Goal: Task Accomplishment & Management: Manage account settings

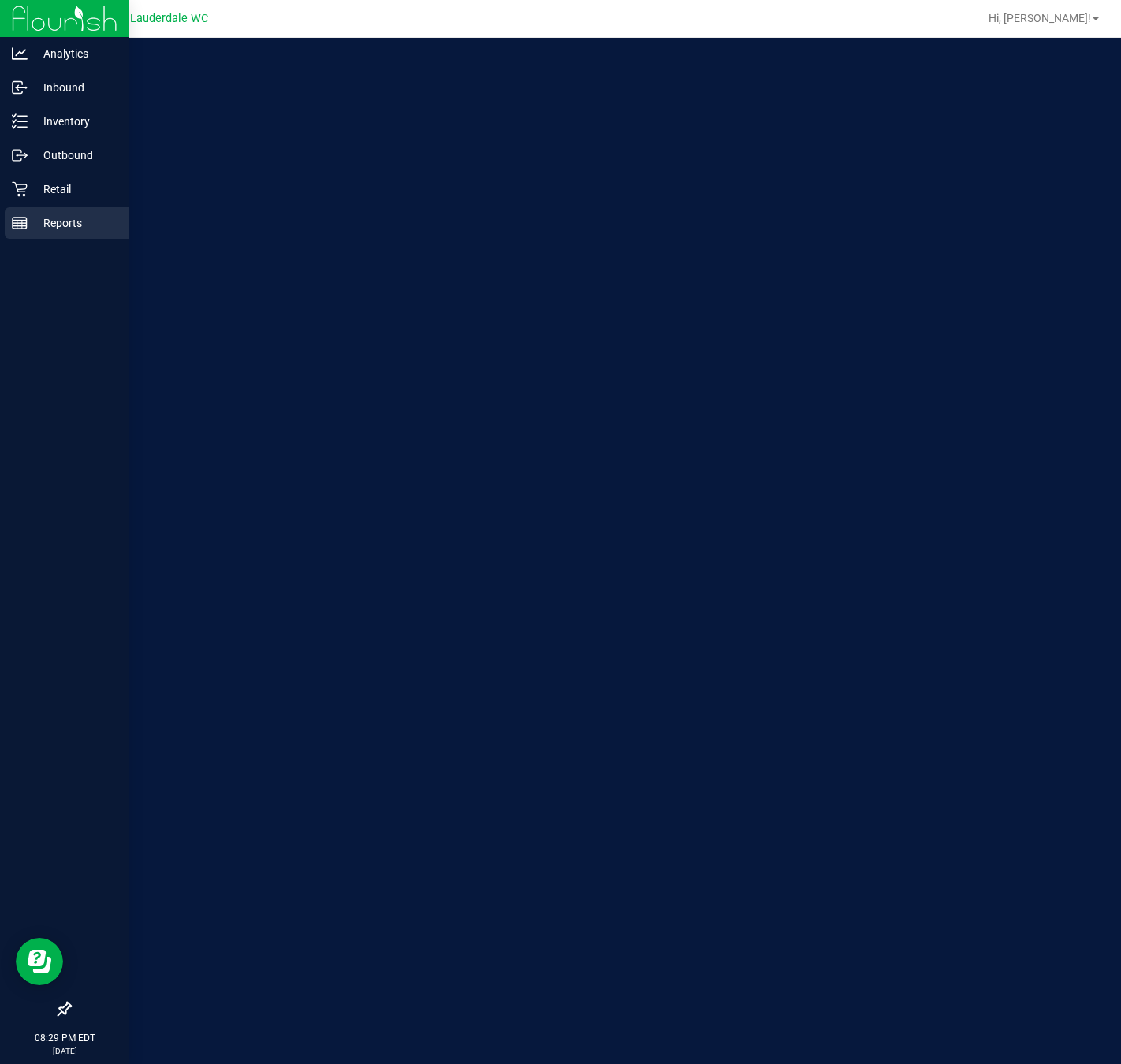
click at [17, 208] on div "Reports" at bounding box center [67, 223] width 124 height 31
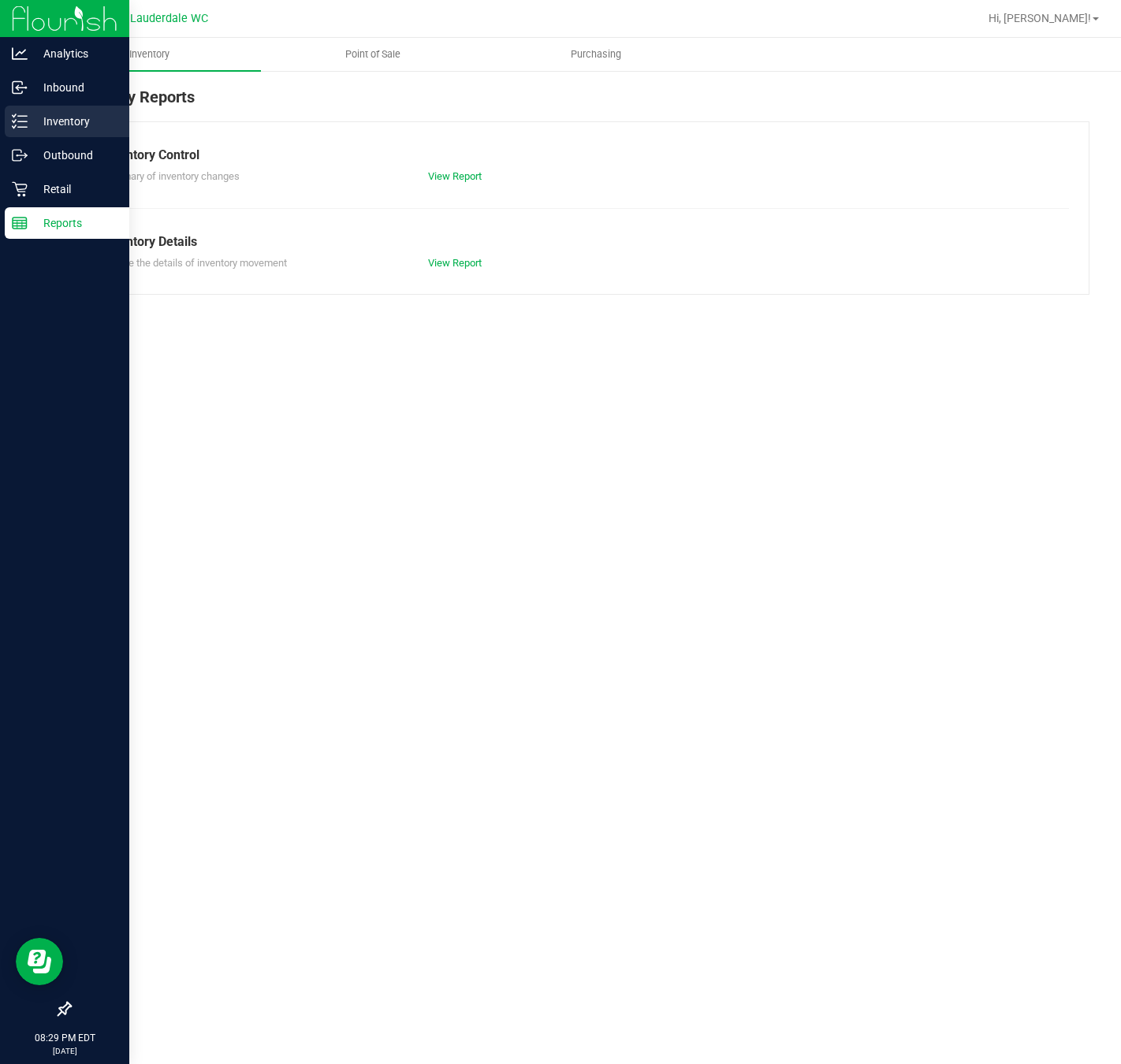
click at [29, 118] on p "Inventory" at bounding box center [74, 120] width 95 height 19
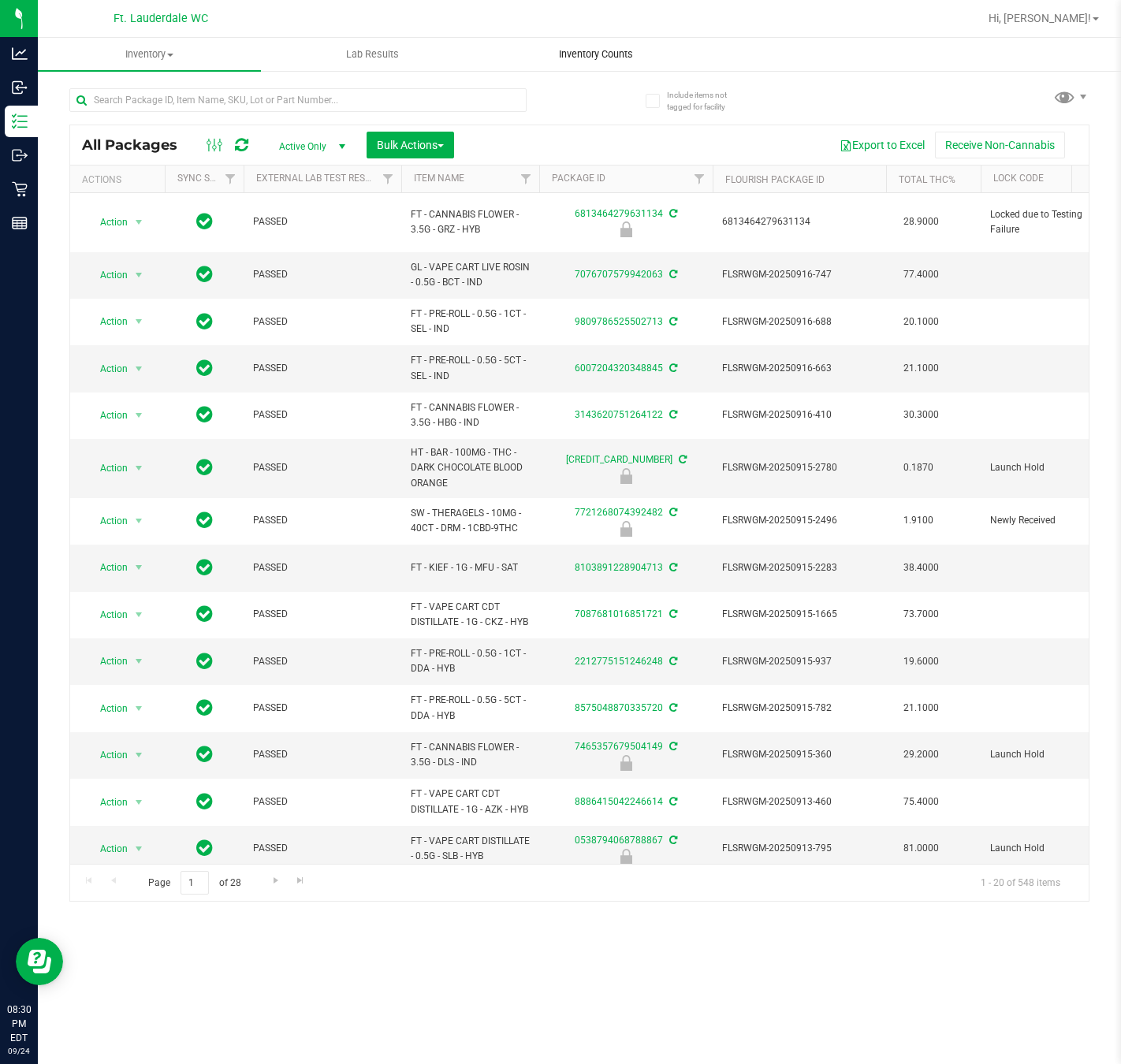
click at [558, 57] on span "Inventory Counts" at bounding box center [595, 54] width 117 height 14
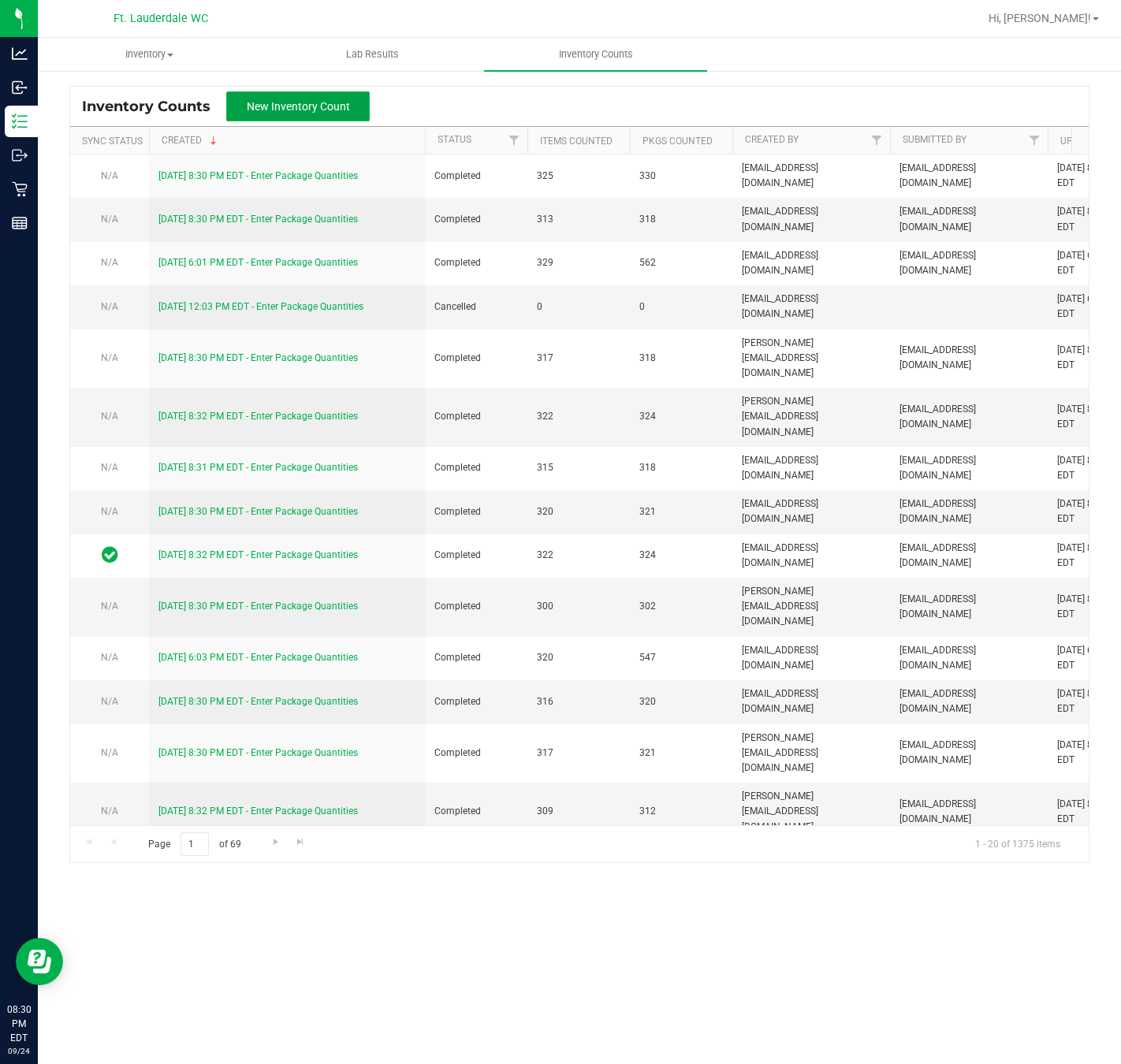
click at [332, 108] on span "New Inventory Count" at bounding box center [298, 106] width 103 height 13
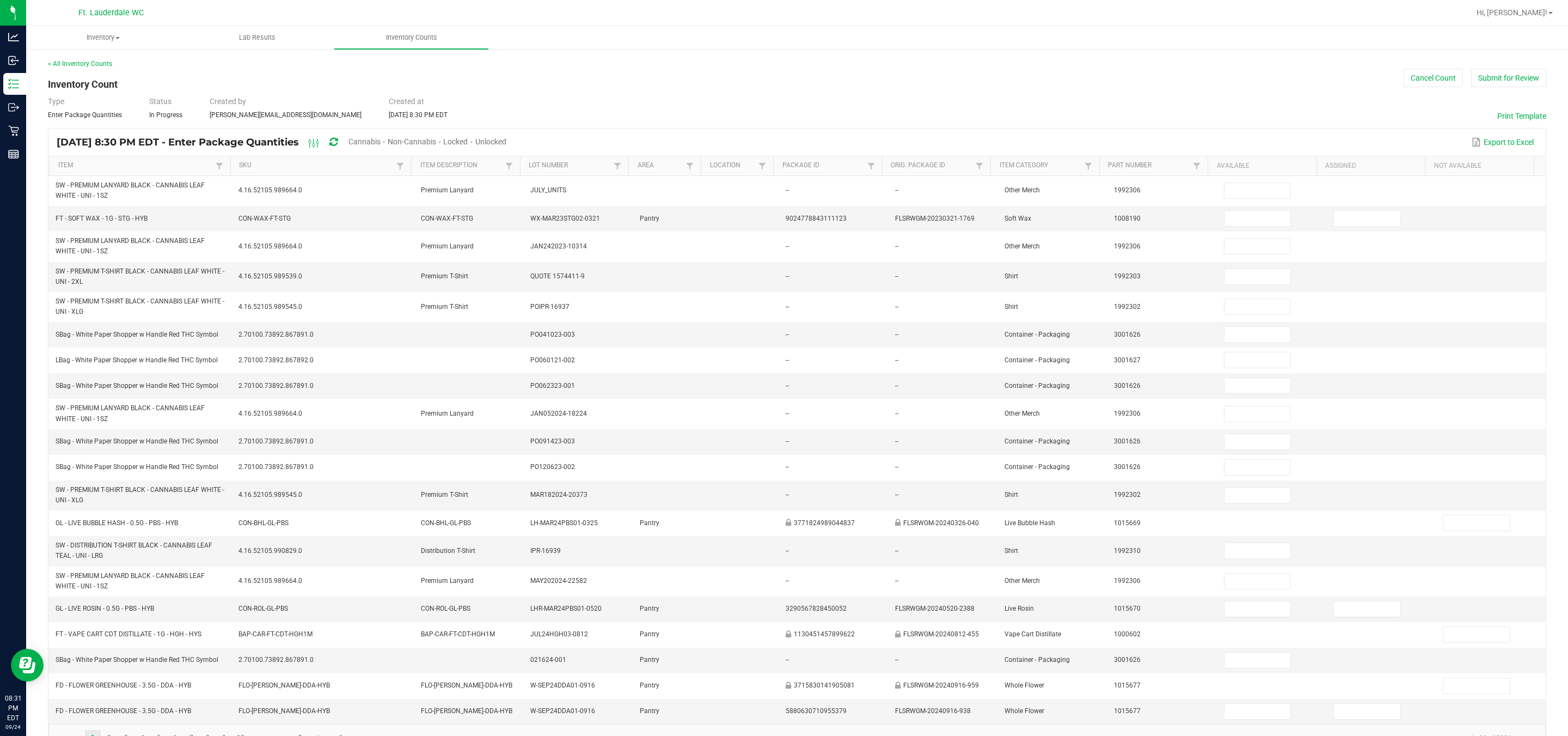
click at [108, 172] on th "Item" at bounding box center [139, 166] width 181 height 20
click at [114, 165] on link "Item" at bounding box center [135, 165] width 155 height 9
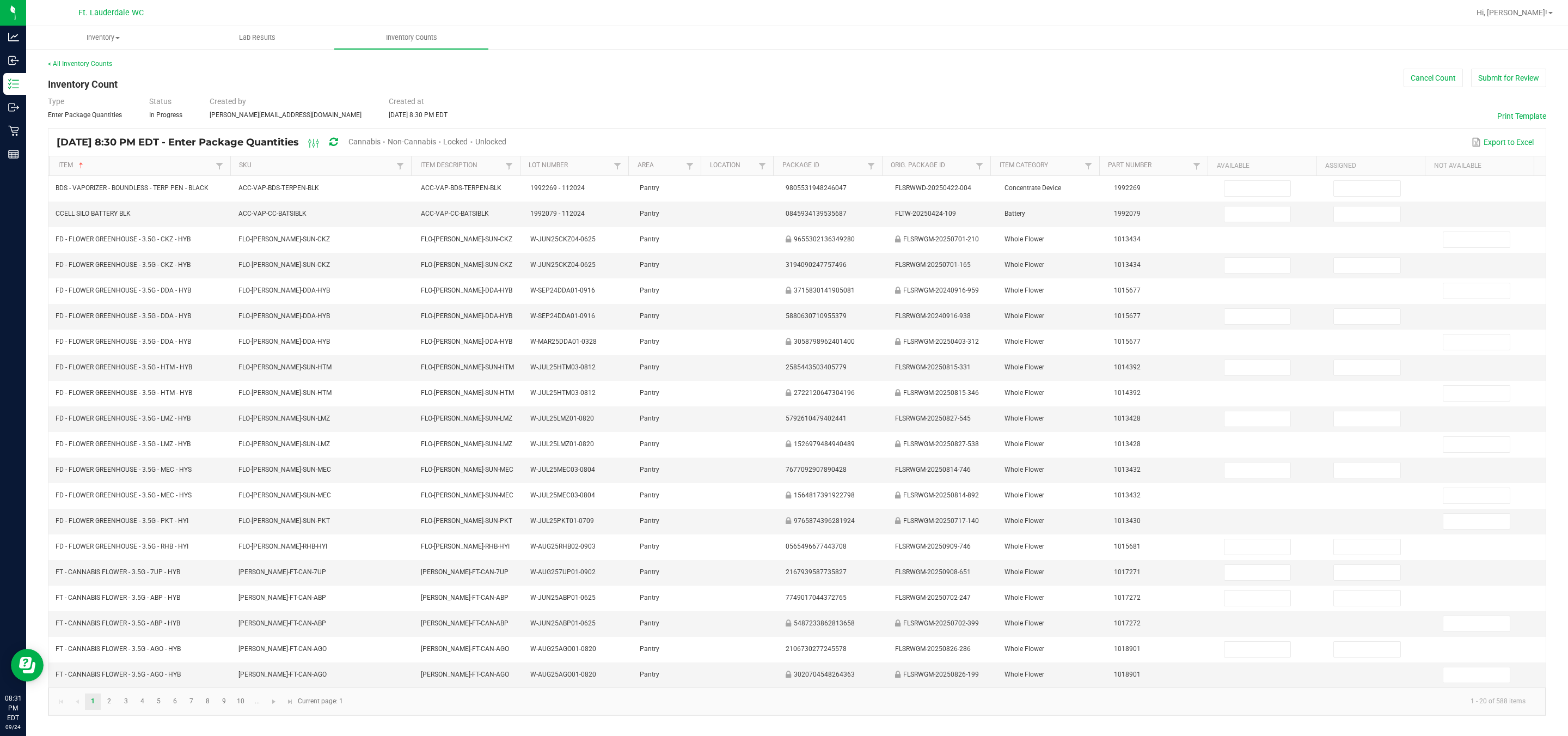
click at [381, 141] on span "Cannabis" at bounding box center [364, 141] width 32 height 9
click at [507, 141] on span "Unlocked" at bounding box center [492, 141] width 31 height 9
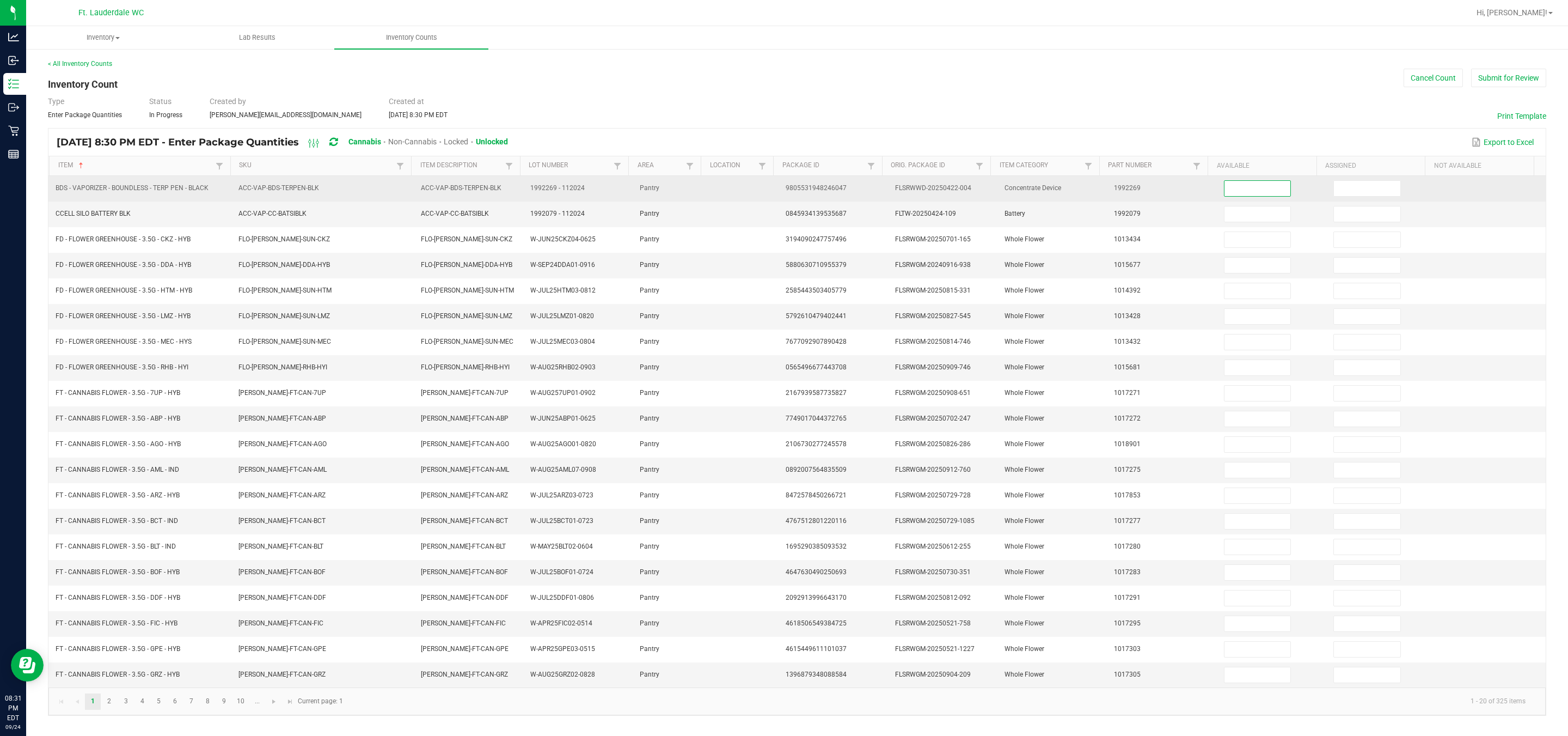
click at [774, 189] on input at bounding box center [1258, 188] width 66 height 16
type input "2"
type input "11"
type input "19"
type input "6"
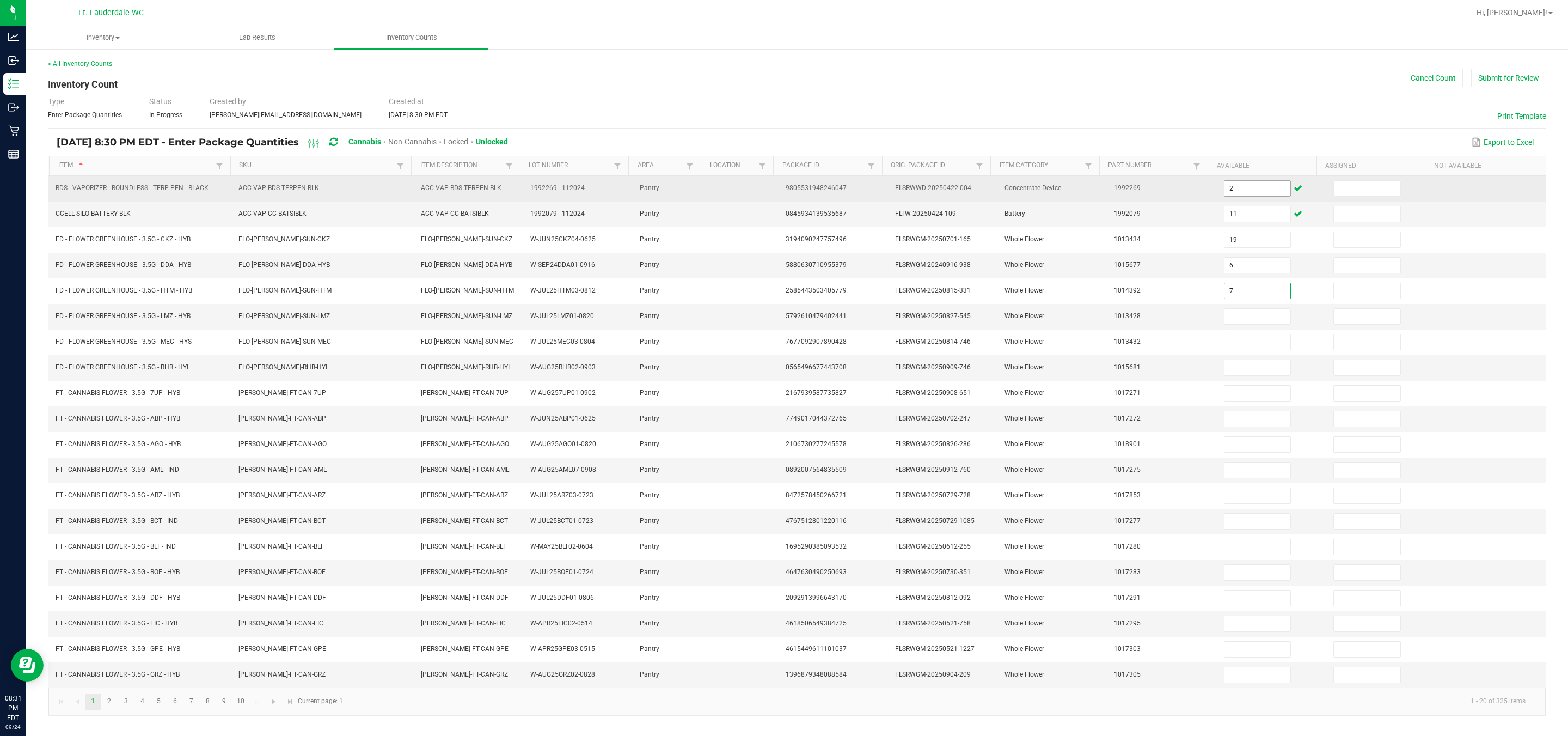
type input "7"
type input "6"
type input "10"
type input "8"
type input "10"
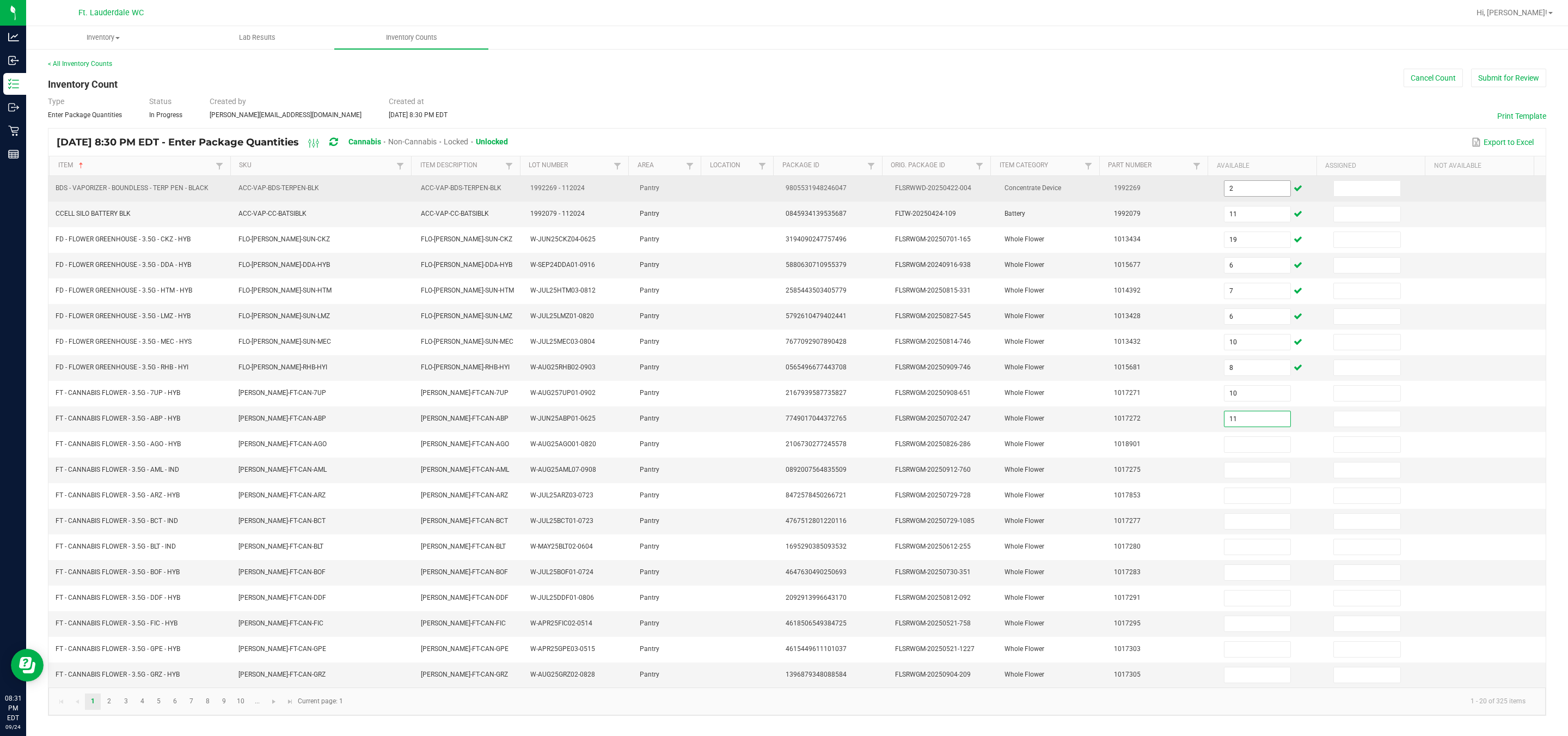
type input "11"
type input "3"
type input "19"
type input "5"
type input "6"
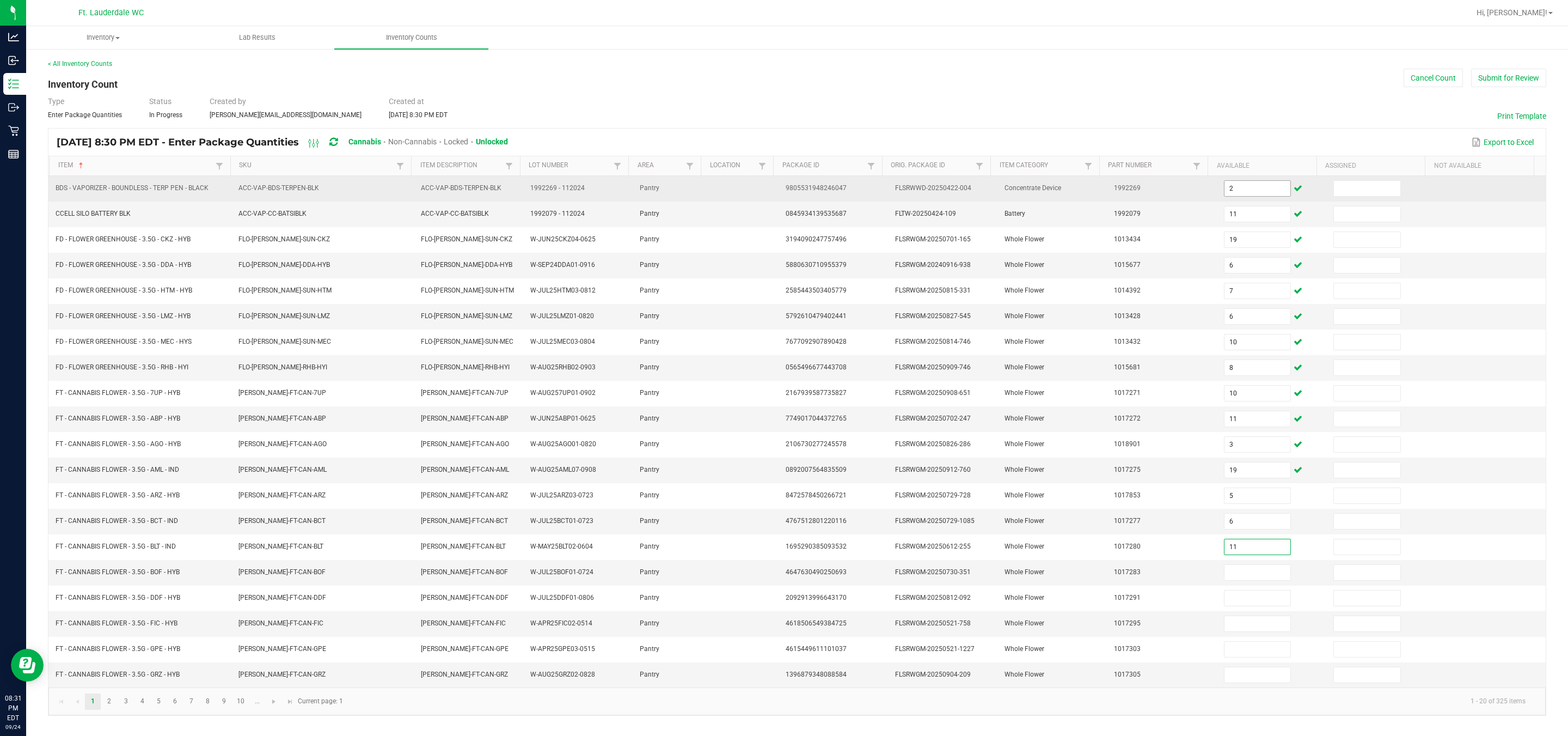
type input "11"
type input "8"
type input "11"
type input "19"
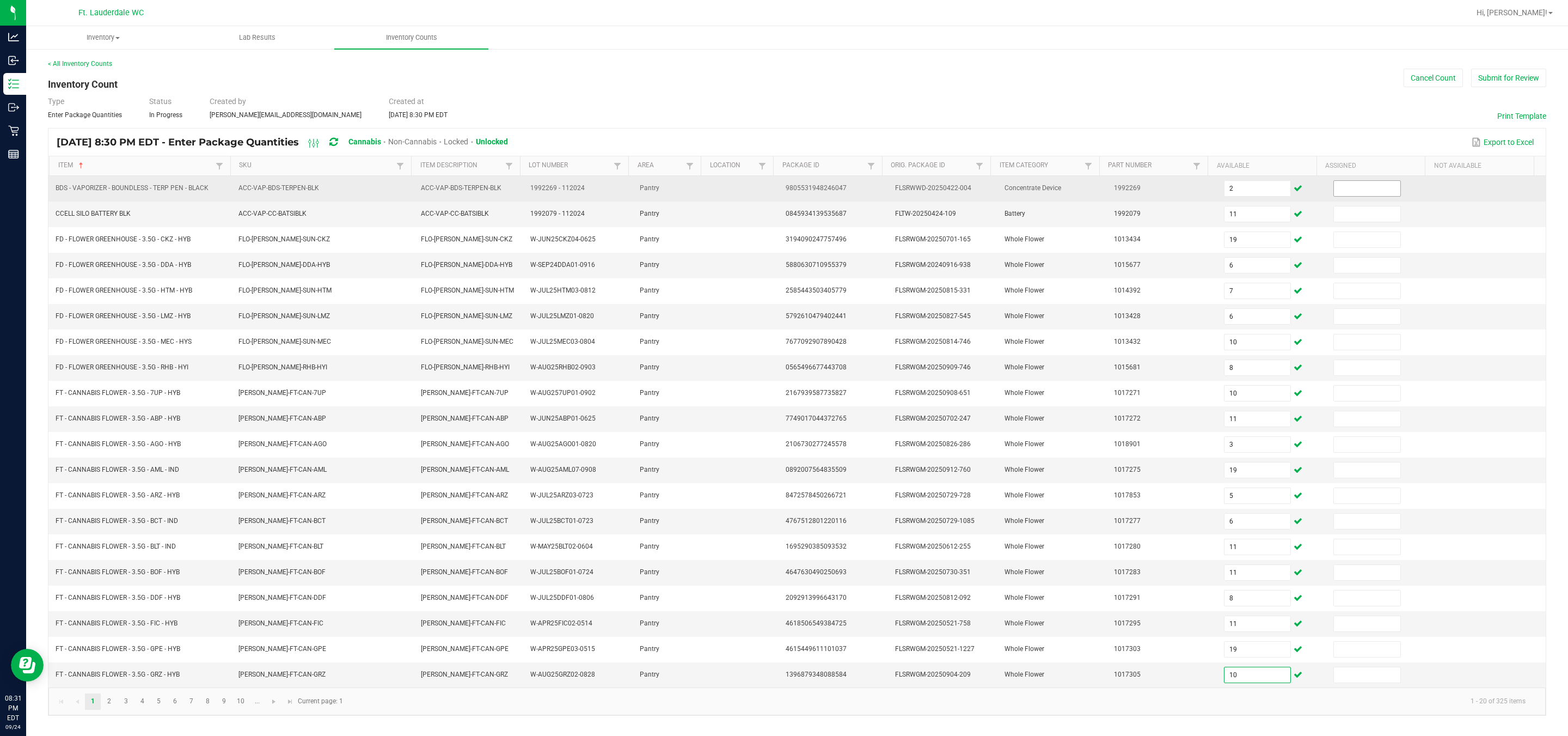
type input "10"
click at [774, 186] on input at bounding box center [1367, 188] width 66 height 16
type input "0"
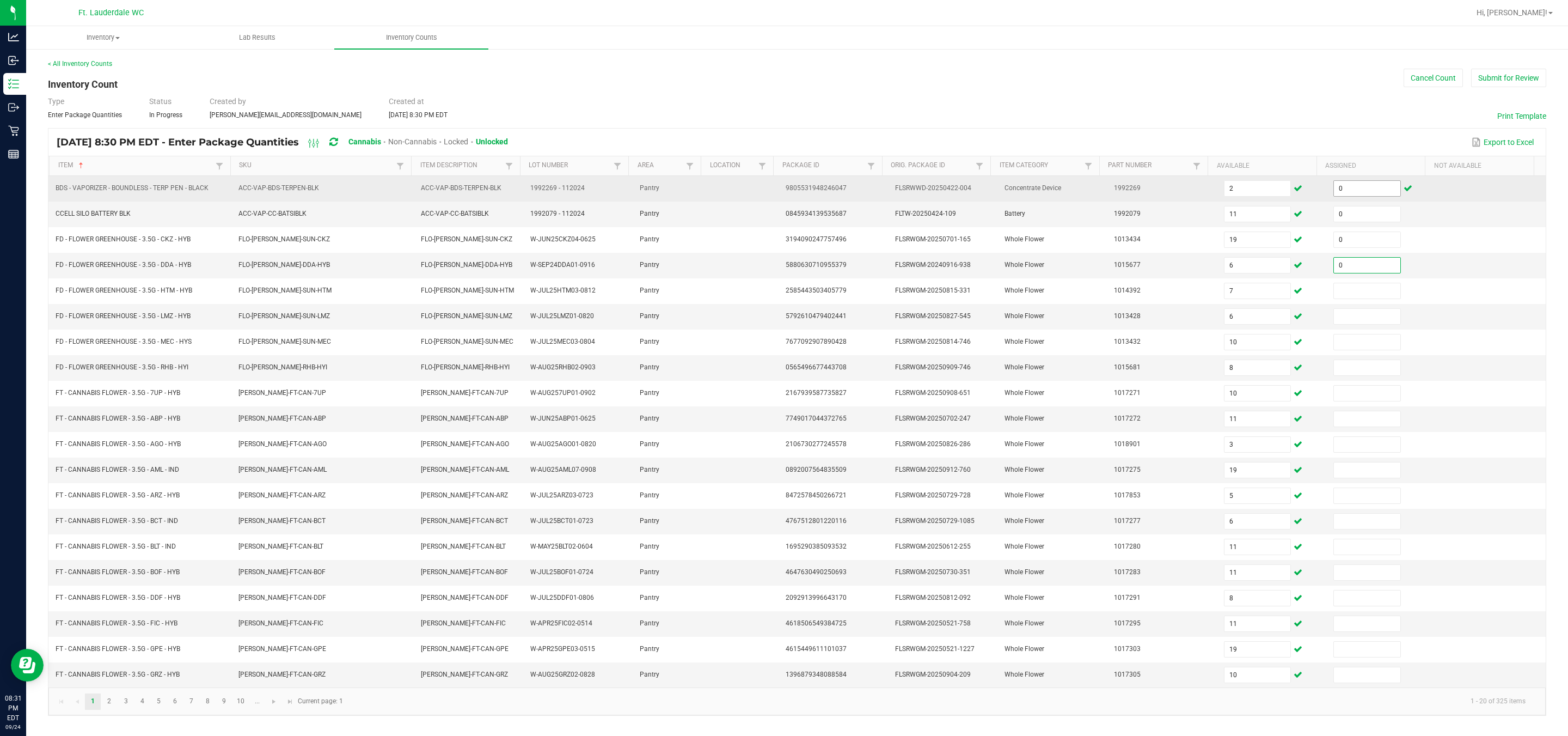
type input "0"
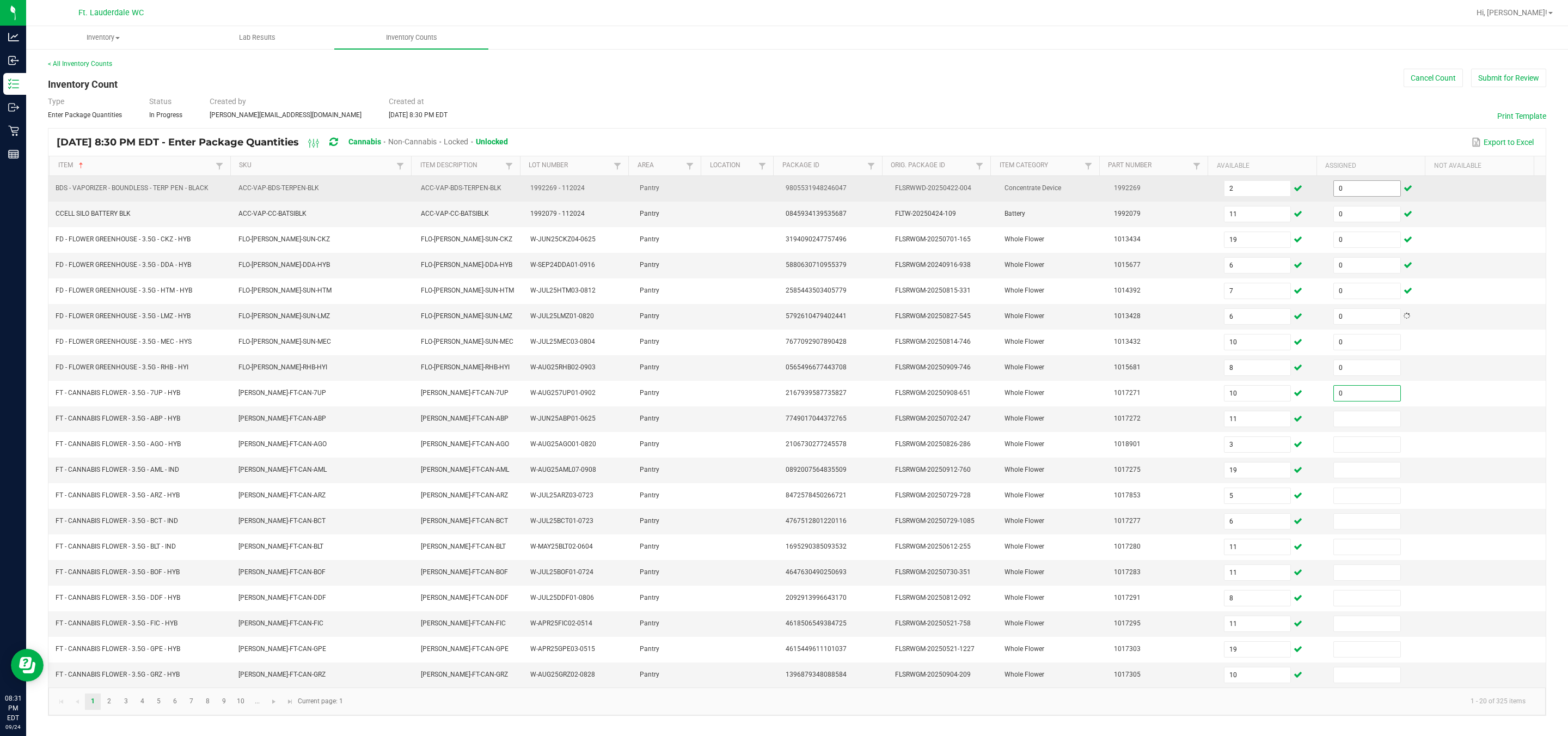
type input "0"
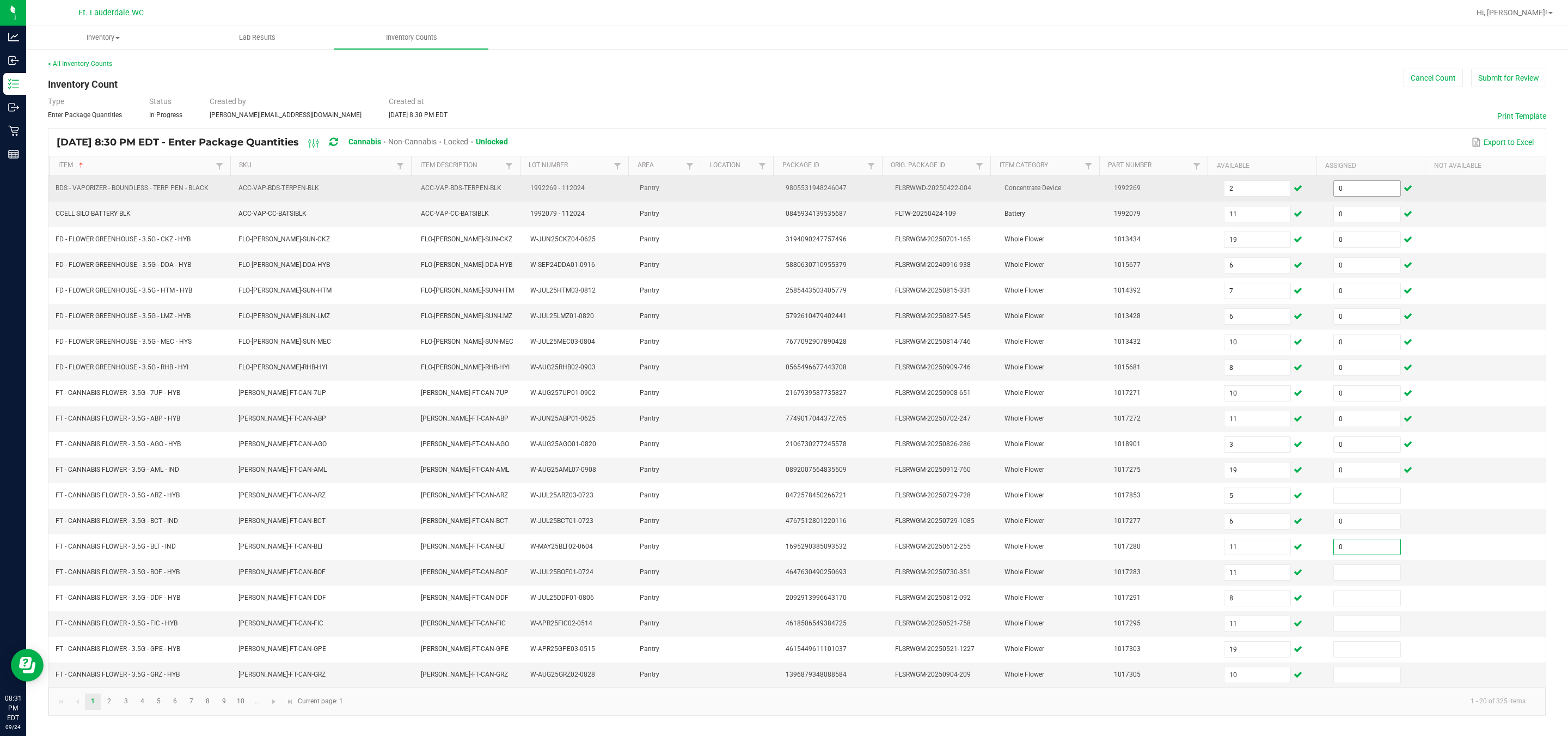
type input "0"
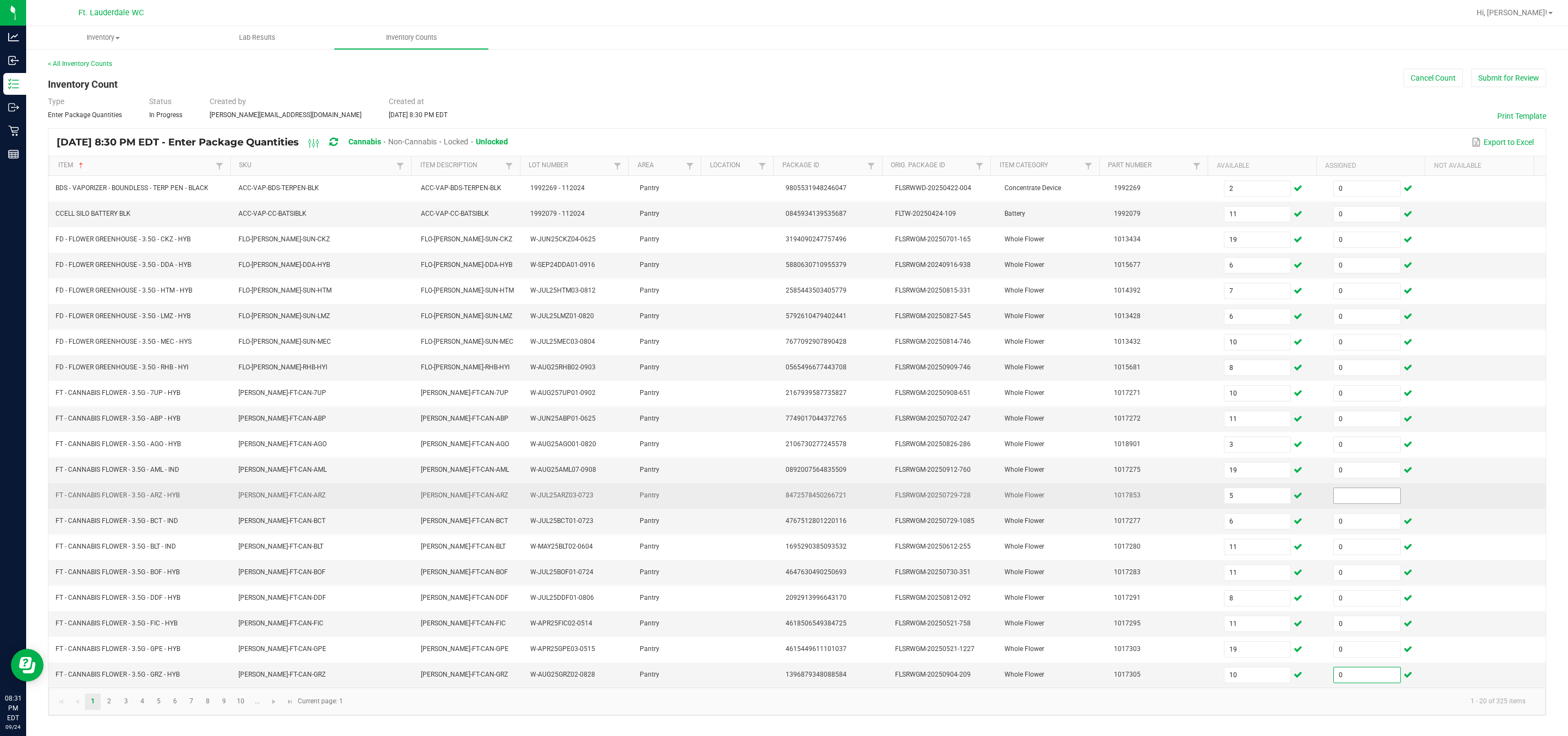
type input "0"
click at [774, 503] on input at bounding box center [1367, 496] width 66 height 16
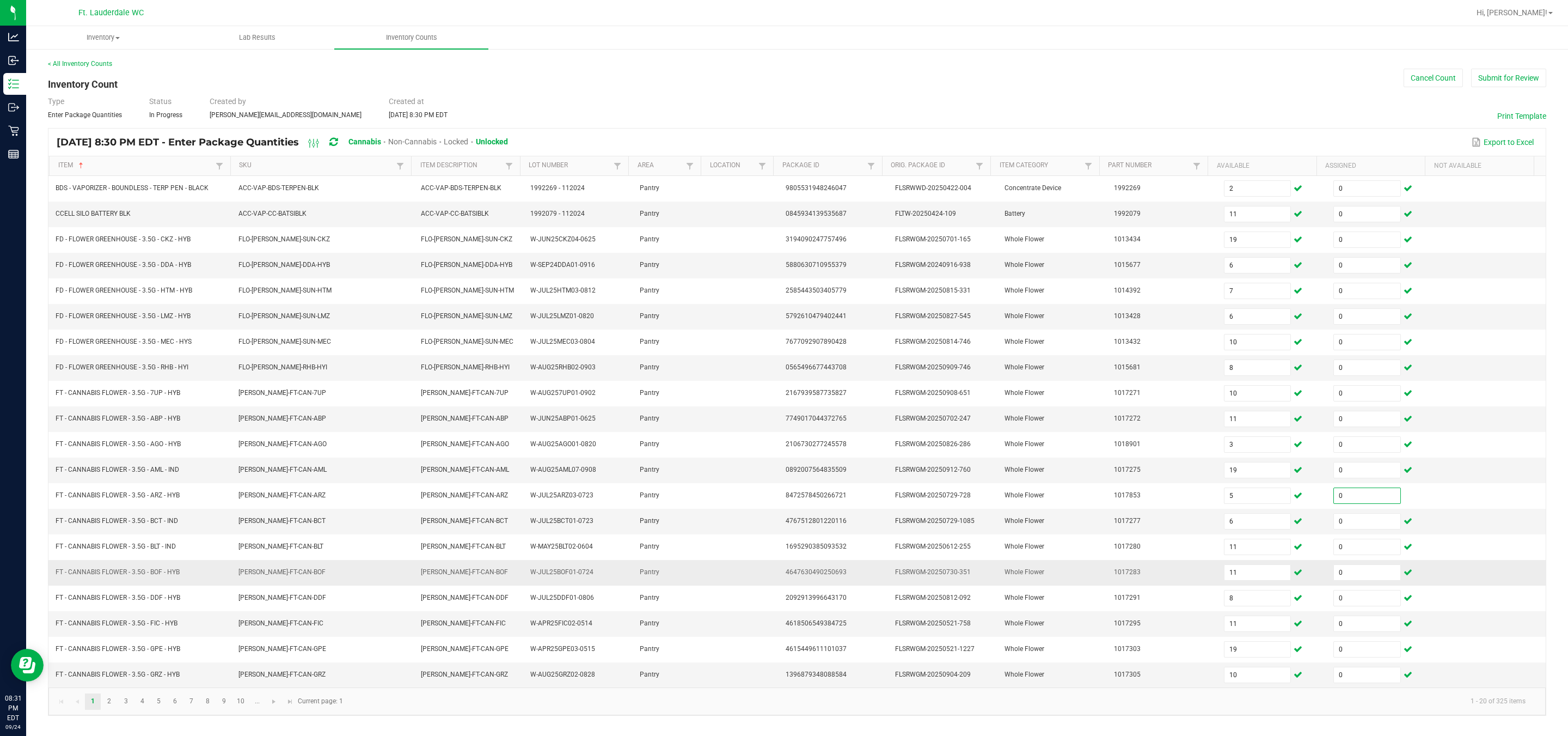
scroll to position [8, 0]
type input "0"
click at [270, 704] on link at bounding box center [274, 702] width 16 height 16
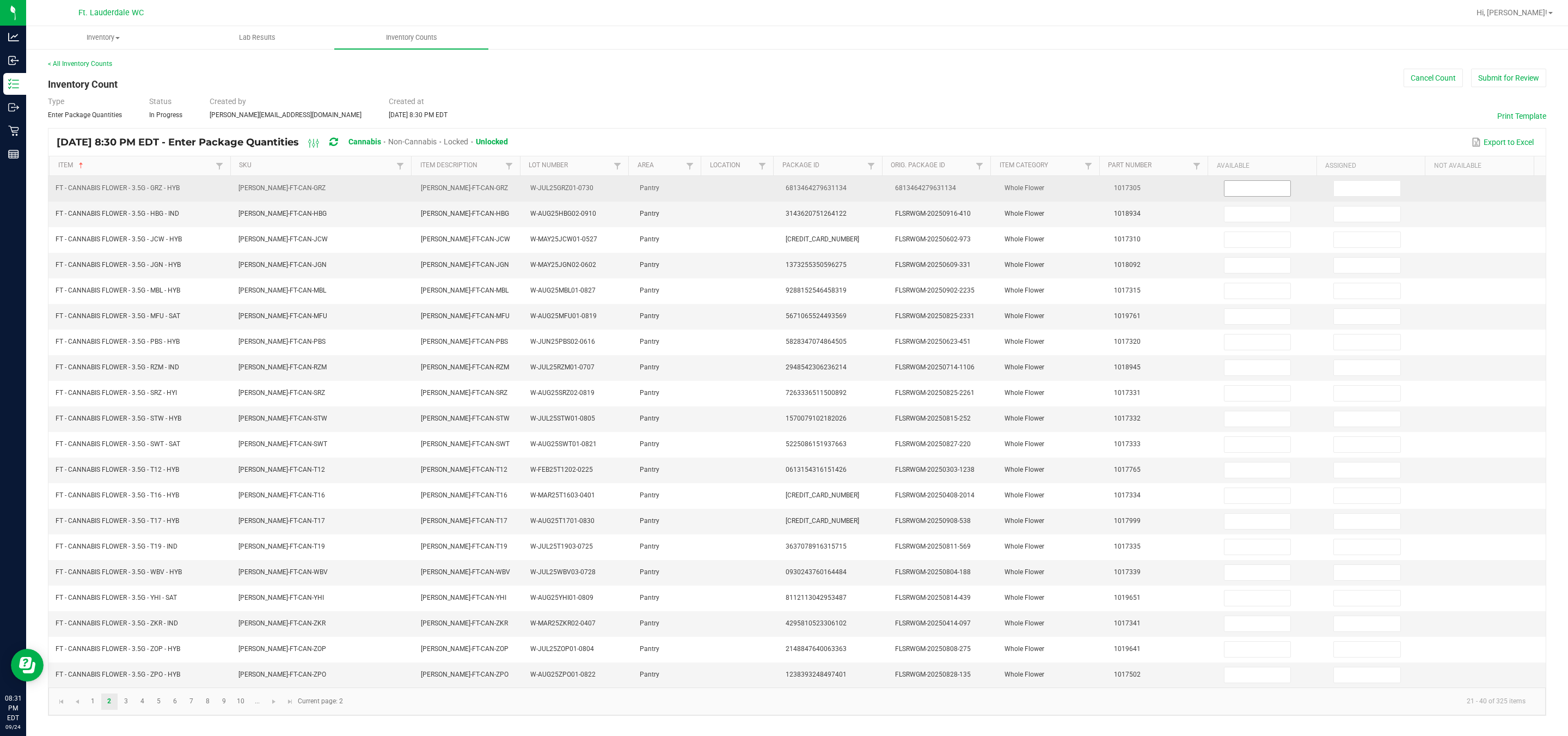
click at [774, 183] on input at bounding box center [1258, 188] width 66 height 16
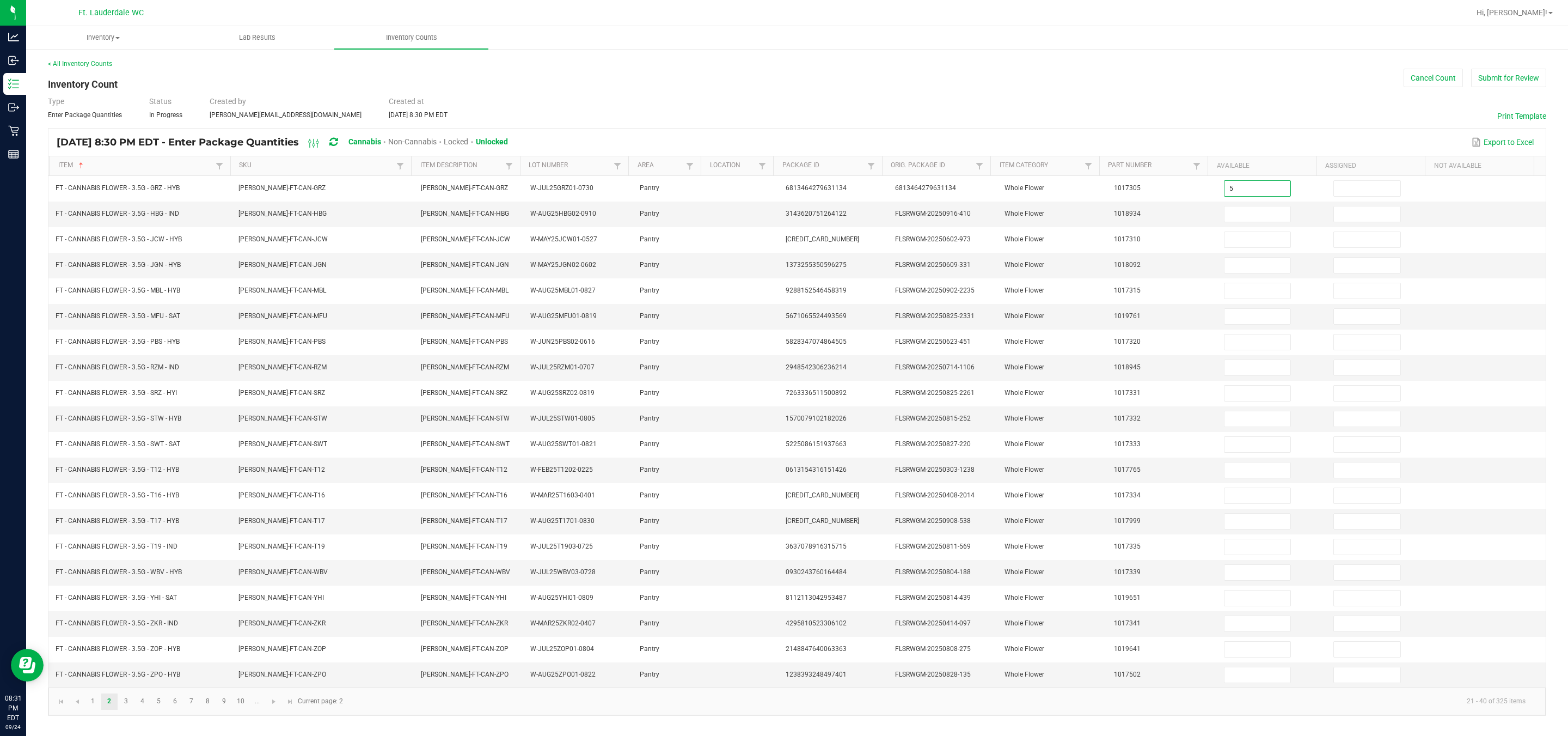
type input "5"
type input "2"
type input "19"
type input "3"
type input "5"
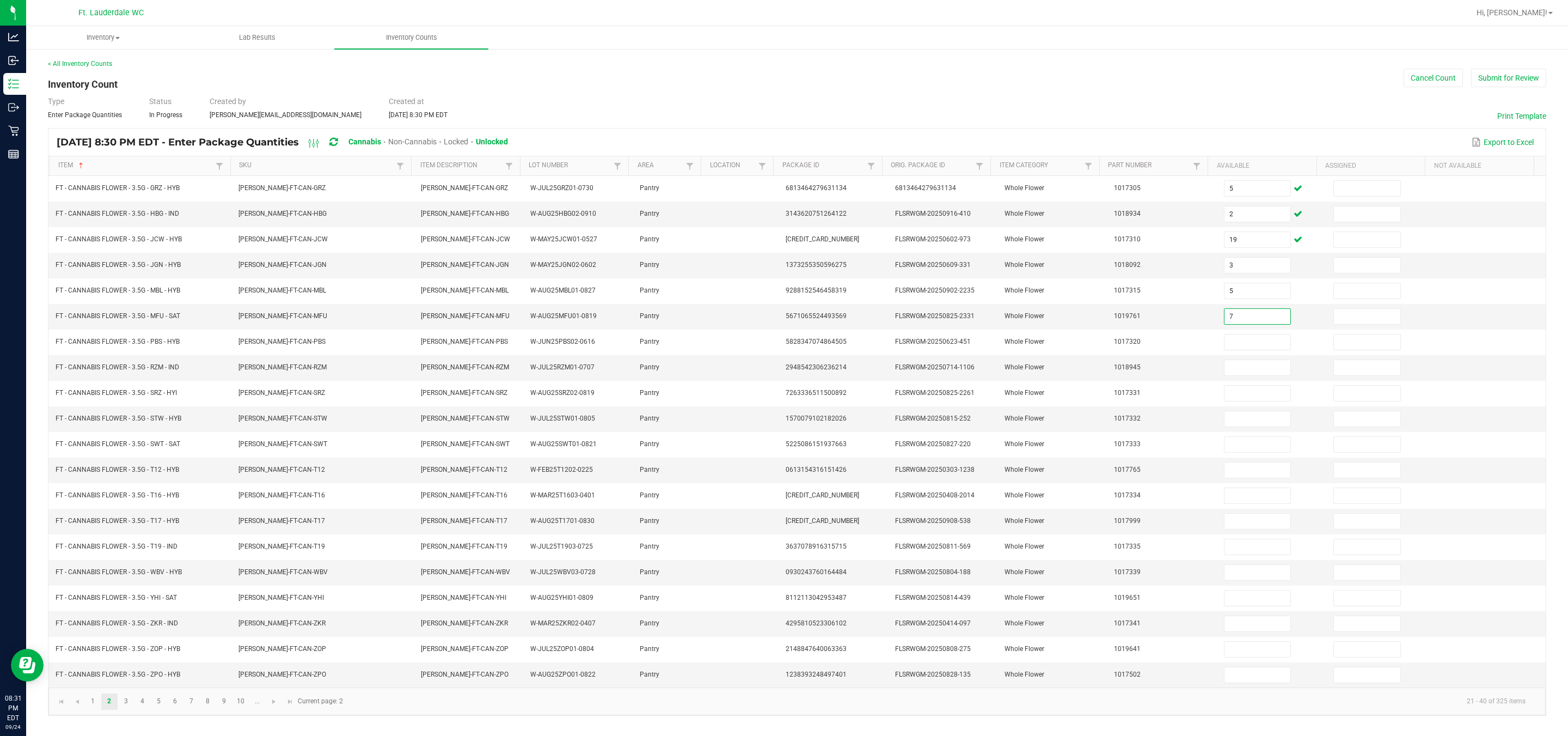
type input "7"
type input "12"
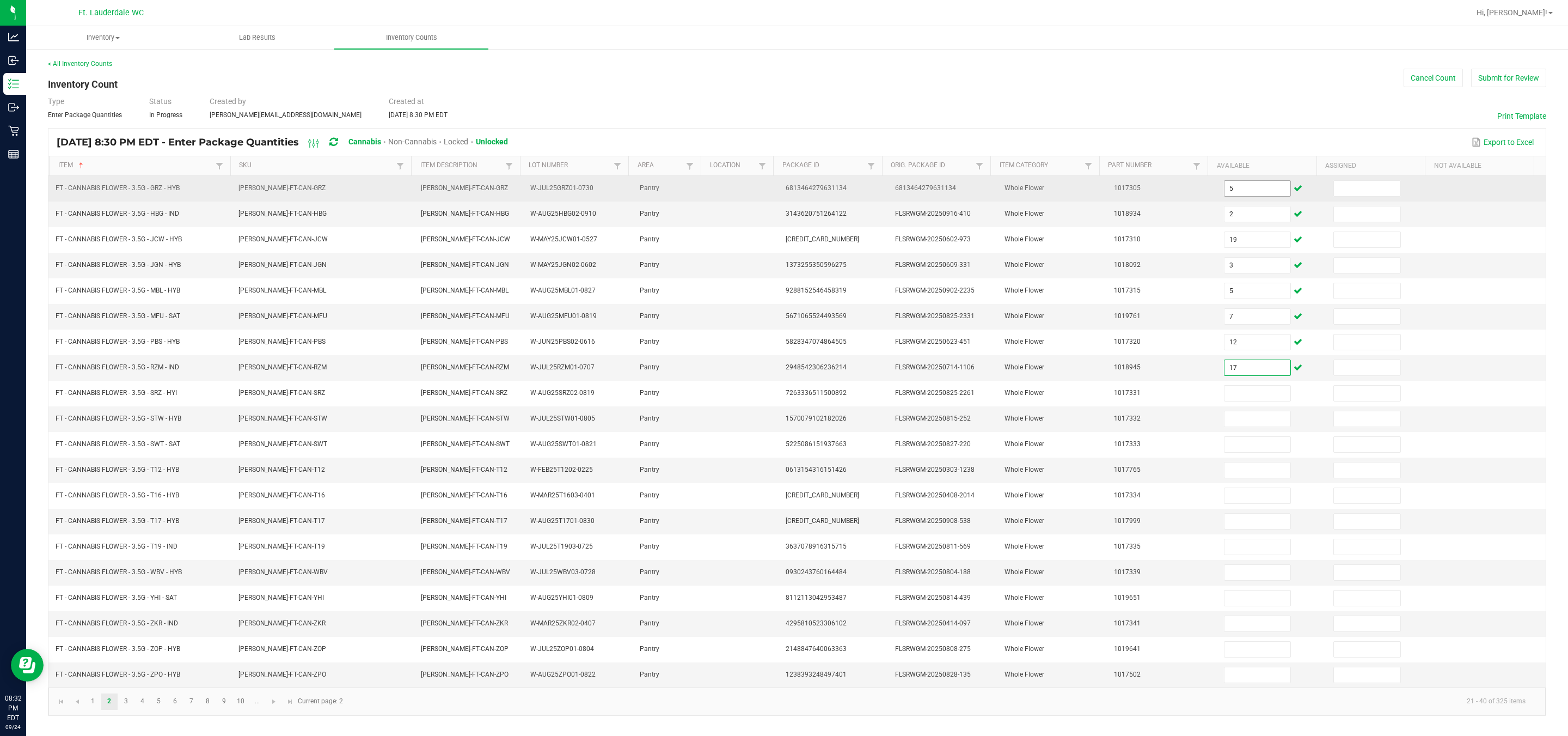
type input "17"
click at [774, 189] on input "5" at bounding box center [1258, 188] width 66 height 16
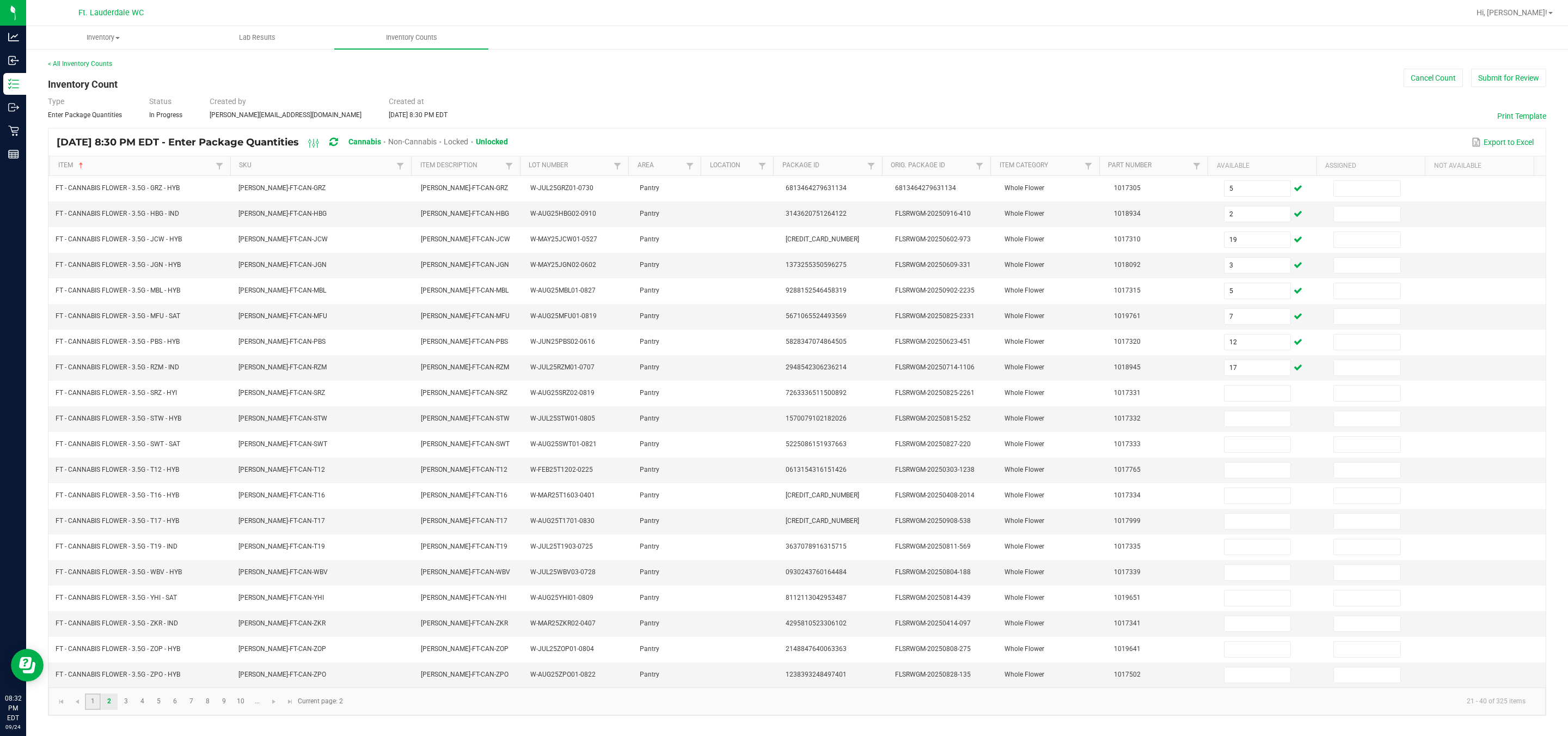
click at [93, 703] on link "1" at bounding box center [93, 702] width 16 height 16
type input "2"
type input "11"
type input "0"
type input "6"
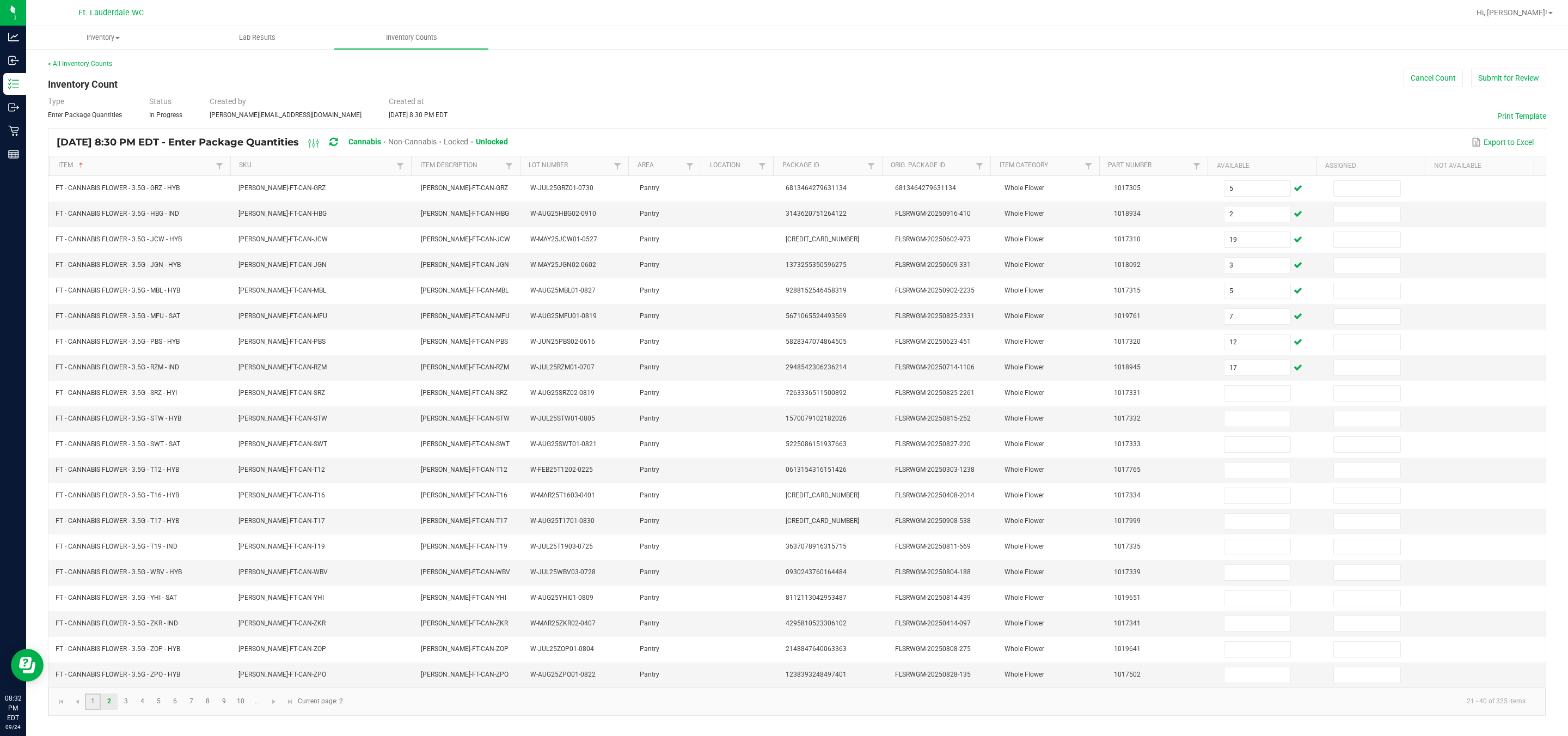
type input "6"
type input "8"
type input "11"
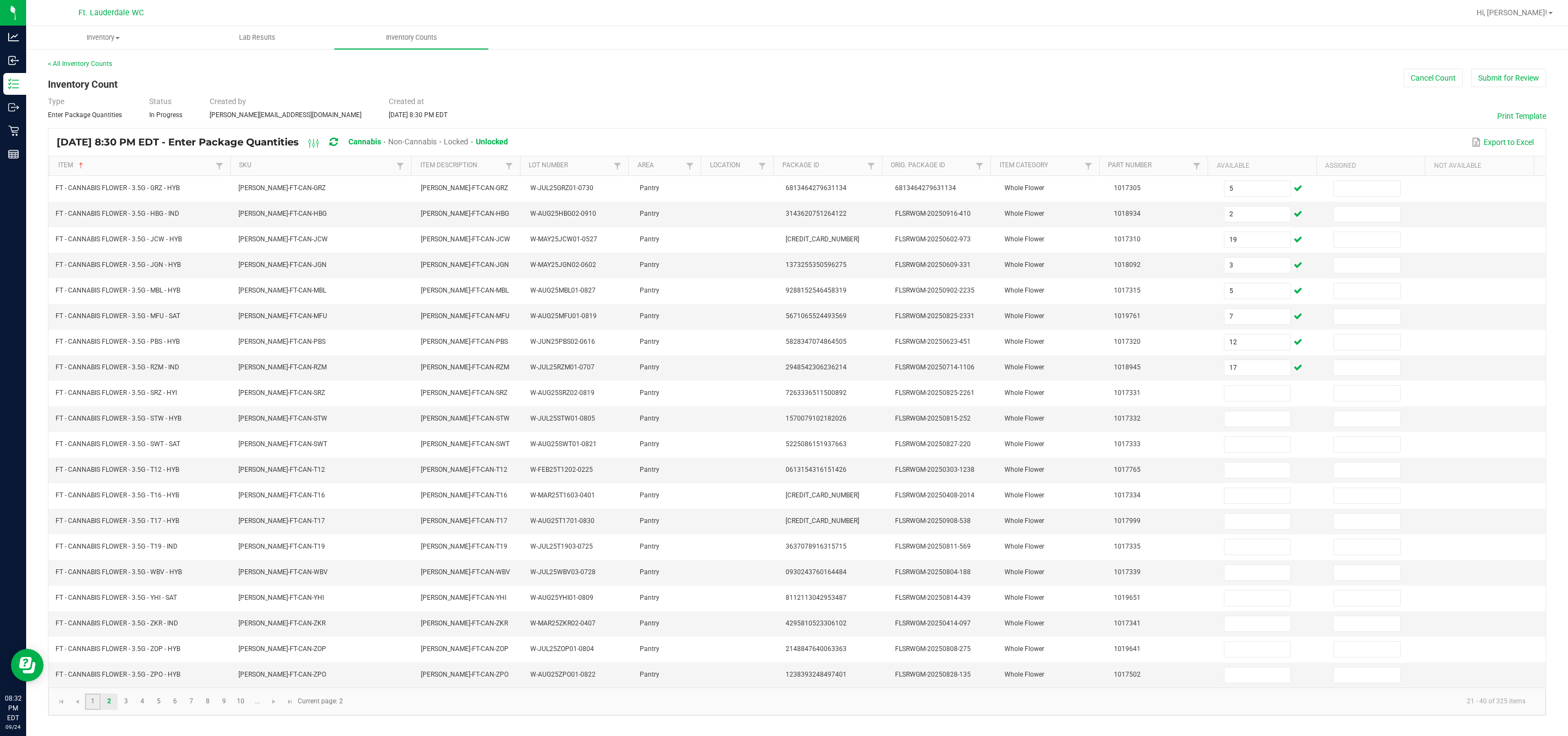
type input "0"
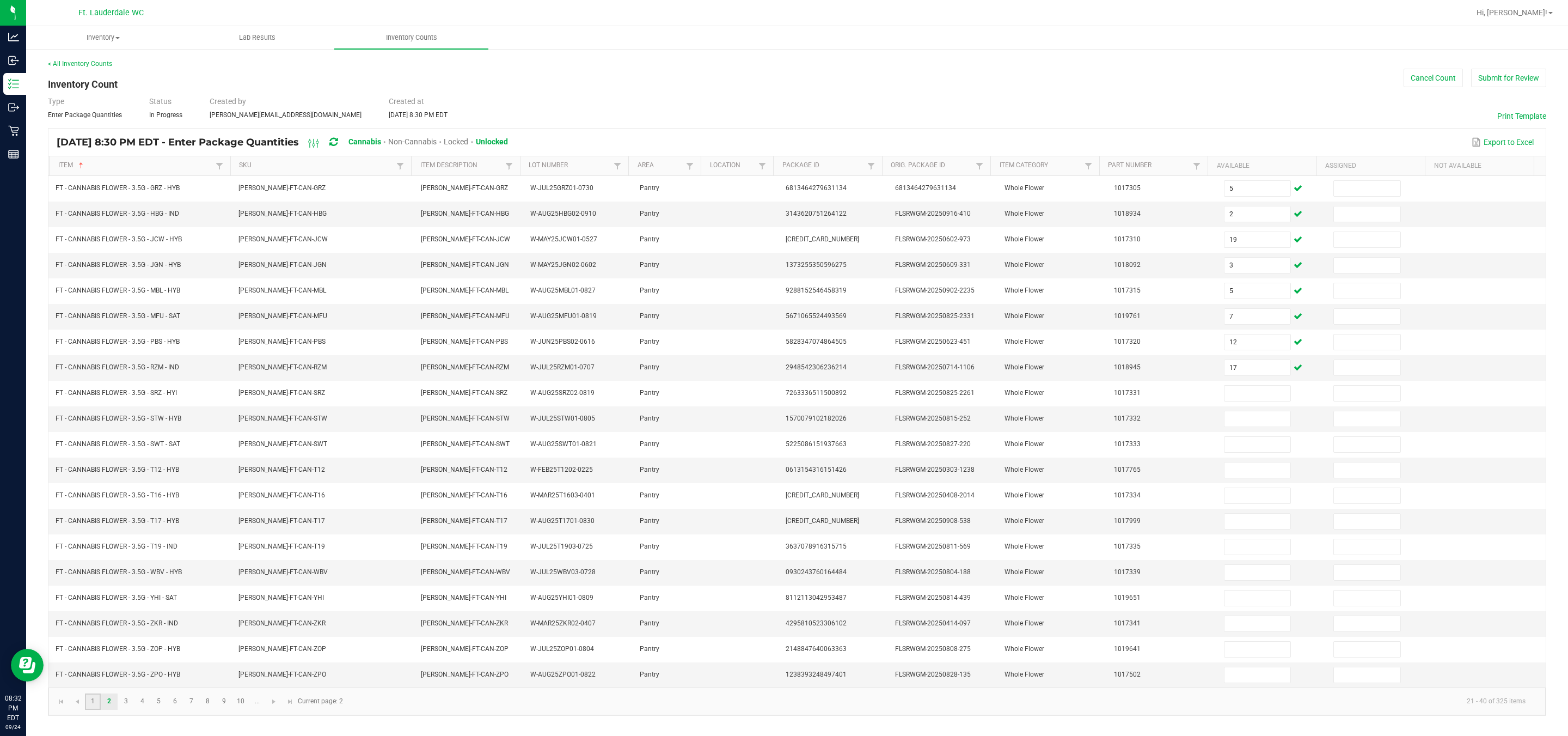
type input "0"
type input "8"
type input "0"
type input "19"
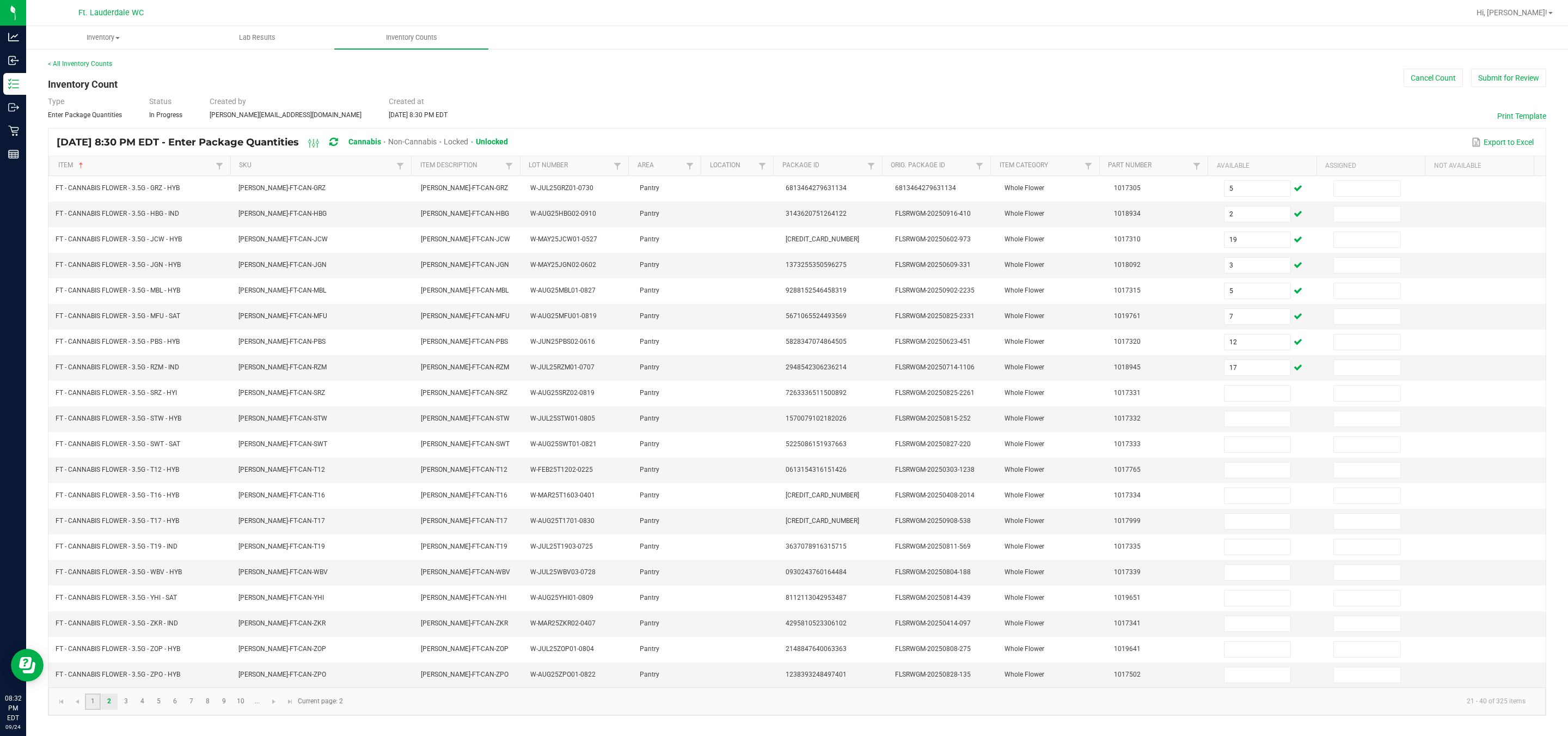
type input "0"
type input "5"
type input "0"
type input "7"
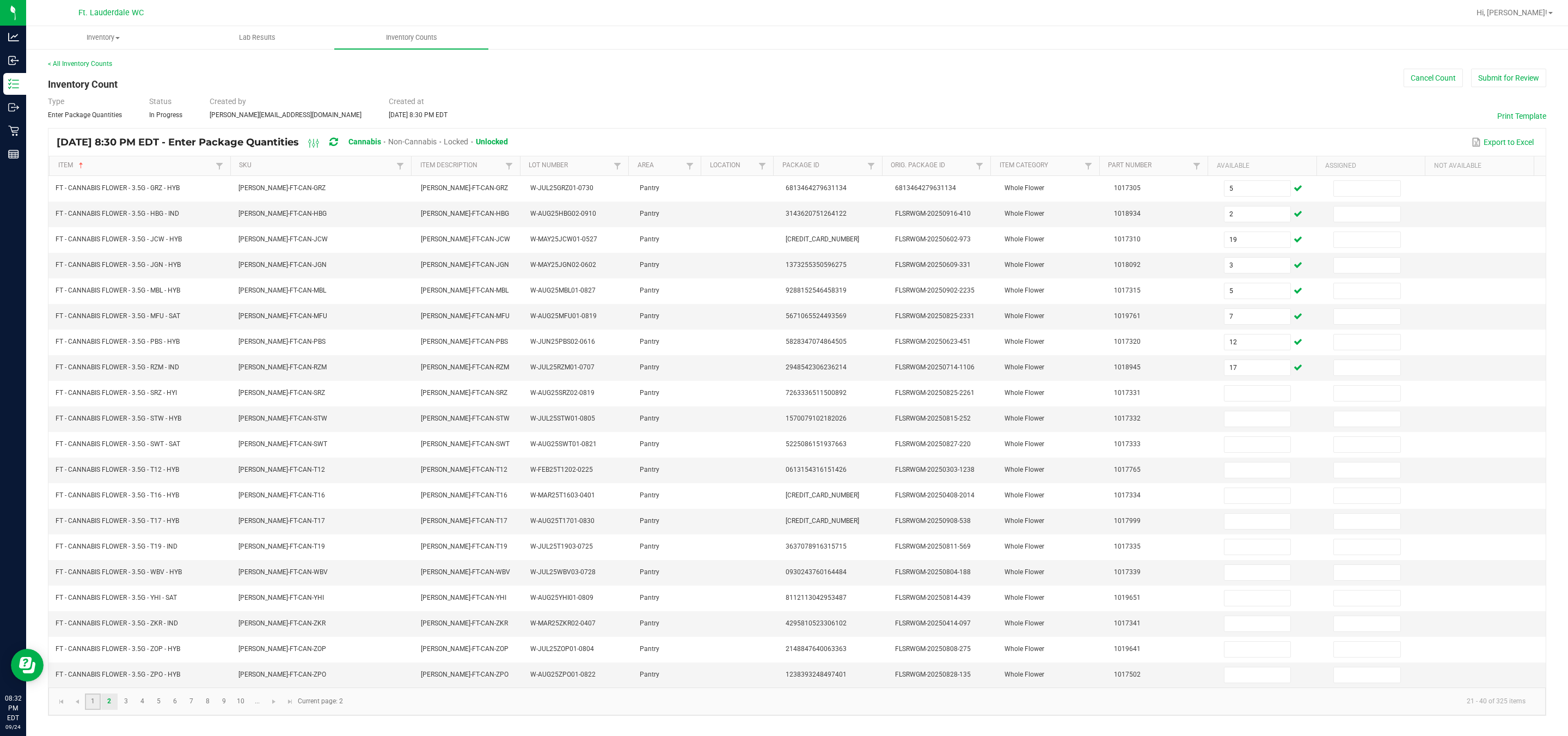
type input "0"
type input "10"
type input "0"
type input "10"
type input "0"
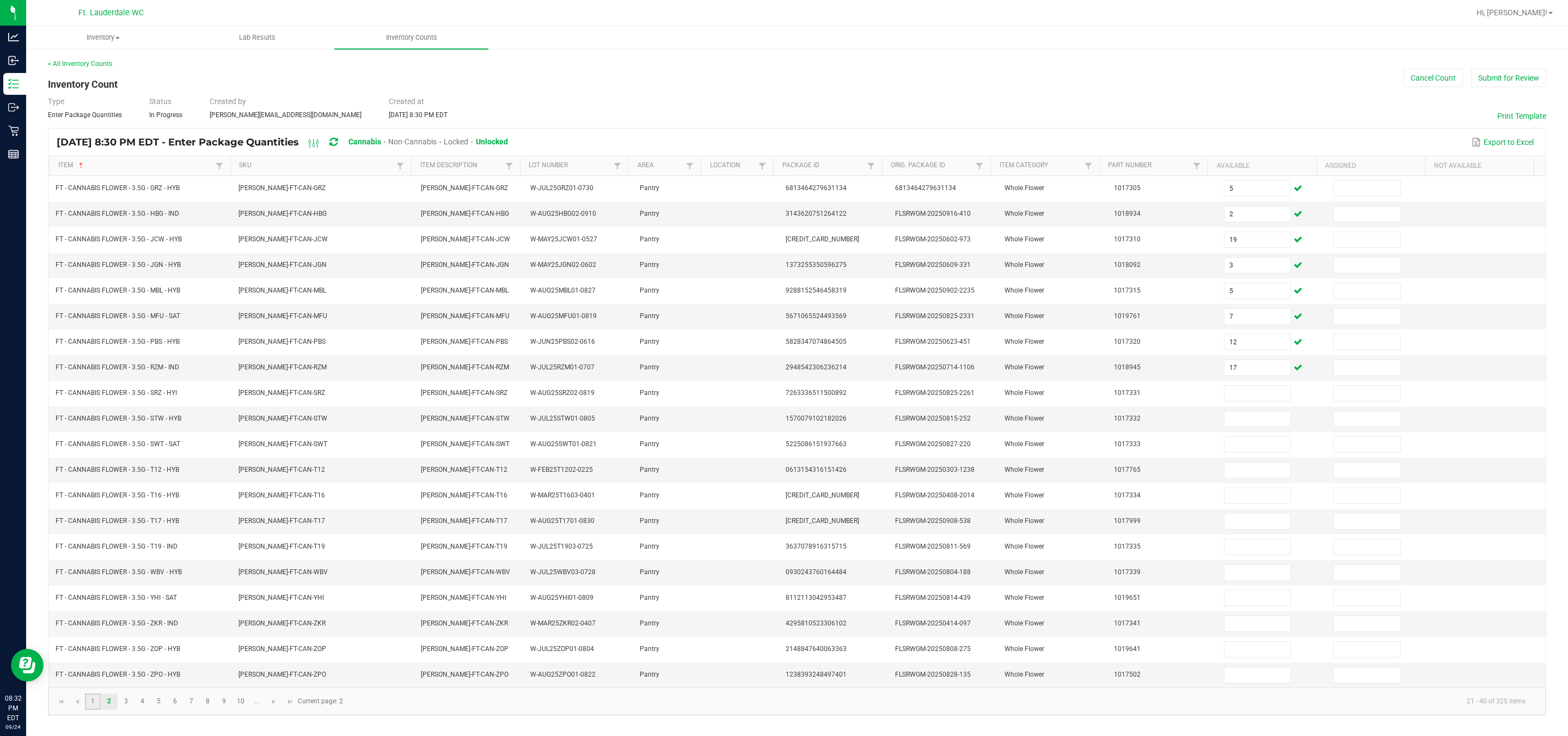
type input "3"
type input "0"
type input "19"
type input "0"
type input "6"
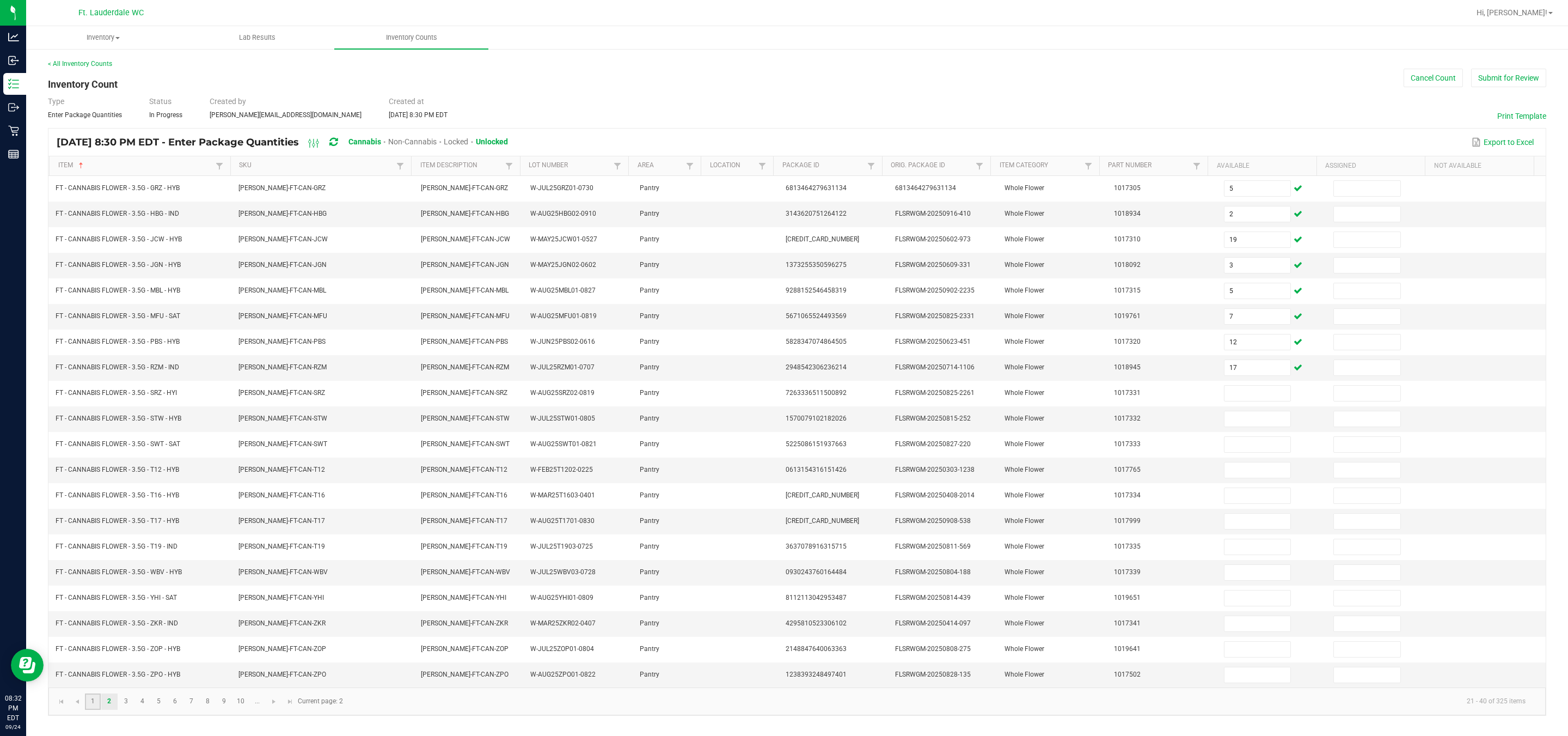
type input "0"
type input "11"
type input "0"
type input "10"
type input "0"
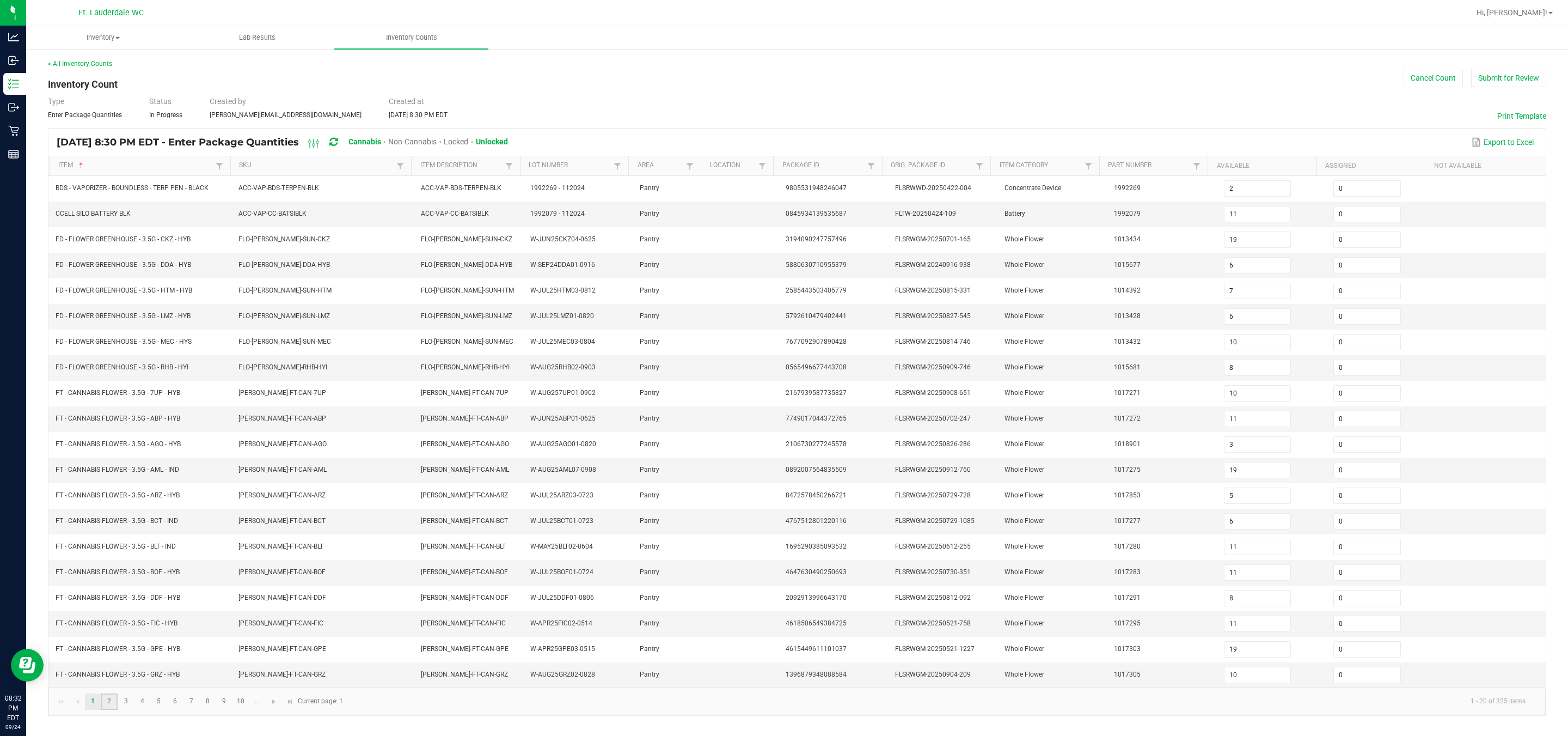
click at [114, 710] on link "2" at bounding box center [109, 702] width 16 height 16
type input "5"
type input "2"
type input "3"
type input "7"
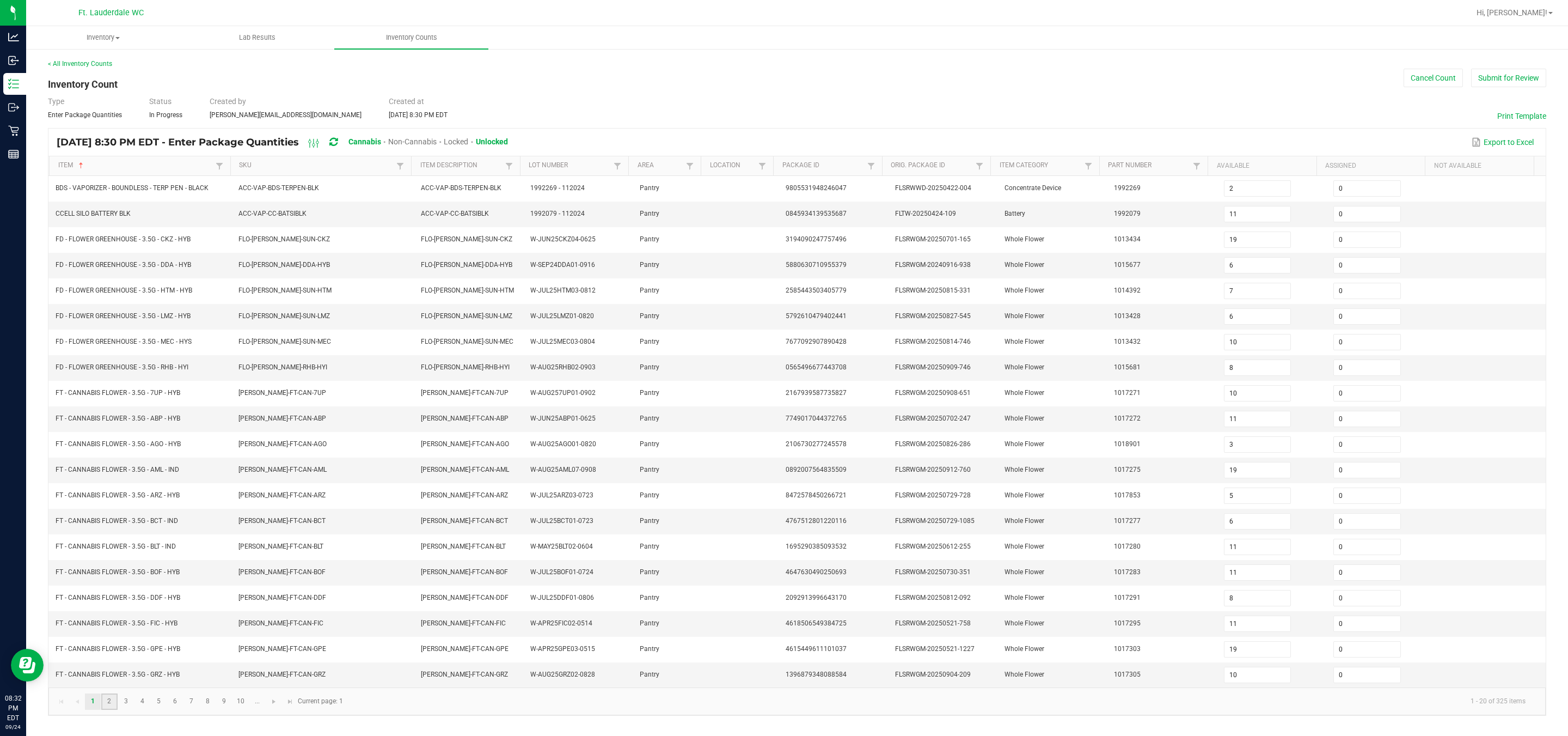
type input "17"
type input "5"
type input "12"
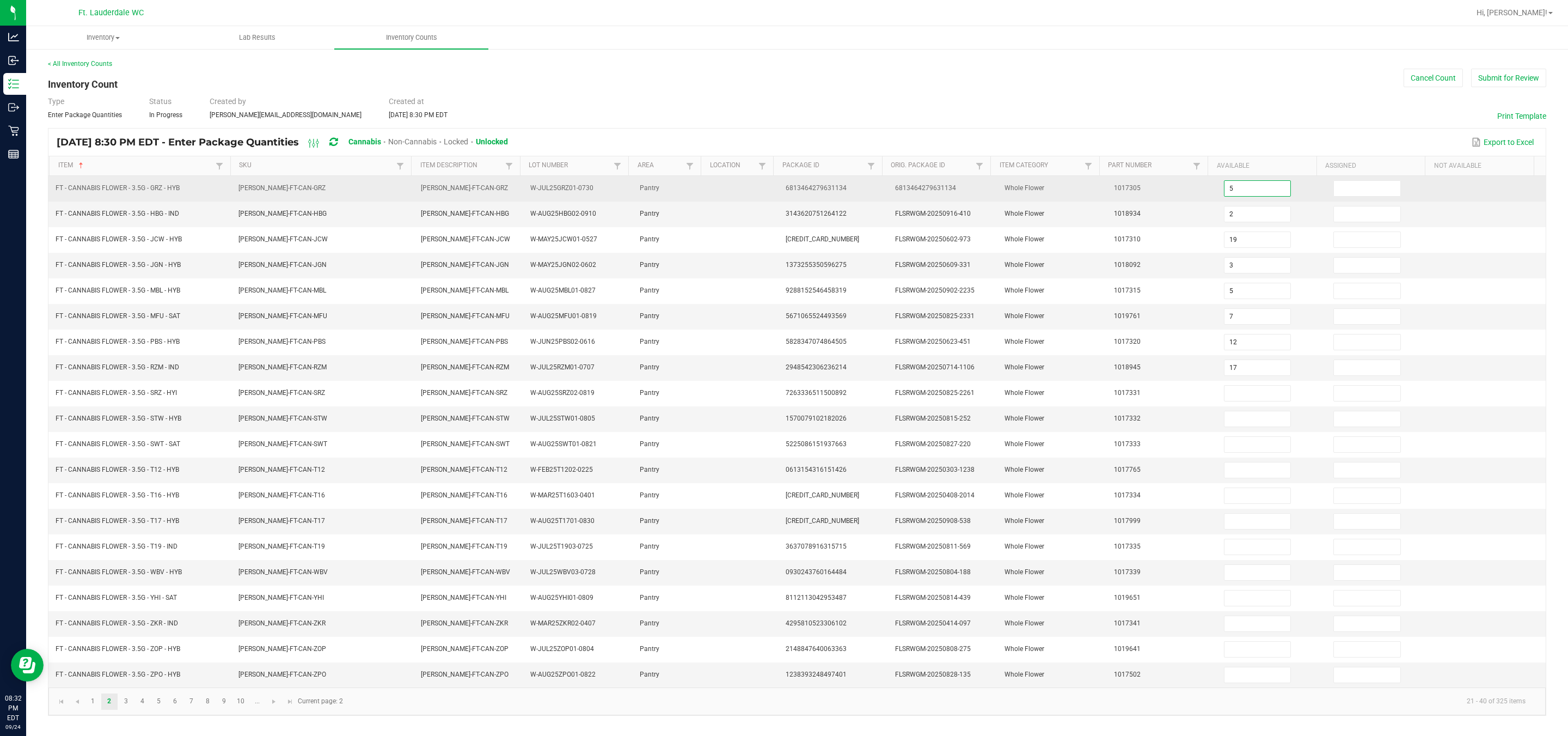
click at [774, 188] on input "5" at bounding box center [1258, 188] width 66 height 16
type input "1"
type input "5"
type input "2"
type input "19"
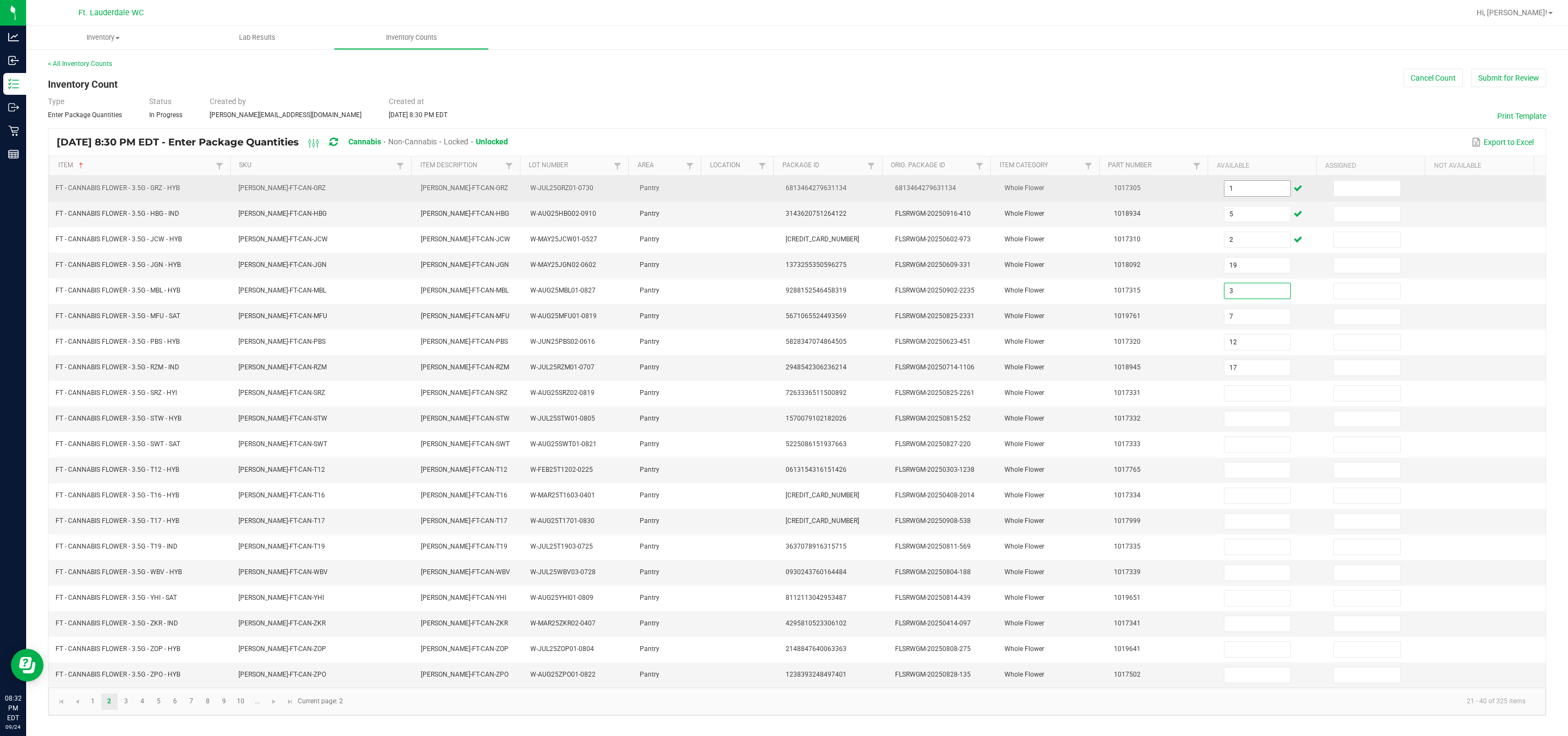
type input "3"
type input "5"
type input "7"
type input "12"
type input "17"
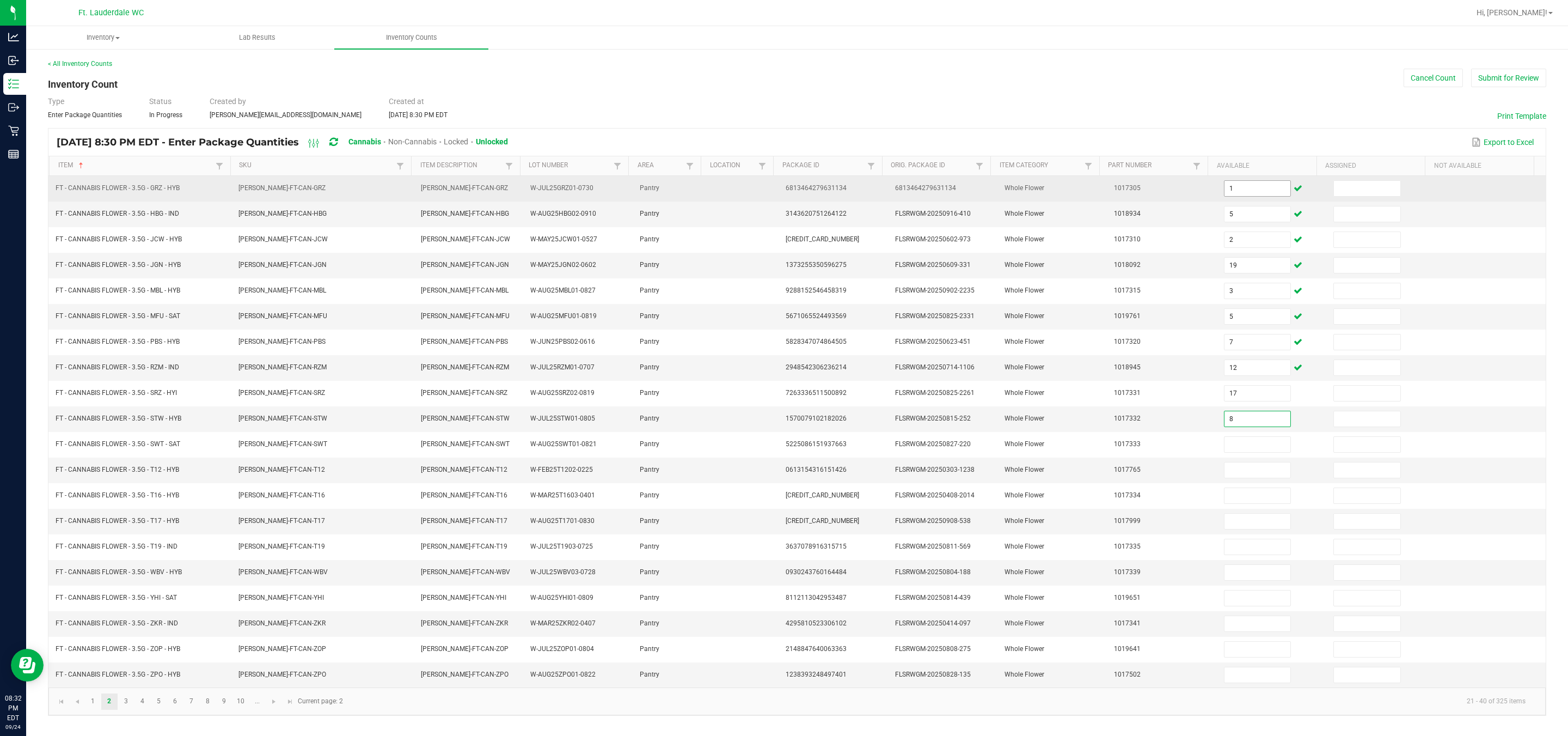
type input "8"
type input "2"
type input "22"
type input "6"
type input "18"
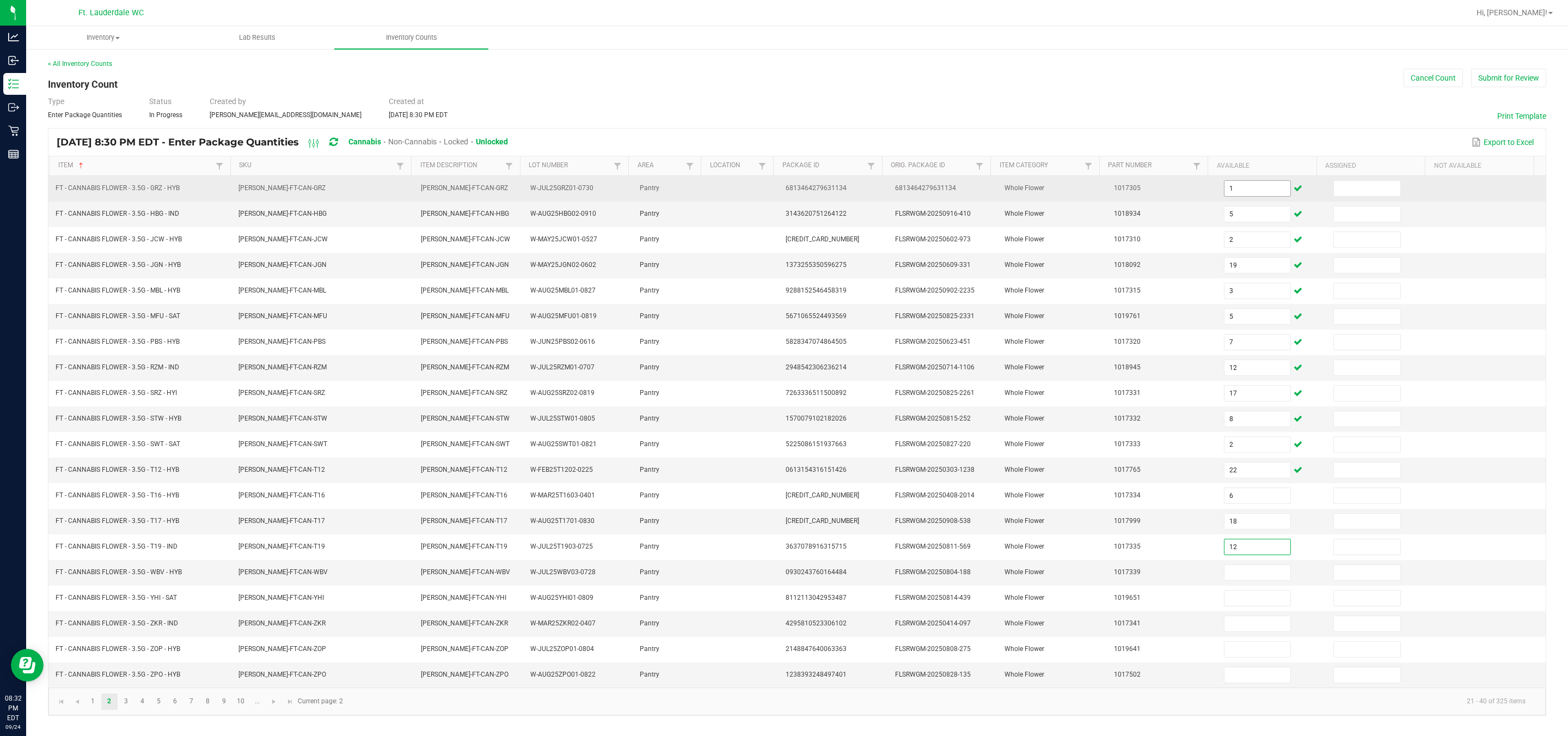
type input "12"
type input "11"
type input "1"
type input "17"
type input "9"
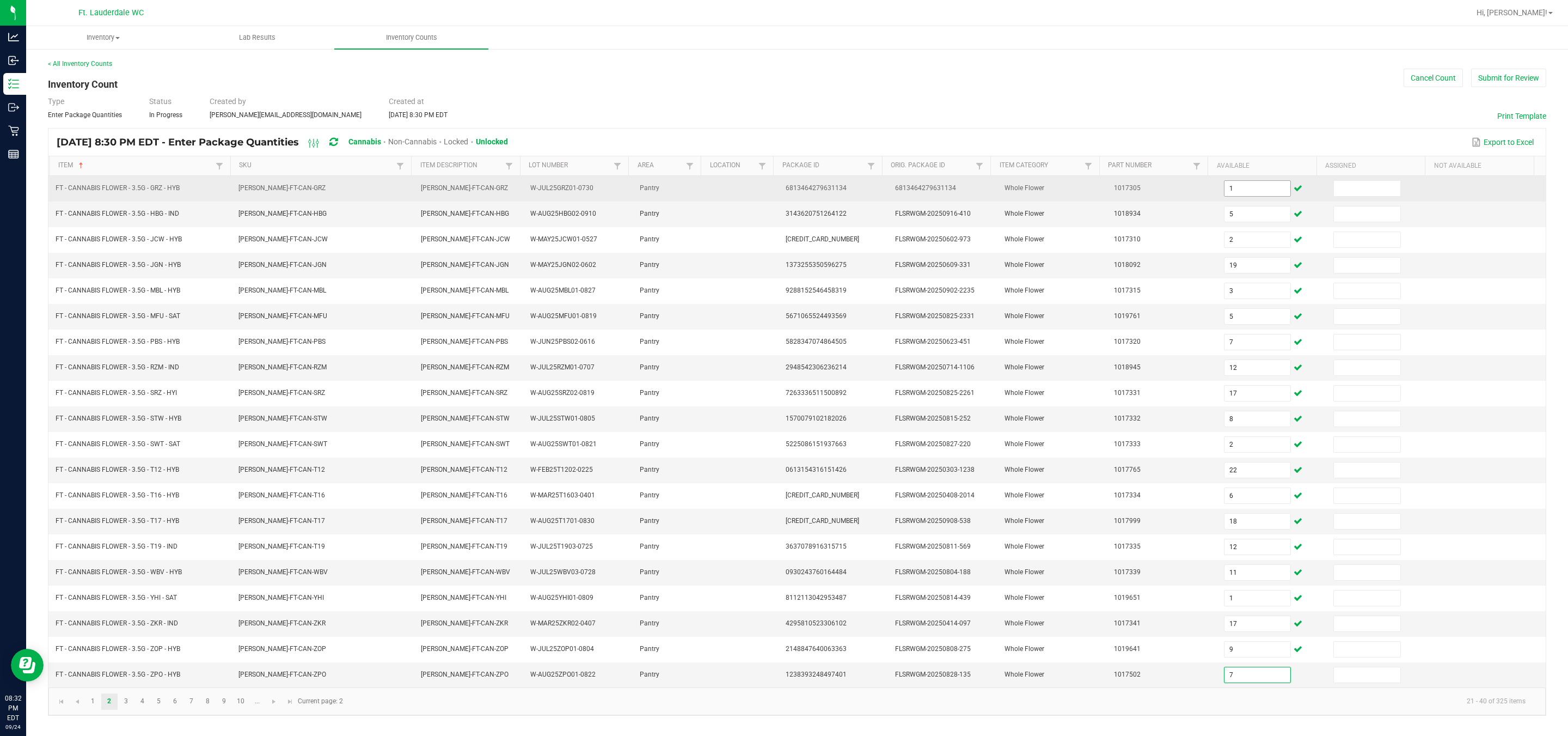
type input "7"
click at [774, 181] on input at bounding box center [1367, 188] width 66 height 16
type input "0"
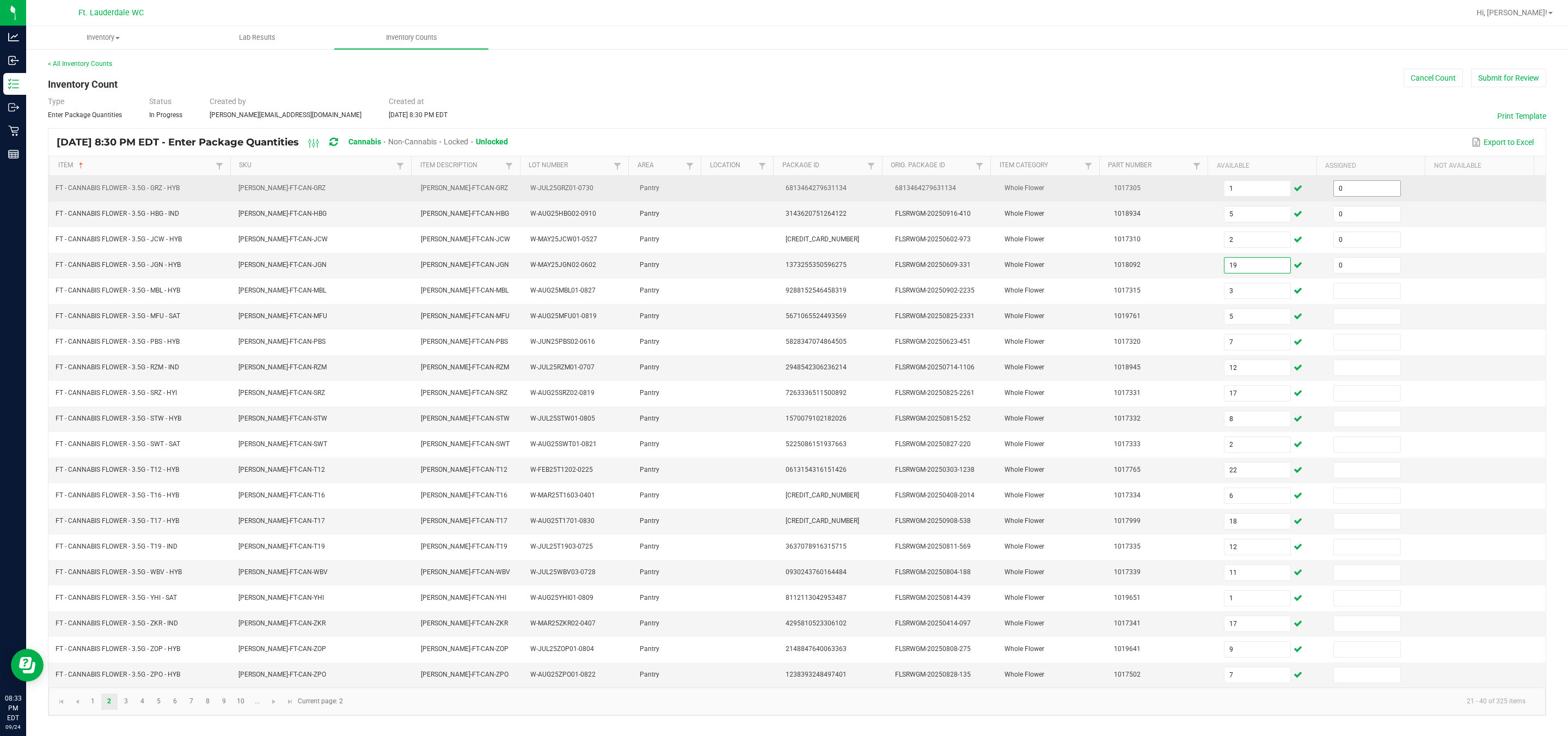
type input "0"
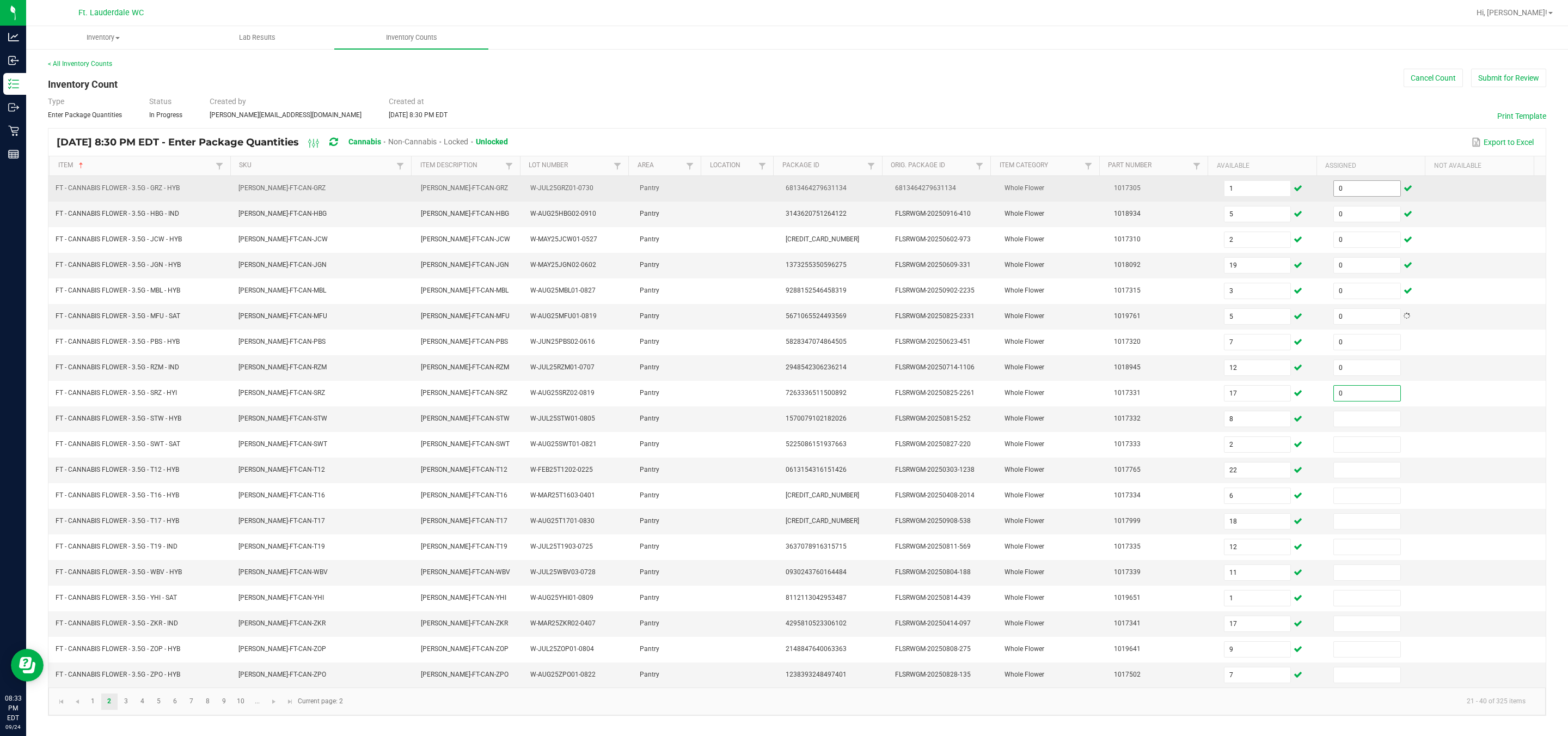
type input "0"
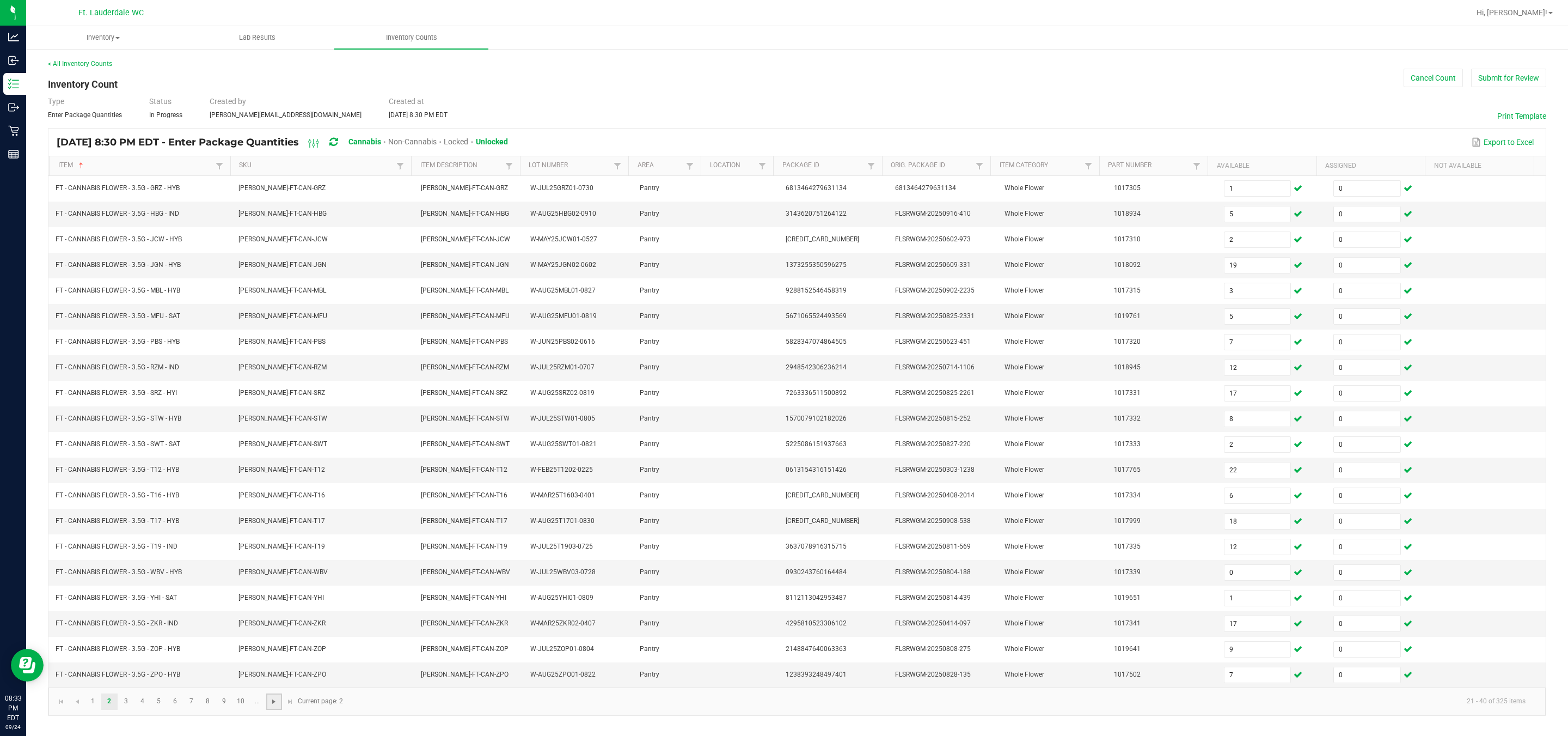
click at [275, 706] on span "Go to the next page" at bounding box center [274, 702] width 9 height 9
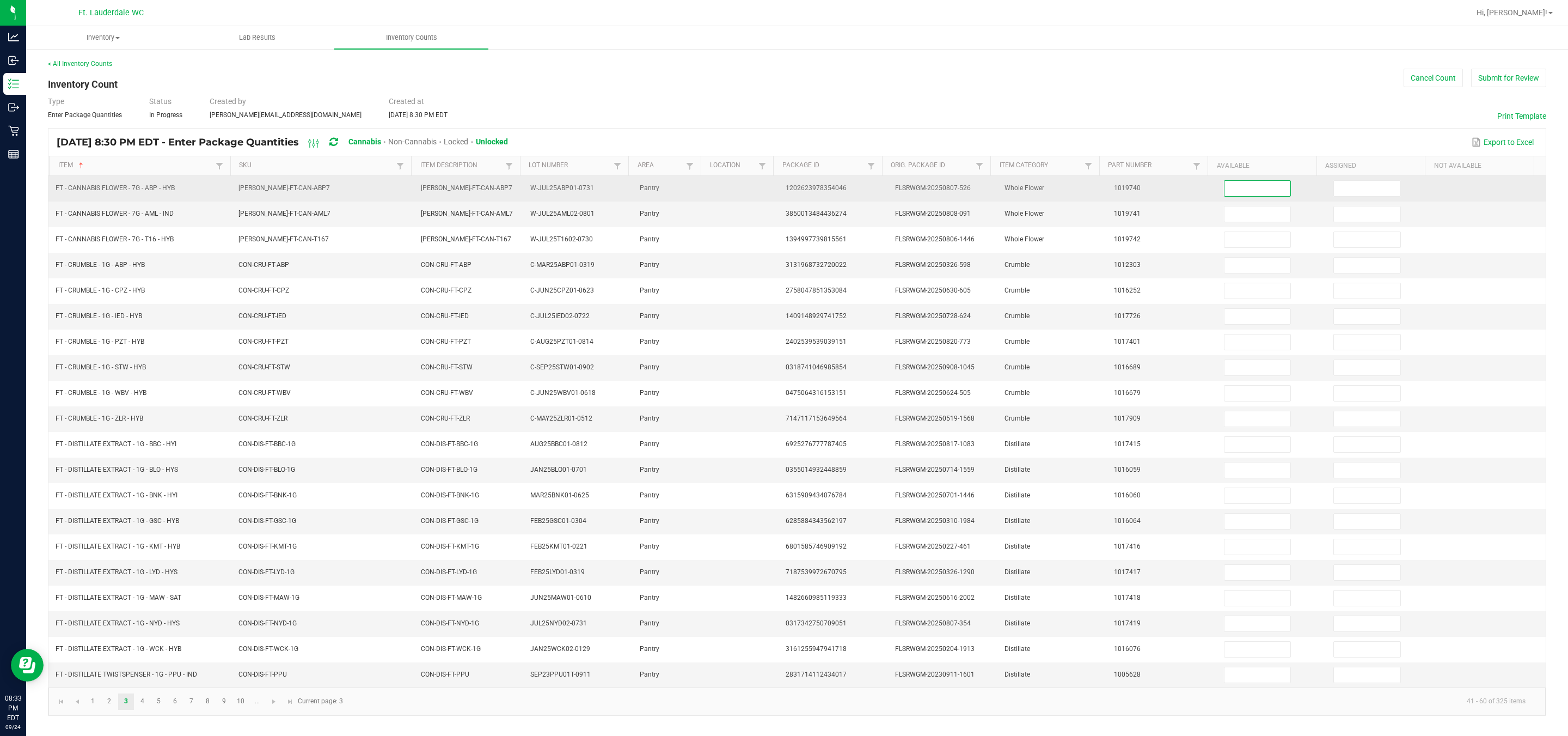
click at [774, 185] on input at bounding box center [1258, 188] width 66 height 16
click at [774, 181] on input at bounding box center [1367, 188] width 66 height 16
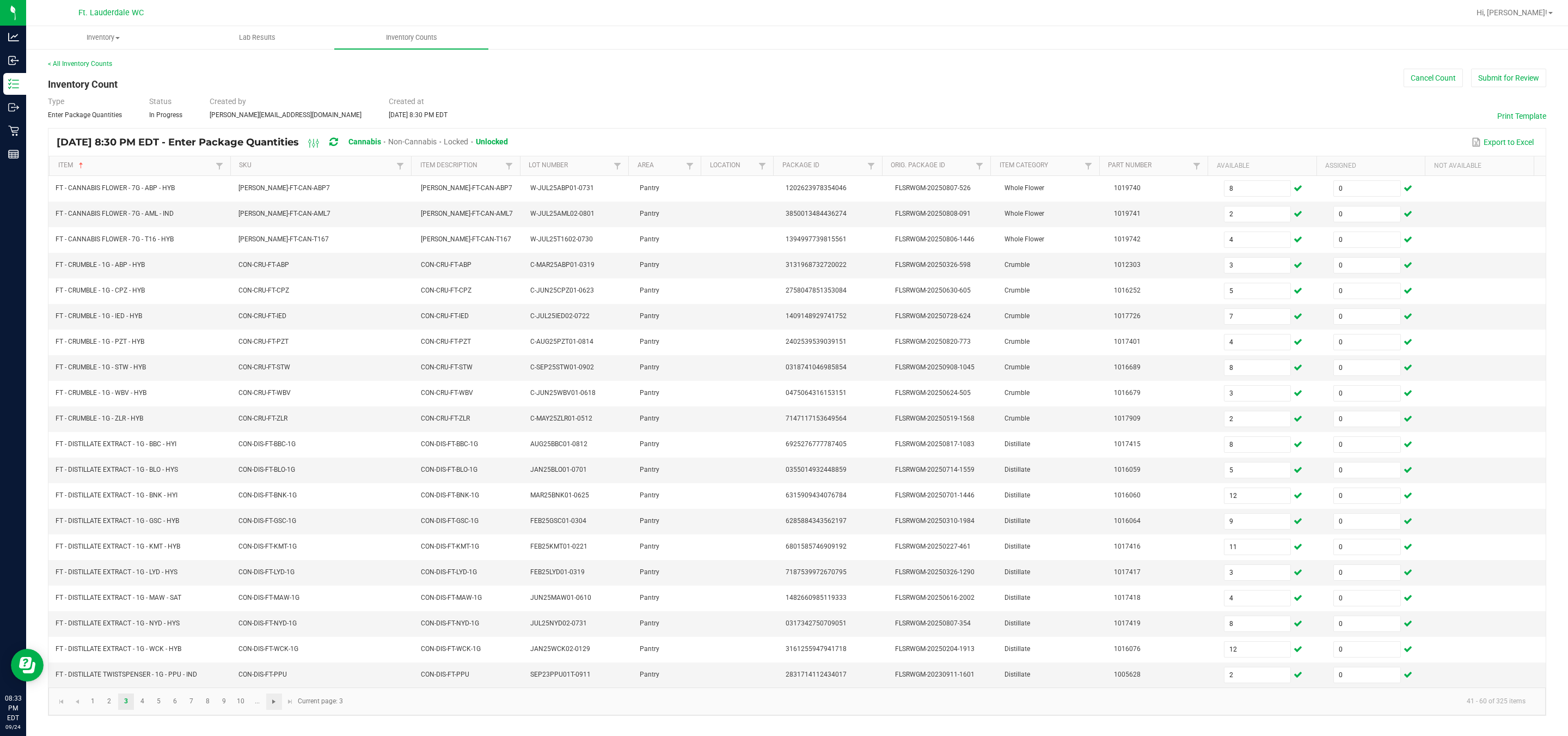
click at [276, 706] on span "Go to the next page" at bounding box center [274, 702] width 9 height 9
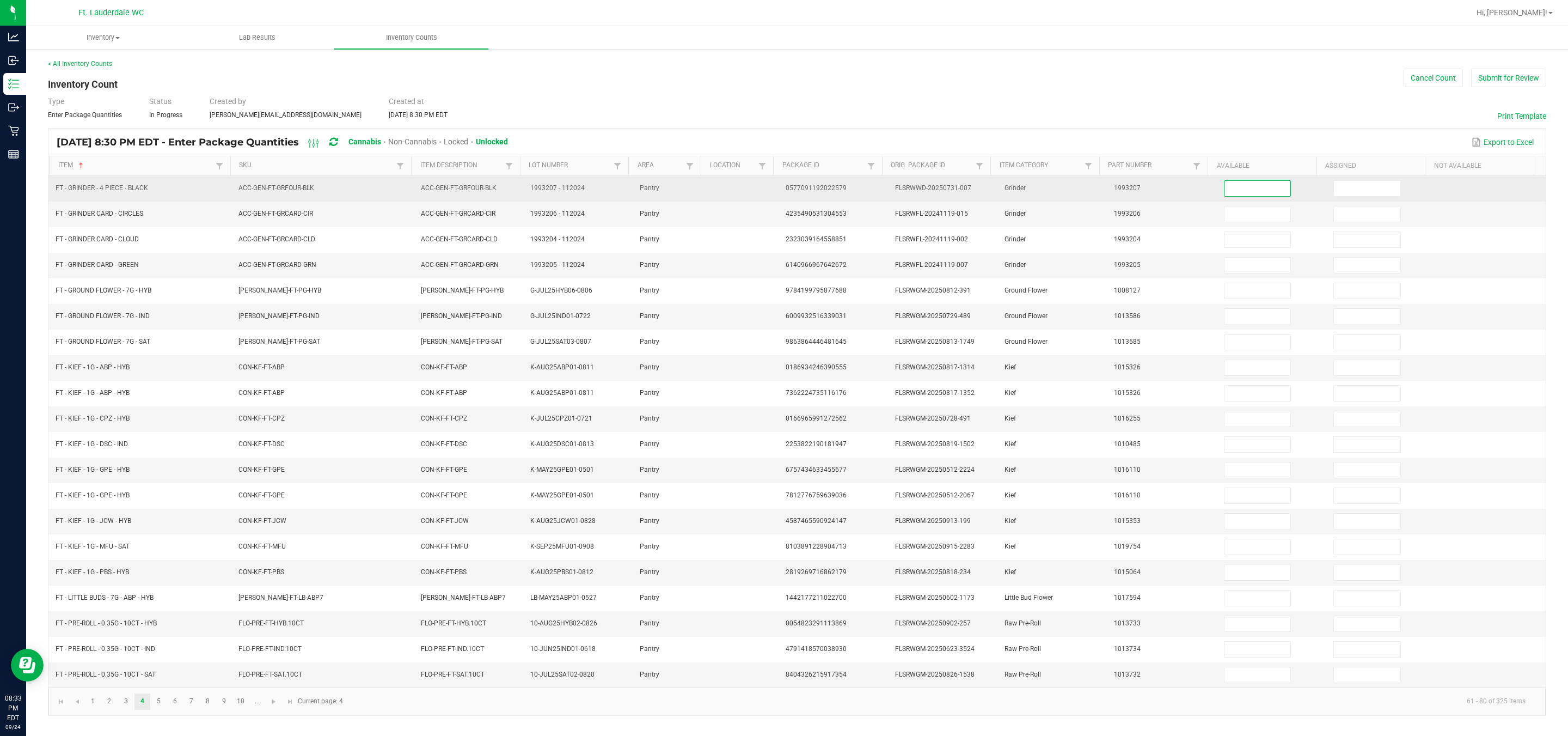
click at [774, 181] on input at bounding box center [1258, 188] width 66 height 16
click at [774, 181] on input at bounding box center [1367, 188] width 66 height 16
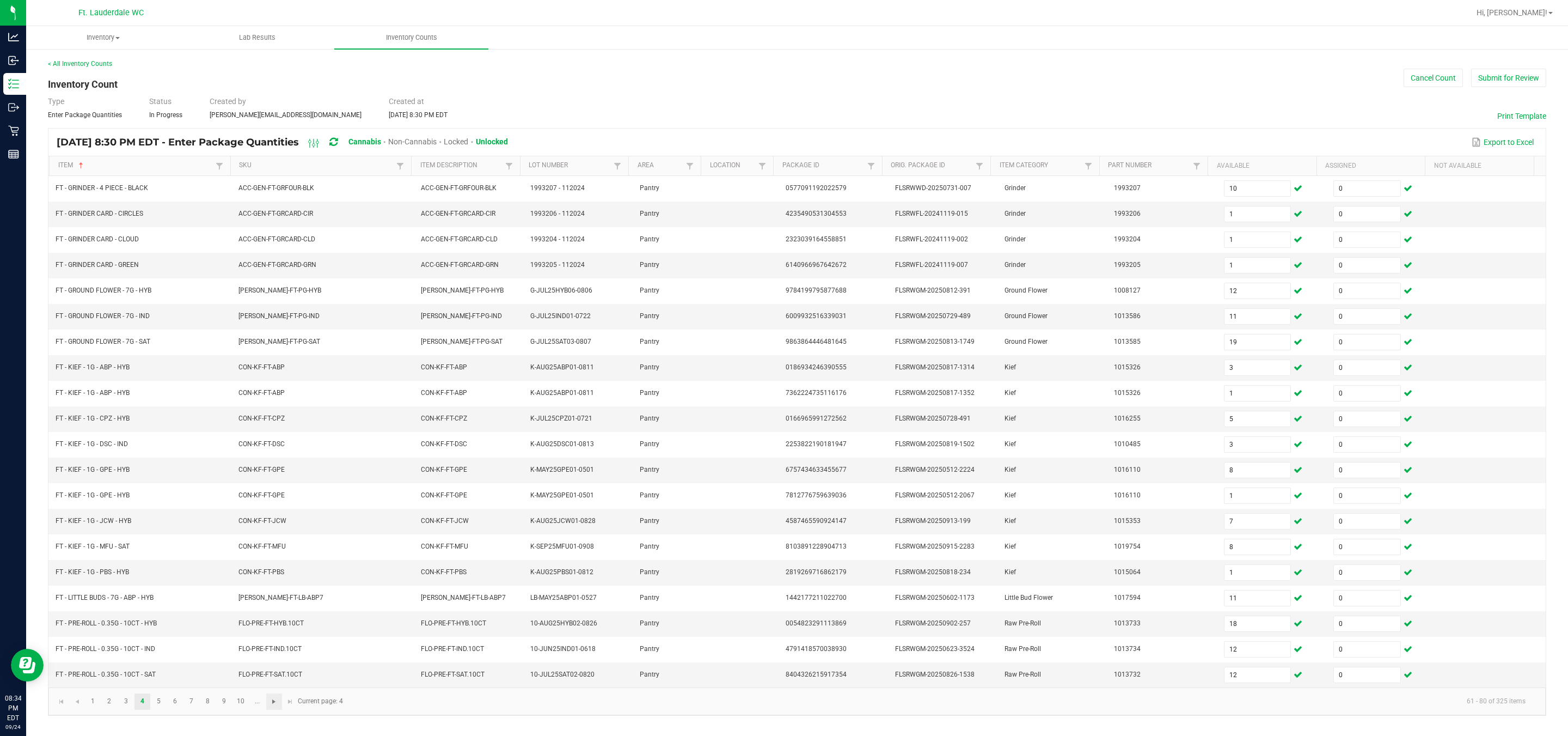
click at [270, 706] on span "Go to the next page" at bounding box center [274, 702] width 9 height 9
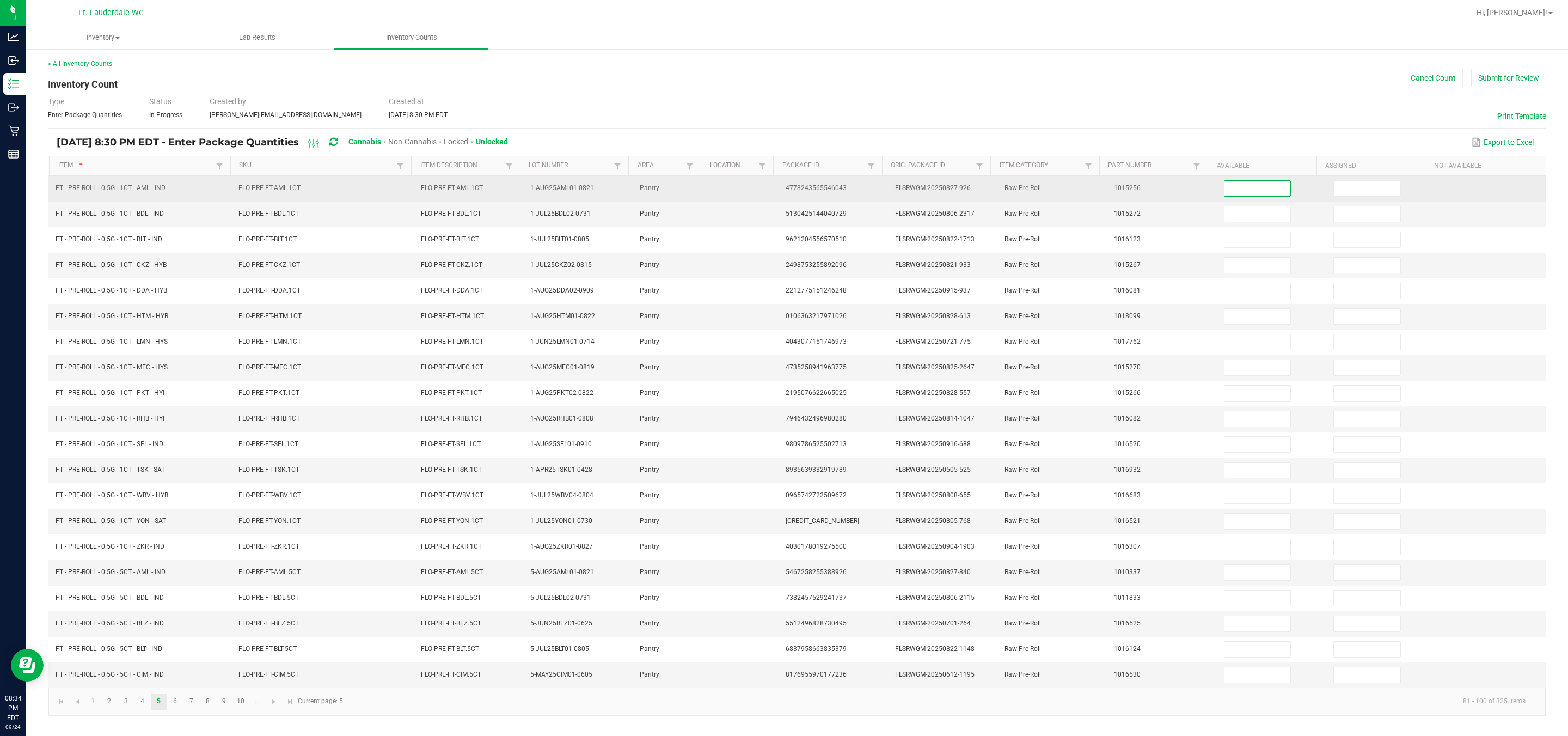
click at [774, 181] on input at bounding box center [1258, 188] width 66 height 16
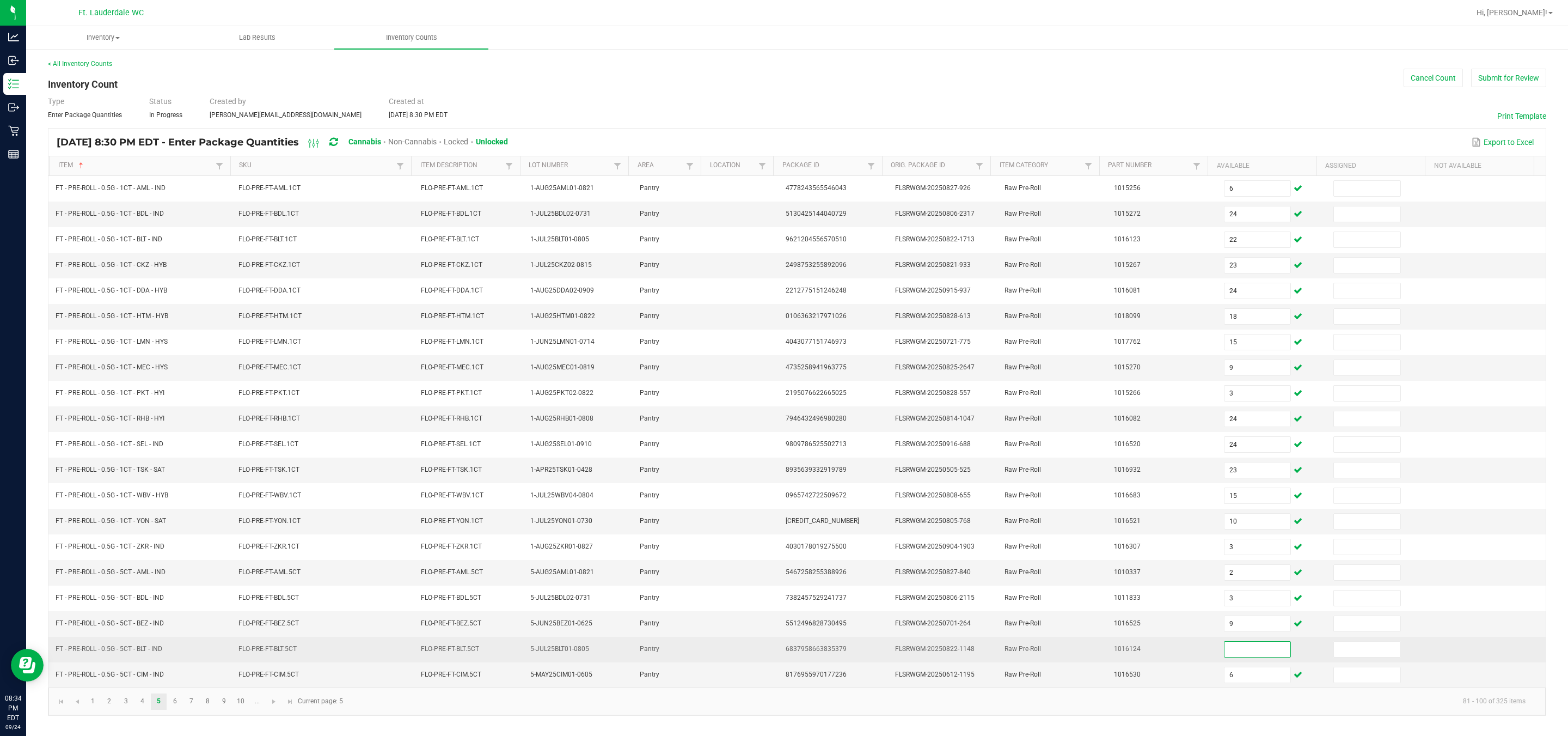
click at [774, 657] on input at bounding box center [1258, 649] width 66 height 16
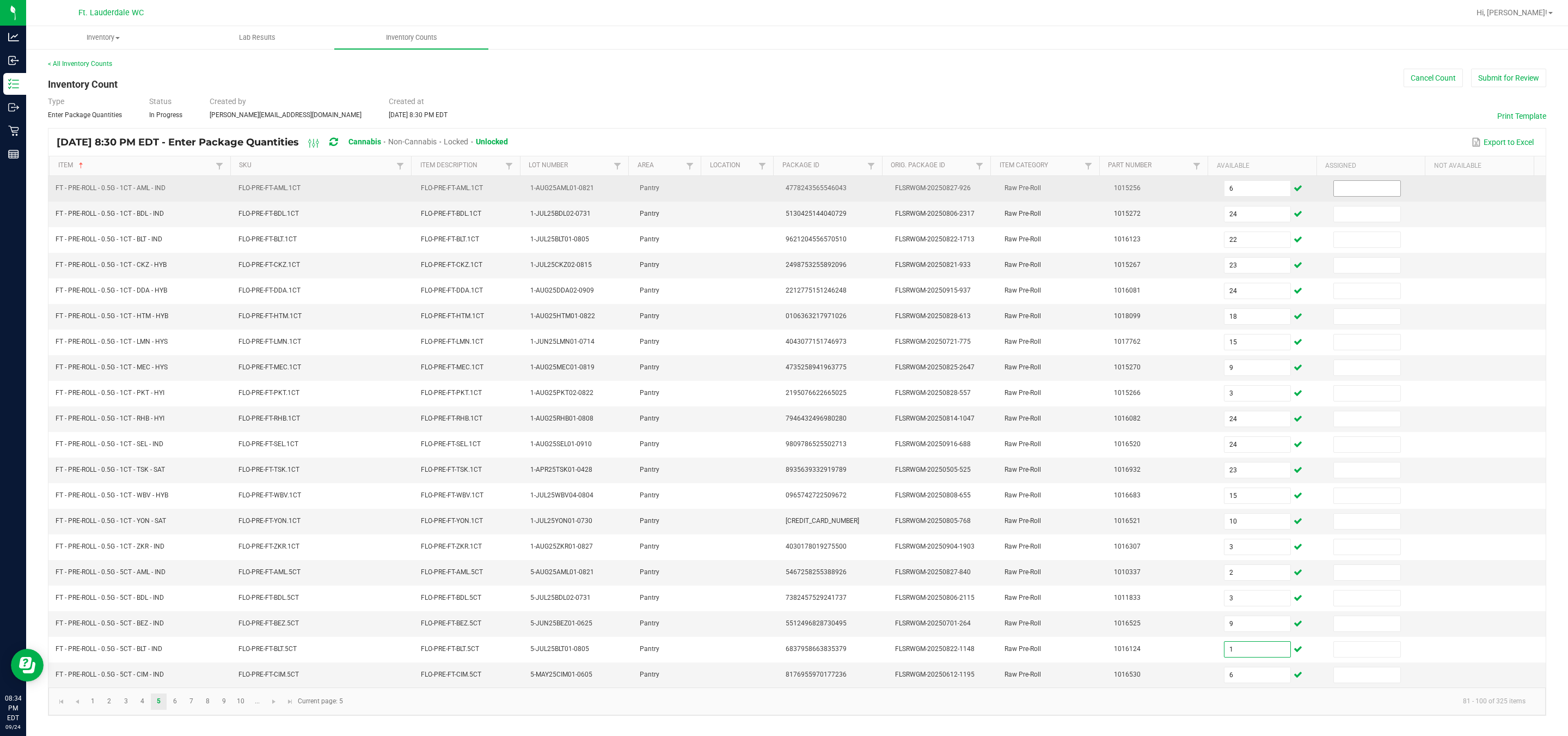
click at [774, 182] on input at bounding box center [1367, 188] width 66 height 16
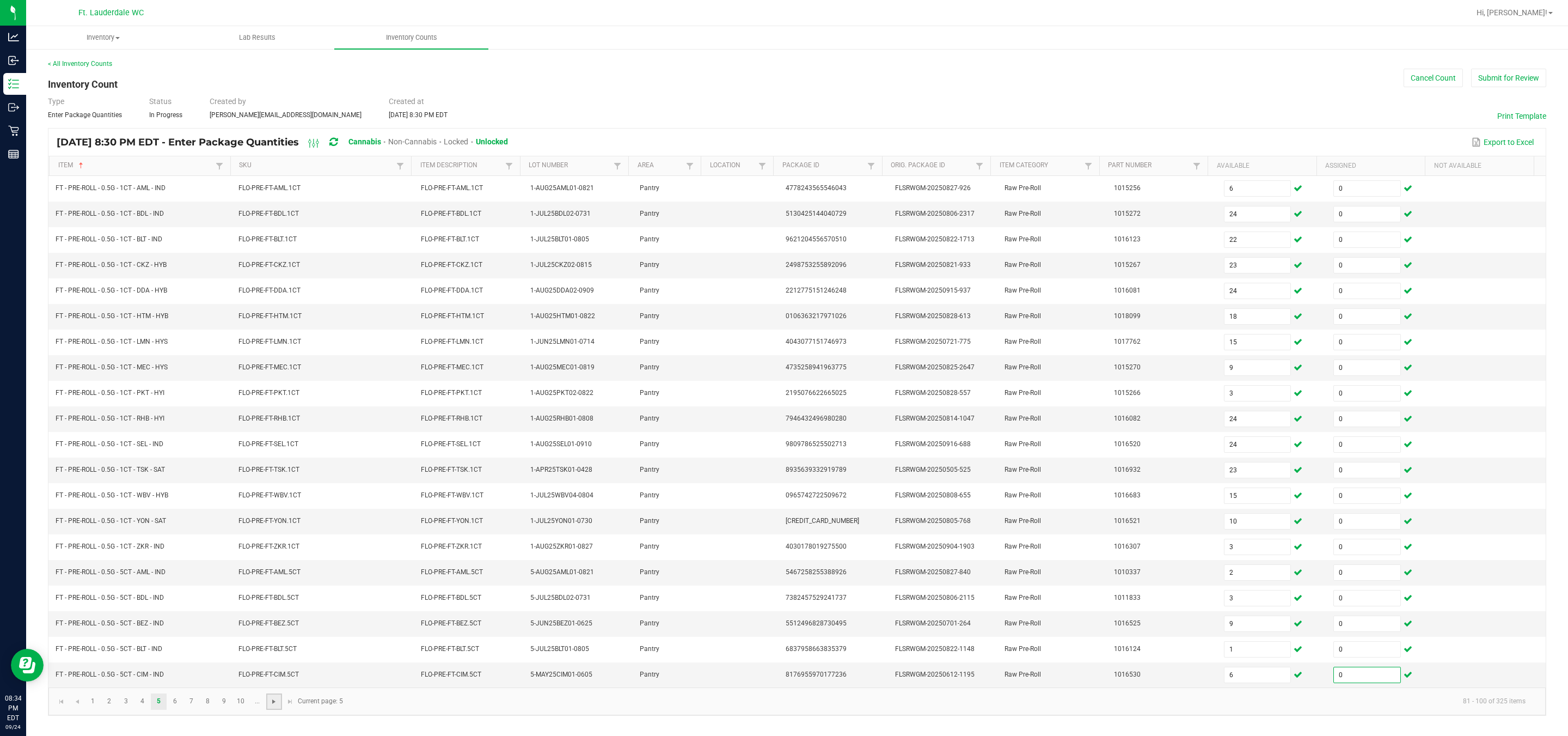
click at [270, 706] on span "Go to the next page" at bounding box center [274, 702] width 9 height 9
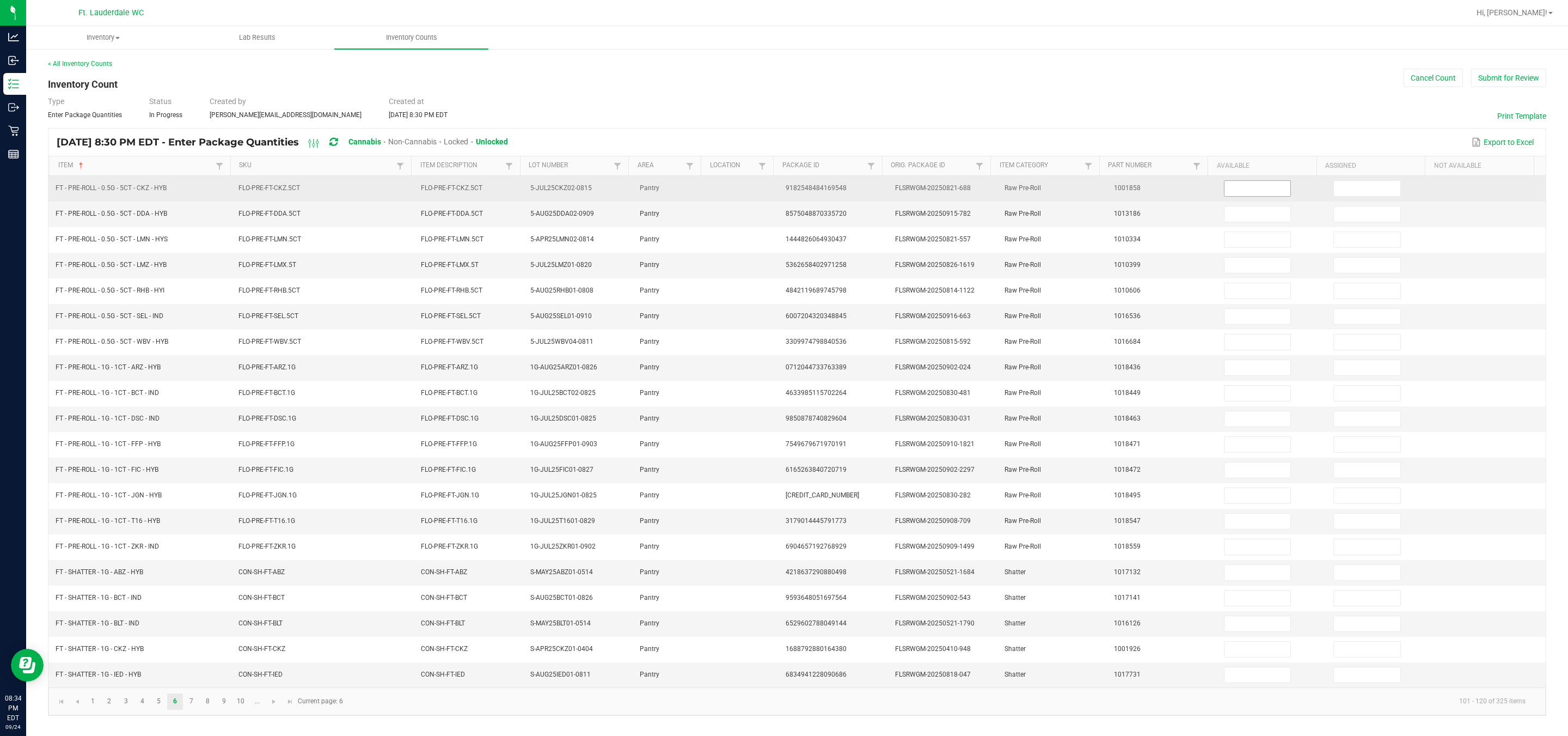
click at [774, 181] on input at bounding box center [1258, 188] width 66 height 16
click at [774, 183] on input at bounding box center [1367, 188] width 66 height 16
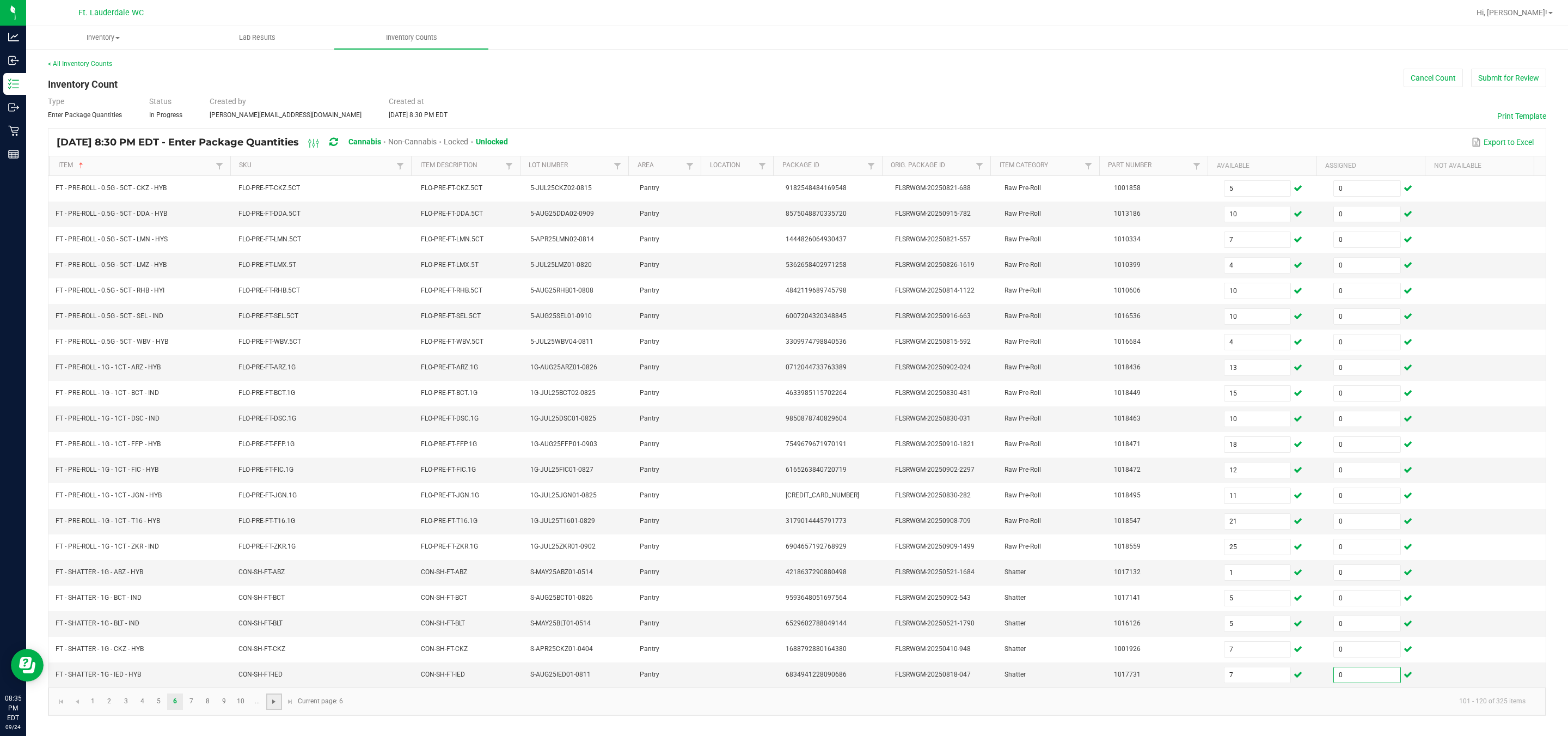
click at [277, 706] on span "Go to the next page" at bounding box center [274, 702] width 9 height 9
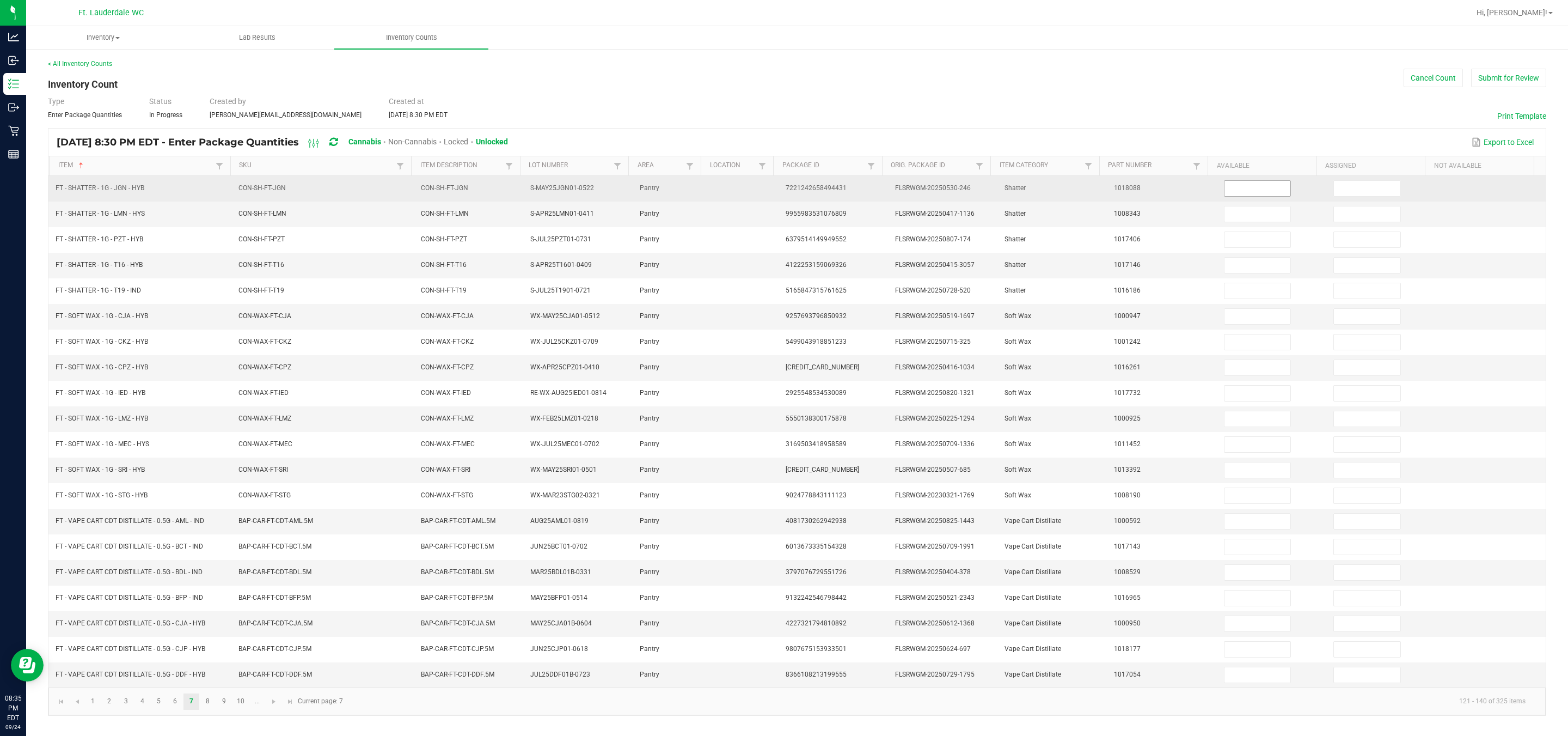
click at [774, 185] on input at bounding box center [1258, 188] width 66 height 16
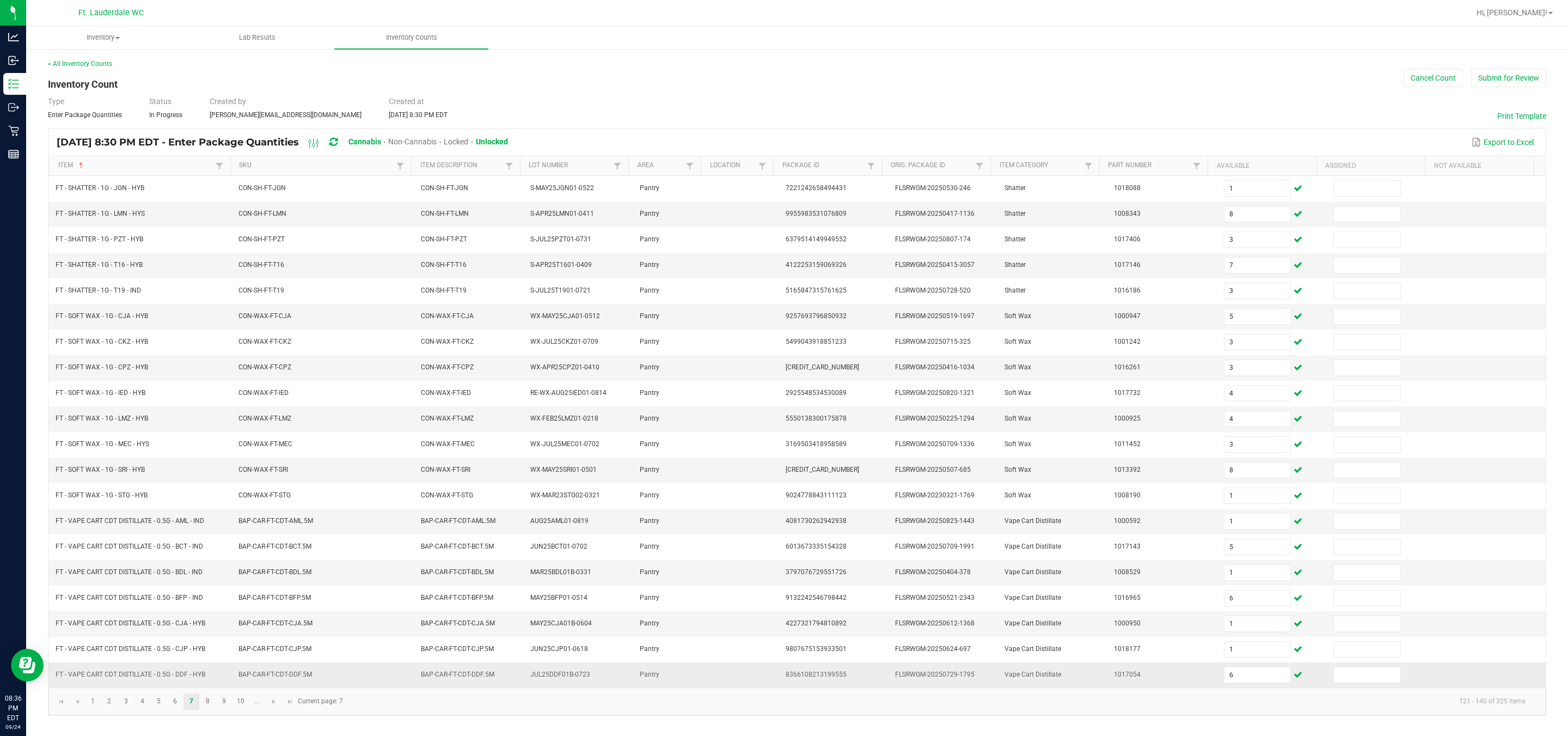
click at [774, 687] on td "1017054" at bounding box center [1162, 674] width 110 height 25
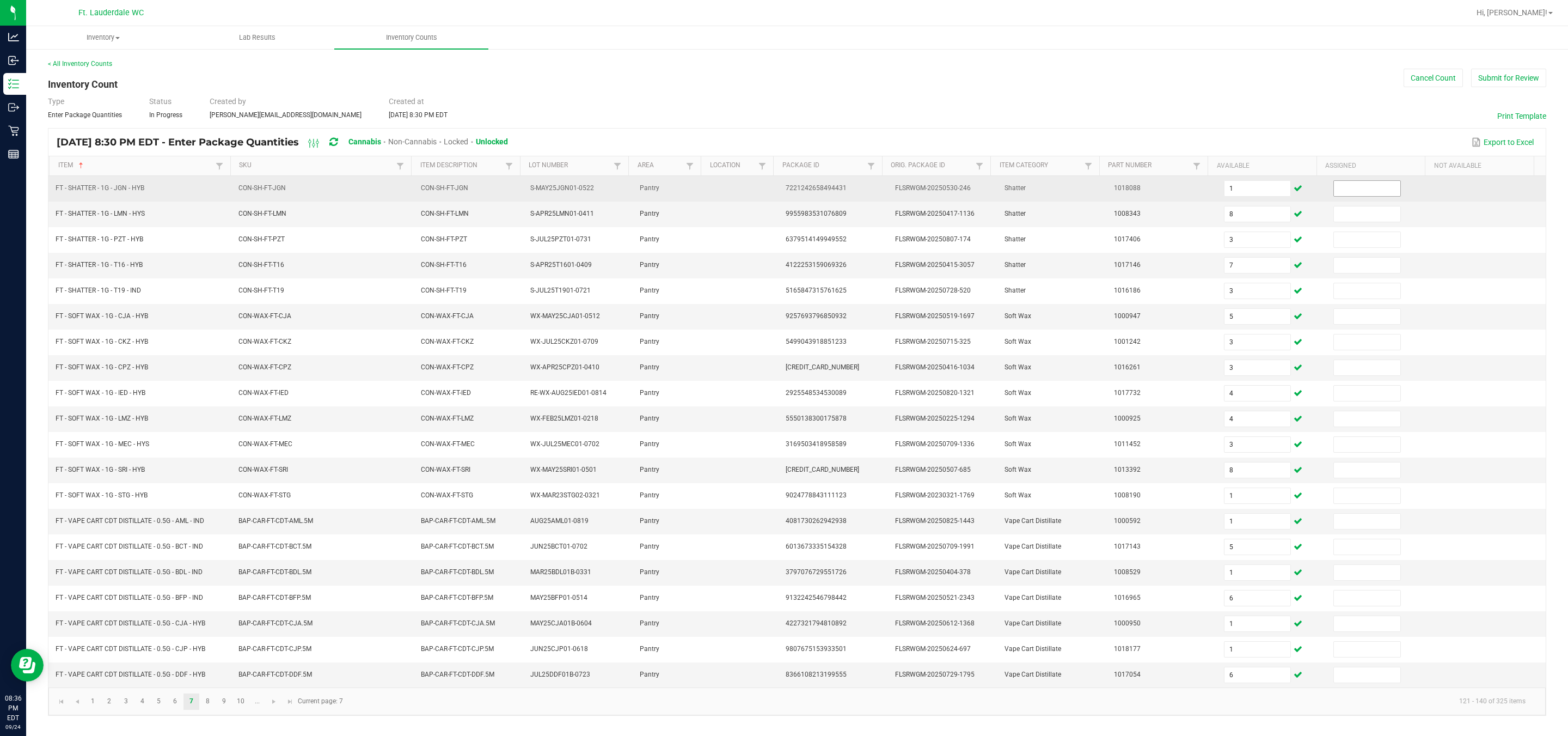
click at [774, 183] on input at bounding box center [1367, 188] width 66 height 16
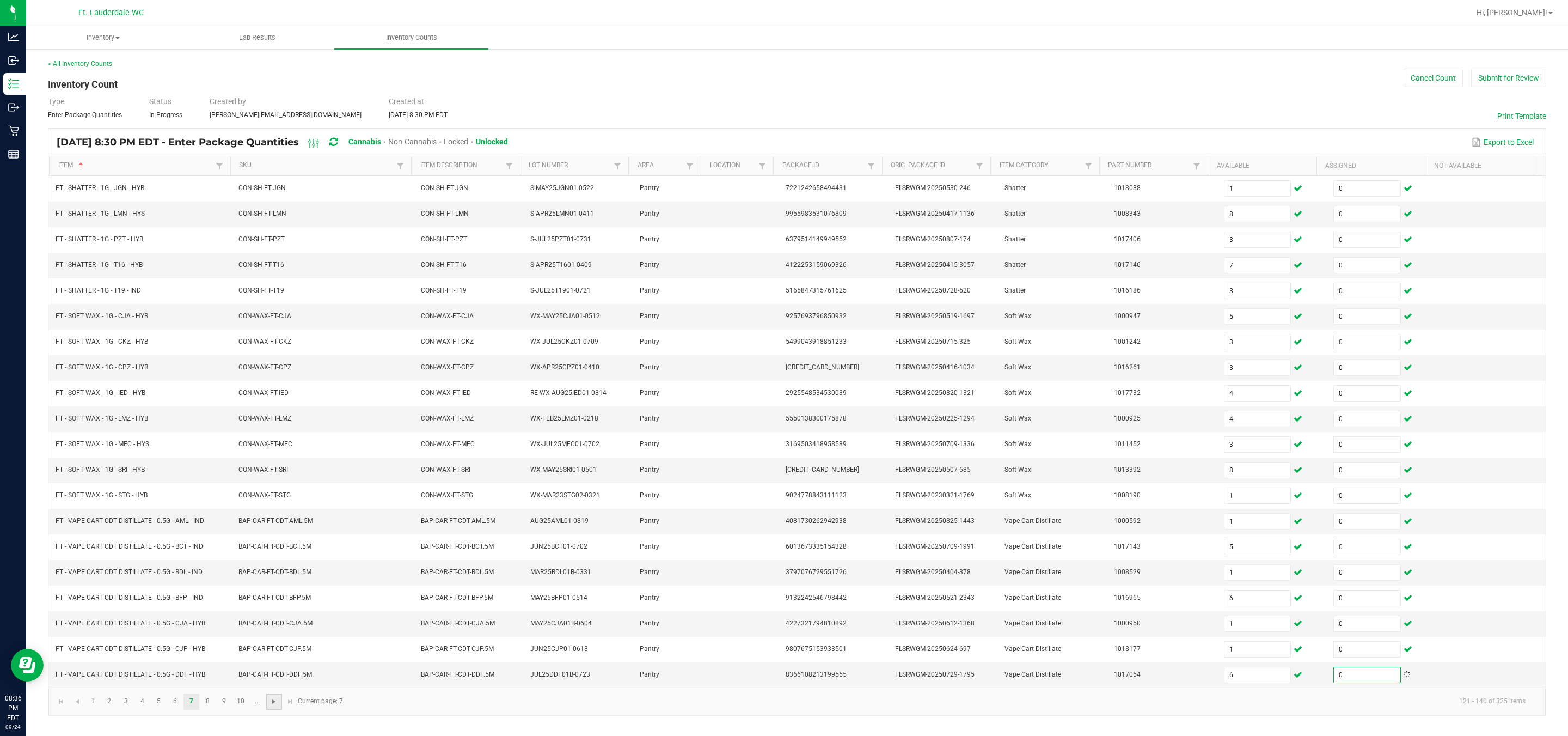
click at [275, 706] on span "Go to the next page" at bounding box center [274, 702] width 9 height 9
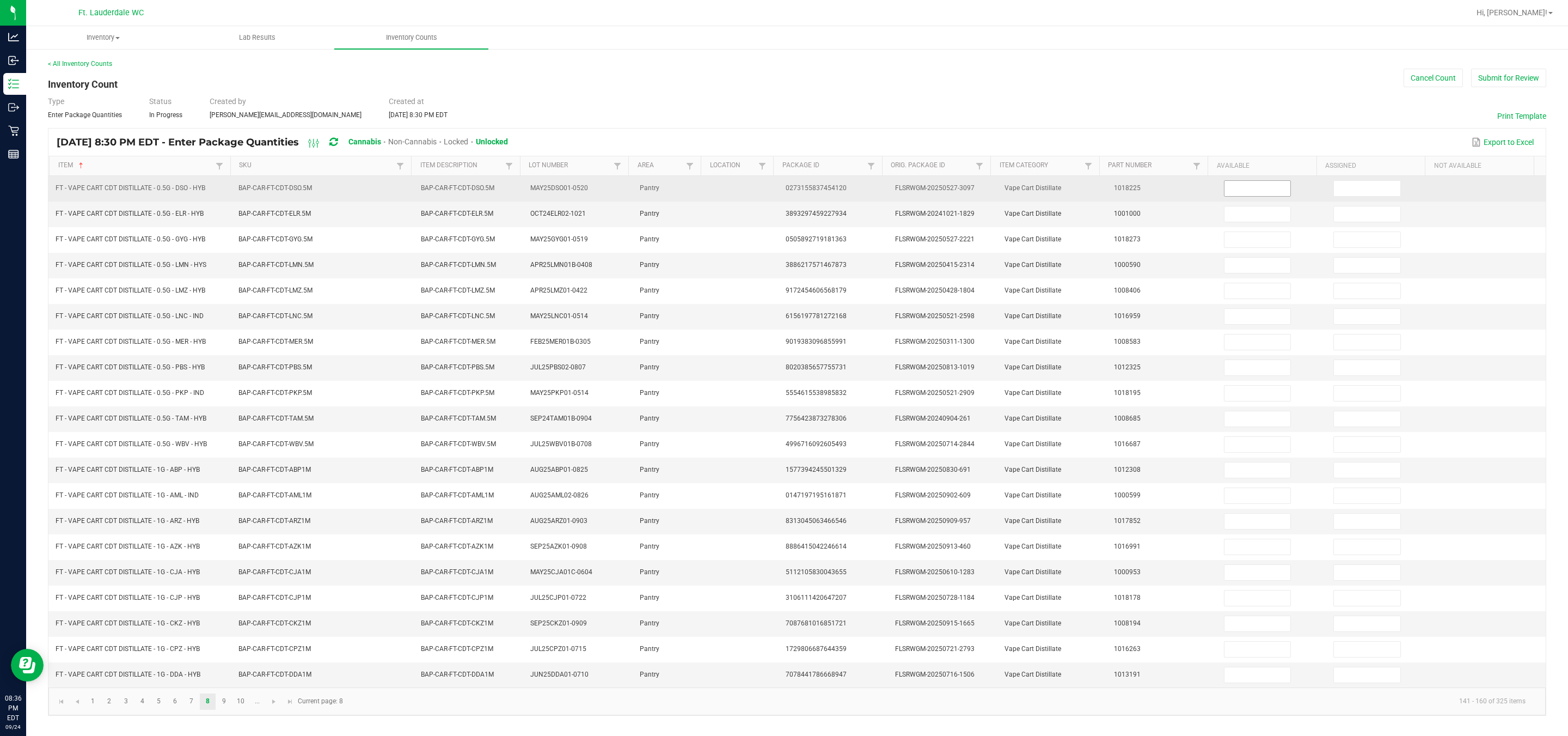
click at [774, 181] on input at bounding box center [1258, 188] width 66 height 16
click at [774, 181] on input at bounding box center [1367, 188] width 66 height 16
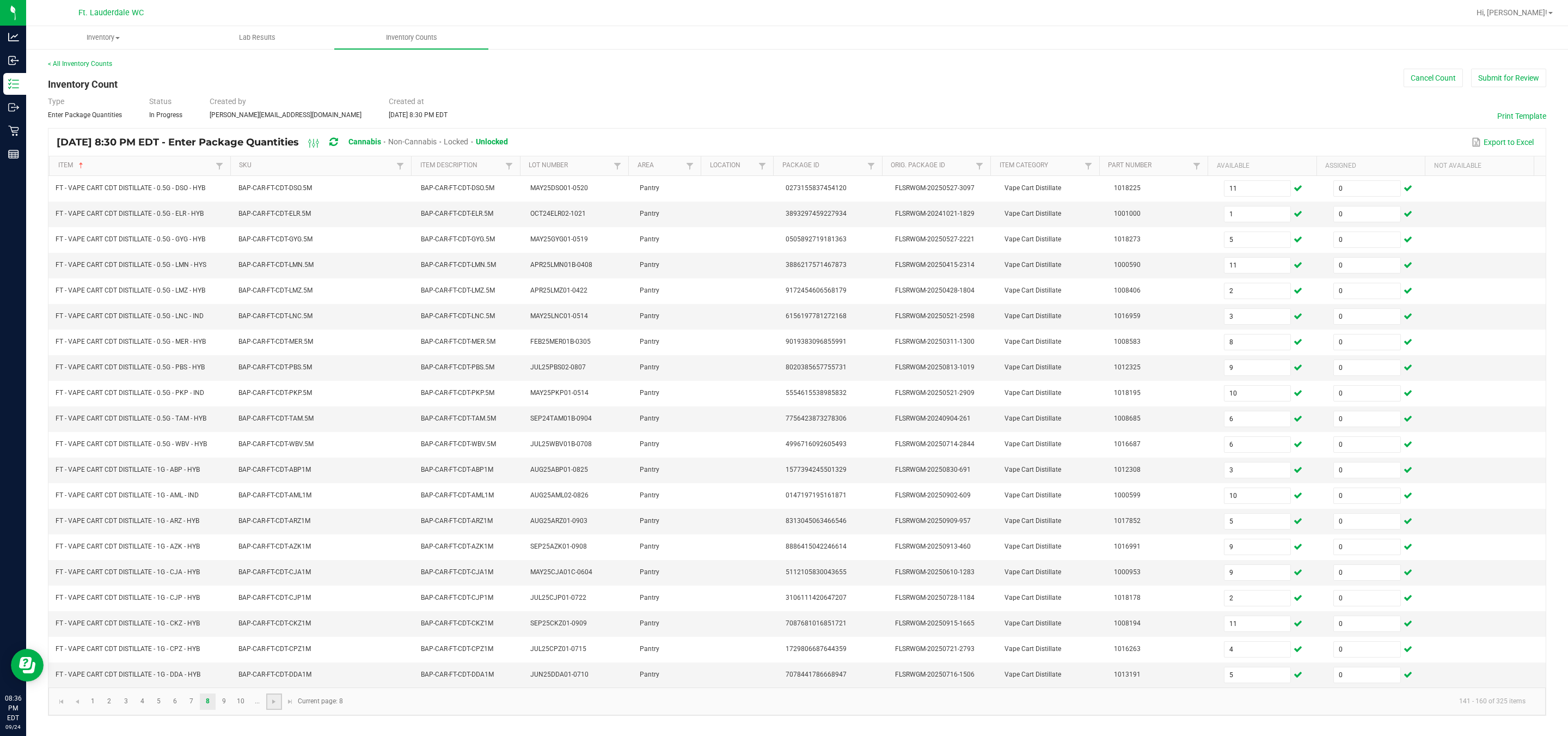
click at [272, 710] on link at bounding box center [274, 702] width 16 height 16
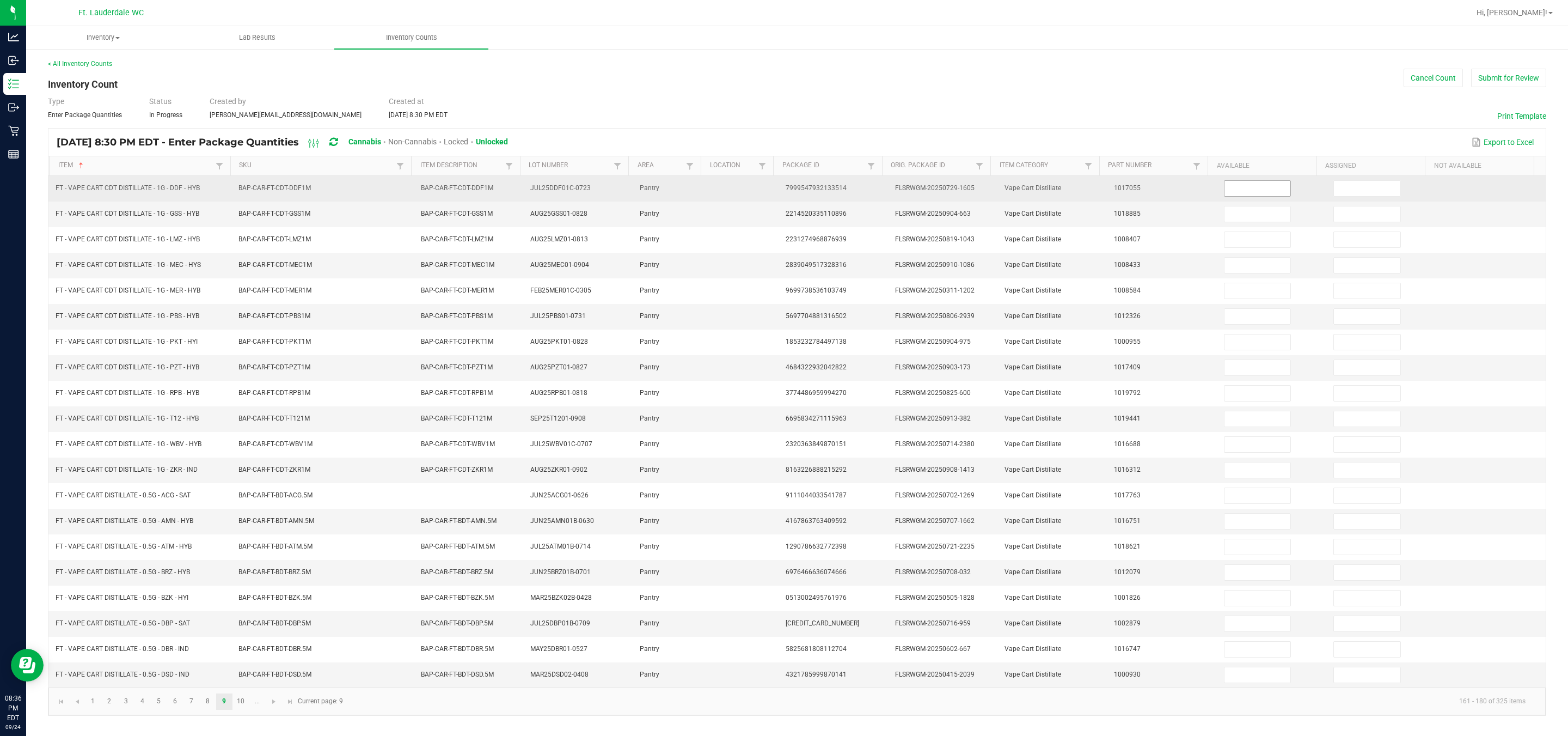
click at [774, 183] on input at bounding box center [1258, 188] width 66 height 16
click at [774, 182] on input at bounding box center [1367, 188] width 66 height 16
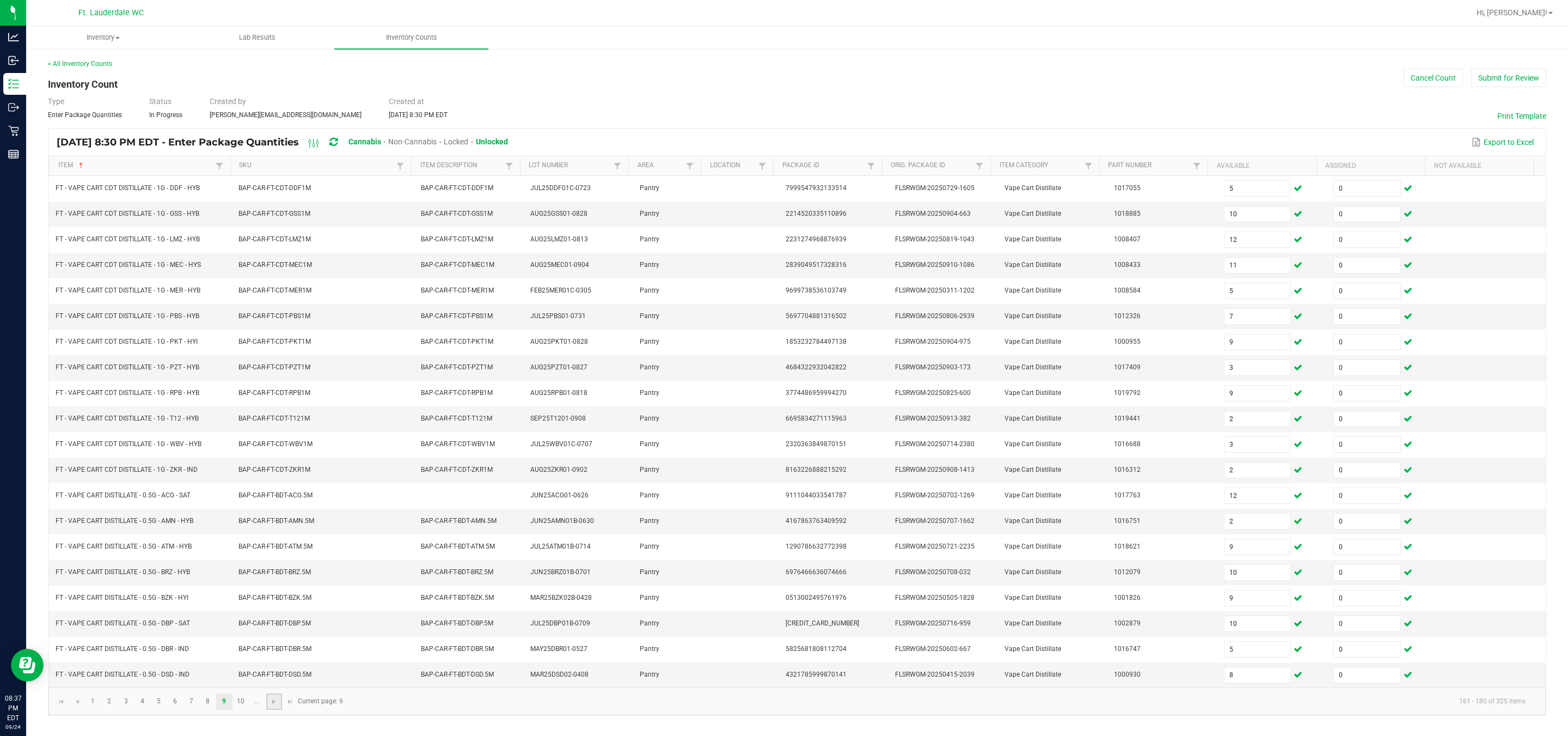
click at [279, 710] on link at bounding box center [274, 702] width 16 height 16
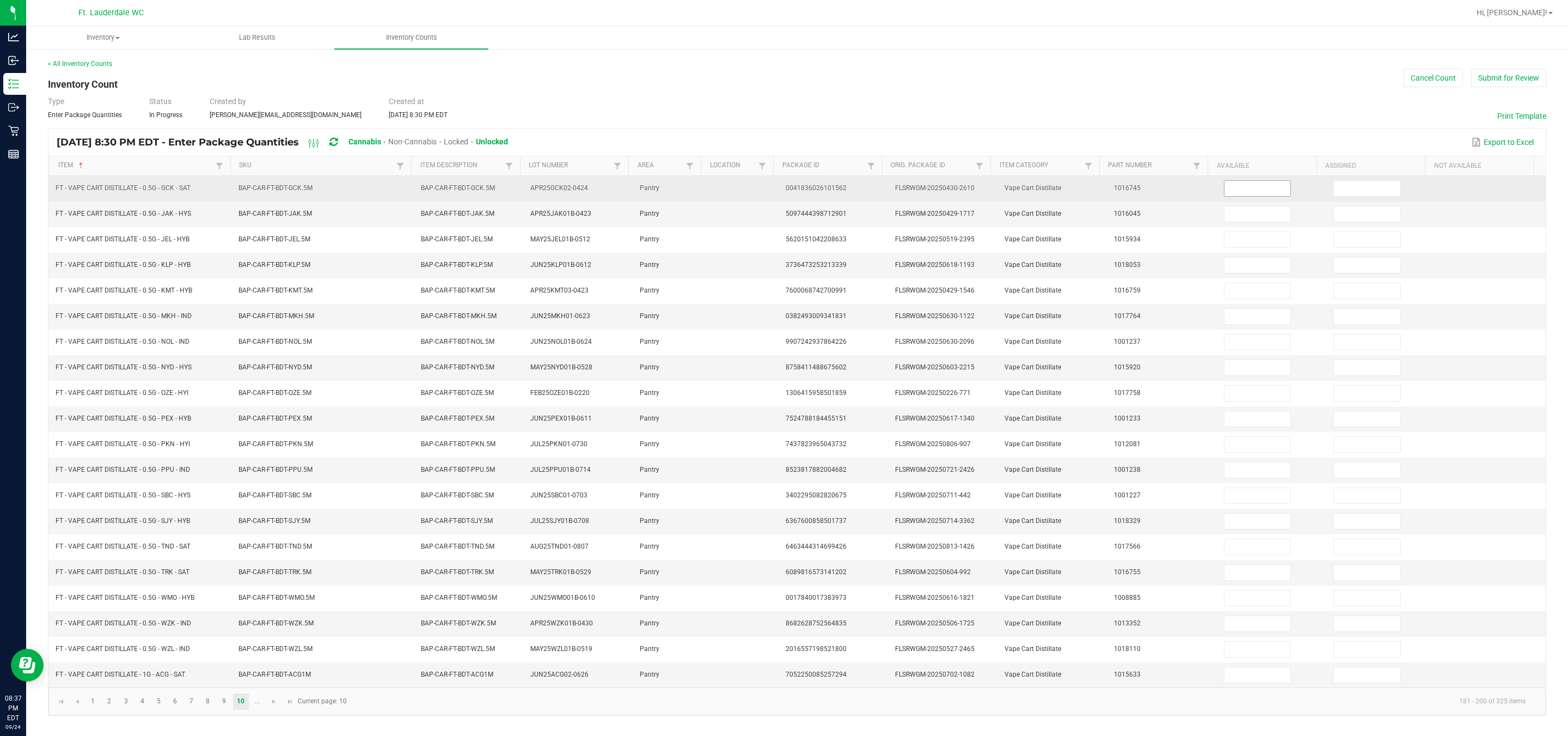
click at [774, 188] on input at bounding box center [1258, 188] width 66 height 16
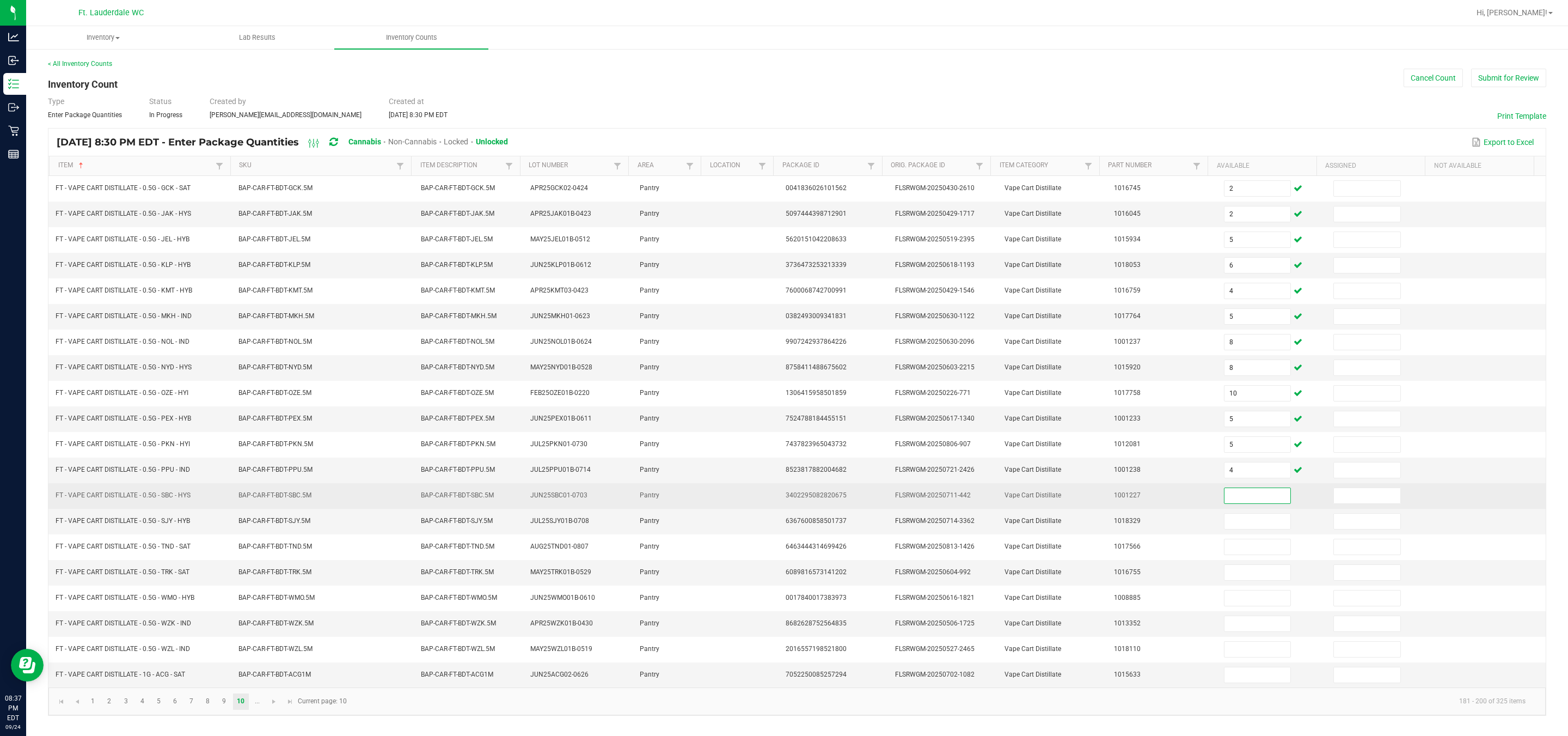
click at [774, 502] on input at bounding box center [1258, 496] width 66 height 16
click at [774, 488] on td at bounding box center [1273, 496] width 110 height 26
click at [774, 502] on input at bounding box center [1258, 496] width 66 height 16
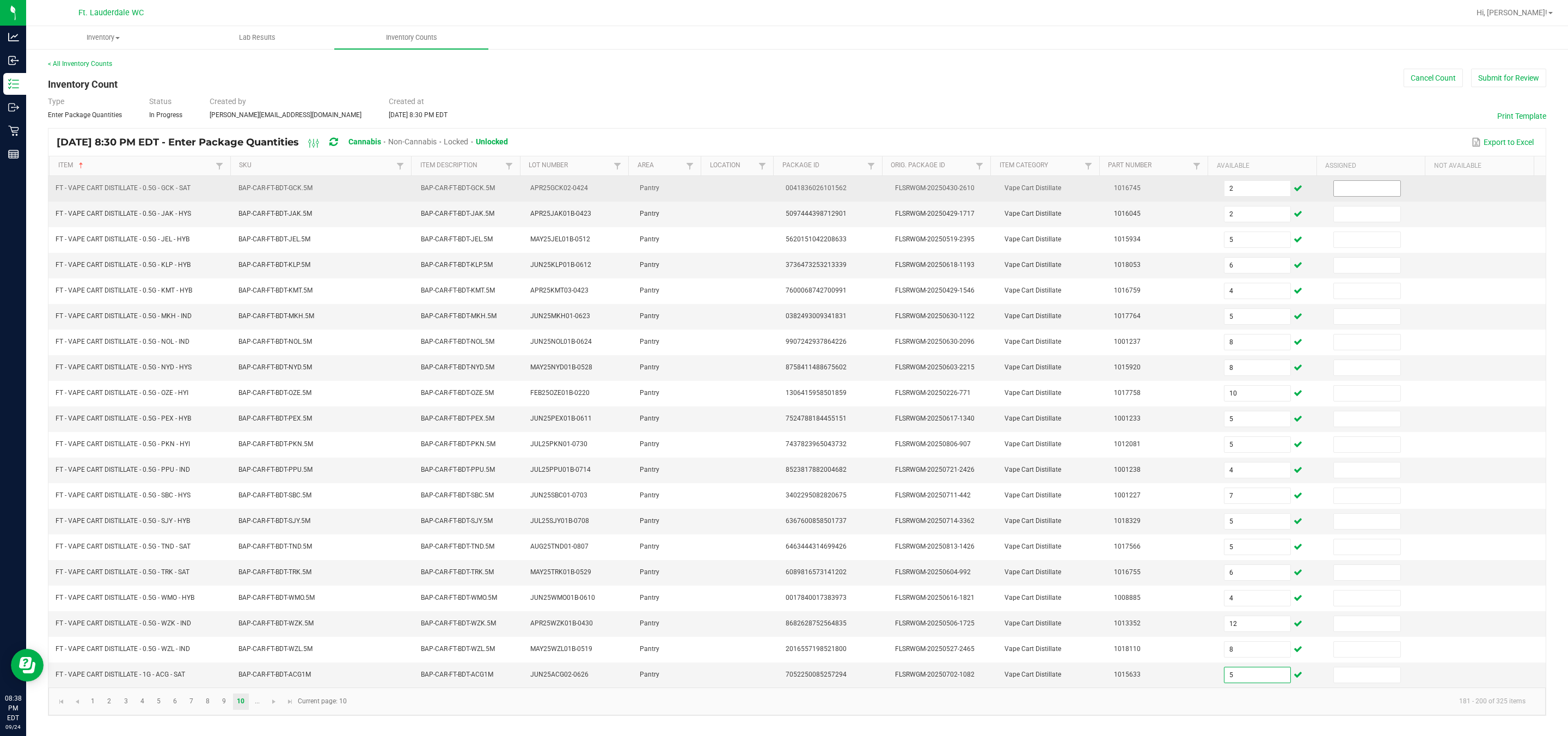
click at [774, 181] on input at bounding box center [1367, 188] width 66 height 16
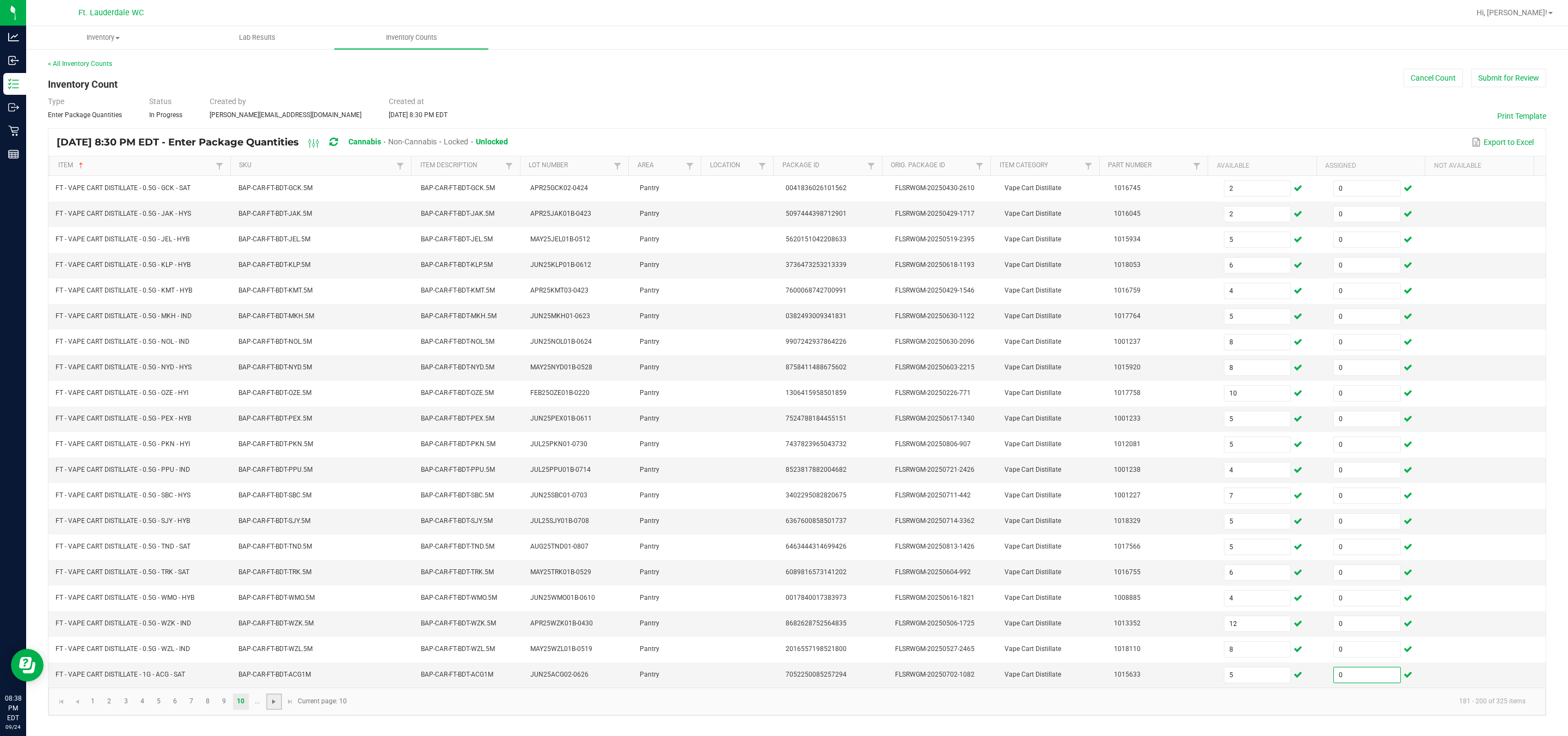
click at [276, 706] on span "Go to the next page" at bounding box center [274, 702] width 9 height 9
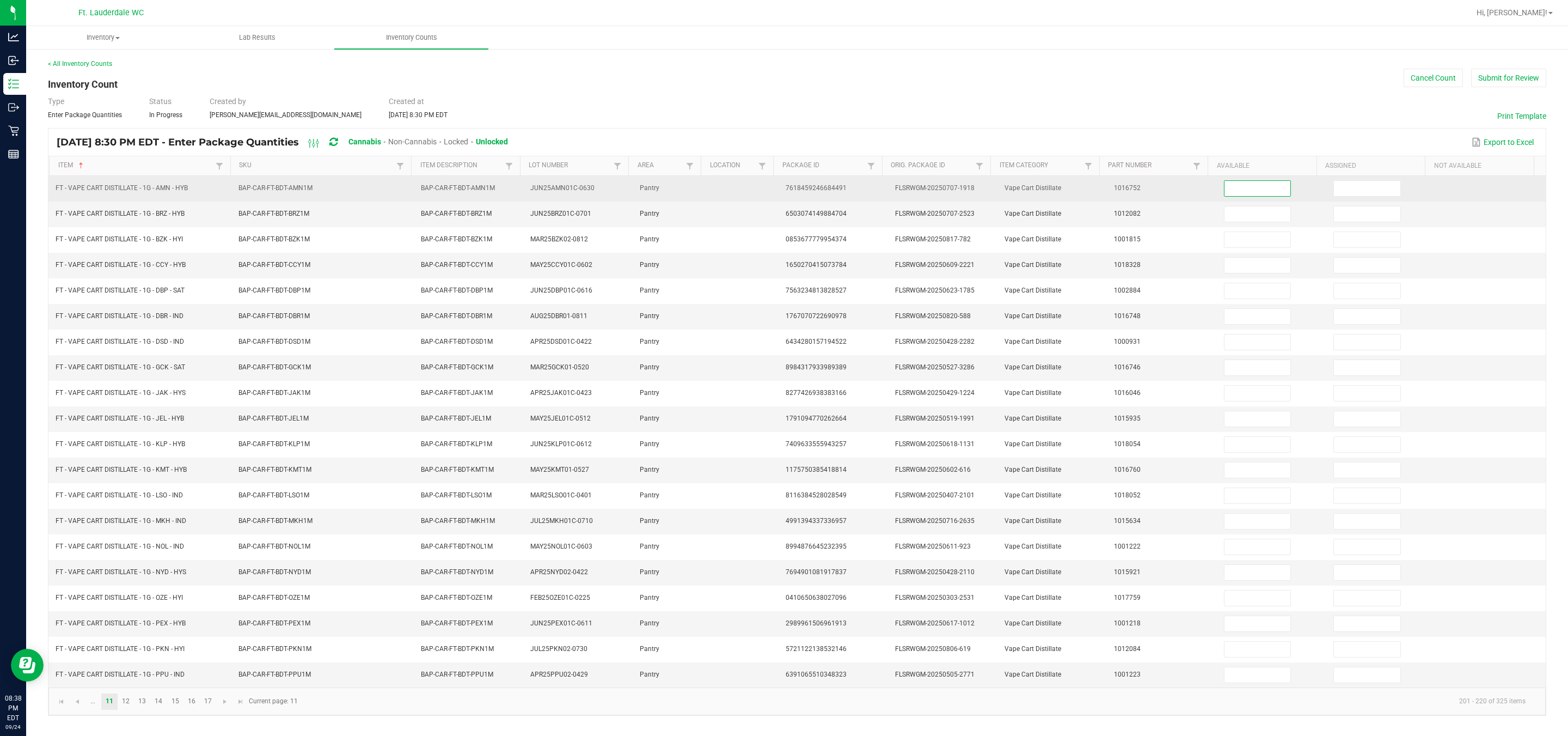
click at [774, 188] on input at bounding box center [1258, 188] width 66 height 16
click at [774, 181] on input at bounding box center [1367, 188] width 66 height 16
click at [774, 181] on input "10" at bounding box center [1258, 188] width 66 height 16
click at [774, 195] on input at bounding box center [1367, 188] width 66 height 16
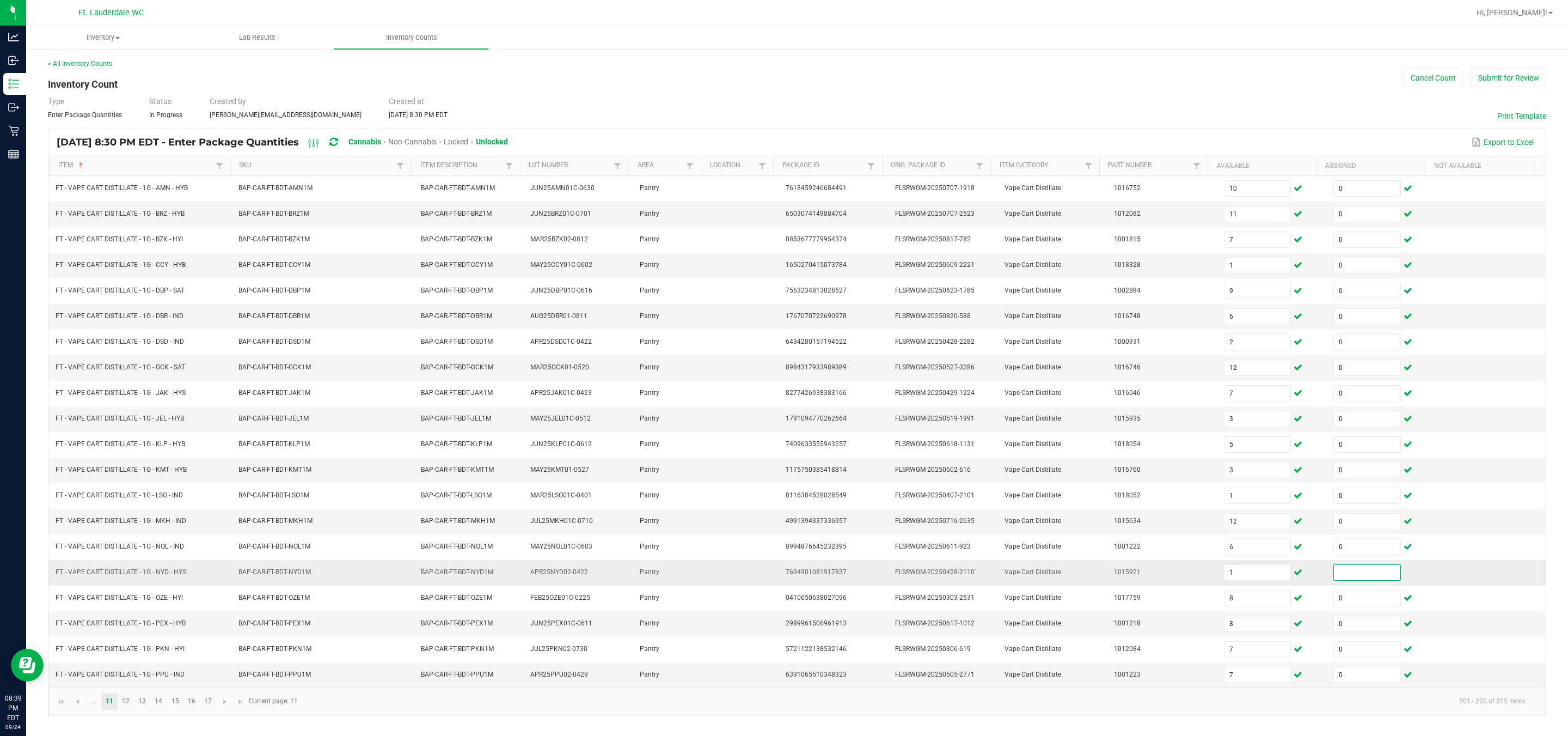
click at [774, 580] on input at bounding box center [1367, 572] width 66 height 16
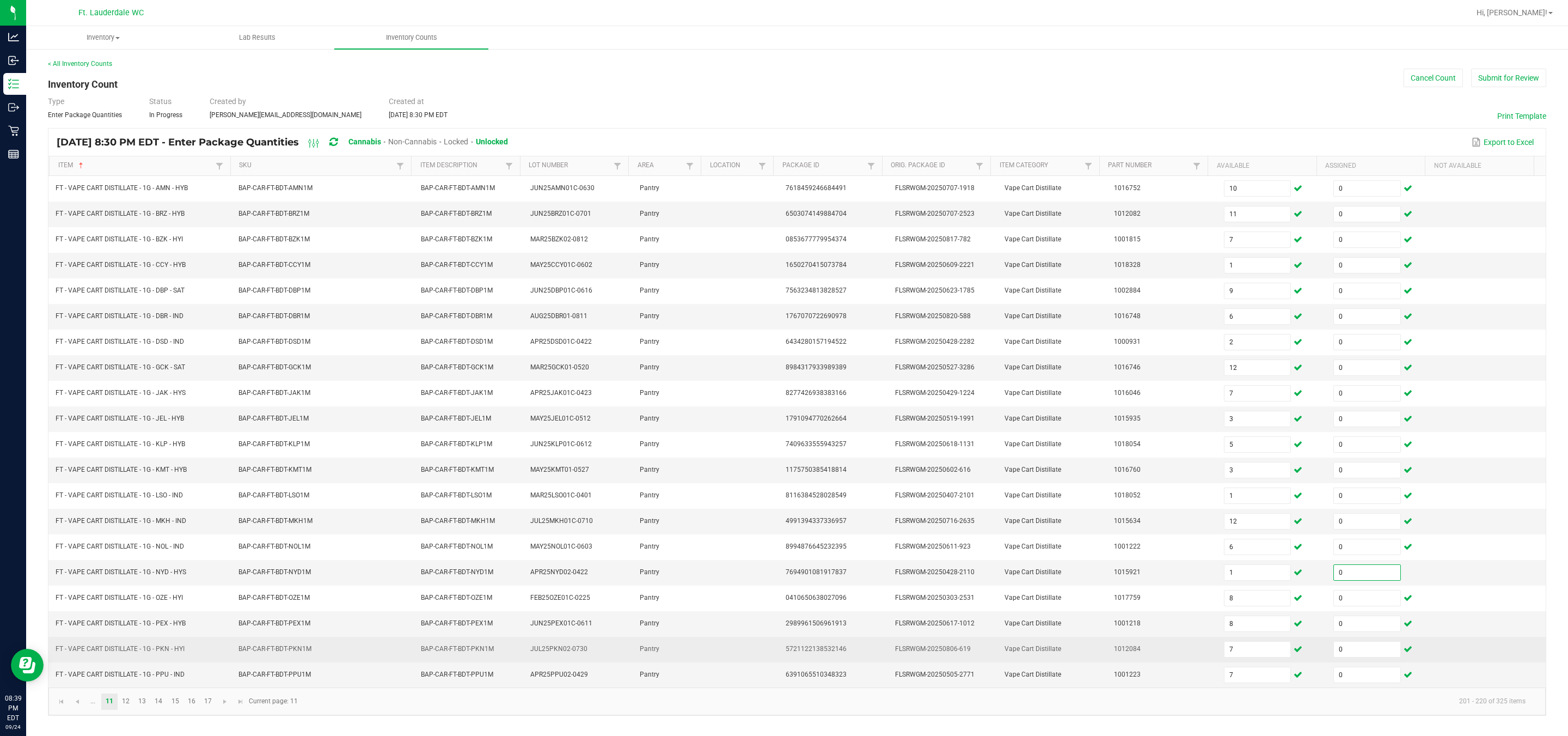
scroll to position [8, 0]
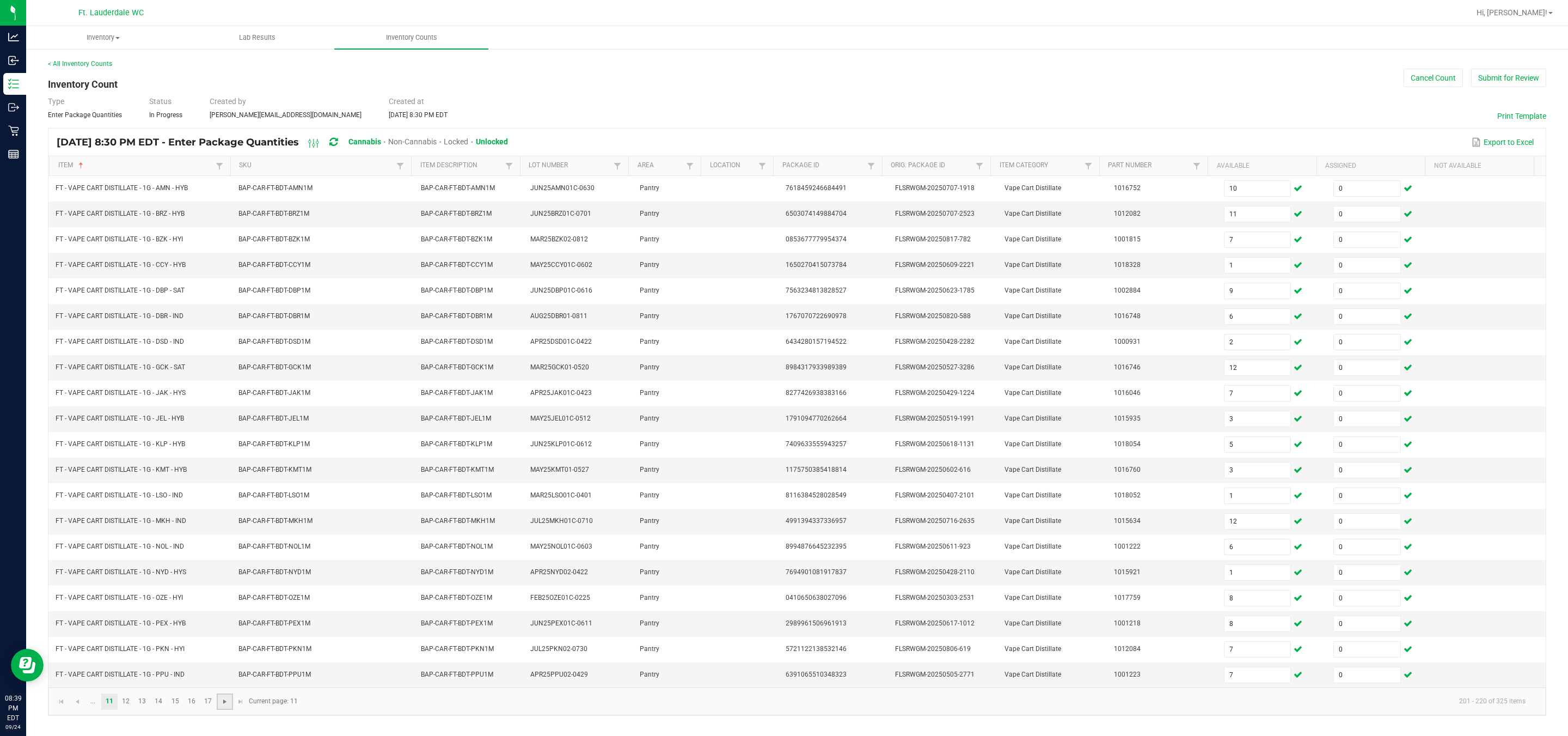
click at [222, 706] on span "Go to the next page" at bounding box center [224, 702] width 9 height 9
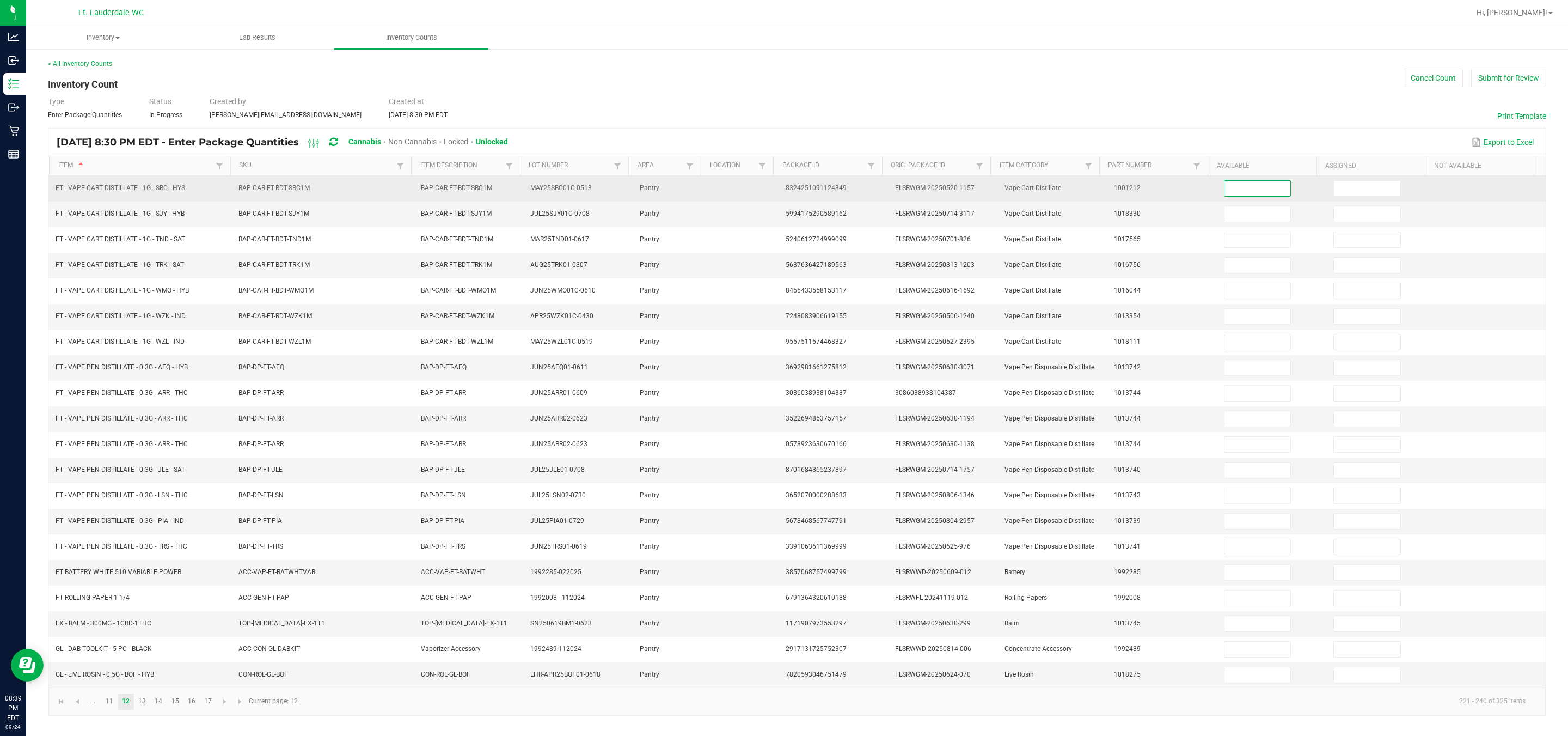
click at [774, 182] on input at bounding box center [1258, 188] width 66 height 16
click at [774, 185] on input "6" at bounding box center [1258, 188] width 66 height 16
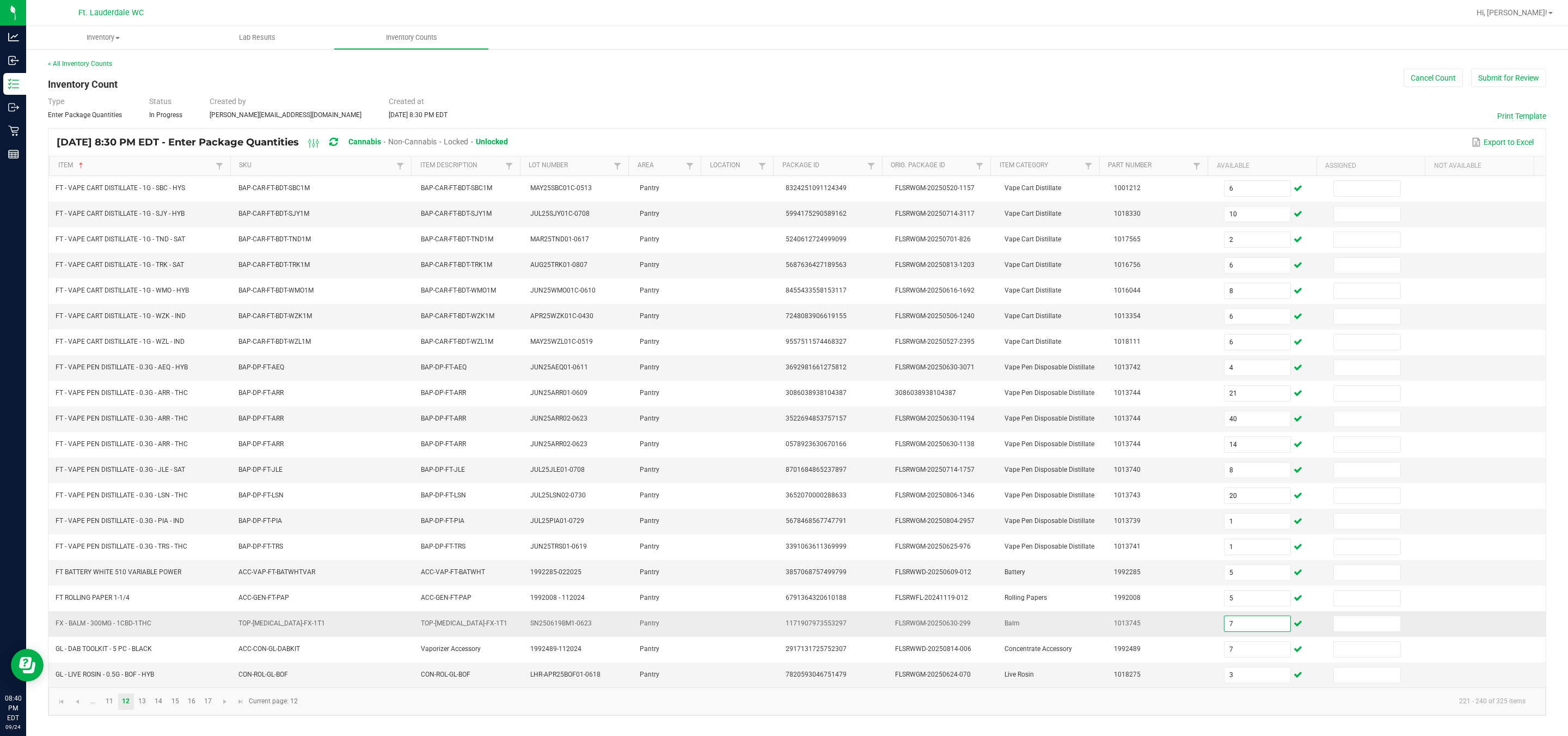
click at [774, 631] on input "7" at bounding box center [1258, 624] width 66 height 16
click at [774, 576] on input "5" at bounding box center [1258, 572] width 66 height 16
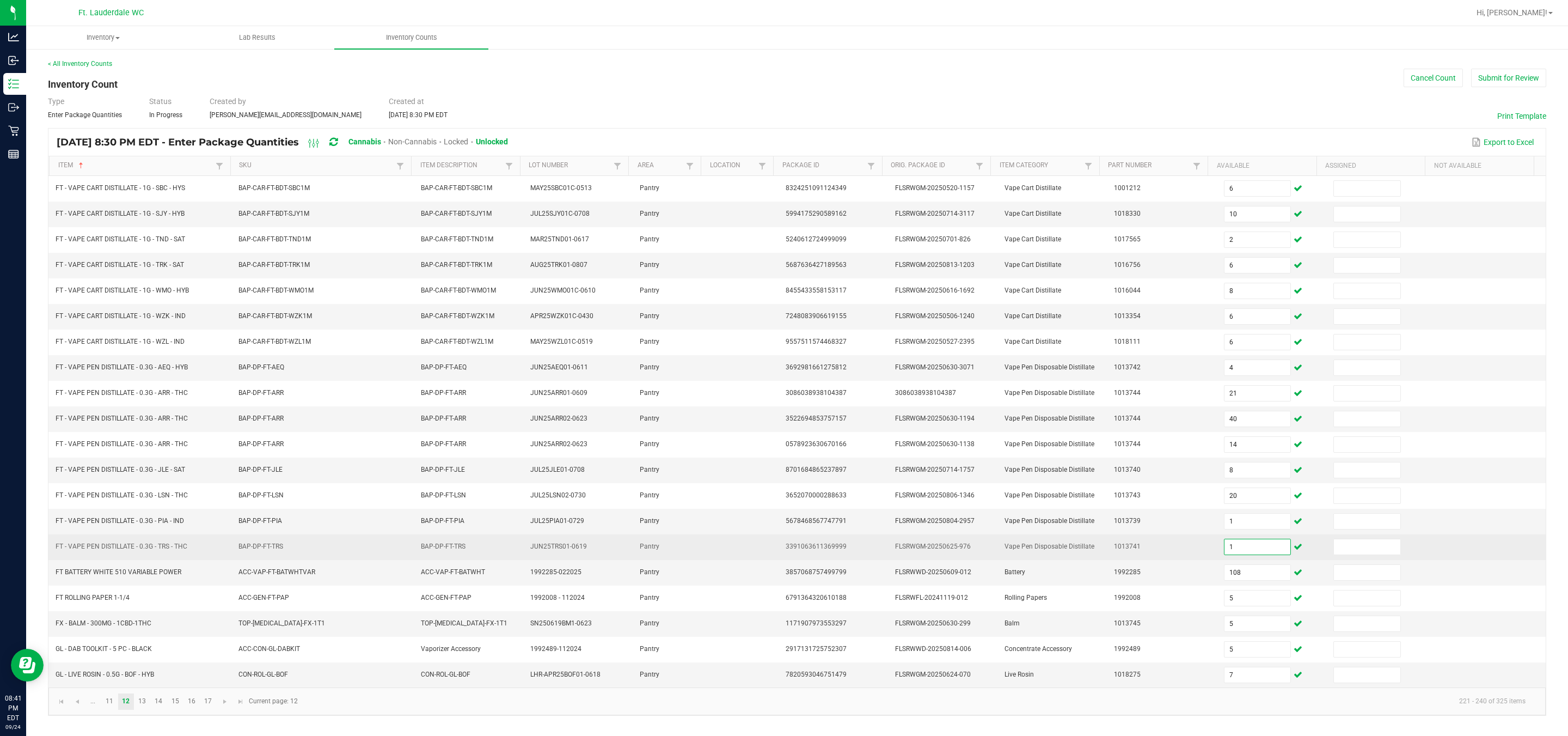
click at [774, 550] on input "1" at bounding box center [1258, 547] width 66 height 16
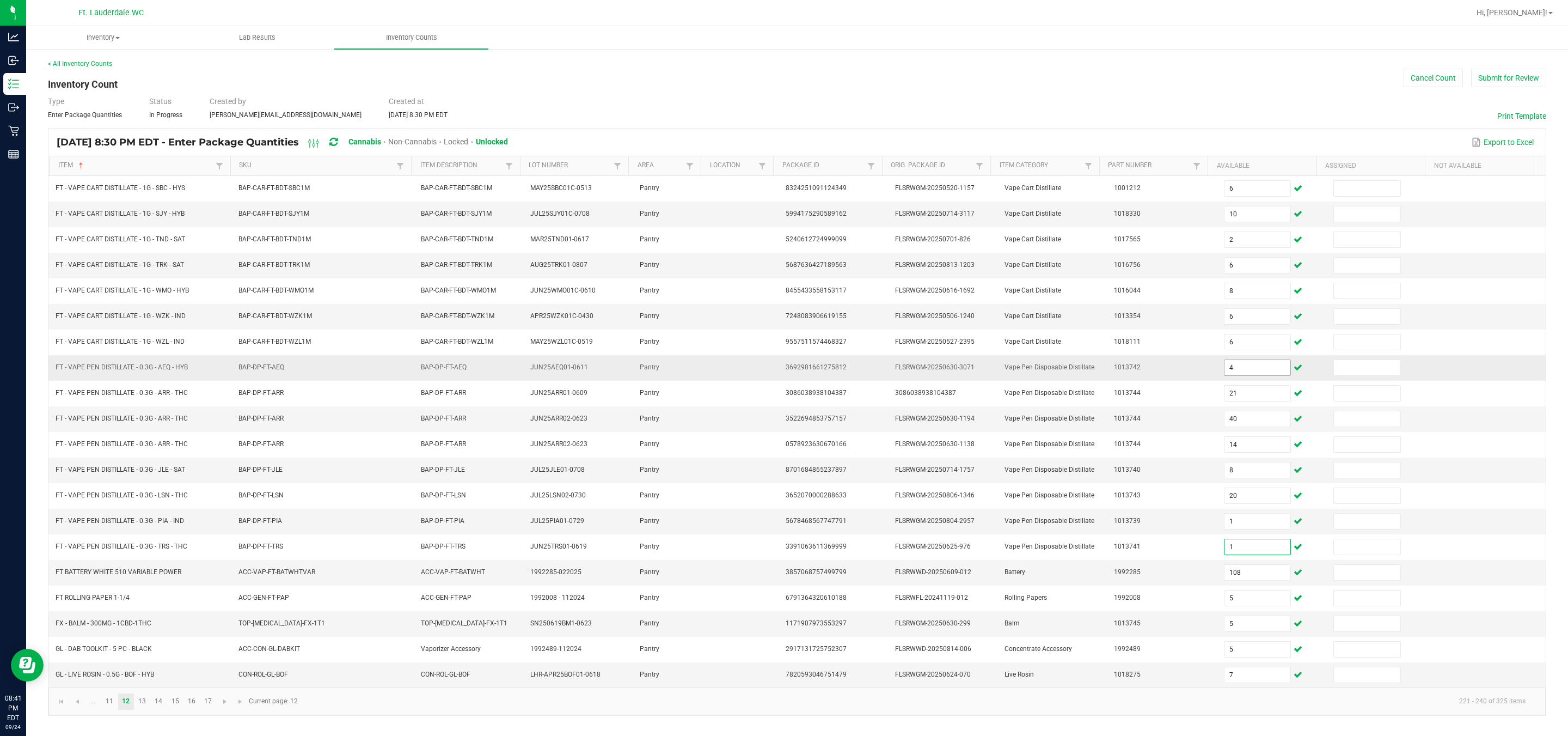
click at [774, 368] on input "4" at bounding box center [1258, 367] width 66 height 16
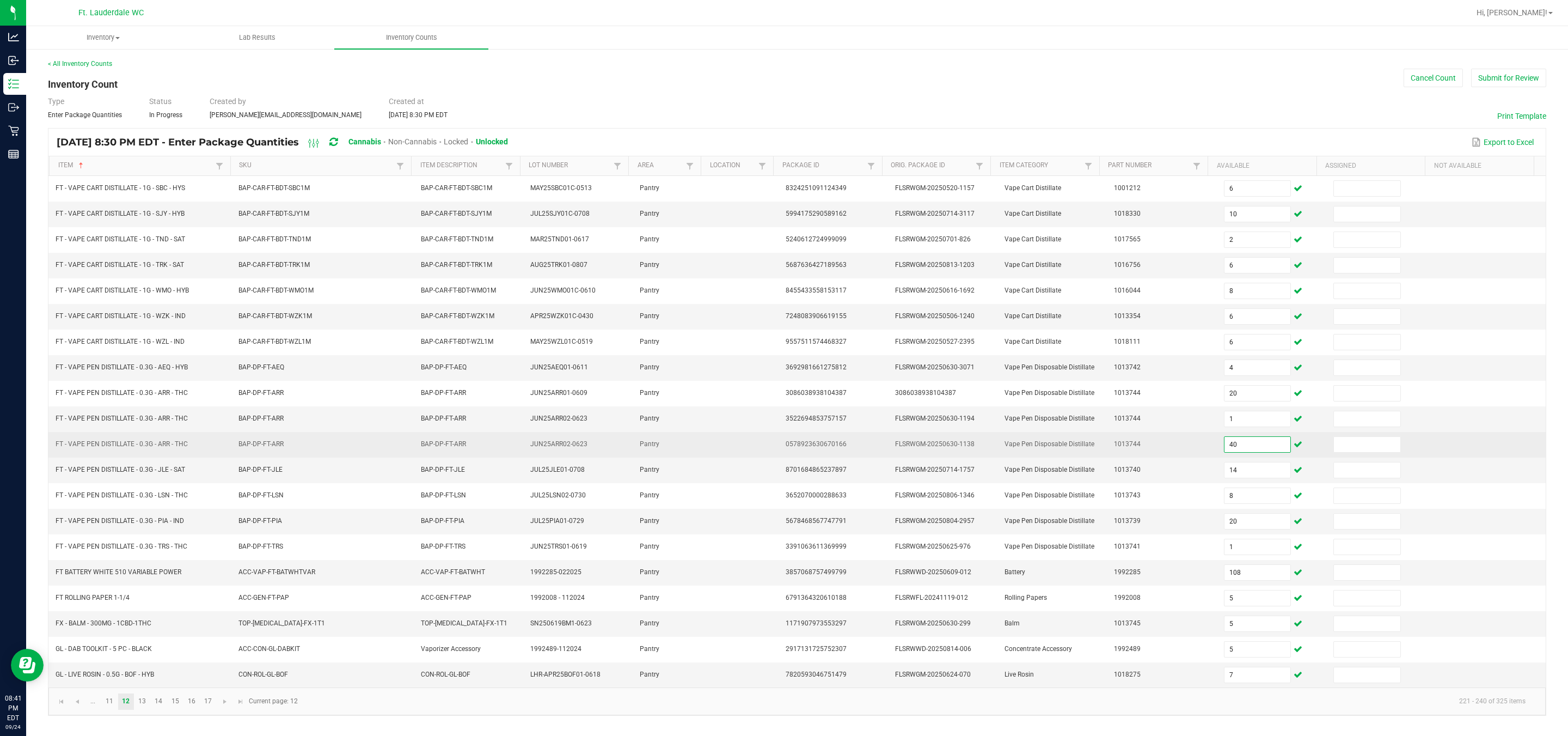
click at [774, 440] on input "40" at bounding box center [1258, 444] width 66 height 16
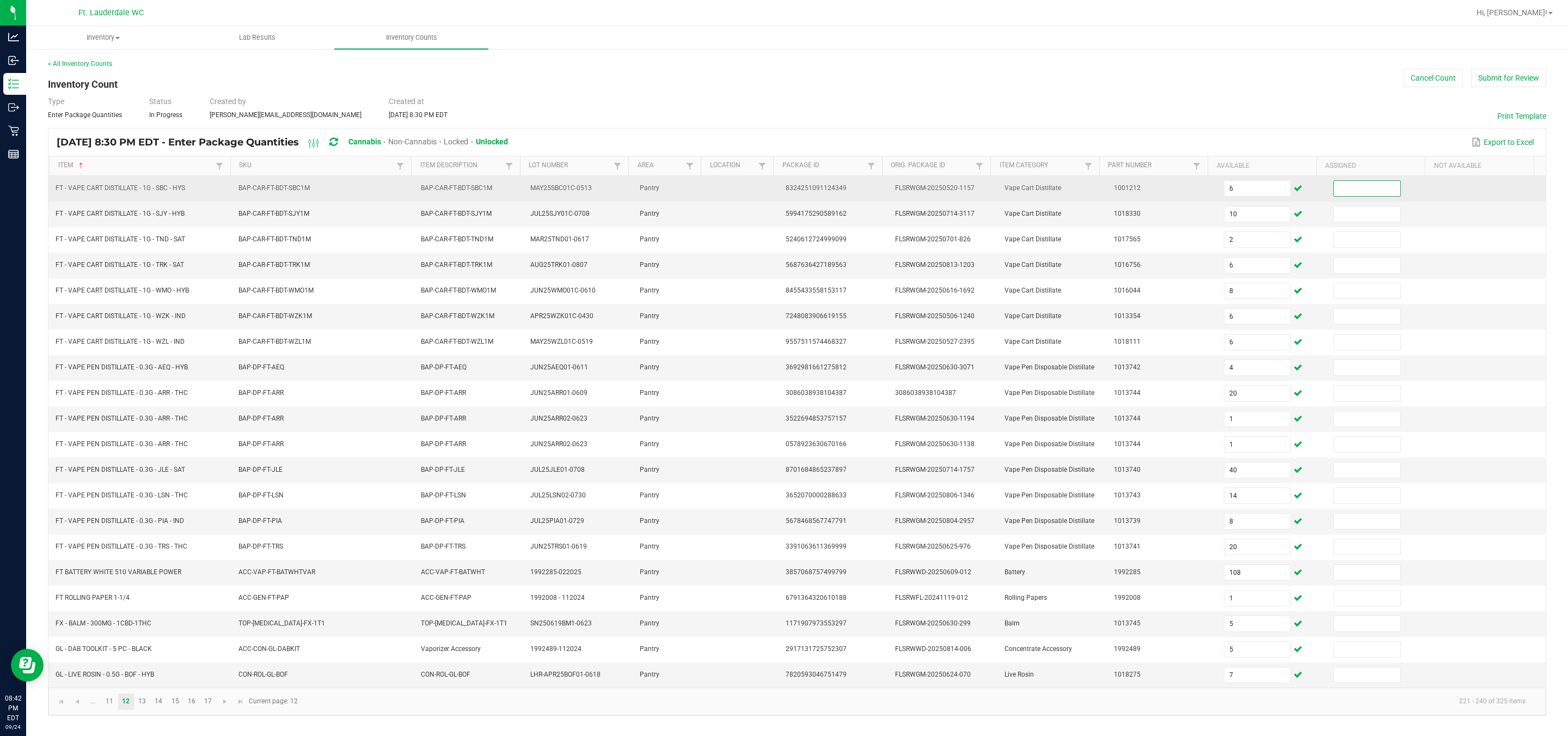
click at [774, 181] on input at bounding box center [1367, 188] width 66 height 16
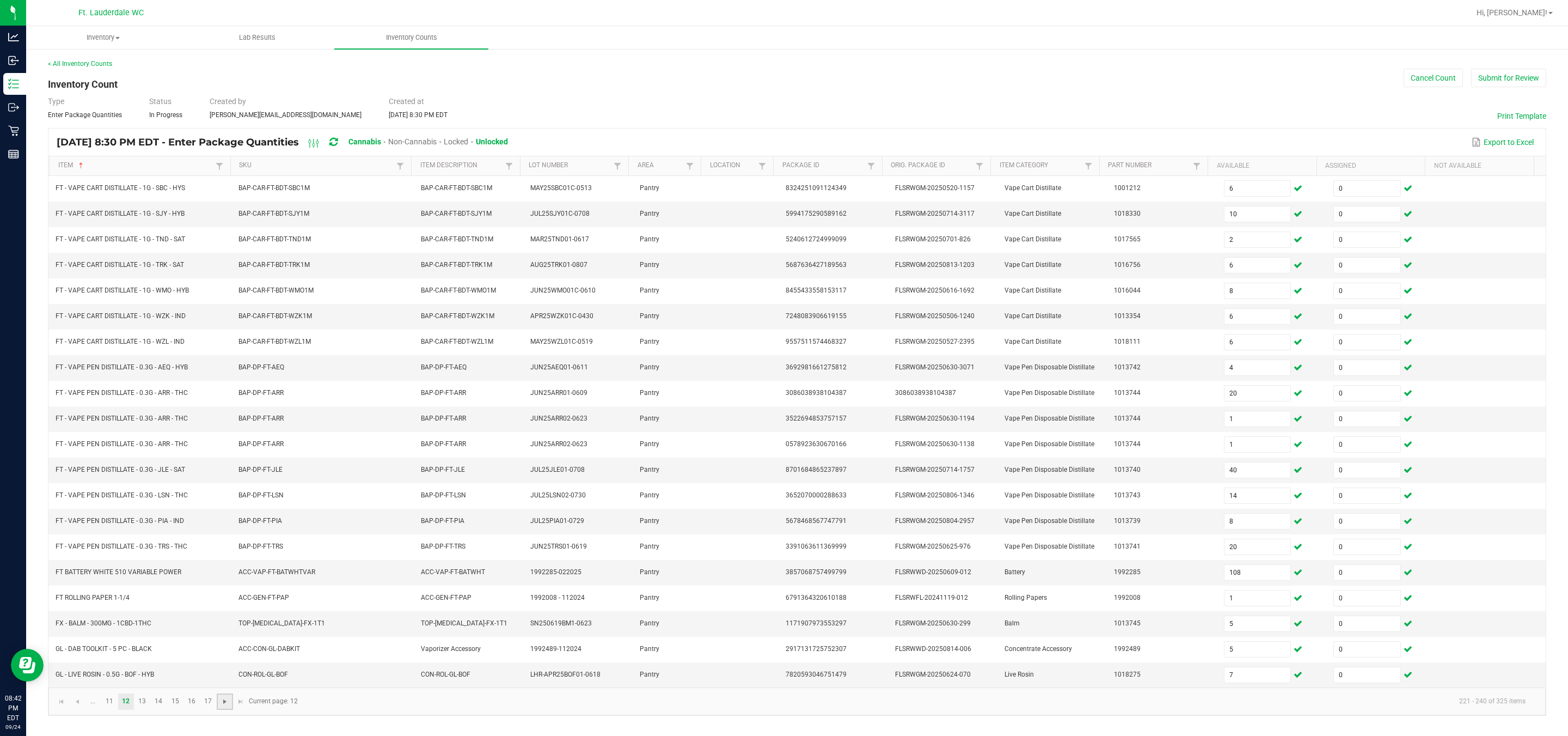
click at [226, 706] on span "Go to the next page" at bounding box center [224, 702] width 9 height 9
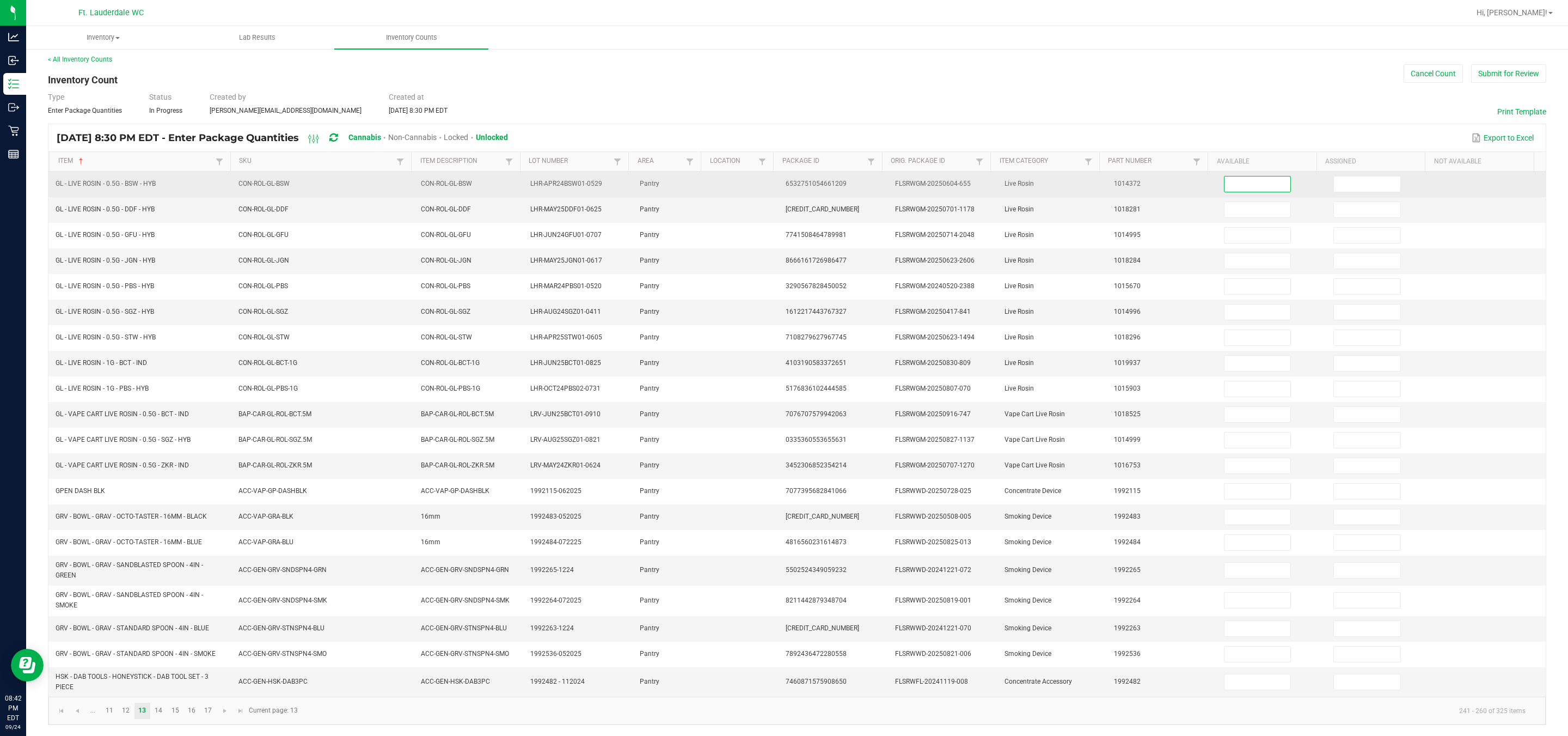
click at [774, 181] on input at bounding box center [1258, 184] width 66 height 16
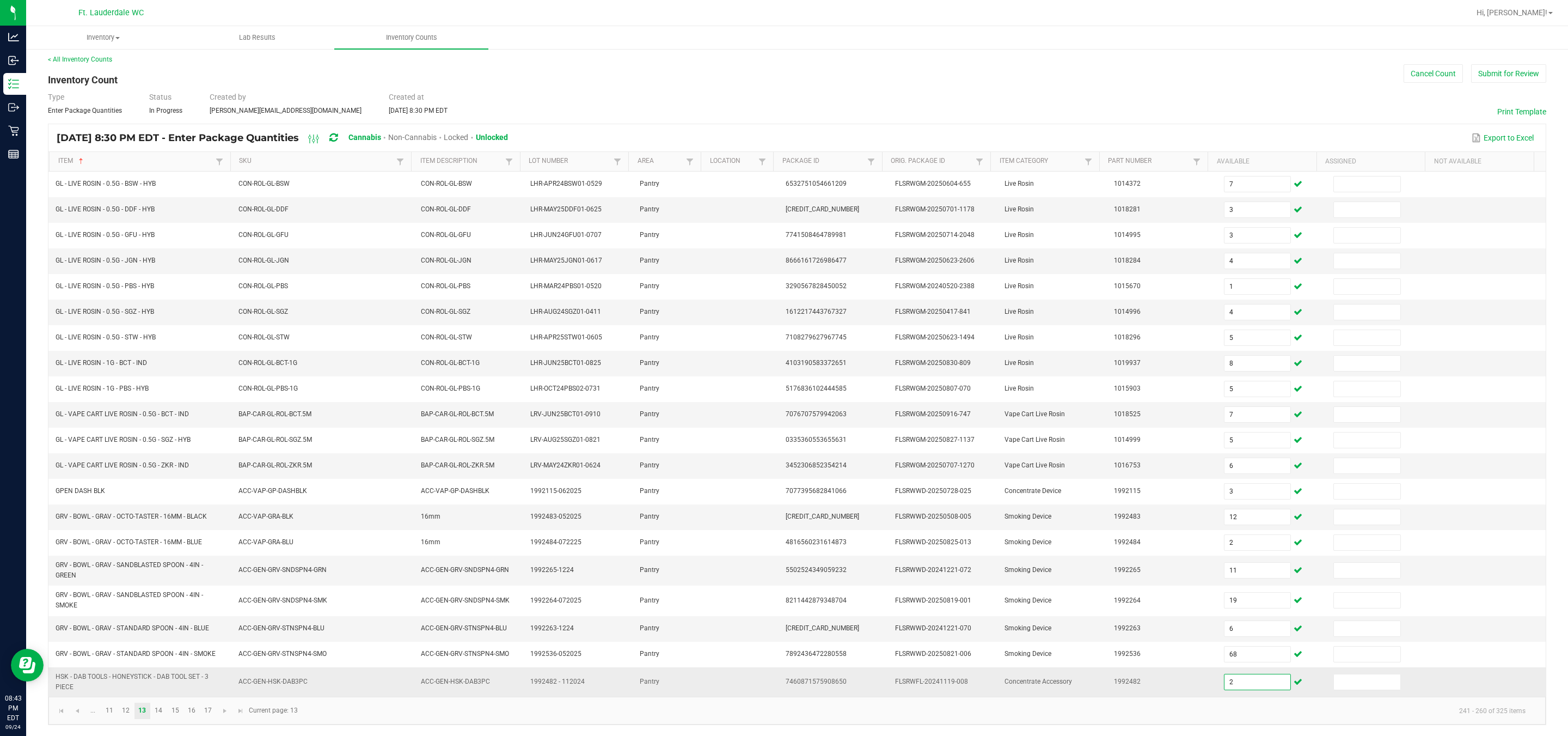
click at [774, 690] on input "2" at bounding box center [1258, 682] width 66 height 16
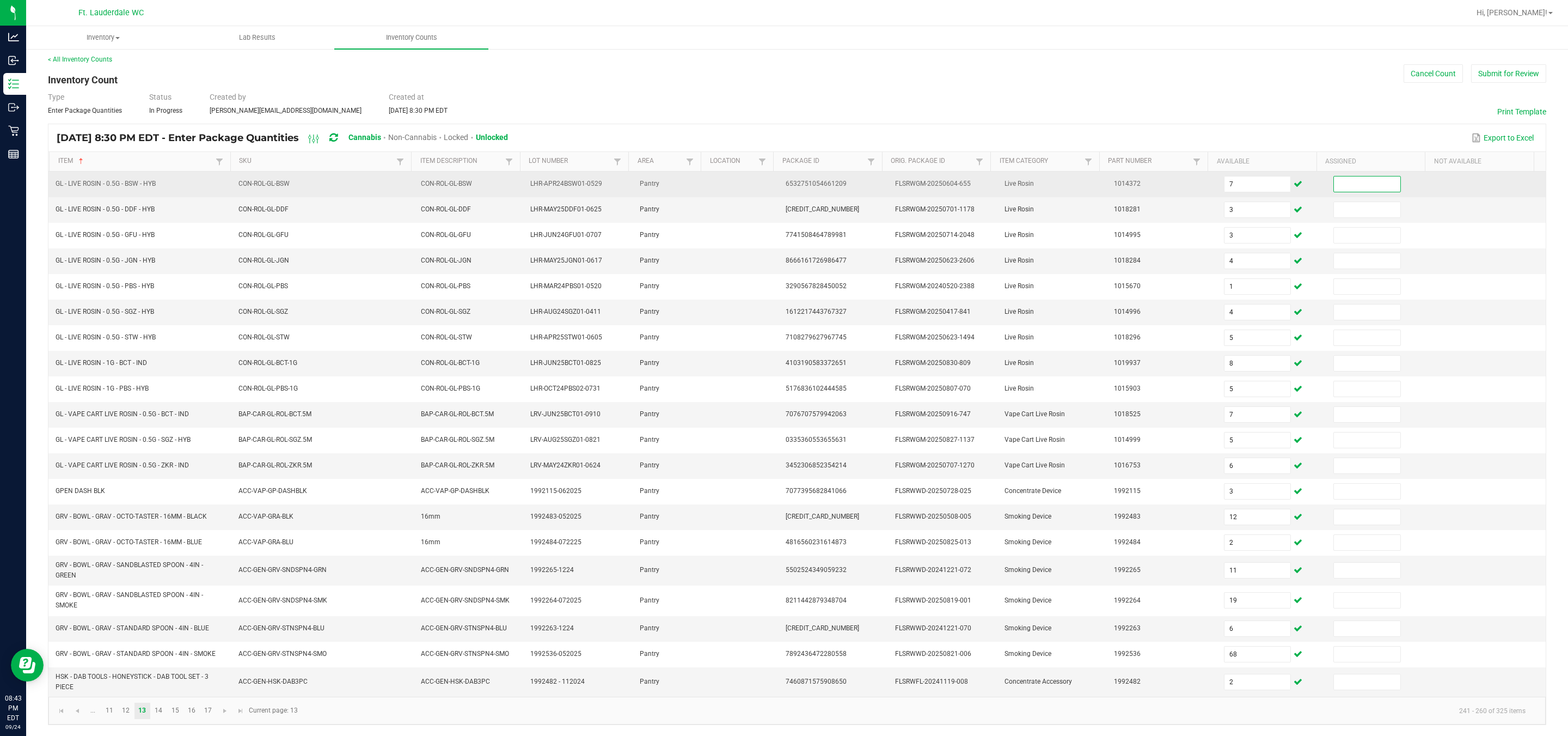
click at [774, 183] on input at bounding box center [1367, 184] width 66 height 16
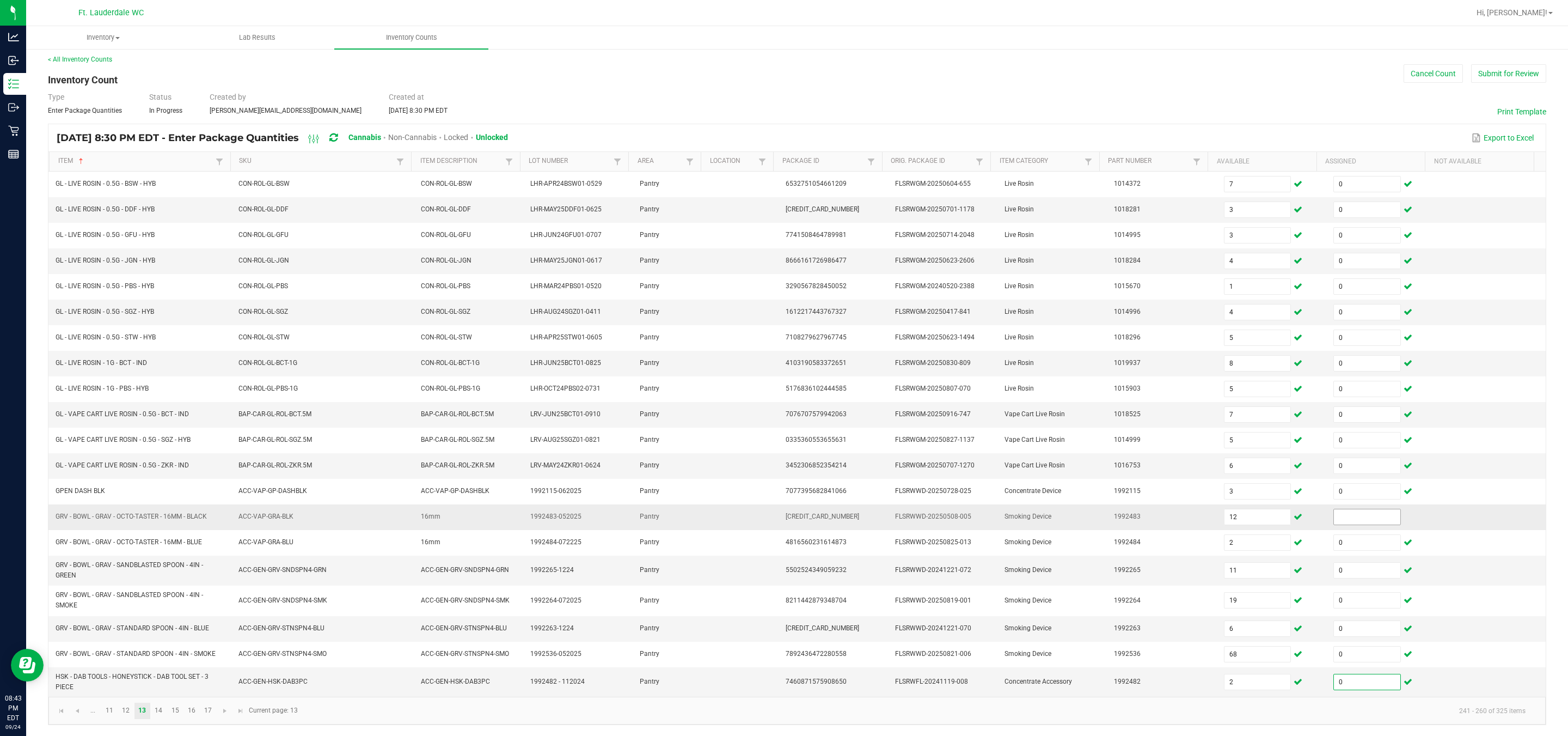
click at [774, 525] on input at bounding box center [1367, 517] width 66 height 16
click at [222, 707] on span "Go to the next page" at bounding box center [224, 711] width 9 height 9
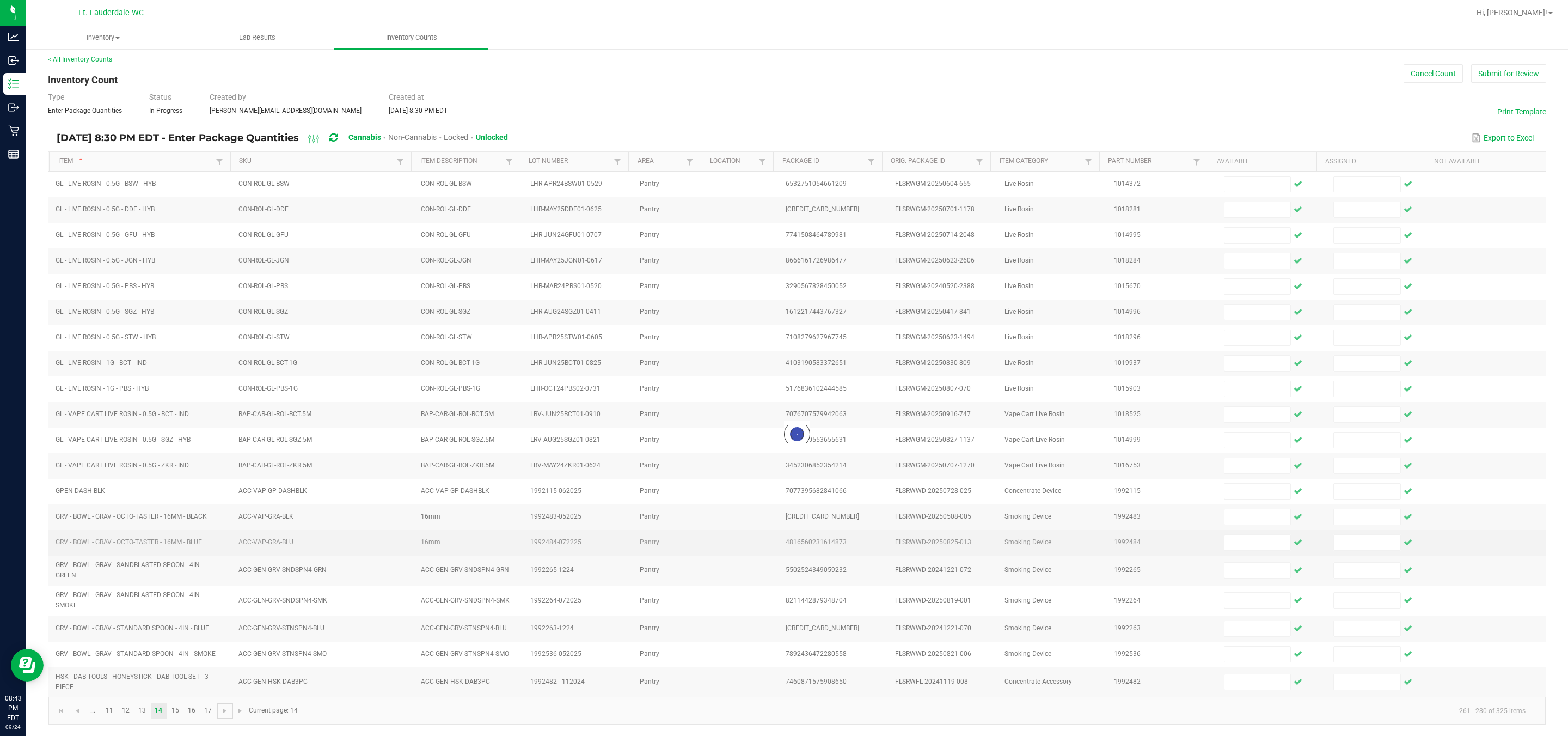
scroll to position [16, 0]
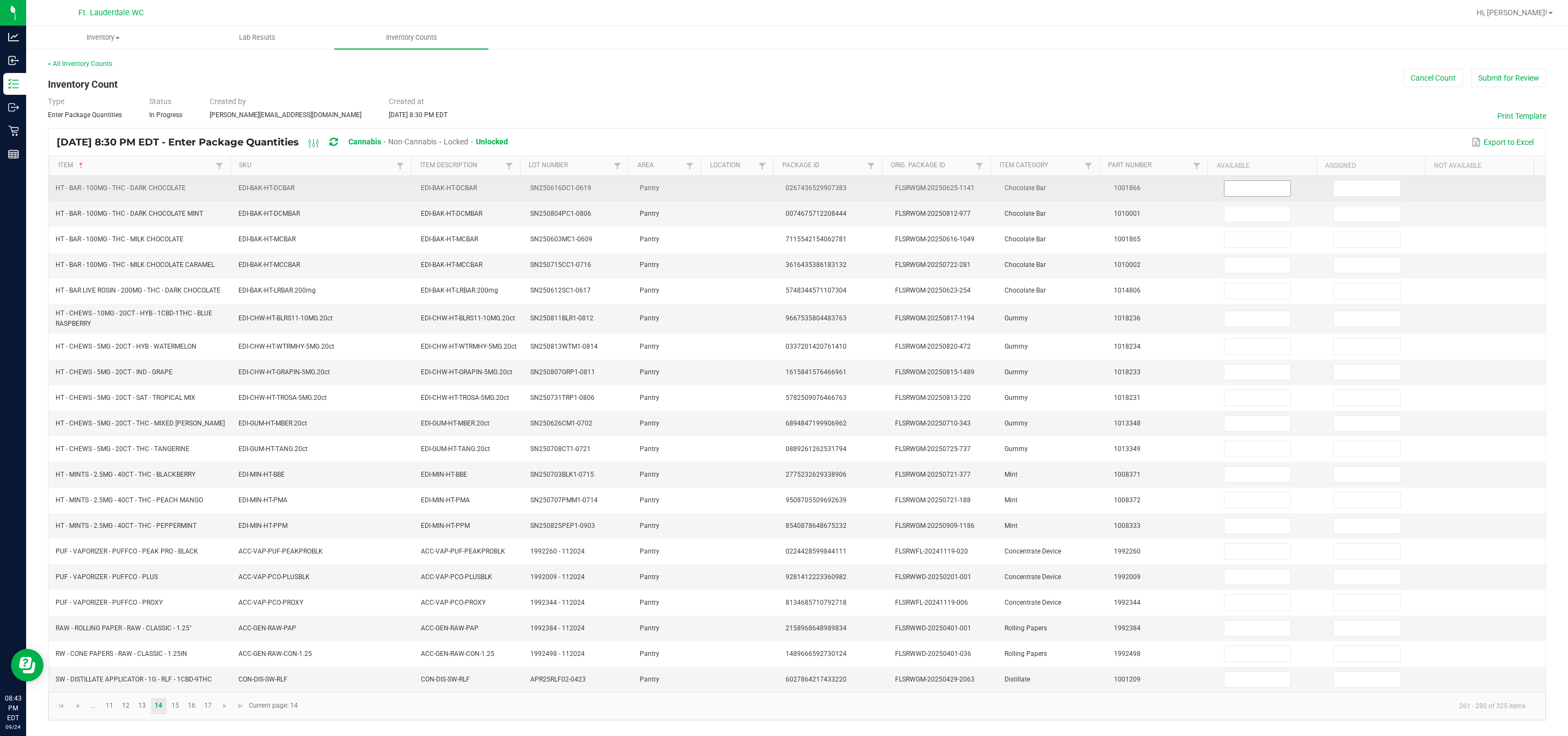
click at [774, 181] on input at bounding box center [1258, 188] width 66 height 16
click at [774, 181] on input at bounding box center [1367, 188] width 66 height 16
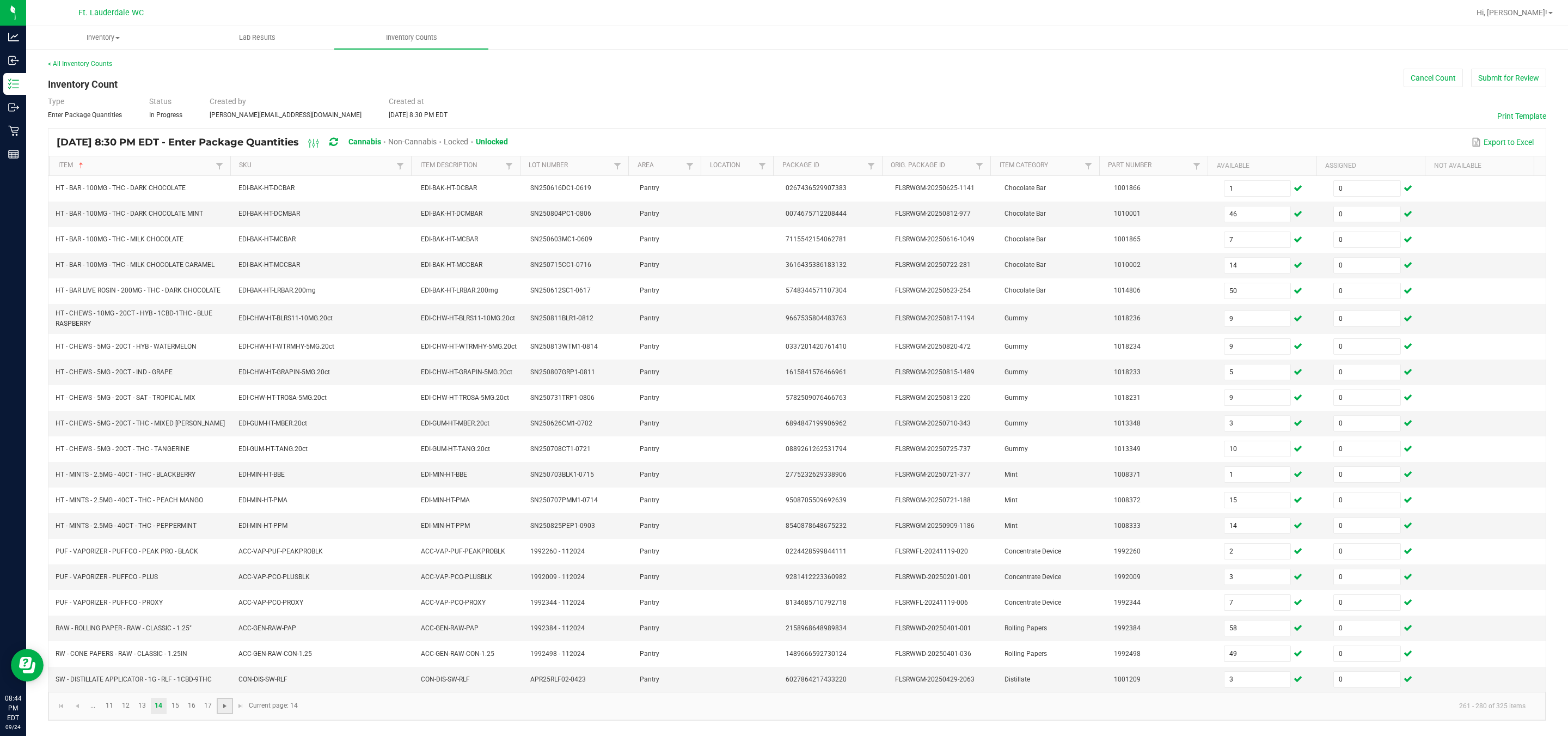
click at [229, 710] on span "Go to the next page" at bounding box center [224, 706] width 9 height 9
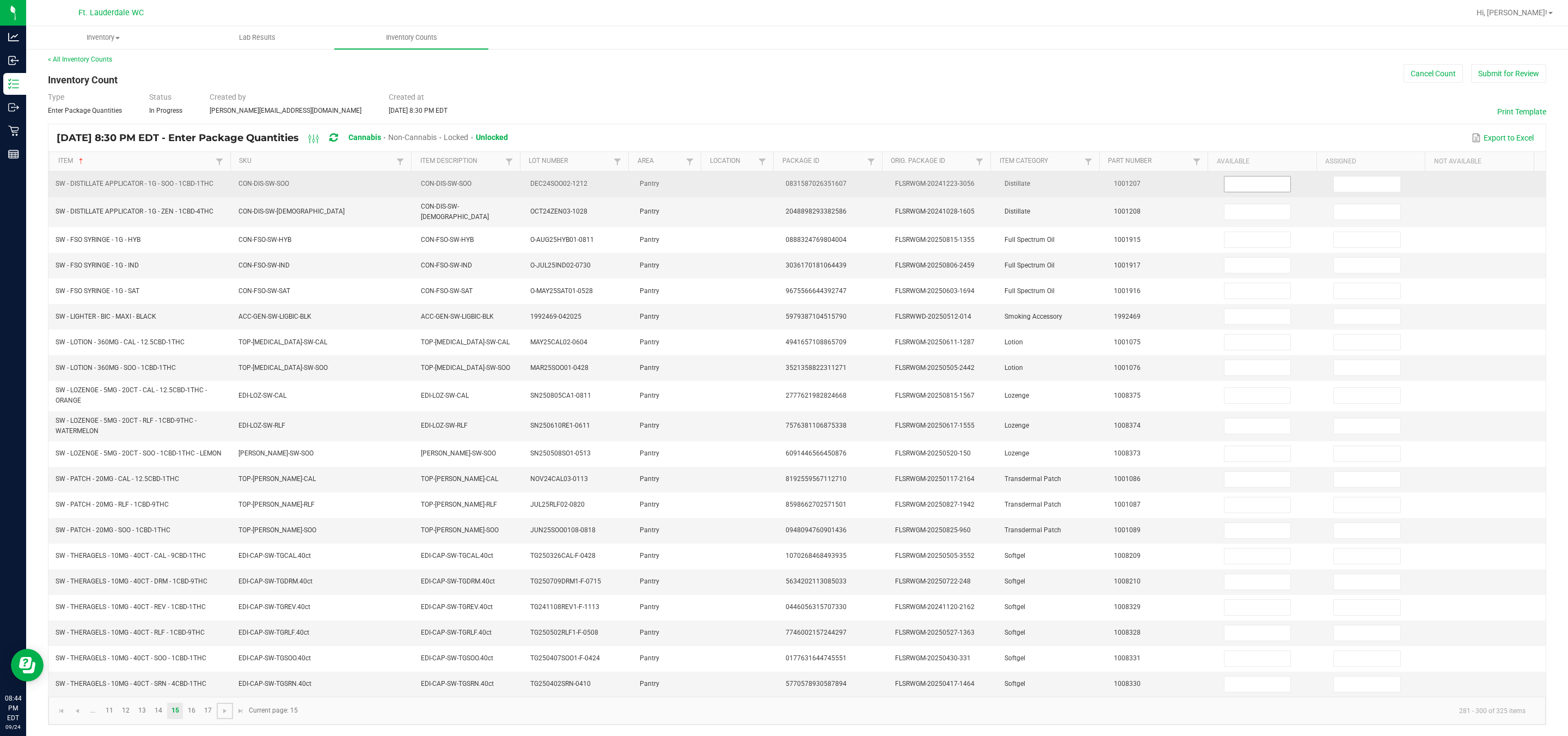
scroll to position [0, 0]
click at [774, 189] on input at bounding box center [1258, 188] width 66 height 16
click at [774, 189] on input at bounding box center [1367, 188] width 66 height 16
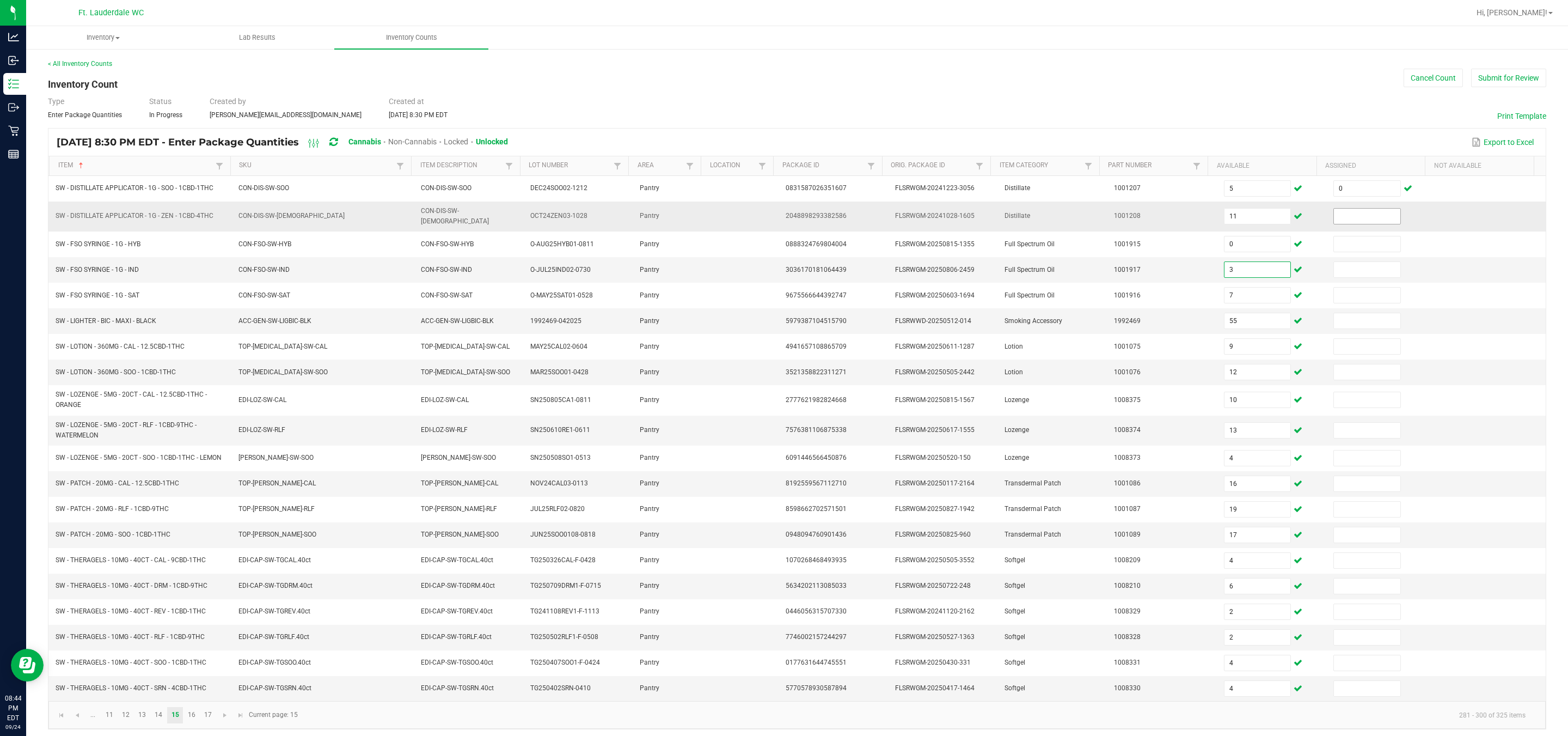
click at [774, 211] on input at bounding box center [1367, 216] width 66 height 16
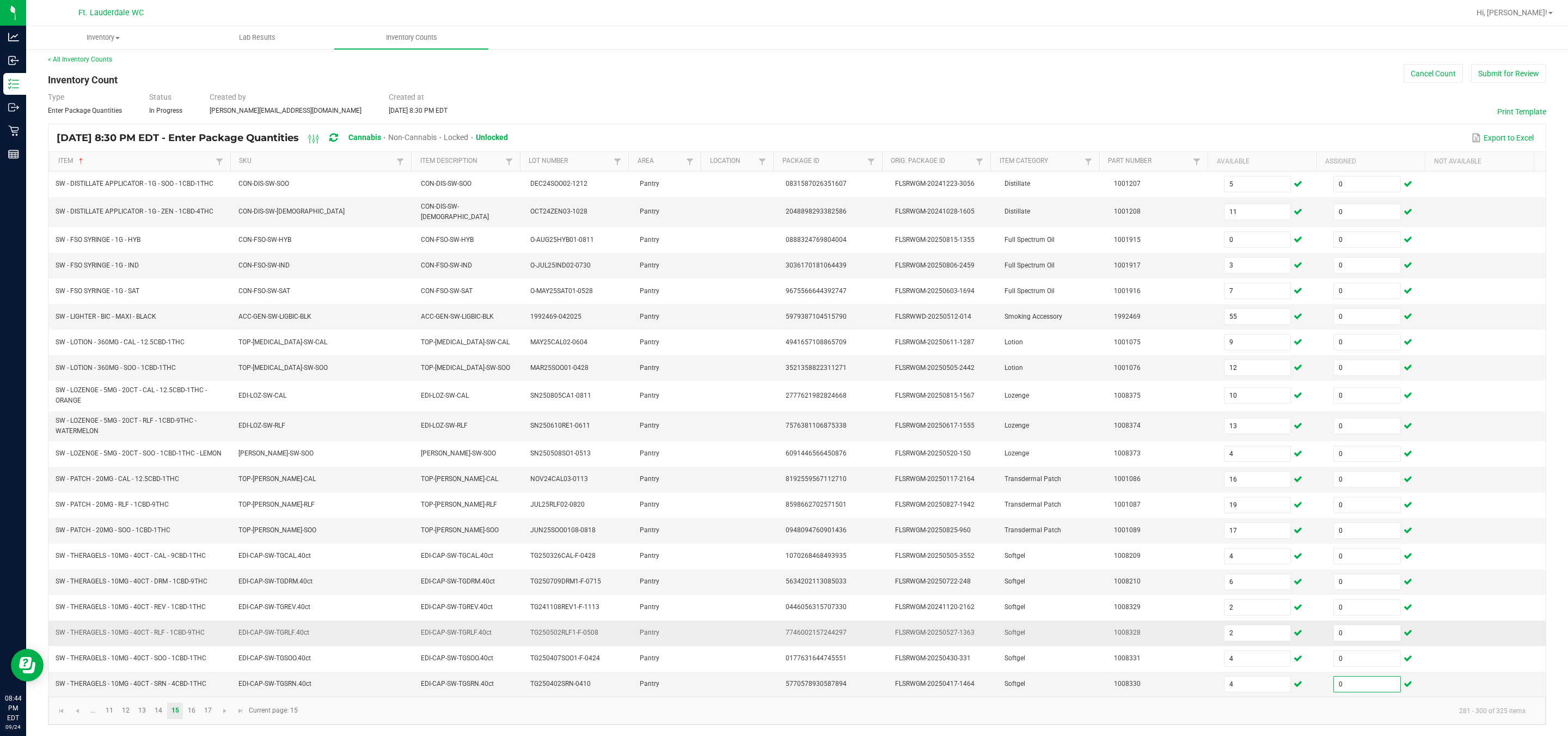
scroll to position [20, 0]
click at [232, 711] on link at bounding box center [224, 711] width 16 height 16
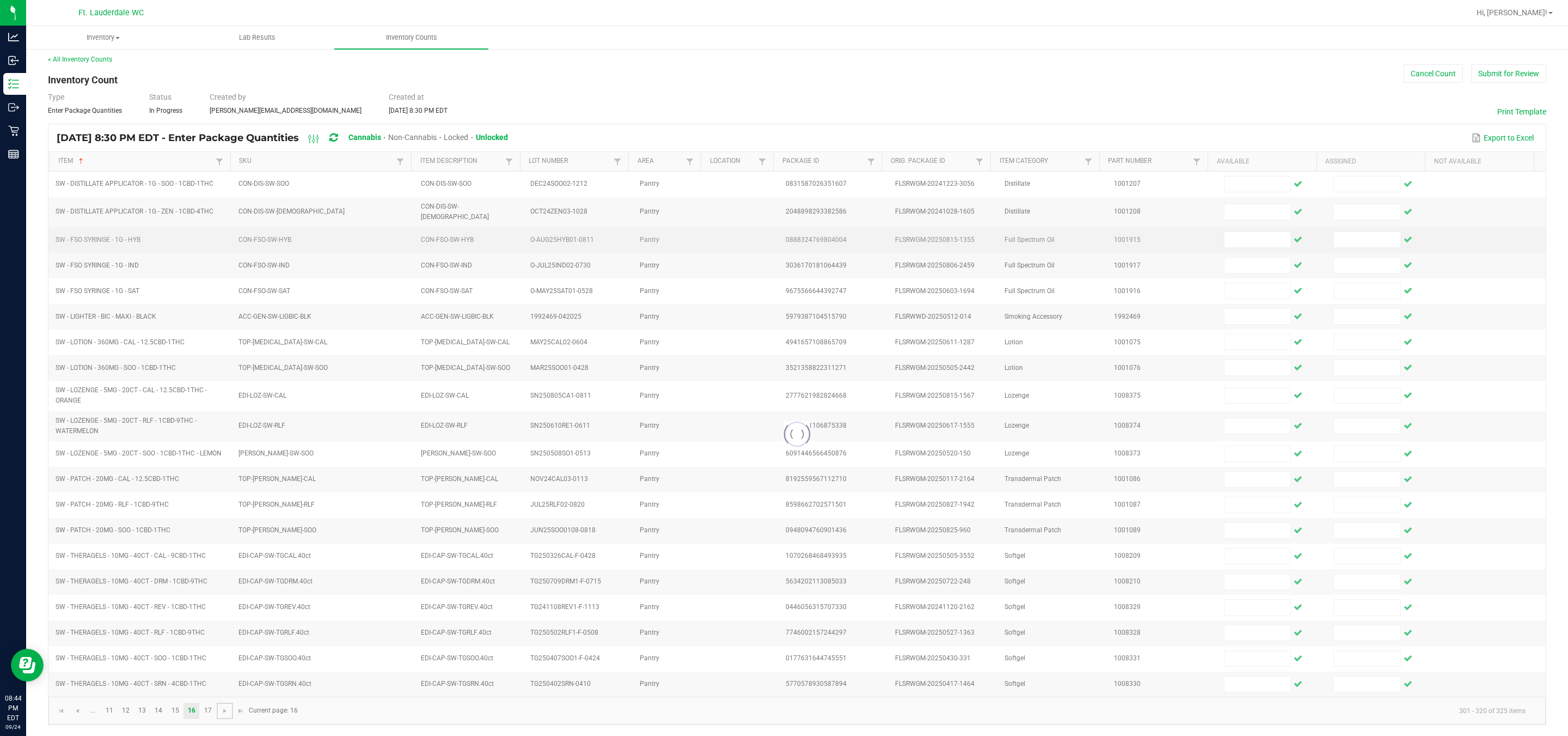
scroll to position [16, 0]
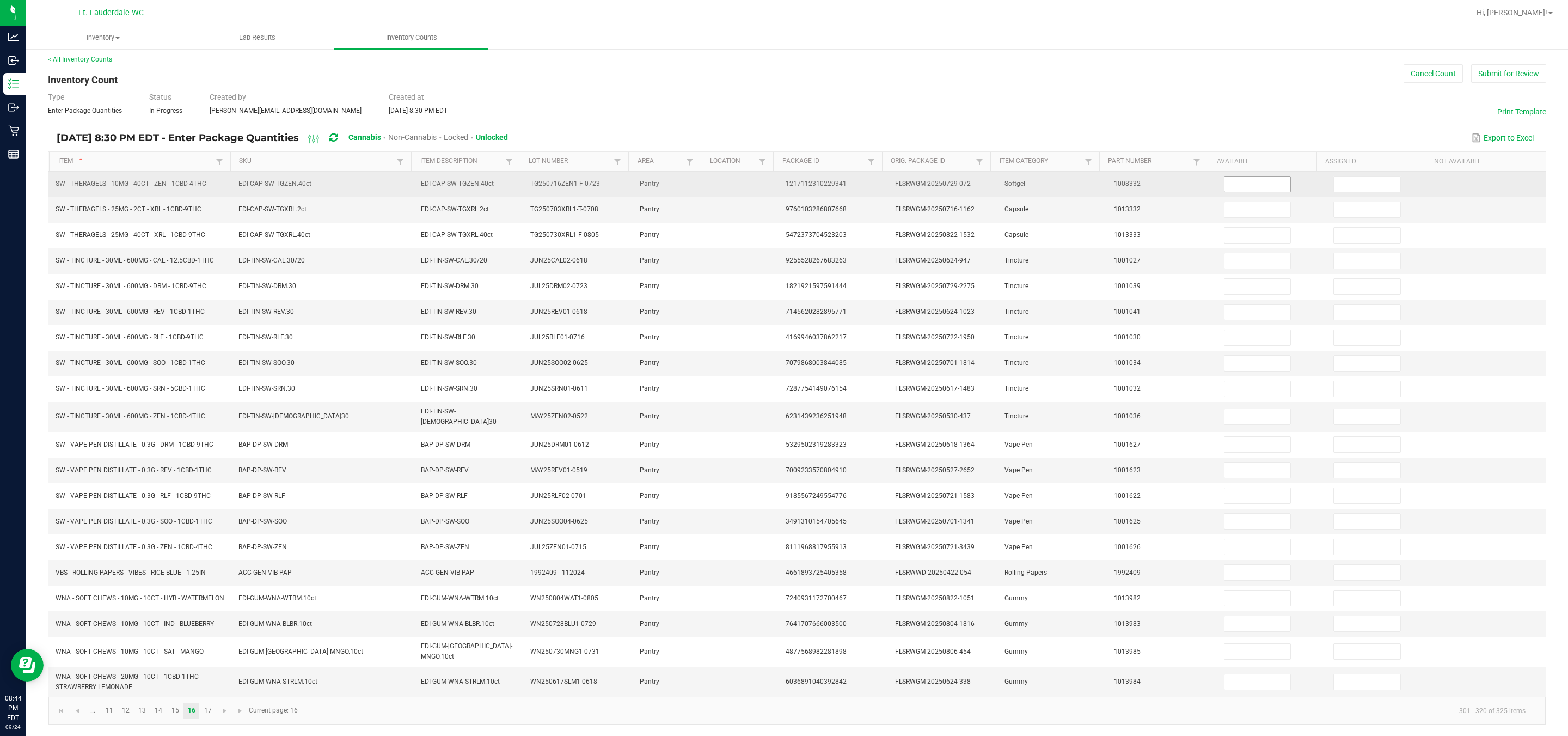
click at [774, 177] on input at bounding box center [1258, 184] width 66 height 16
click at [774, 177] on input at bounding box center [1367, 184] width 66 height 16
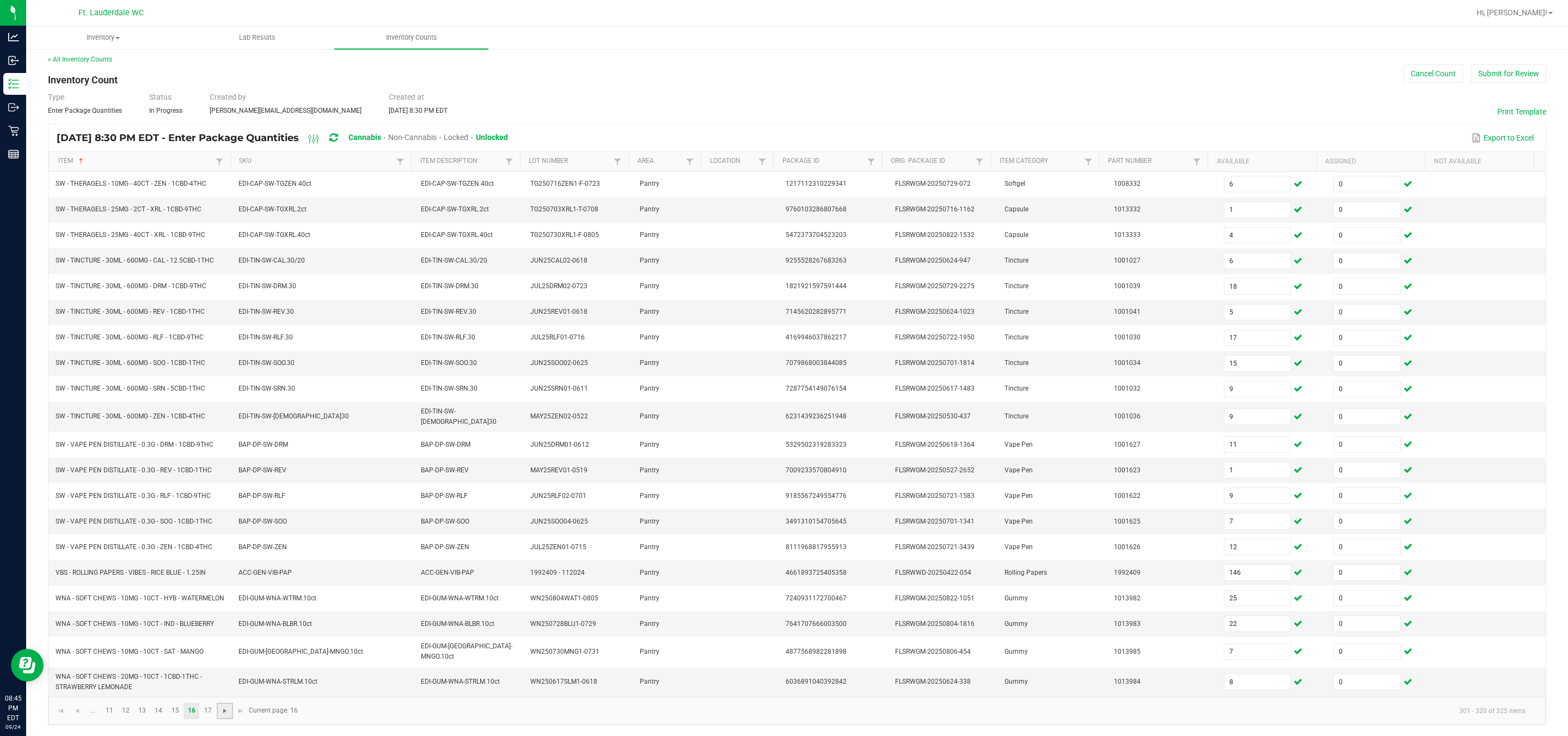
click at [224, 710] on span "Go to the next page" at bounding box center [224, 711] width 9 height 9
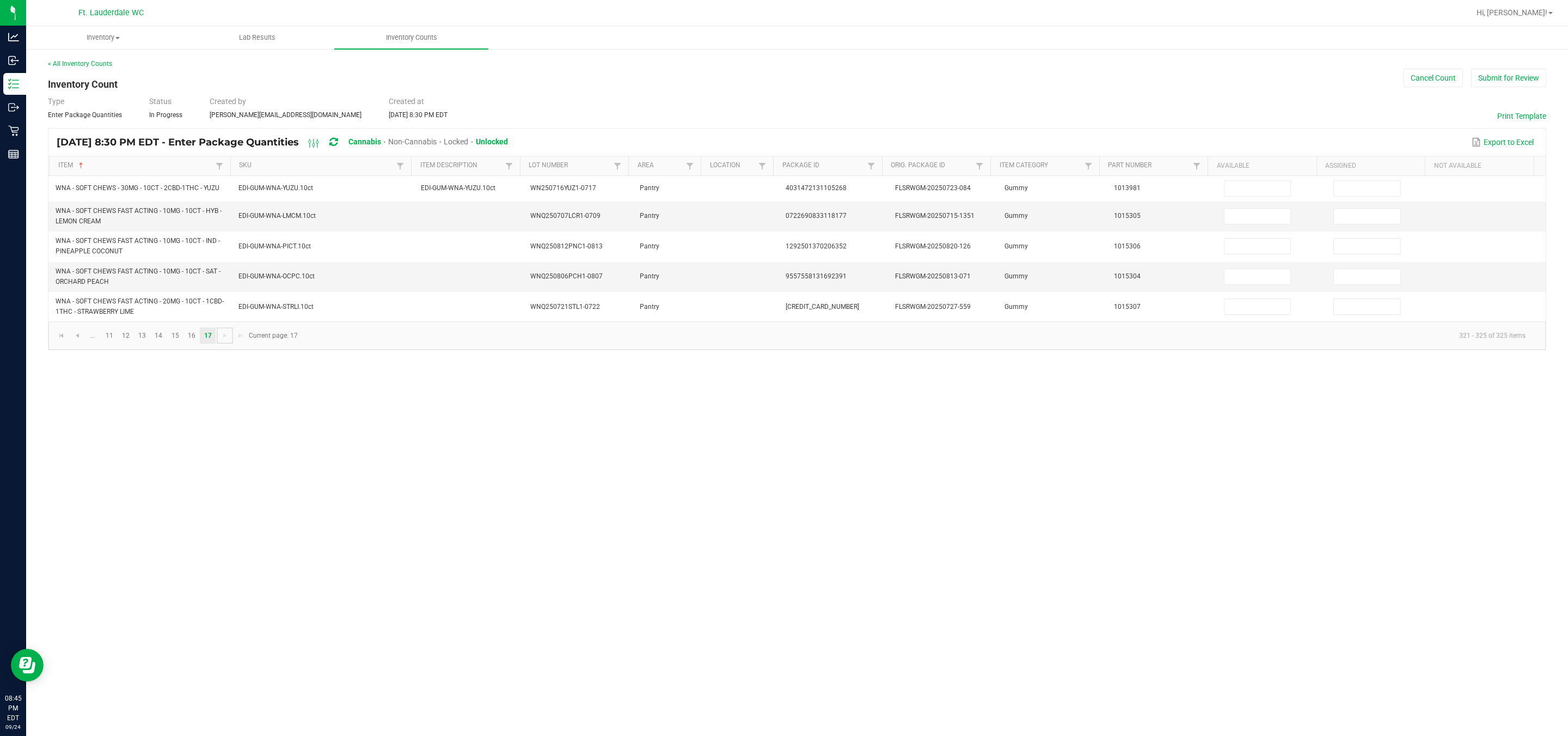
scroll to position [0, 0]
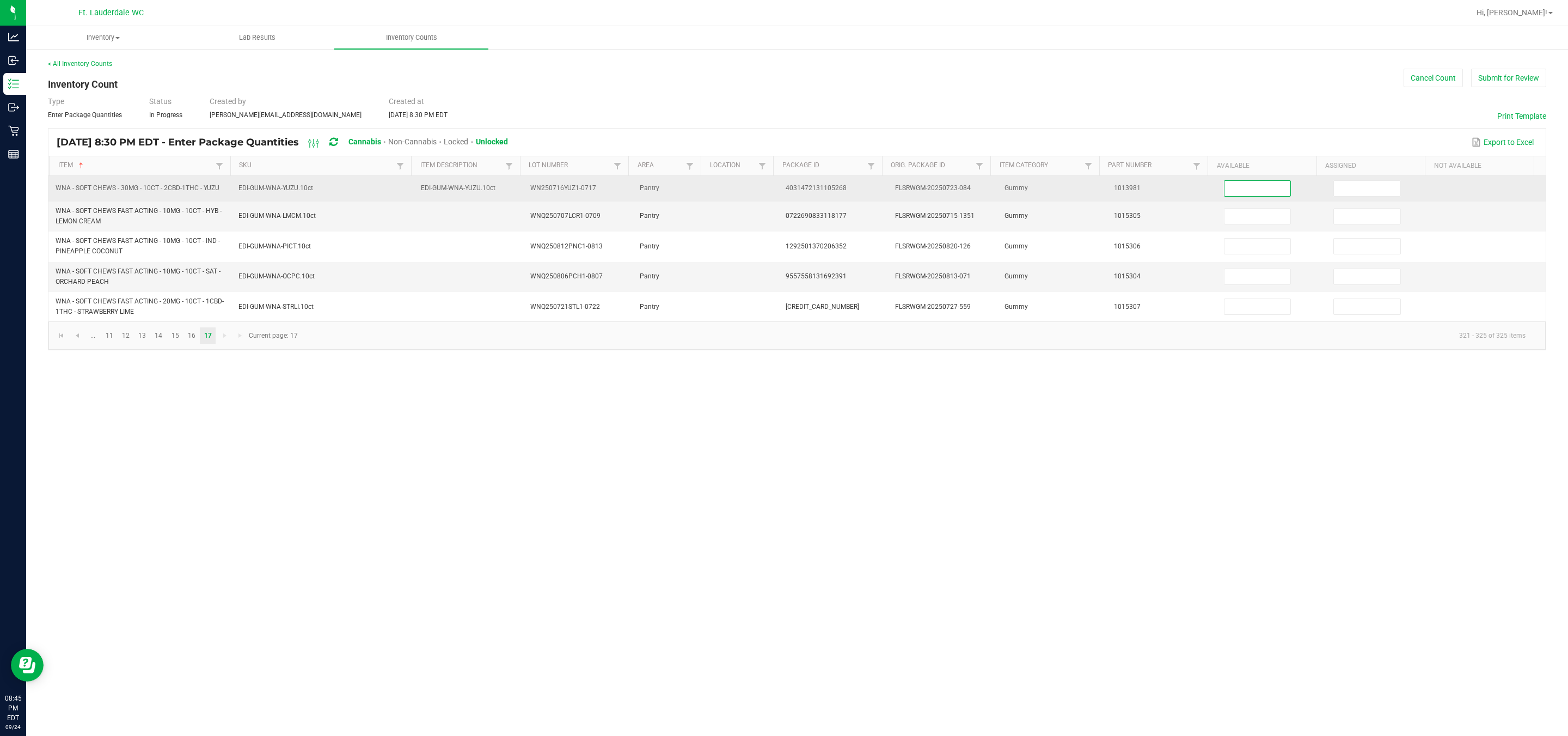
click at [774, 187] on input at bounding box center [1258, 188] width 66 height 16
click at [774, 185] on input "8" at bounding box center [1258, 188] width 66 height 16
click at [774, 187] on input at bounding box center [1367, 188] width 66 height 16
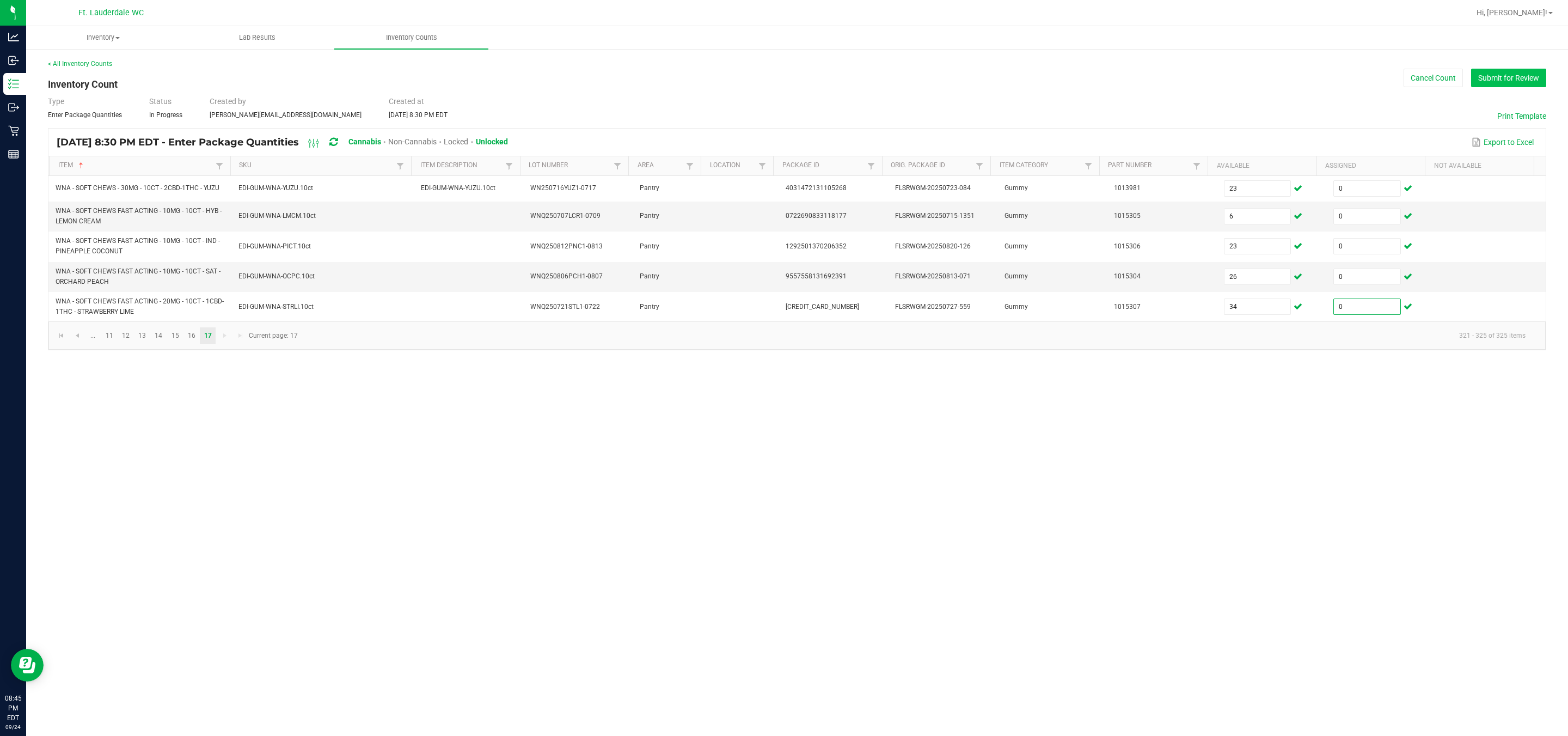
click at [774, 69] on button "Submit for Review" at bounding box center [1508, 77] width 75 height 18
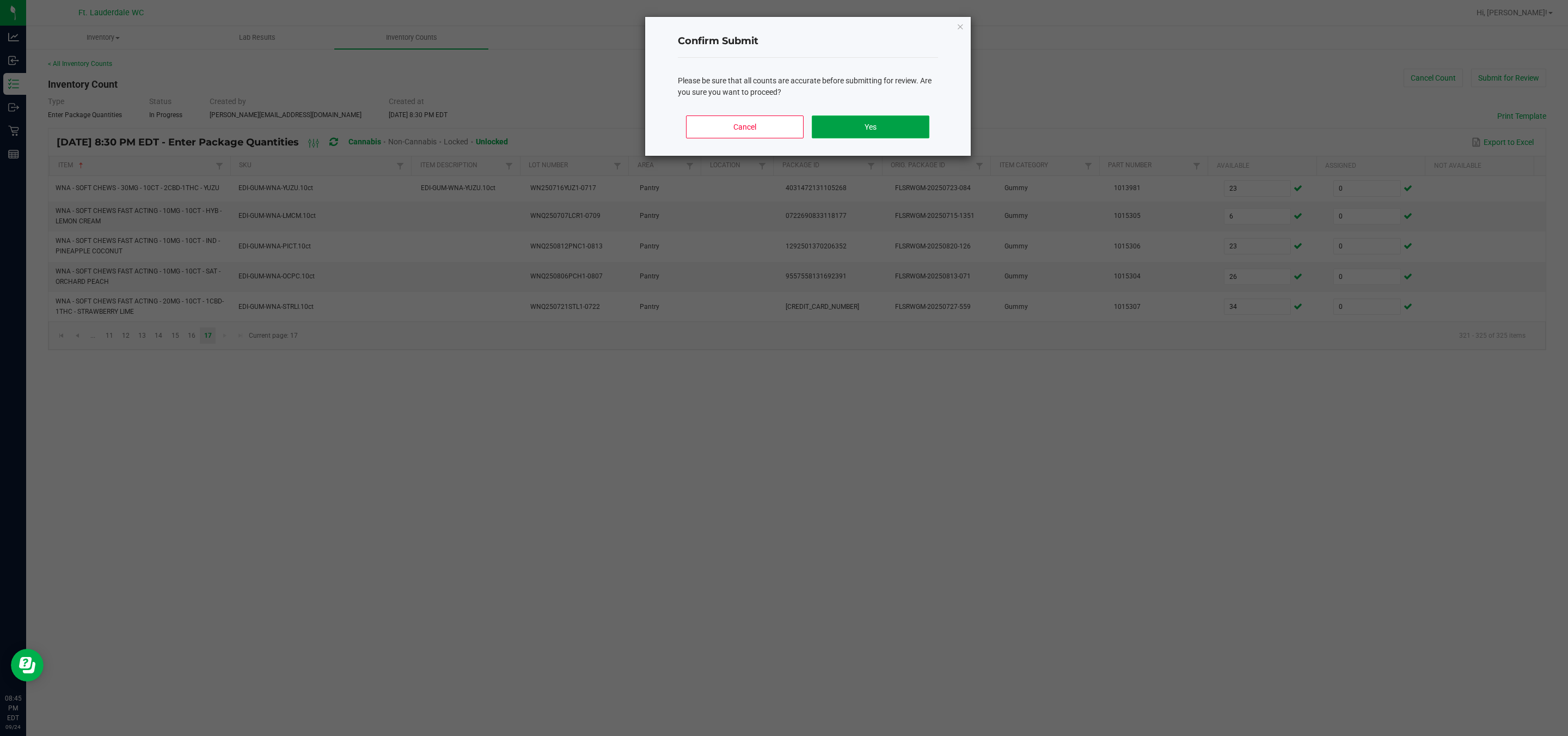
click at [774, 121] on button "Yes" at bounding box center [870, 127] width 117 height 23
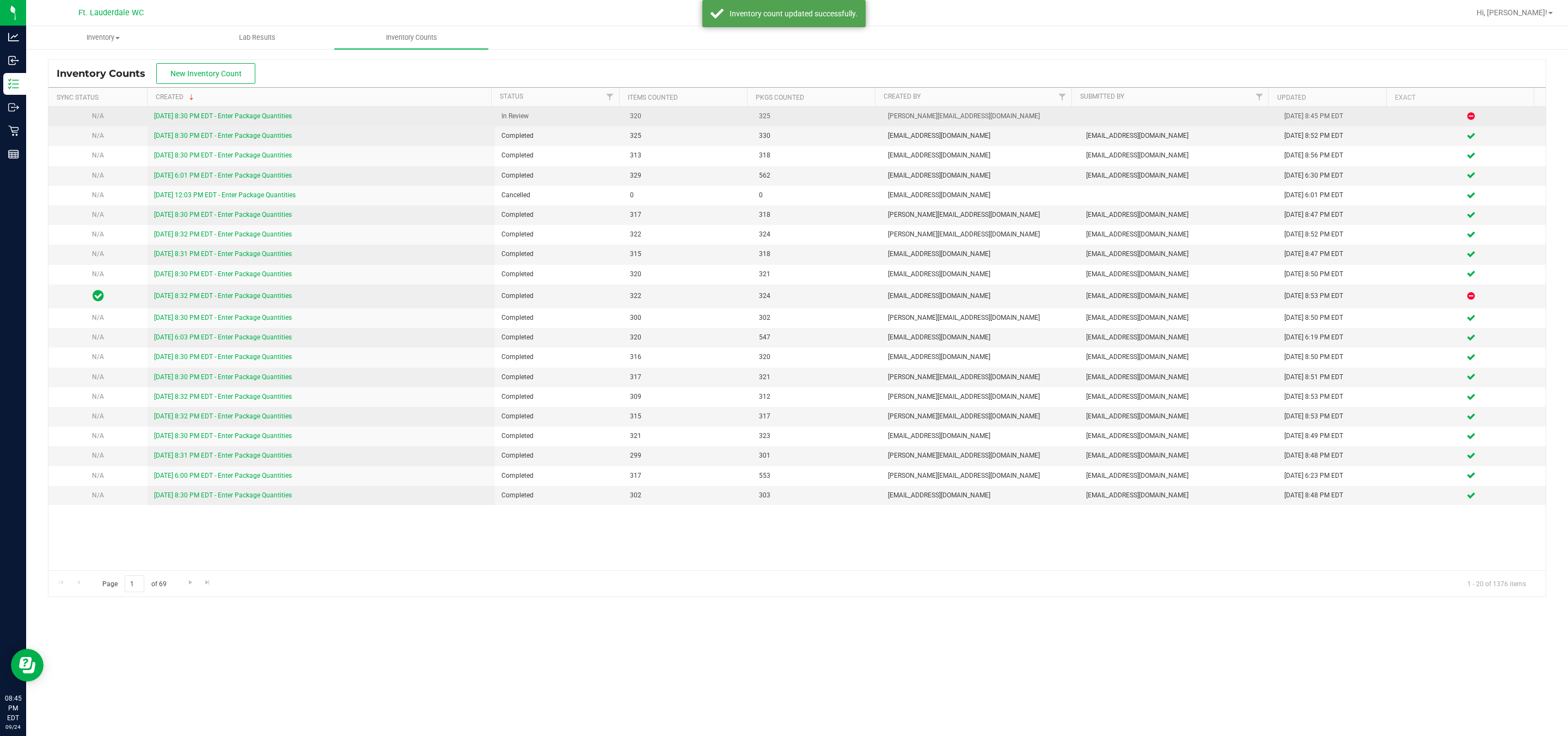
click at [257, 120] on link "[DATE] 8:30 PM EDT - Enter Package Quantities" at bounding box center [223, 116] width 138 height 7
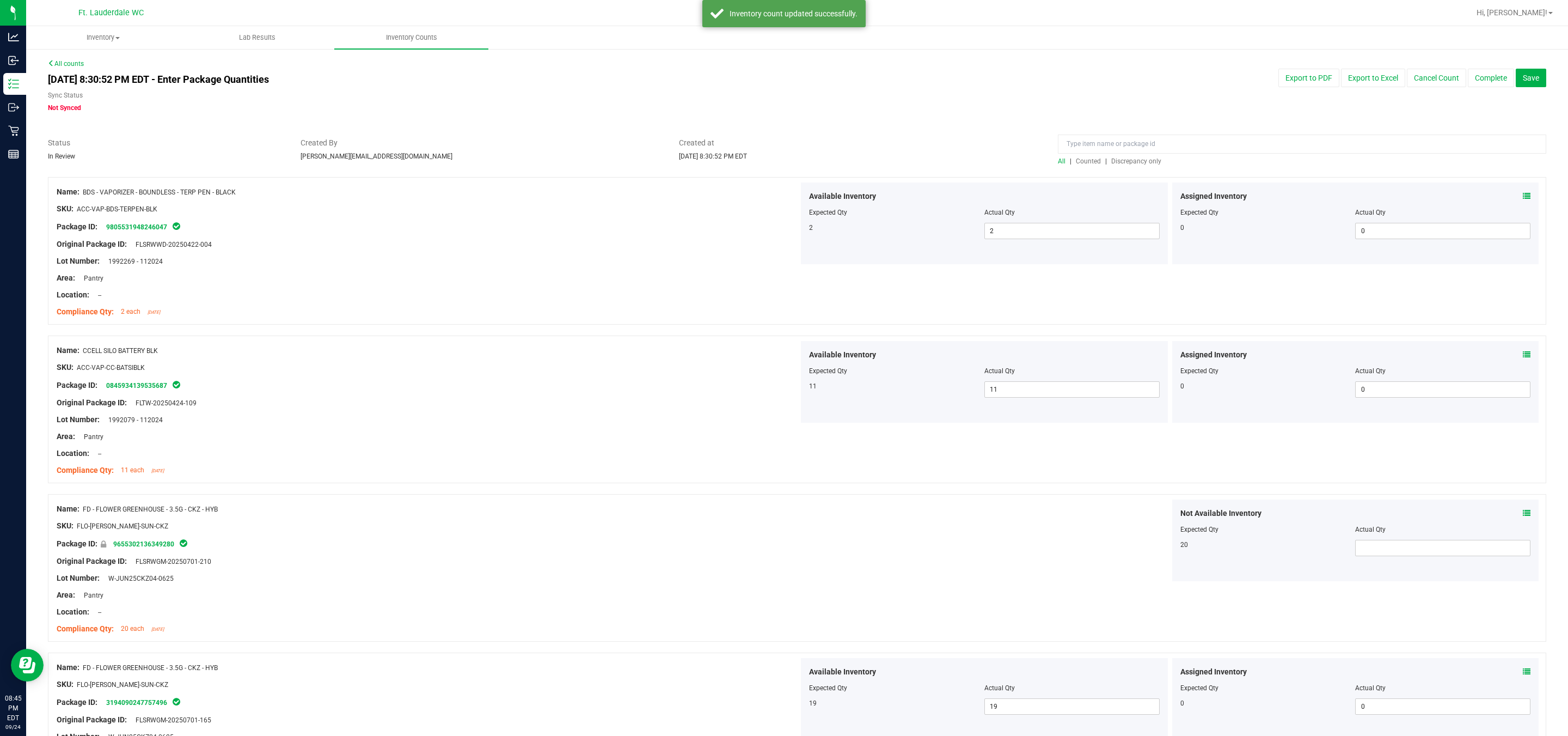
click at [774, 170] on div at bounding box center [797, 172] width 1498 height 11
click at [774, 162] on span "Discrepancy only" at bounding box center [1137, 161] width 50 height 7
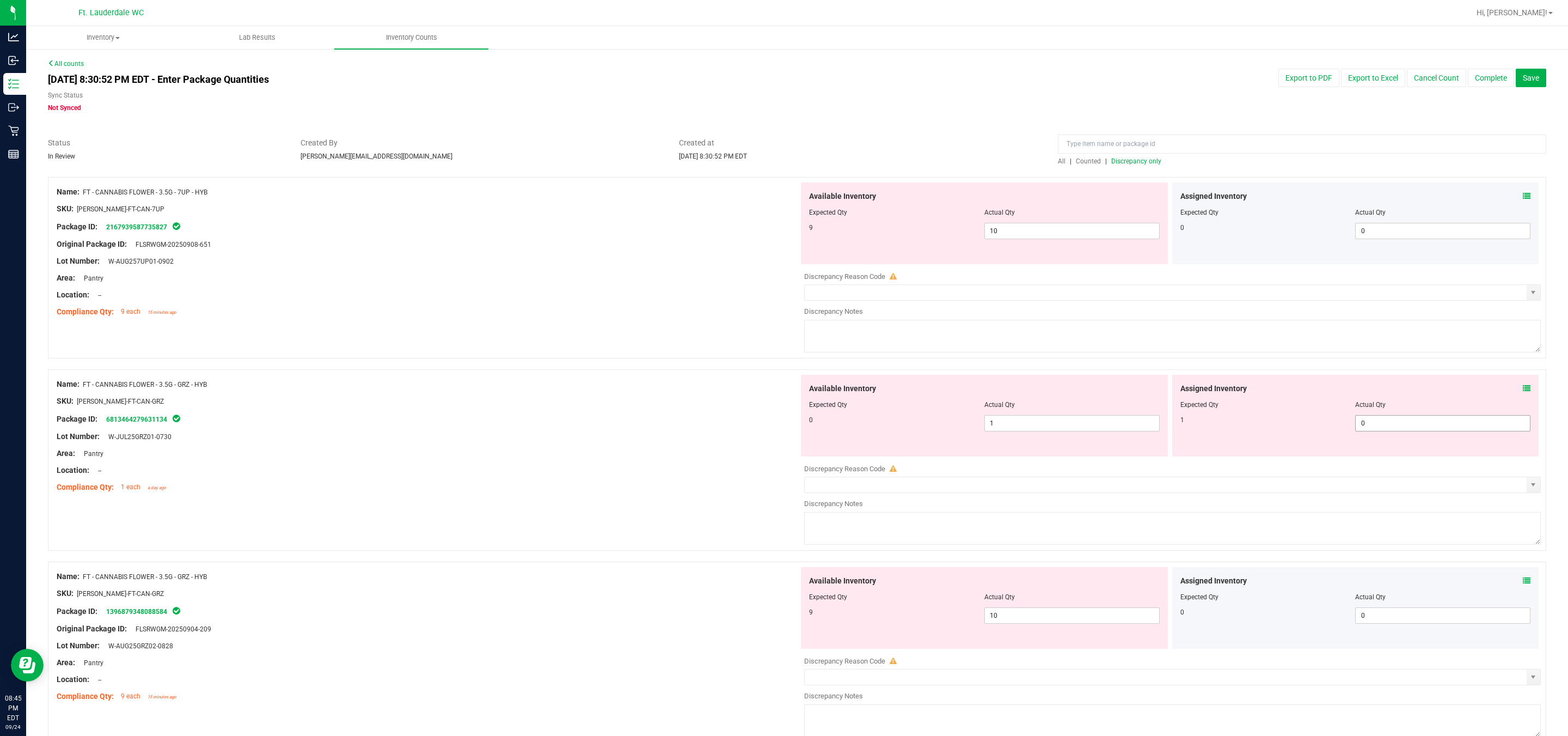
click at [774, 427] on span "0 0" at bounding box center [1442, 423] width 175 height 16
click at [774, 229] on span "10 10" at bounding box center [1072, 231] width 175 height 16
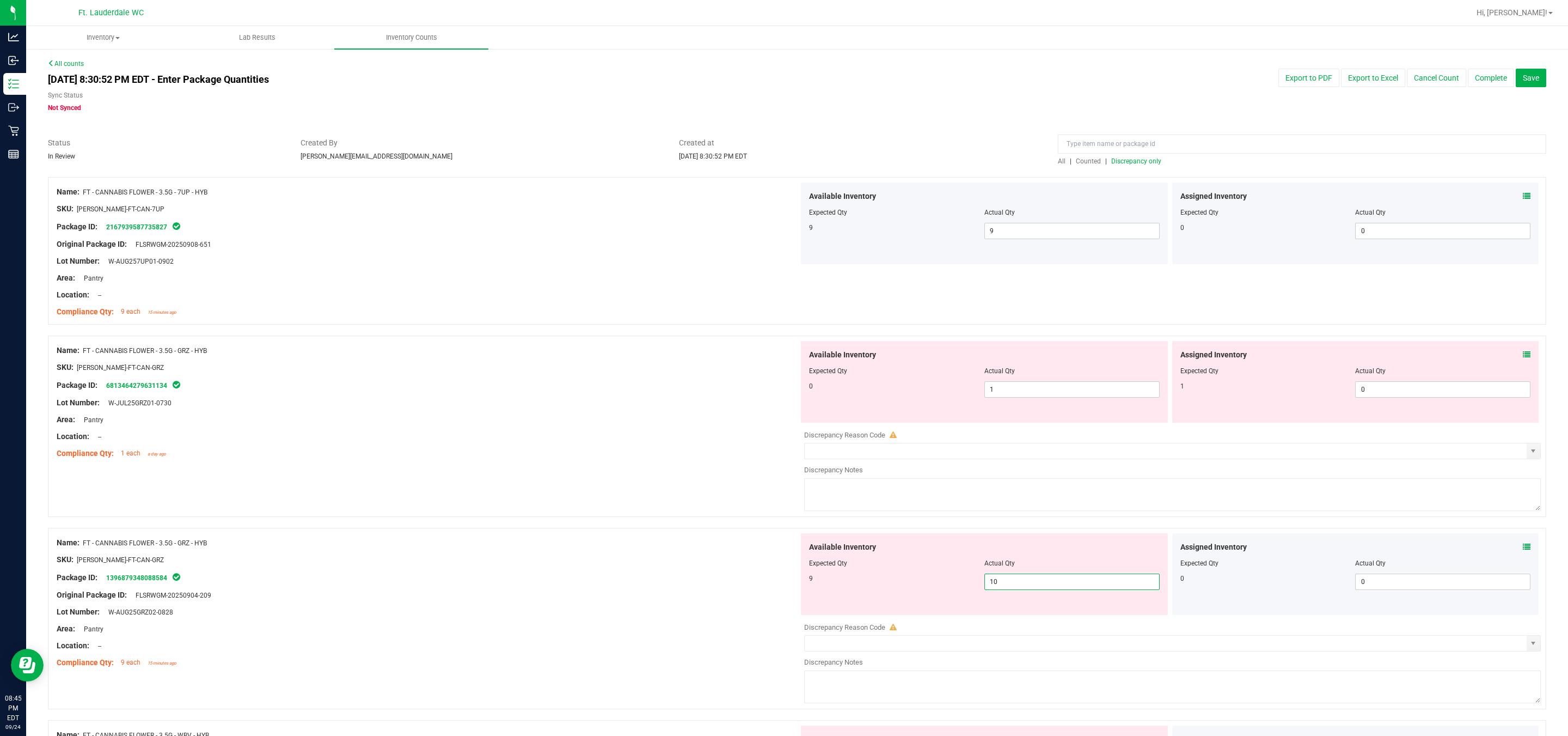
click at [774, 584] on span "10 10" at bounding box center [1072, 582] width 175 height 16
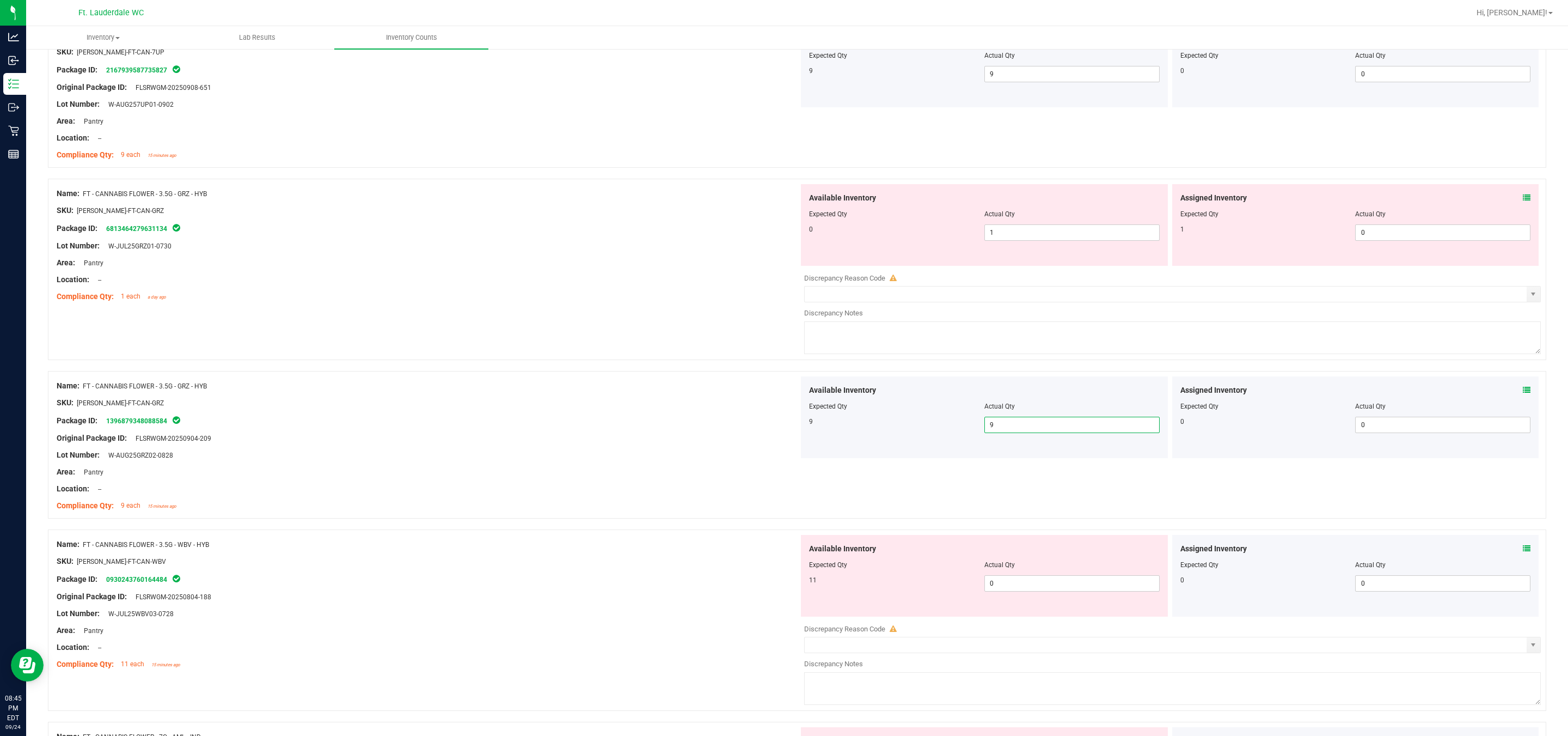
scroll to position [164, 0]
click at [774, 577] on span "0 0" at bounding box center [1072, 577] width 175 height 16
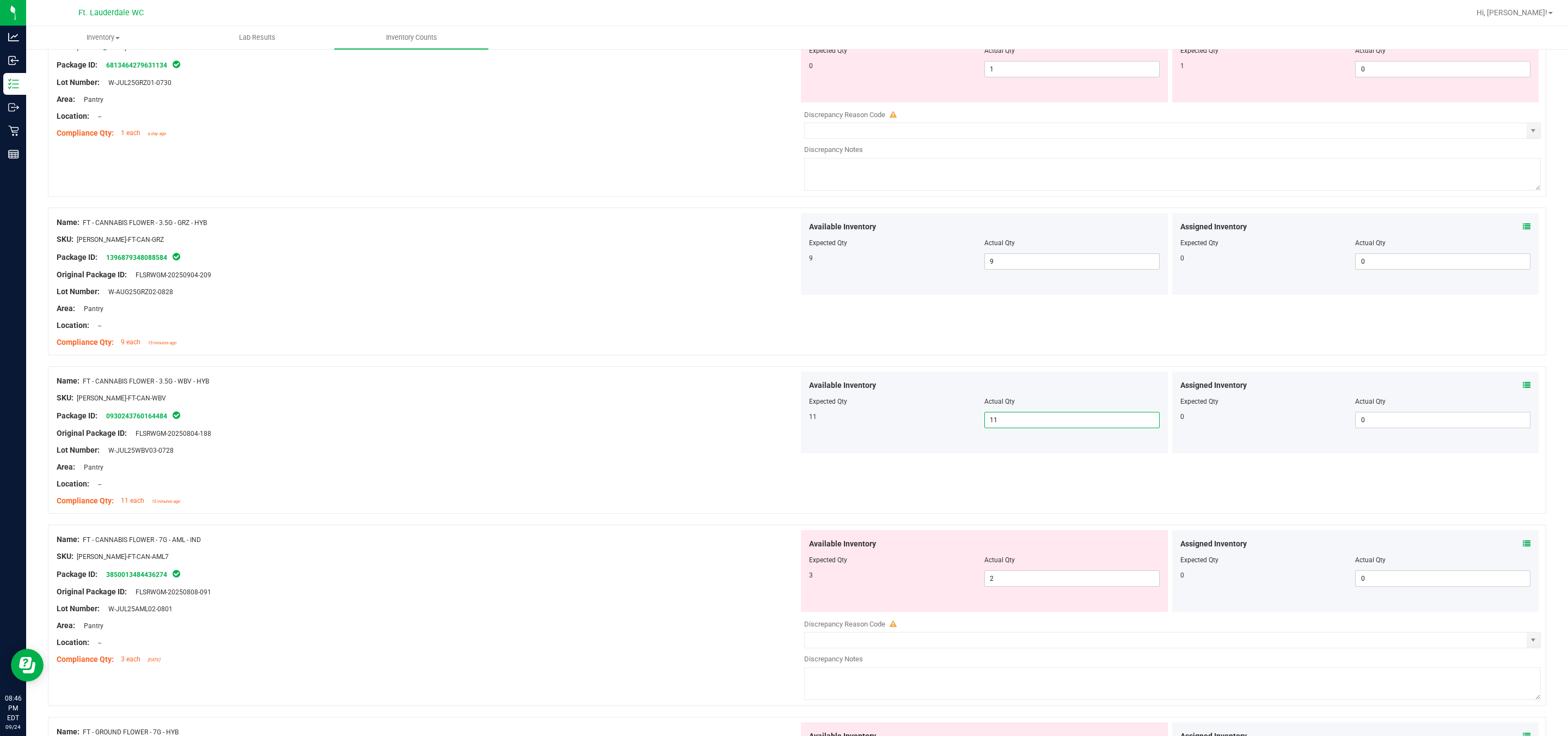
scroll to position [327, 0]
click at [774, 574] on span "2 2" at bounding box center [1072, 572] width 175 height 16
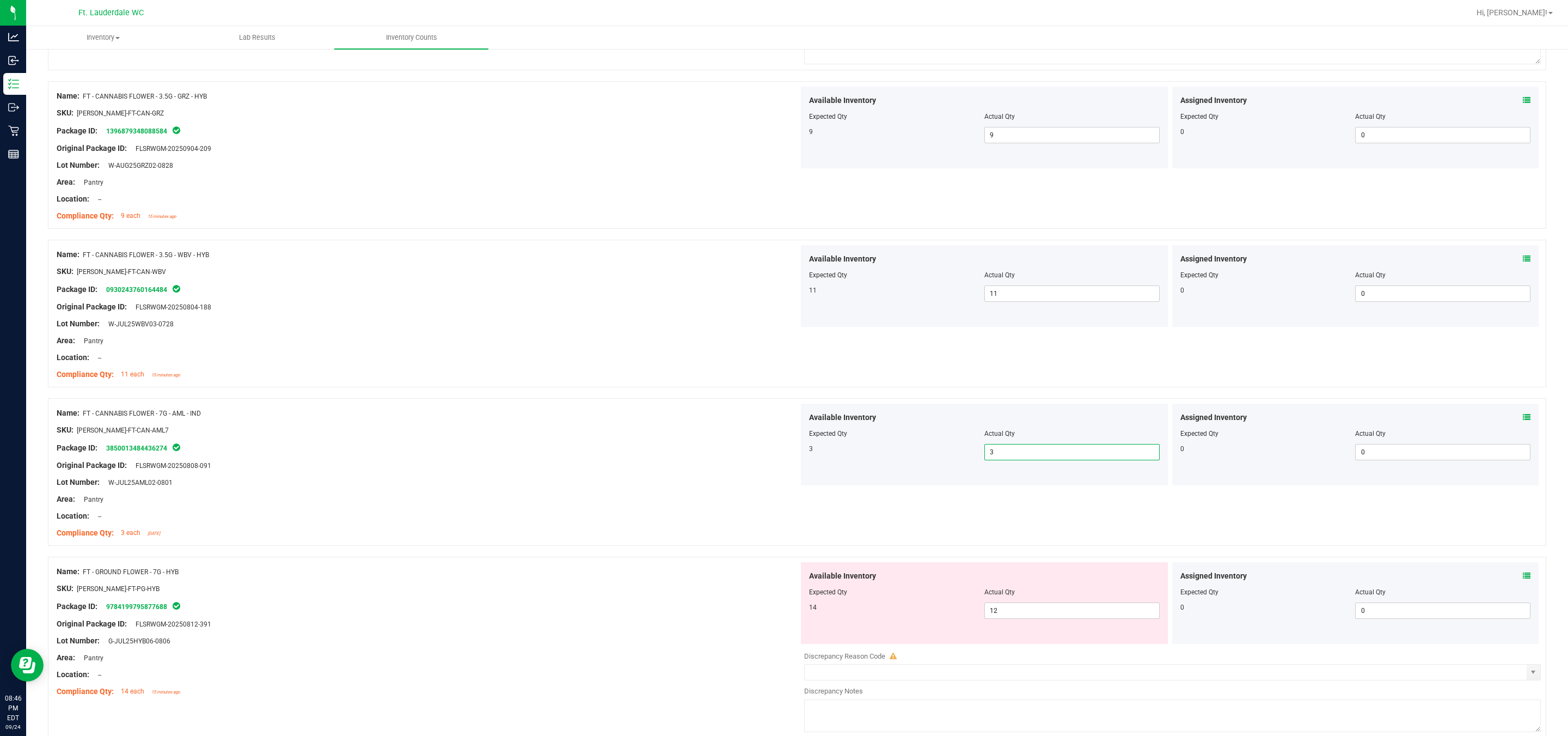
scroll to position [490, 0]
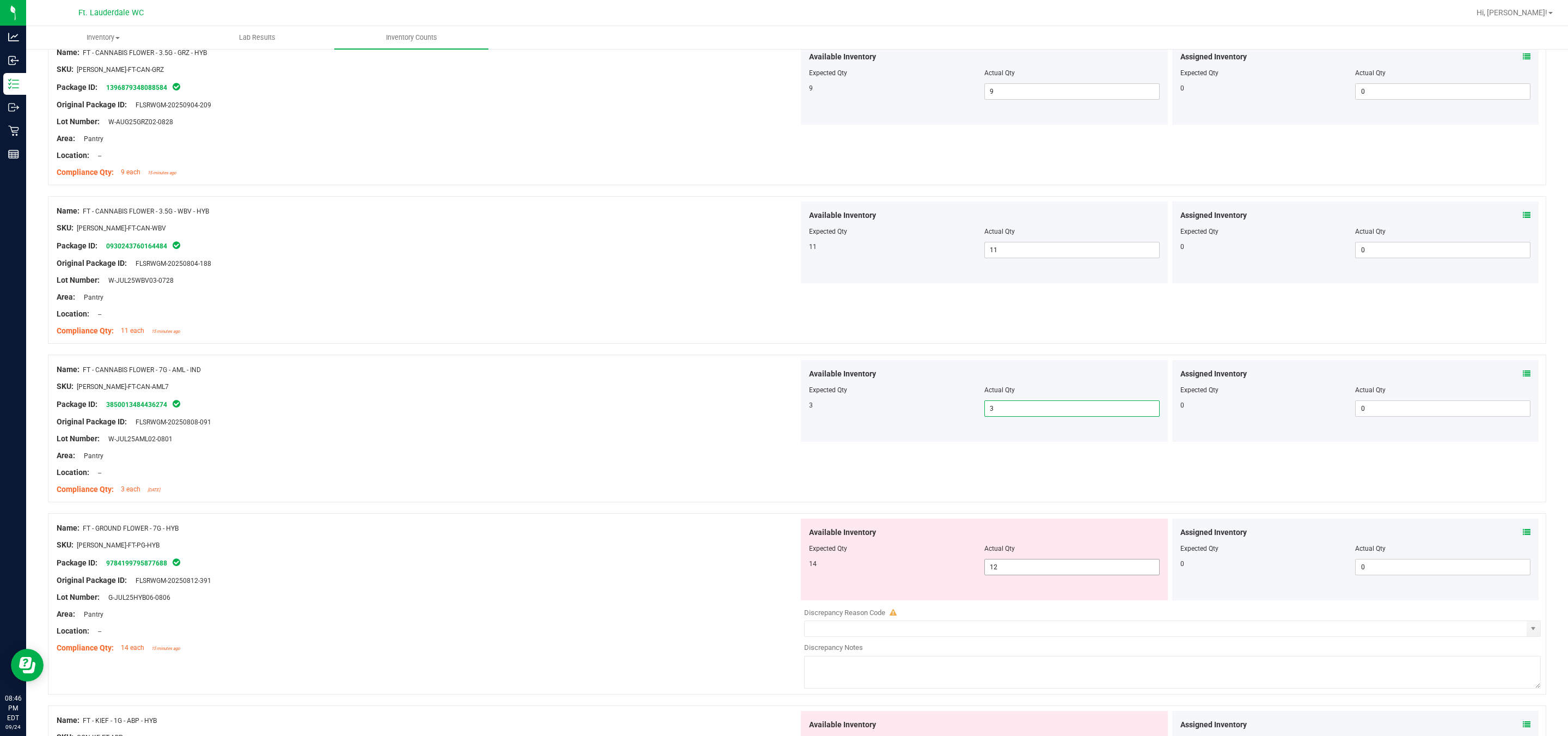
click at [774, 574] on span "12 12" at bounding box center [1072, 567] width 175 height 16
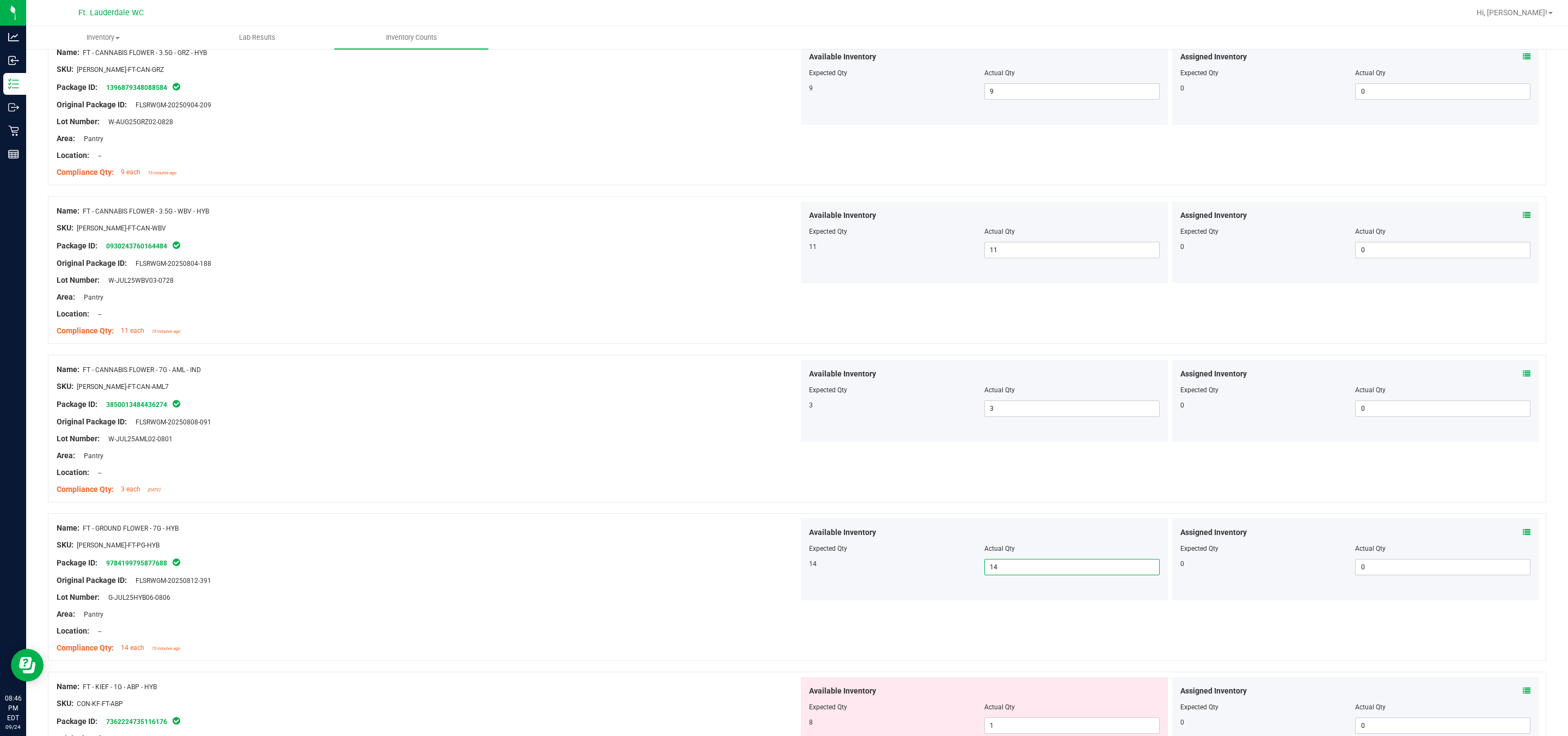
scroll to position [572, 0]
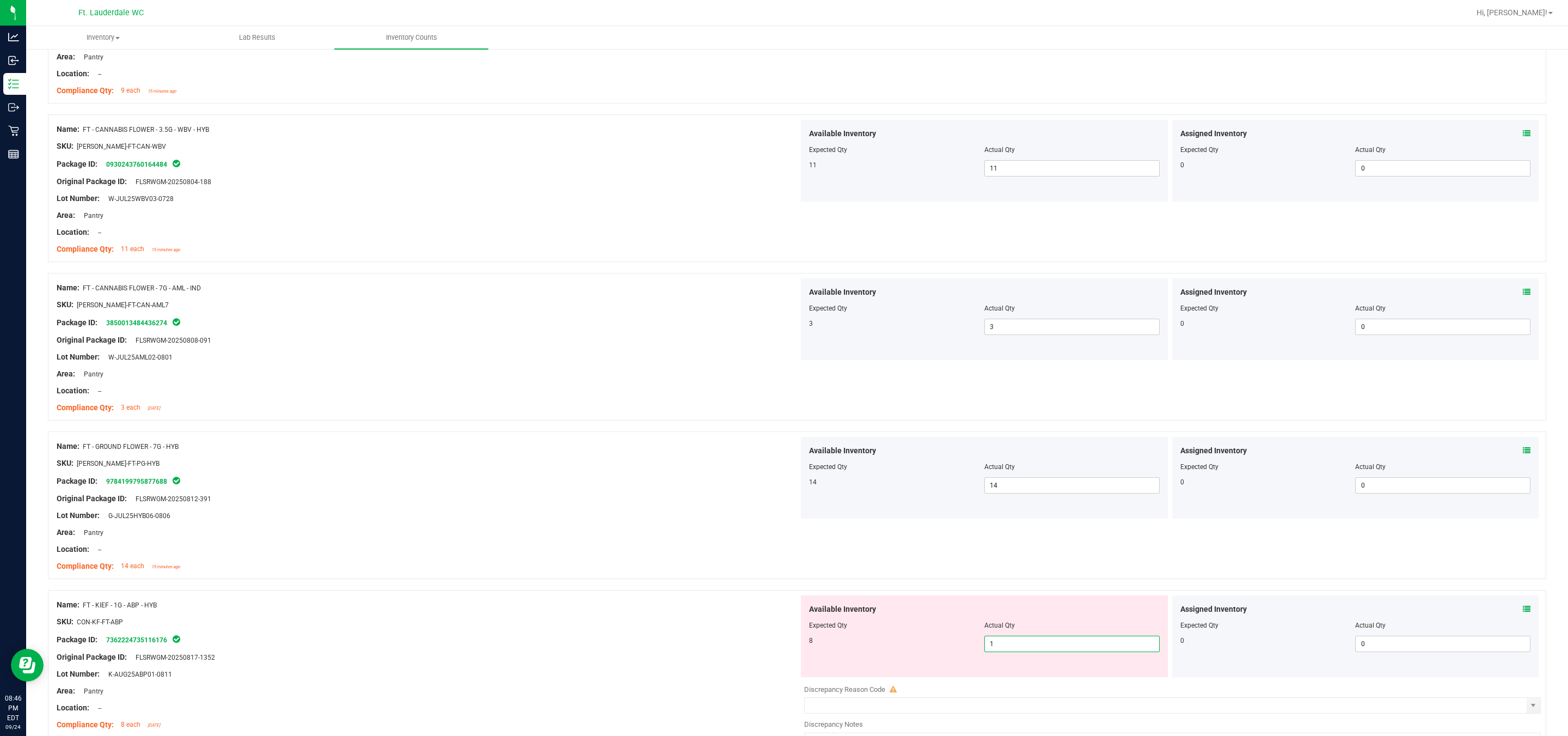
click at [774, 643] on span "1 1" at bounding box center [1072, 644] width 175 height 16
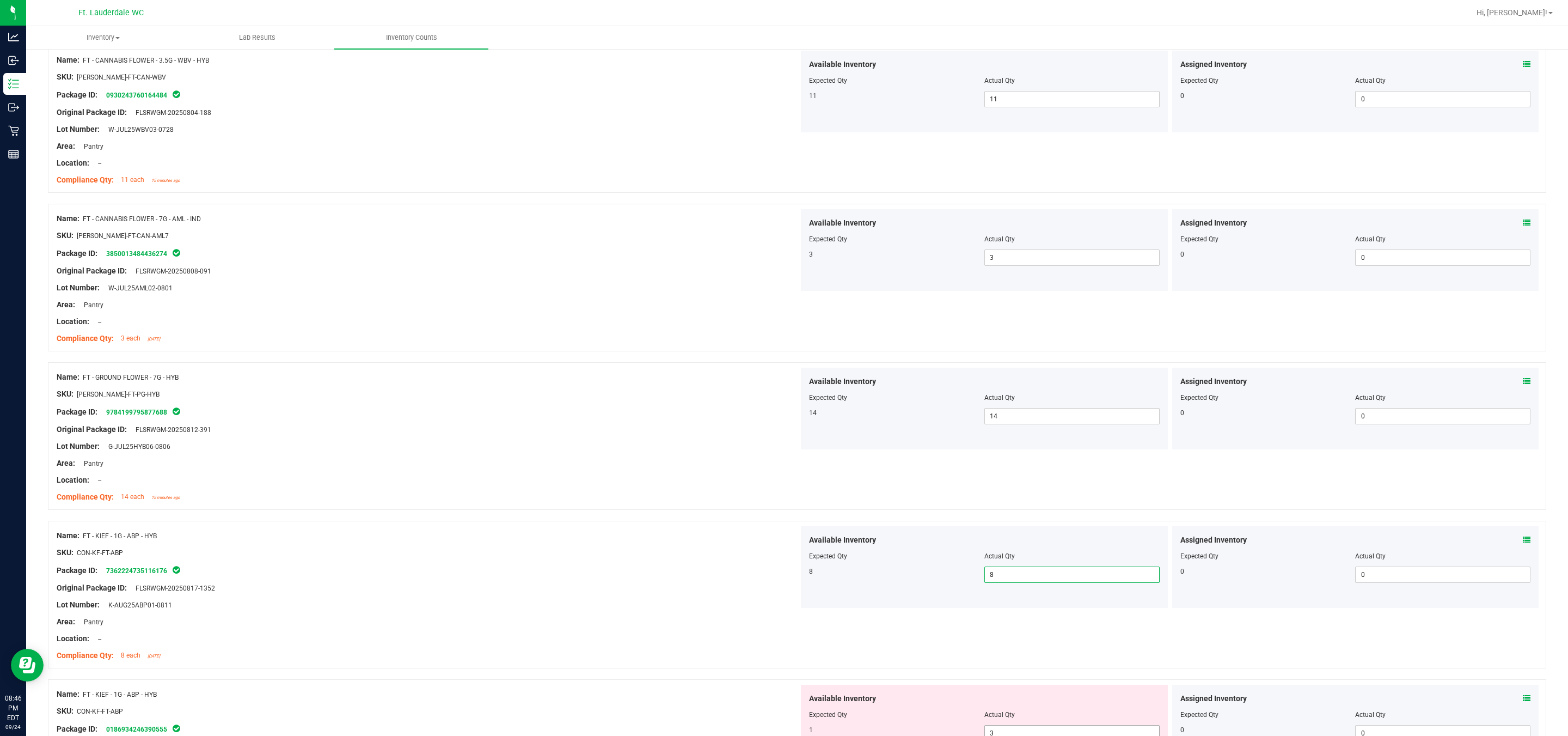
scroll to position [735, 0]
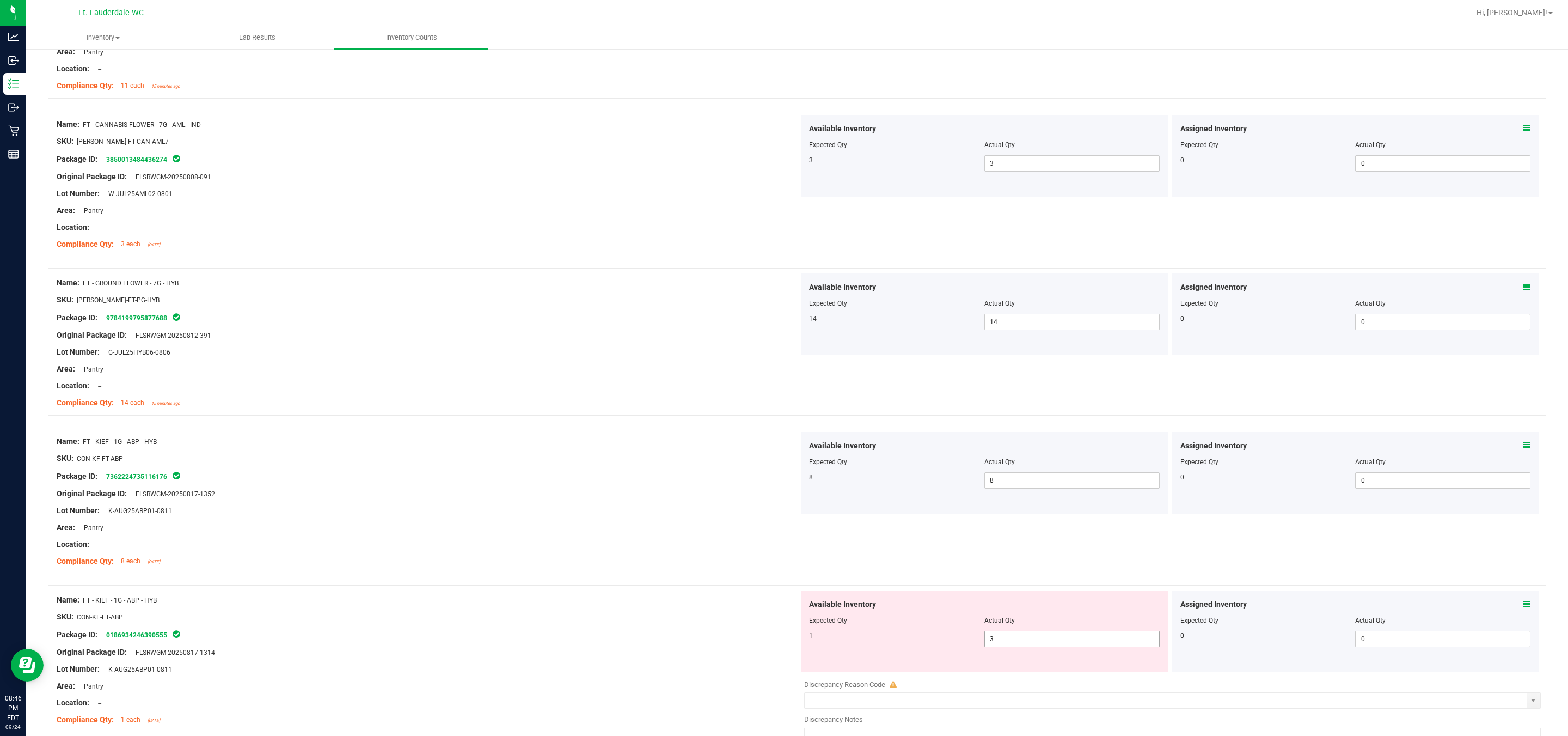
click at [774, 647] on span "3 3" at bounding box center [1072, 639] width 175 height 16
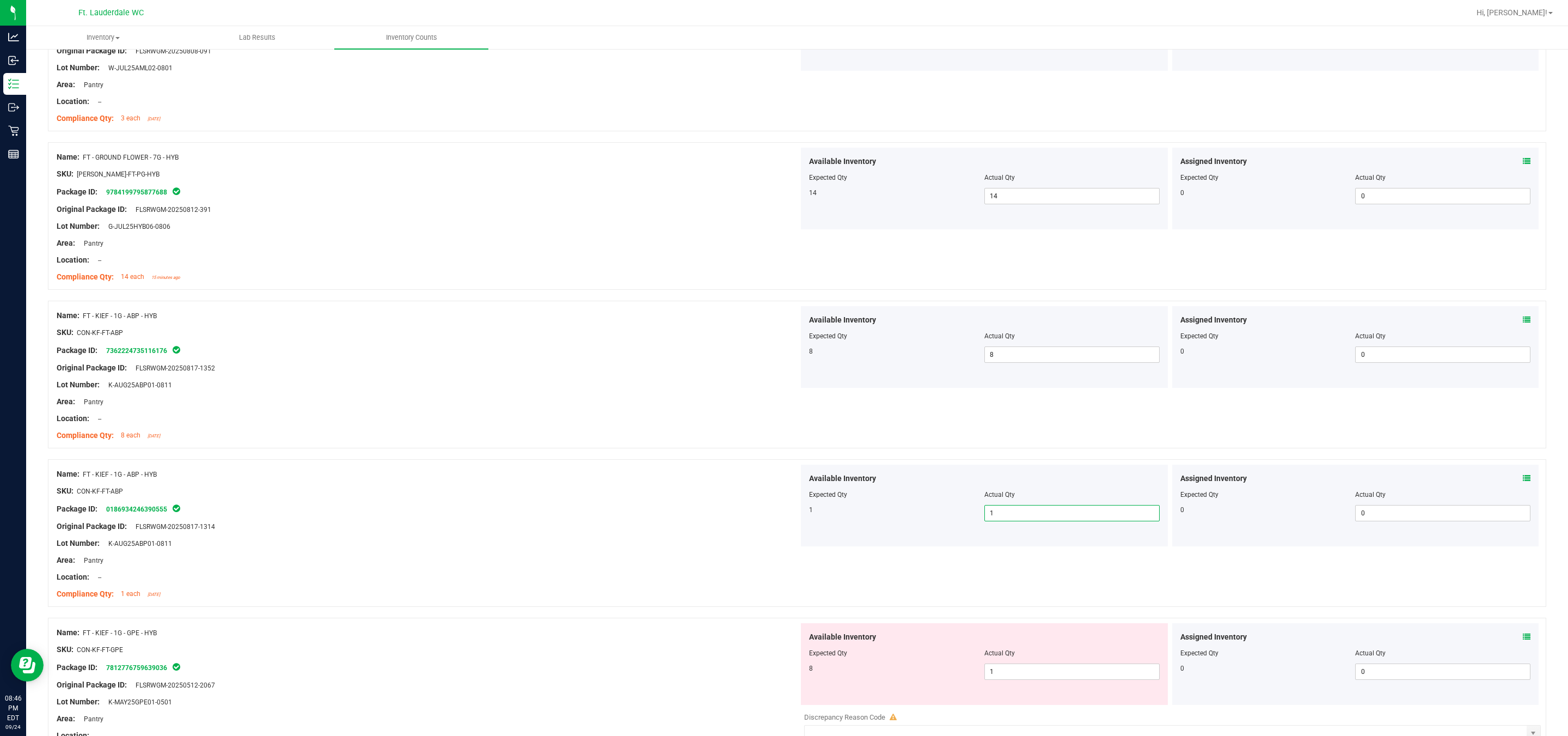
scroll to position [981, 0]
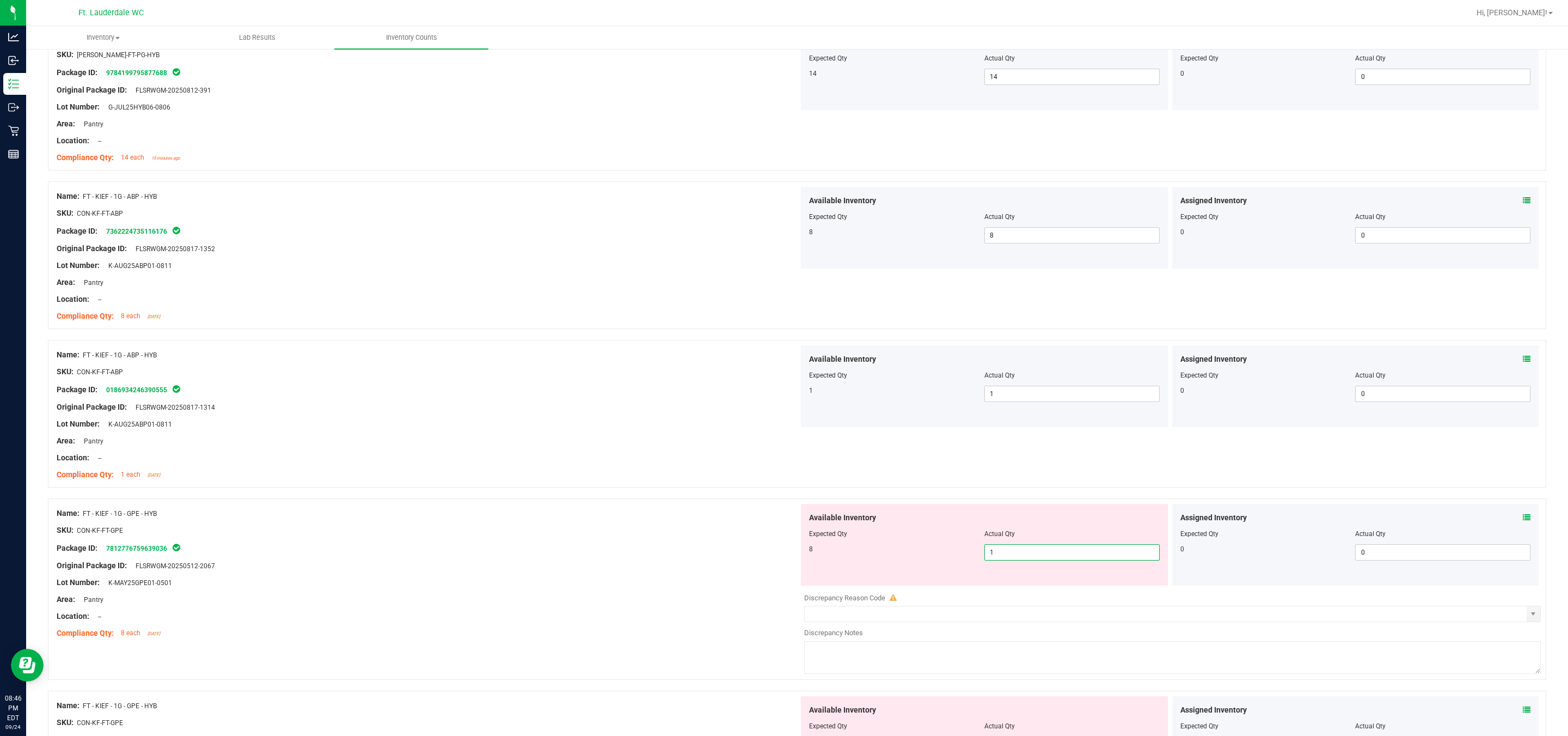
click at [774, 556] on span "1 1" at bounding box center [1072, 553] width 175 height 16
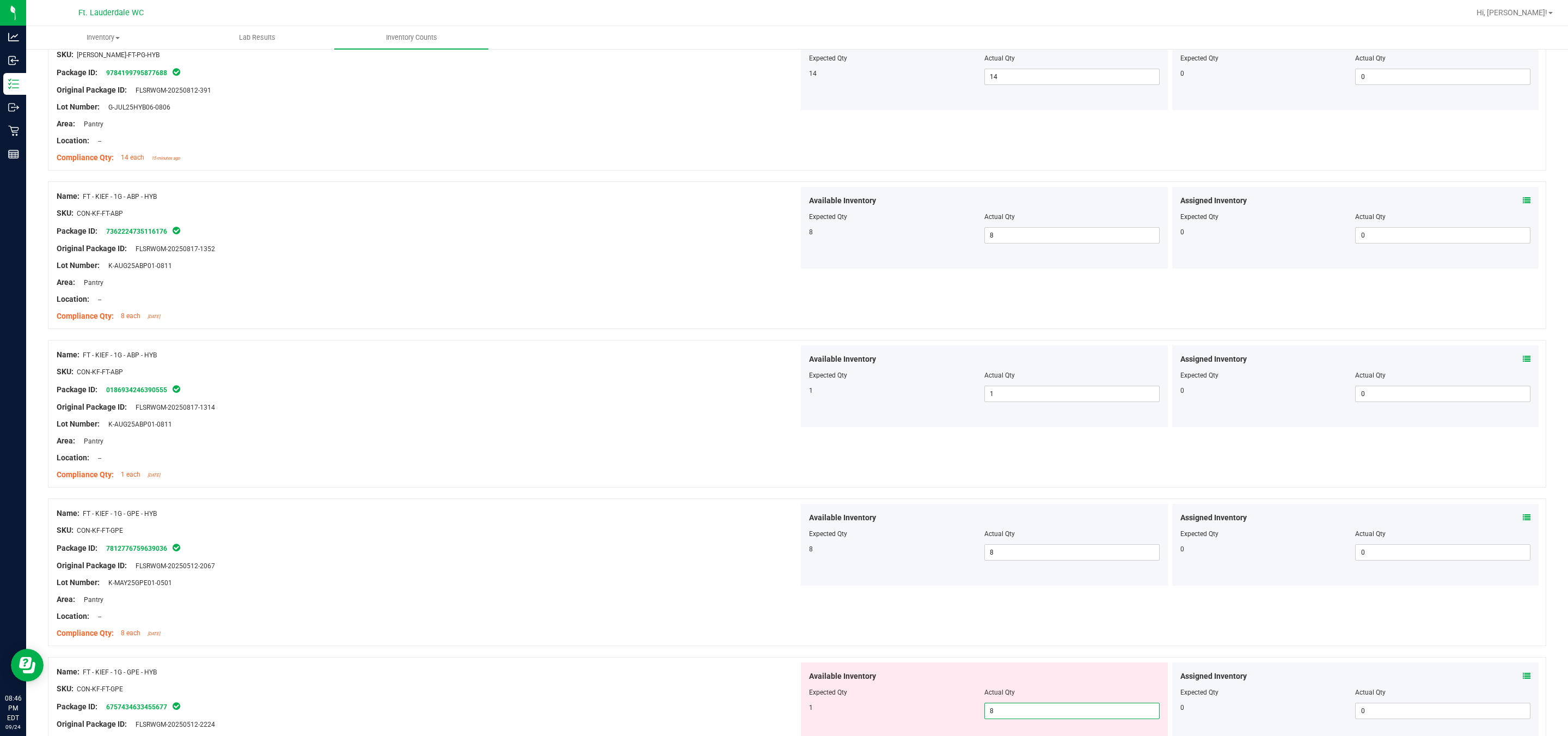
click at [774, 711] on span "8 8" at bounding box center [1072, 711] width 175 height 16
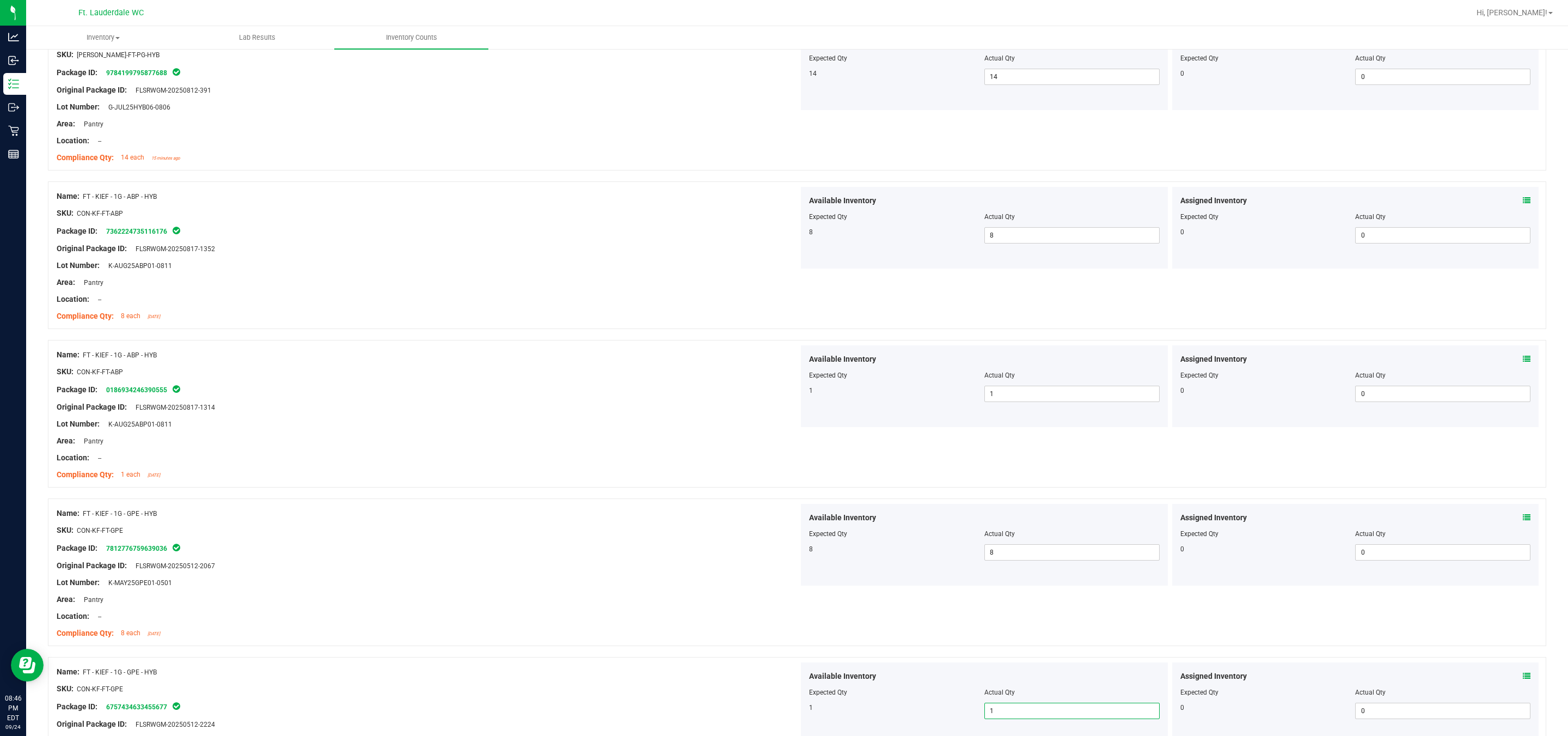
click at [774, 711] on input "1" at bounding box center [1072, 711] width 174 height 16
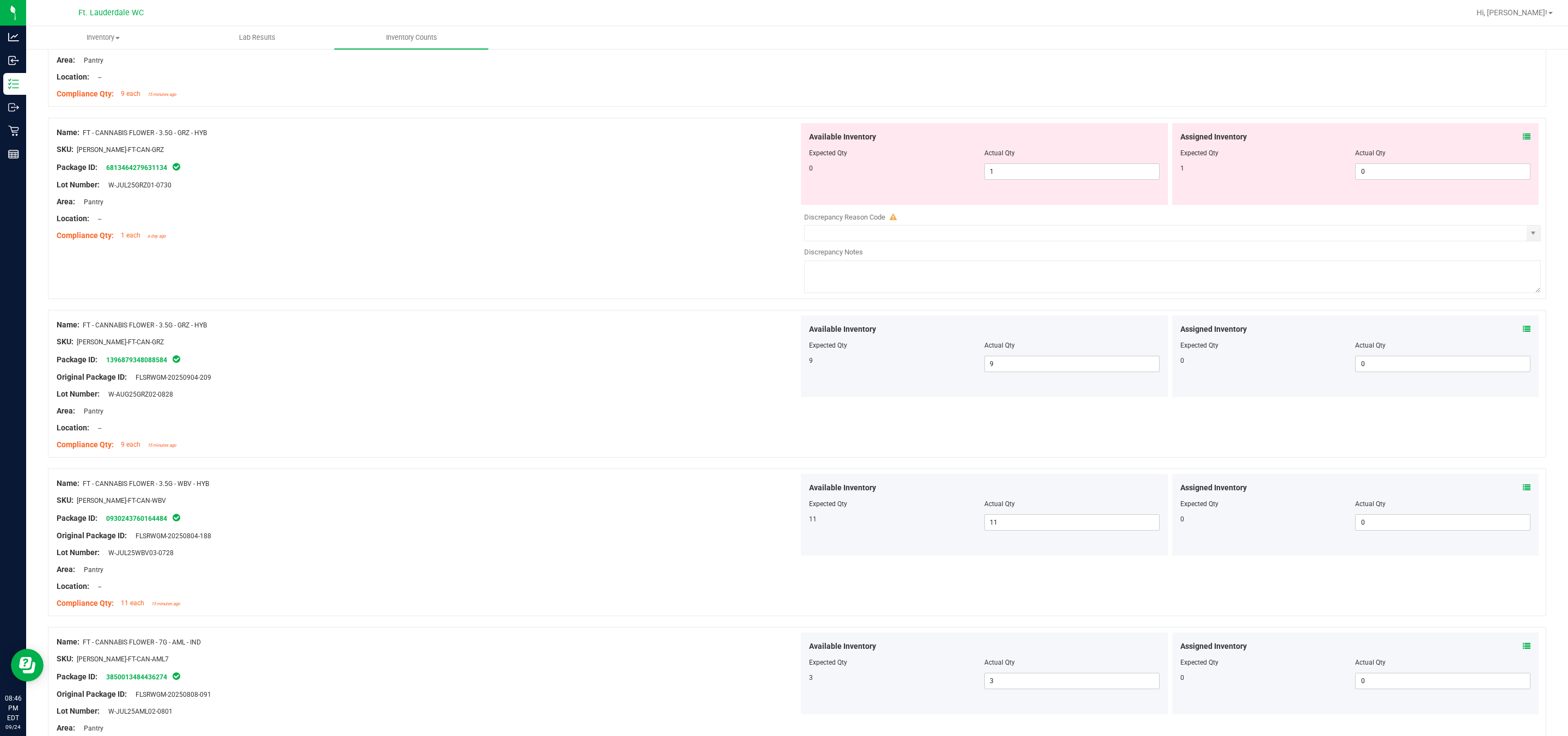
scroll to position [0, 0]
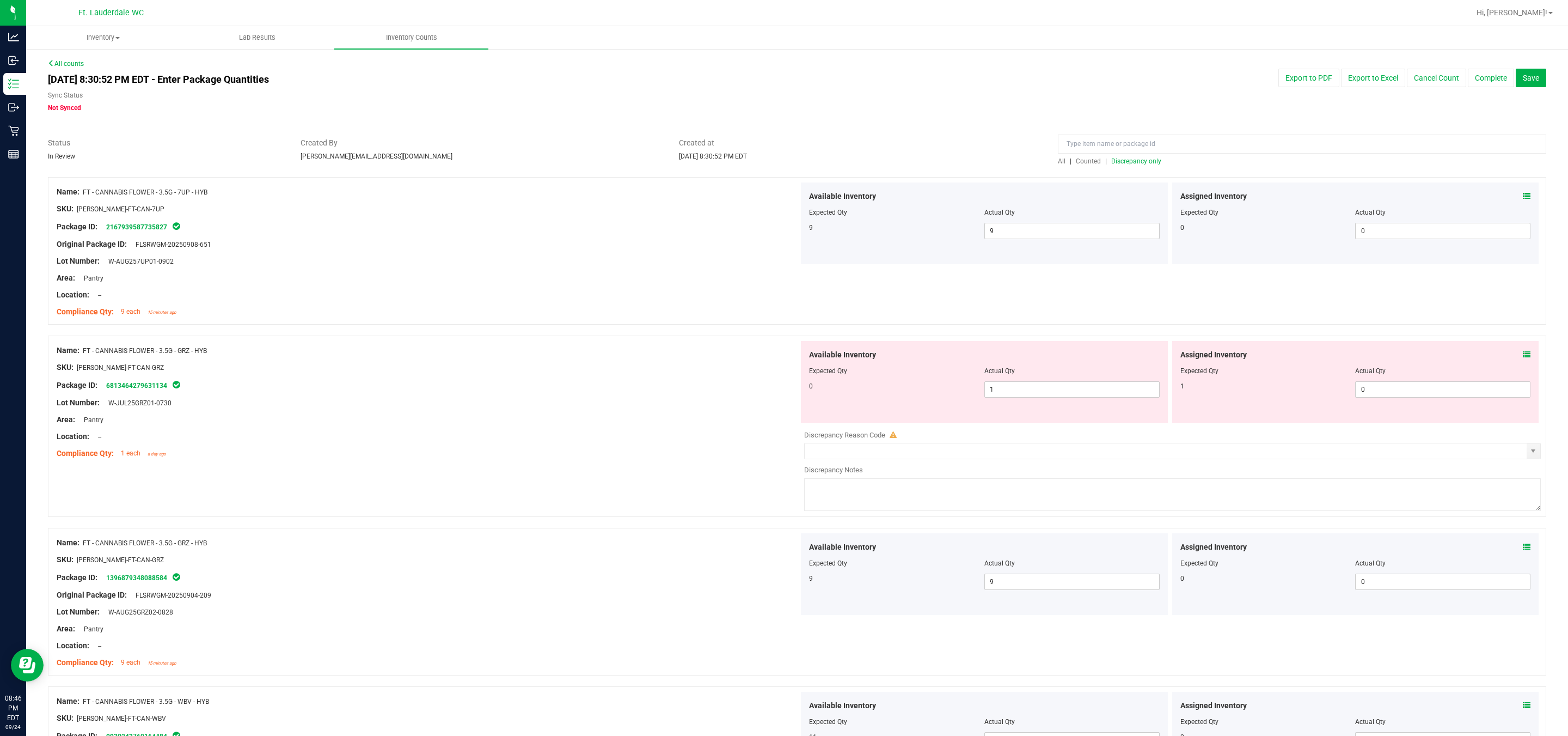
click at [774, 159] on span "Discrepancy only" at bounding box center [1137, 161] width 50 height 7
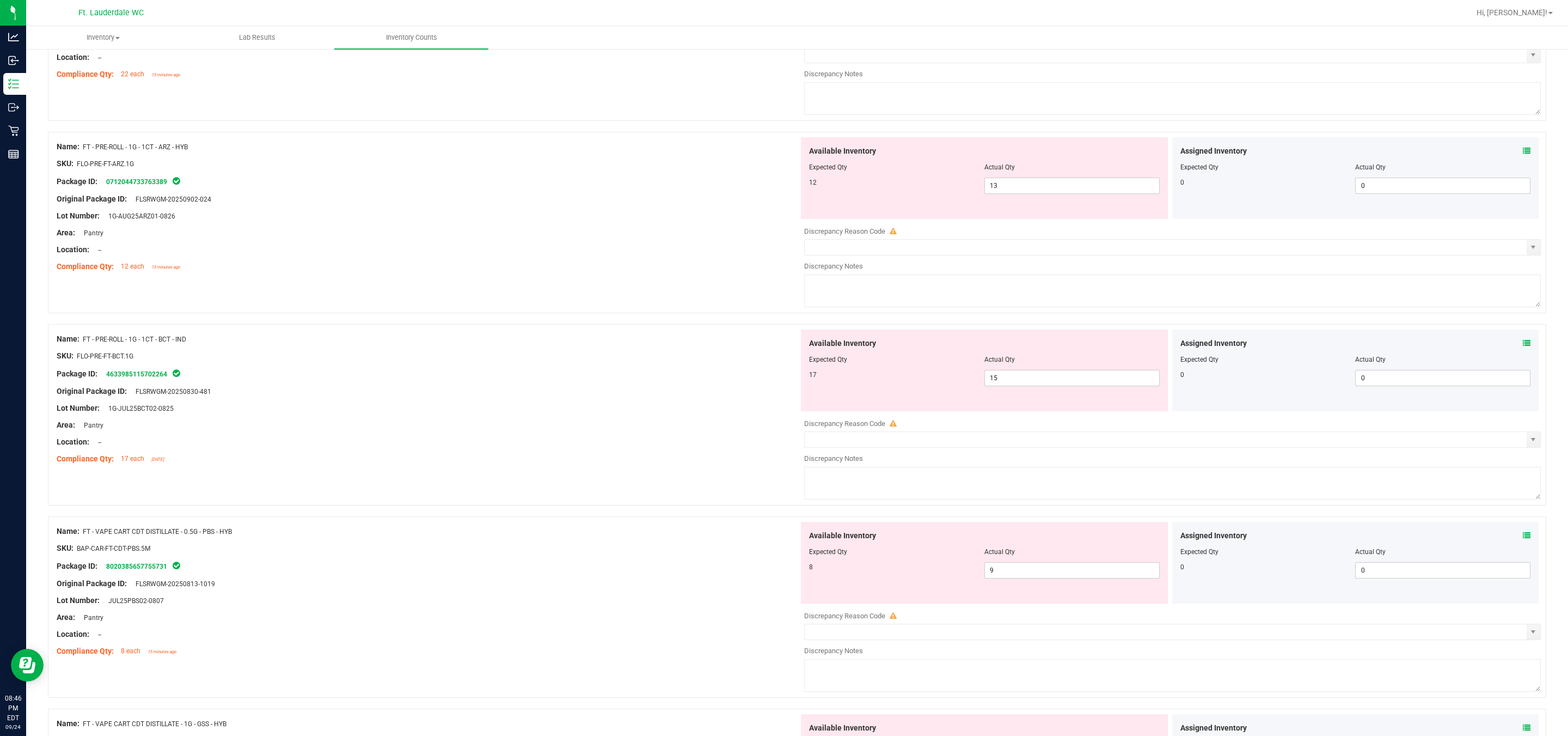
scroll to position [164, 0]
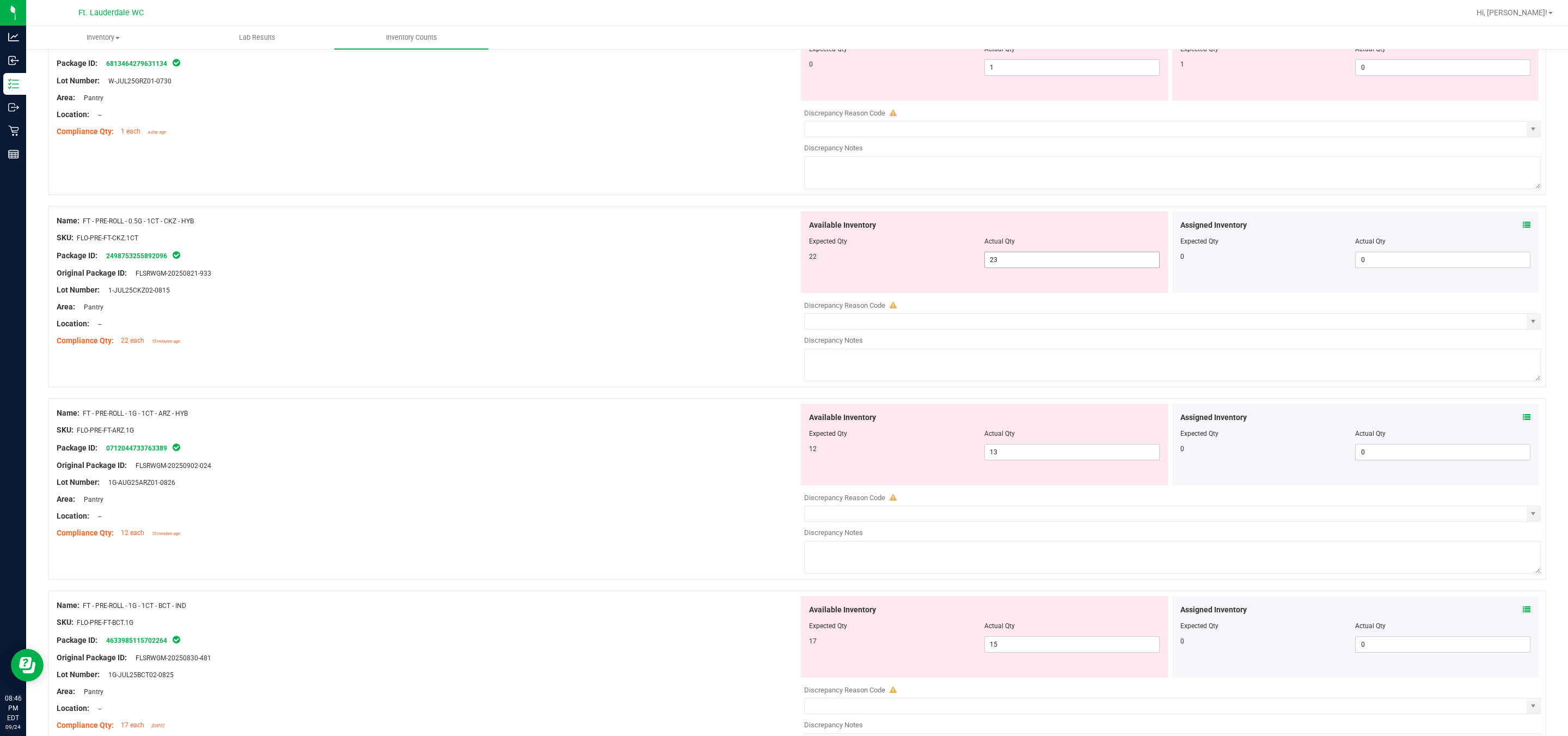
click at [774, 263] on span "23 23" at bounding box center [1072, 260] width 175 height 16
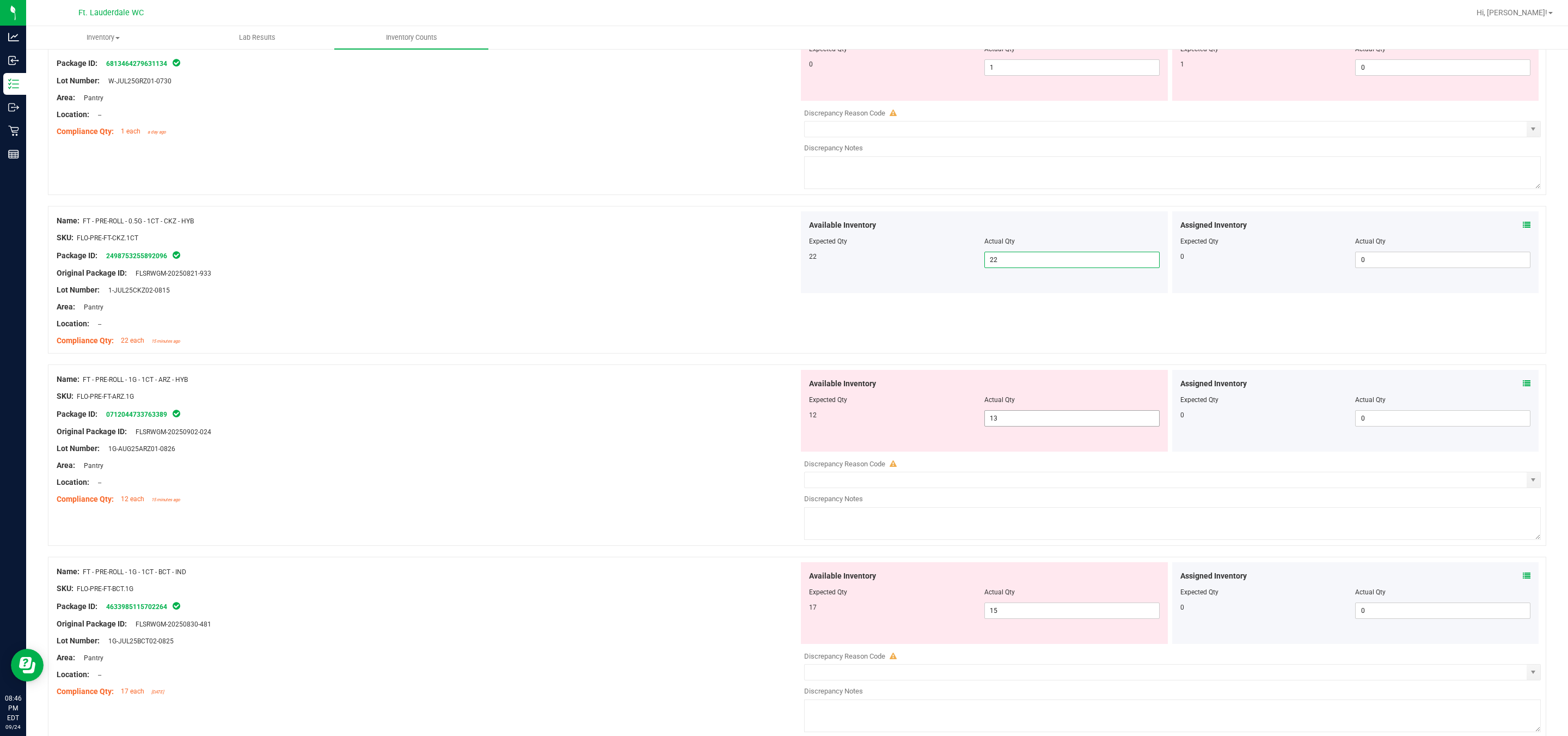
click at [774, 419] on span "13 13" at bounding box center [1072, 418] width 175 height 16
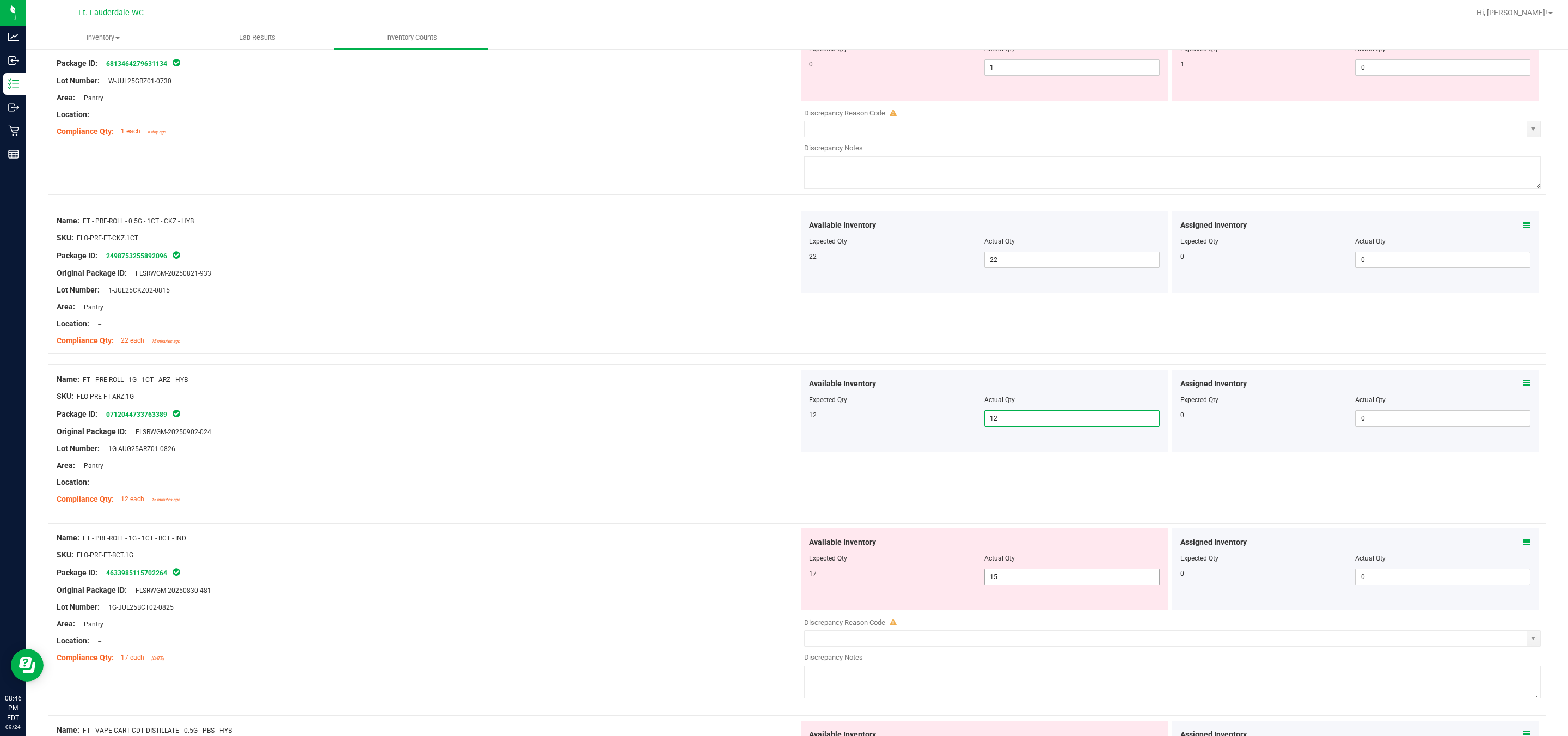
click at [774, 575] on span "15 15" at bounding box center [1072, 577] width 175 height 16
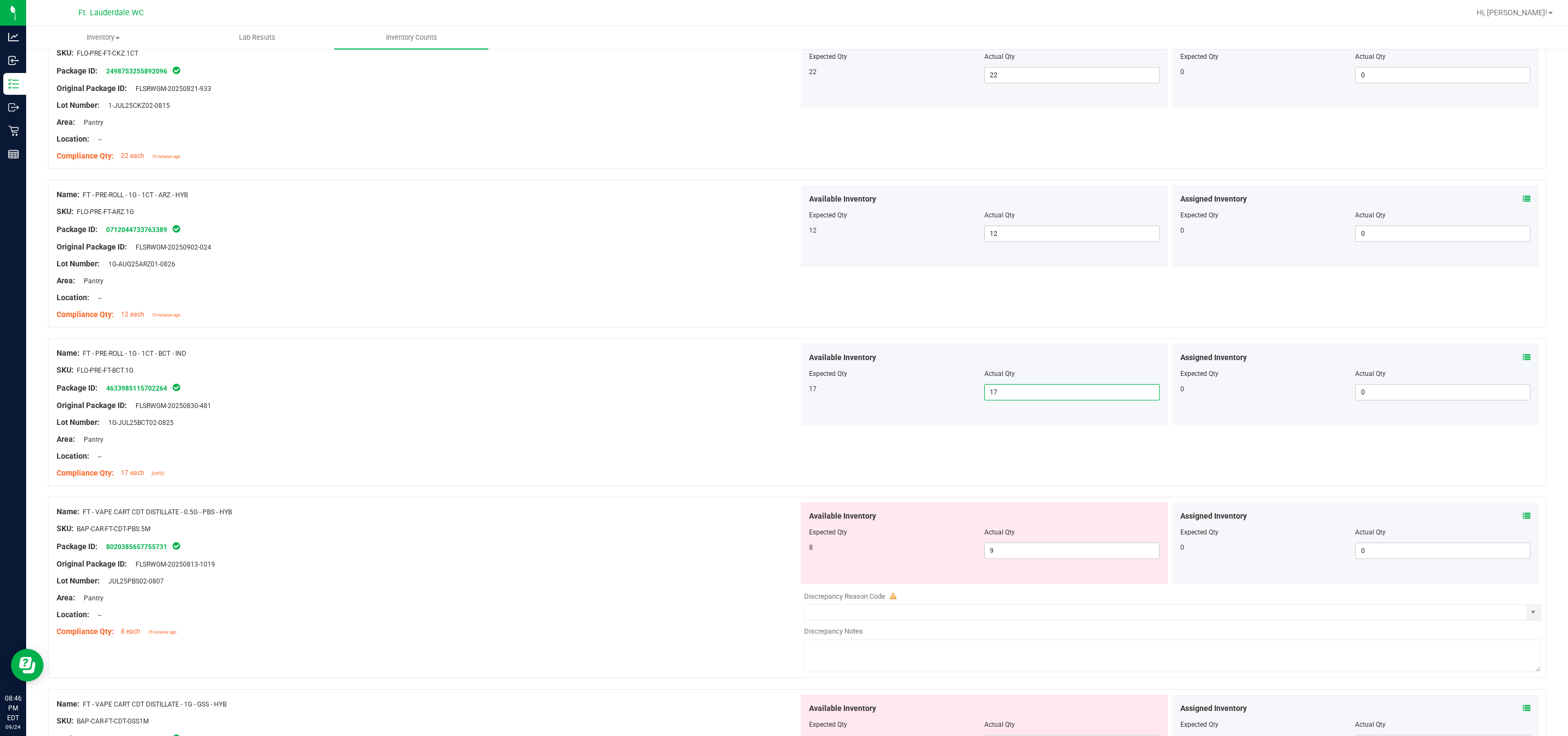
scroll to position [409, 0]
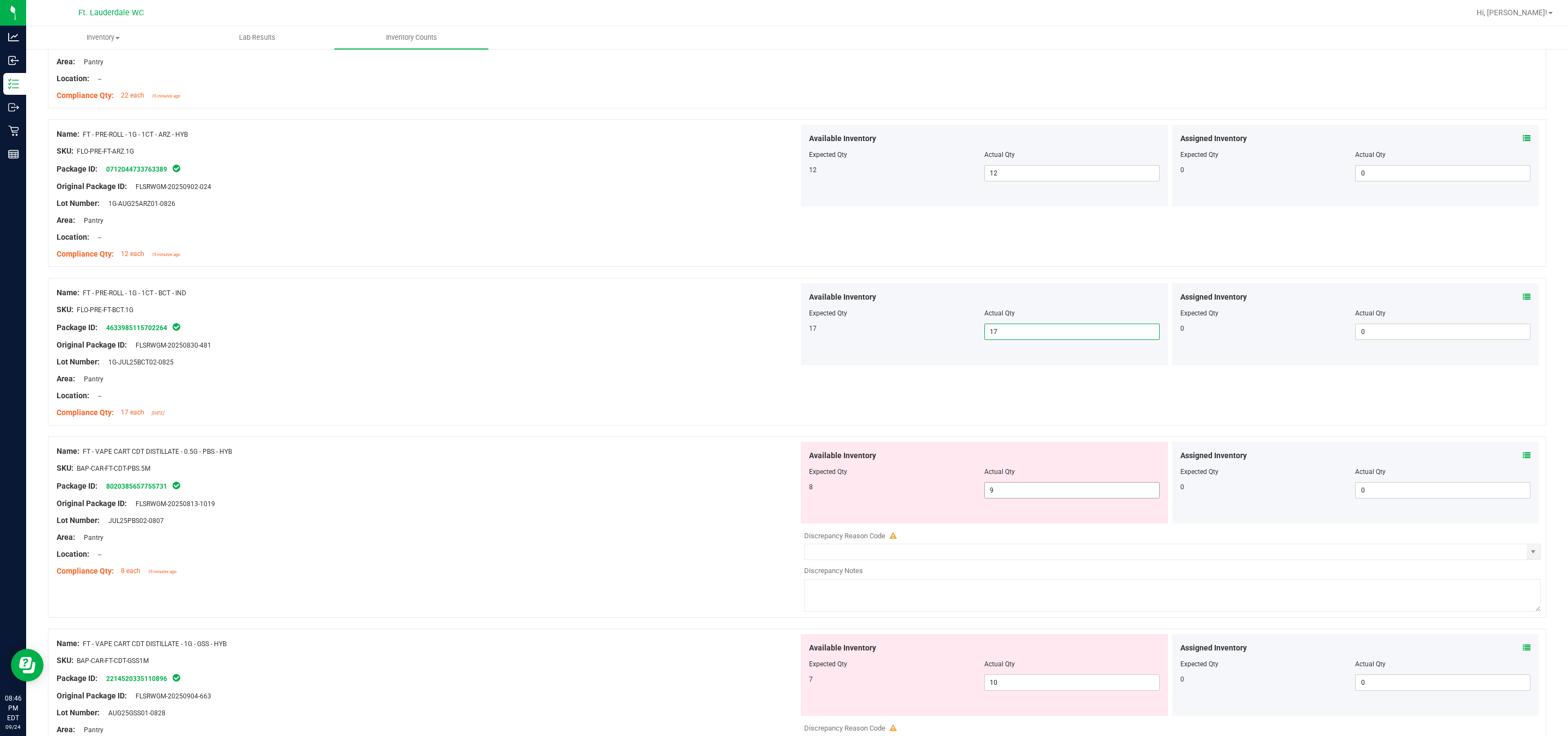
click at [774, 494] on span "9 9" at bounding box center [1072, 490] width 175 height 16
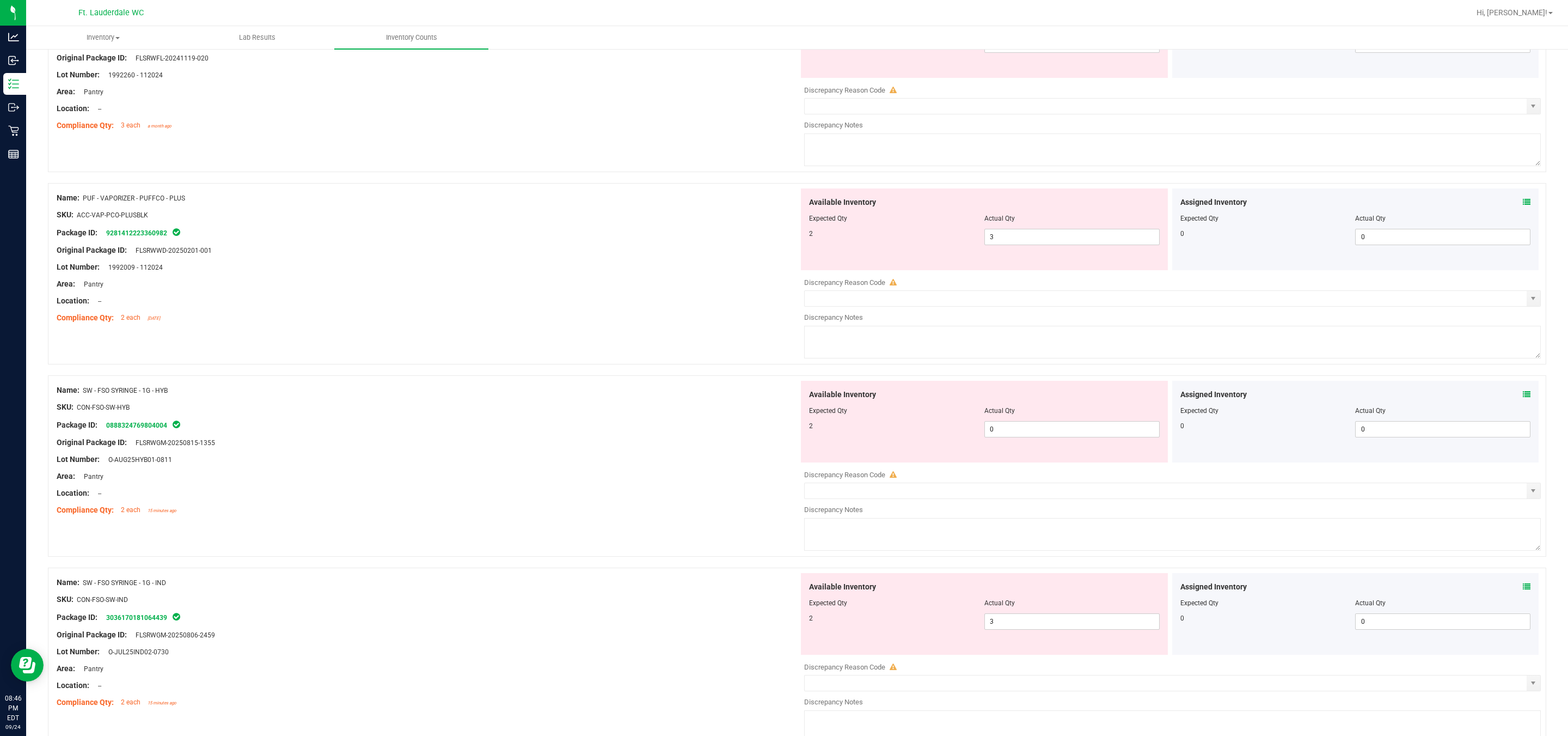
scroll to position [3202, 0]
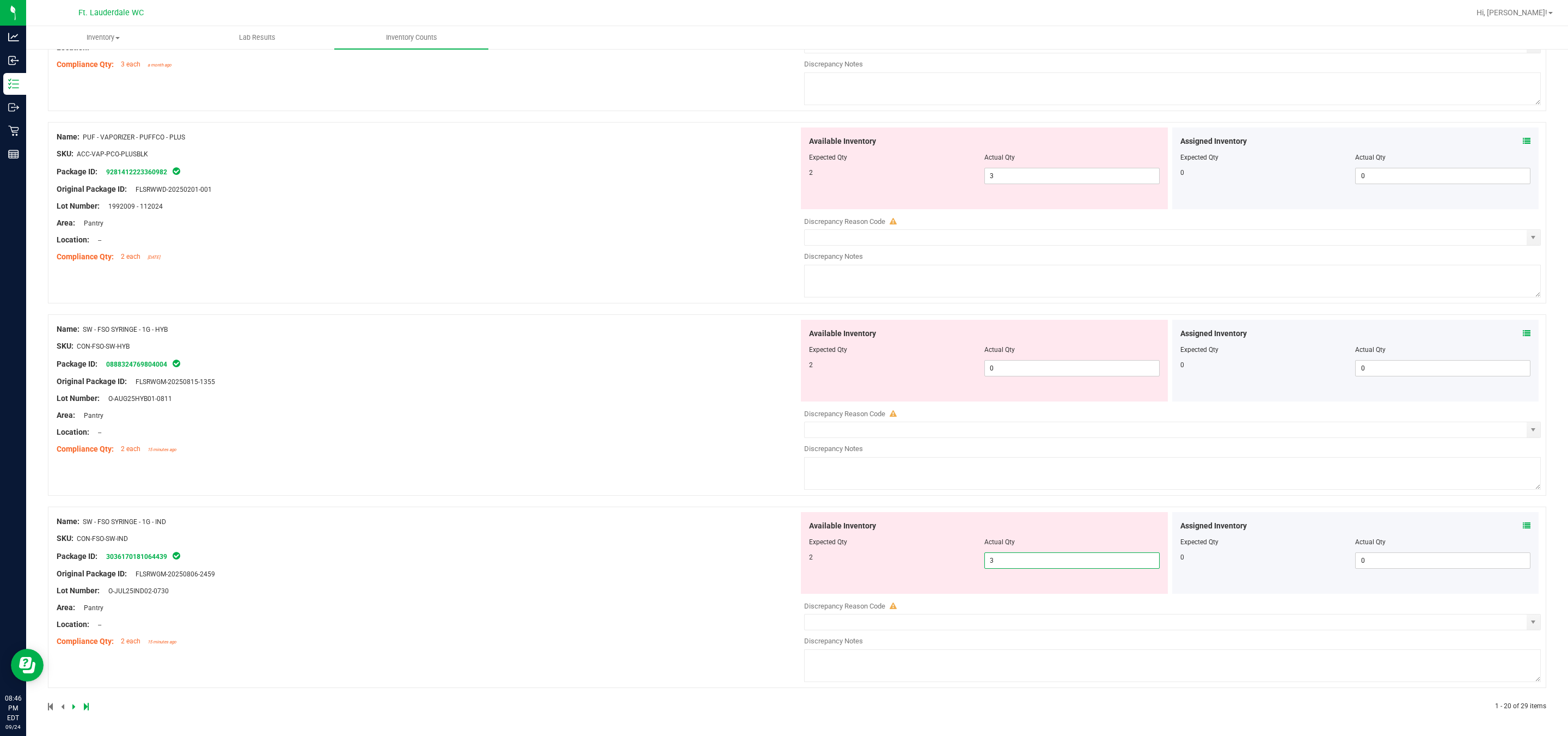
click at [774, 561] on span "3 3" at bounding box center [1072, 561] width 175 height 16
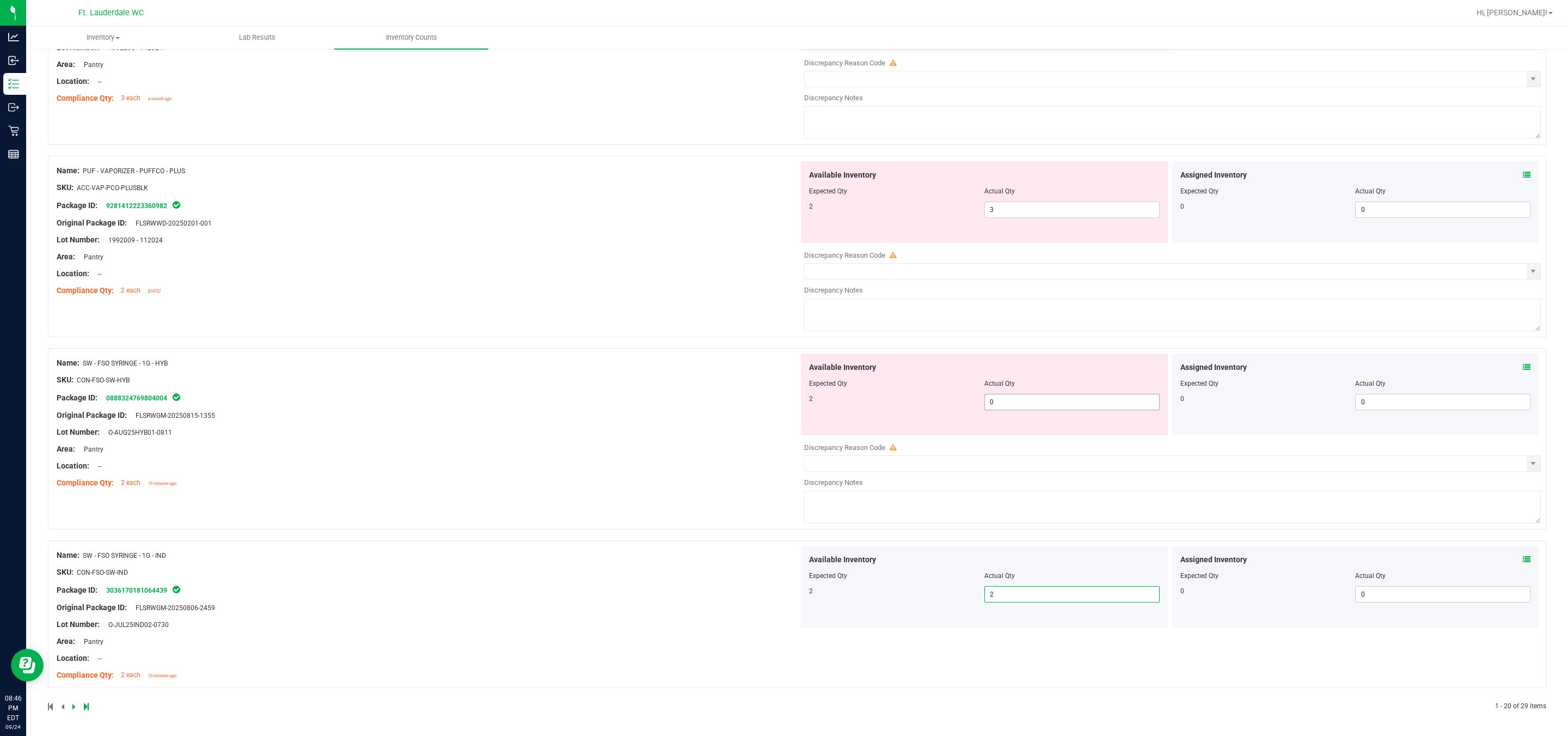
click at [774, 401] on span "0 0" at bounding box center [1072, 402] width 175 height 16
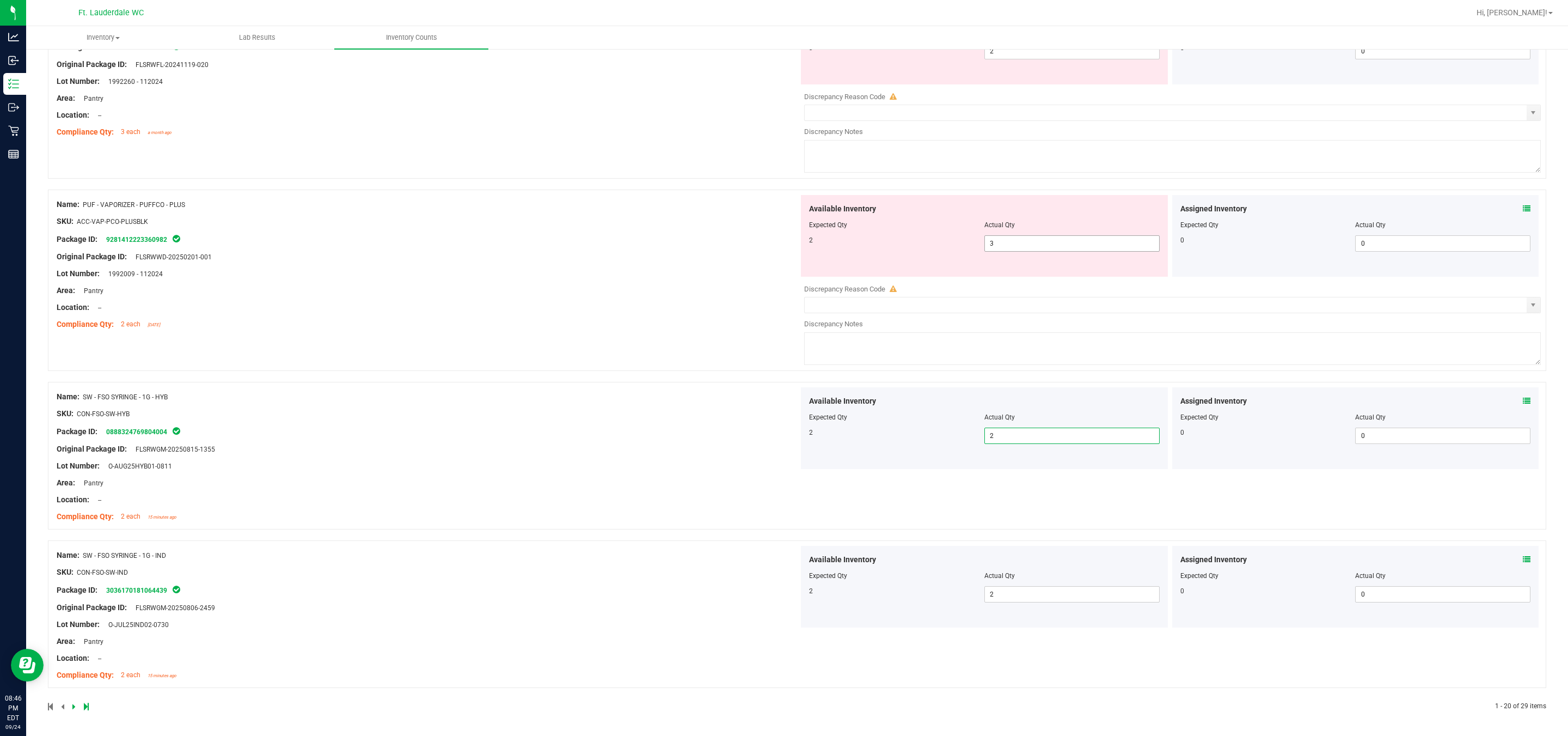
click at [774, 239] on div "Available Inventory Expected Qty Actual Qty 2 3 3" at bounding box center [984, 235] width 367 height 82
click at [774, 240] on span "3 3" at bounding box center [1072, 244] width 175 height 16
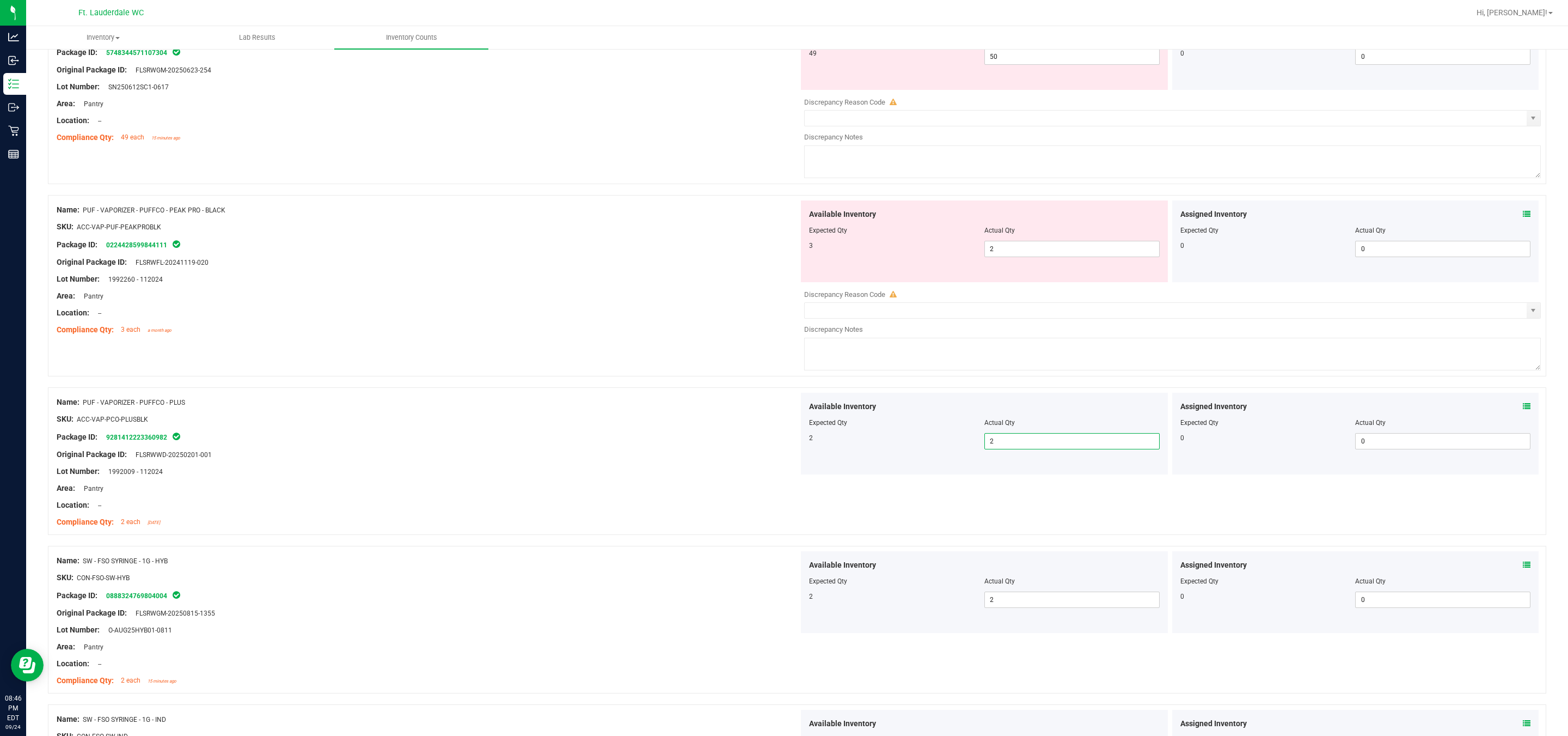
scroll to position [2855, 0]
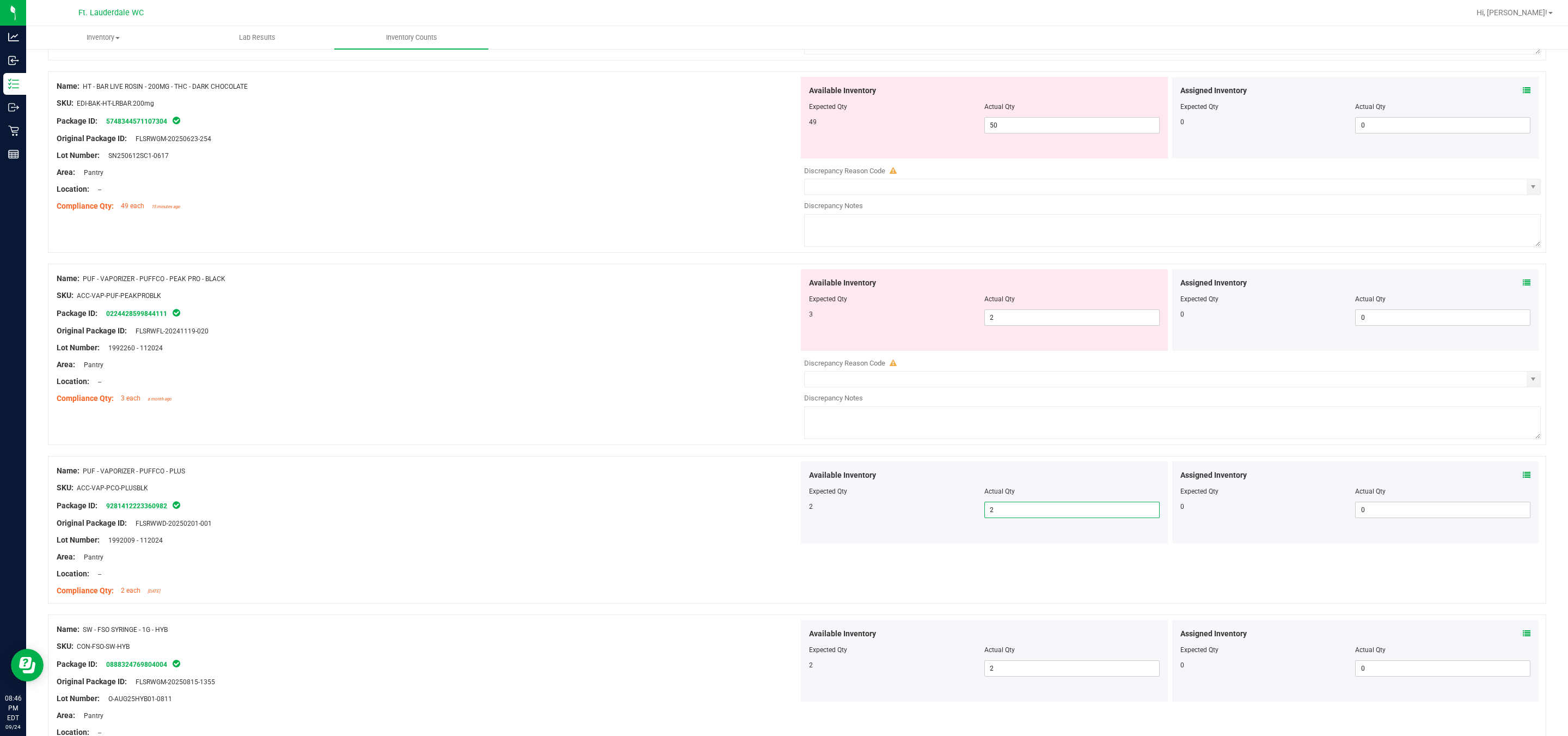
click at [774, 338] on div "Available Inventory Expected Qty Actual Qty 3 2 2" at bounding box center [984, 310] width 367 height 82
click at [774, 326] on span "2 2" at bounding box center [1072, 317] width 175 height 16
click at [774, 325] on input "2" at bounding box center [1072, 317] width 174 height 16
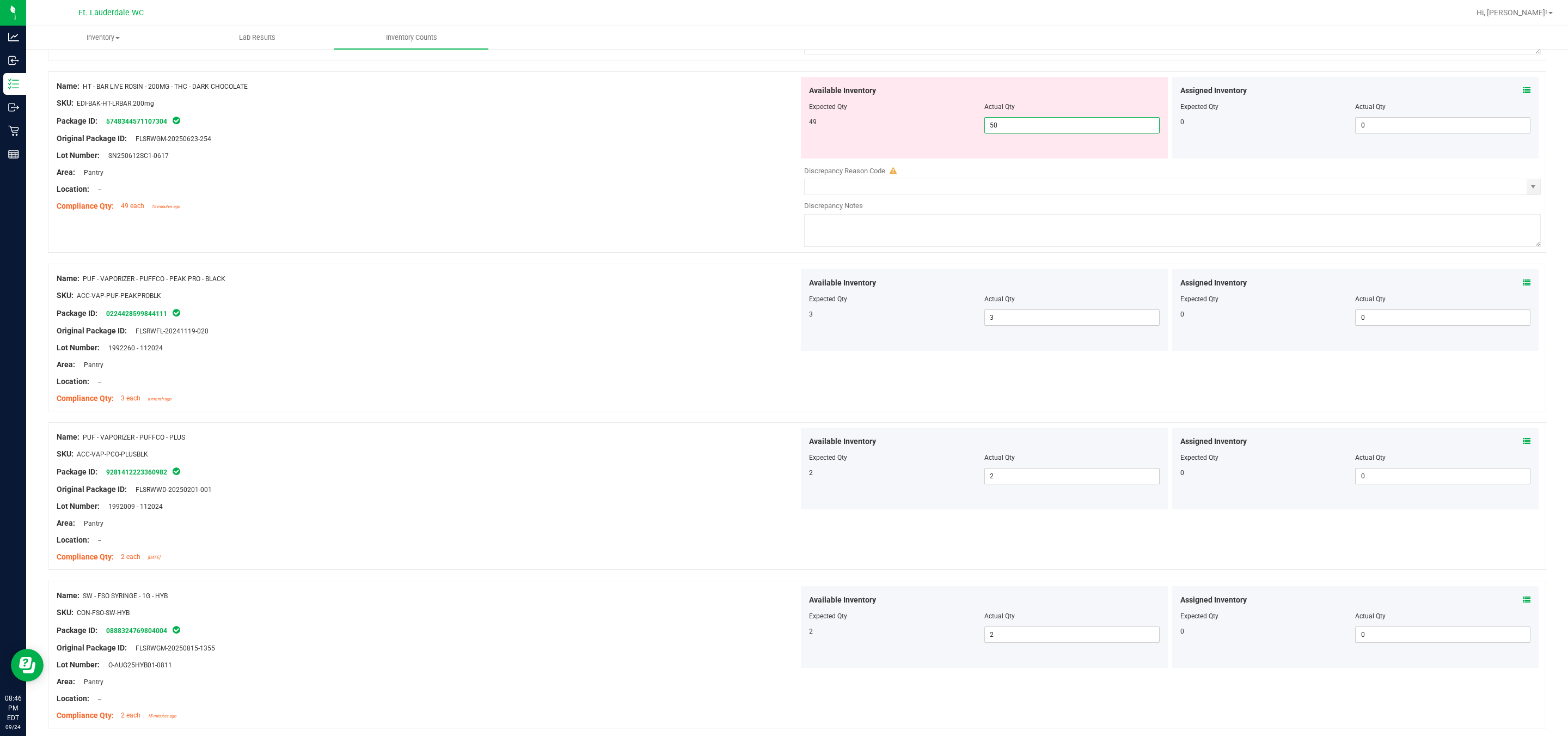
click at [774, 133] on span "50 50" at bounding box center [1072, 125] width 175 height 16
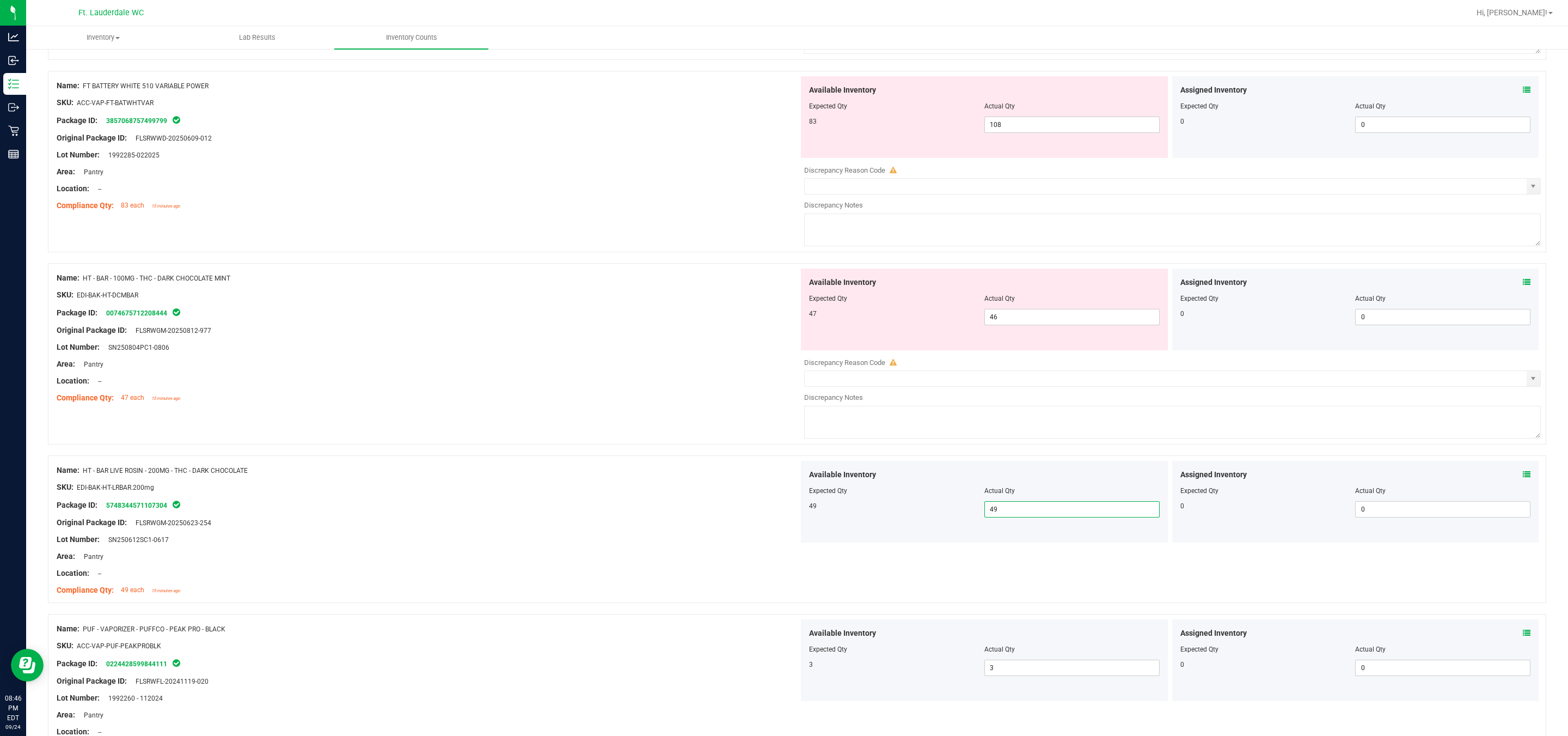
scroll to position [2365, 0]
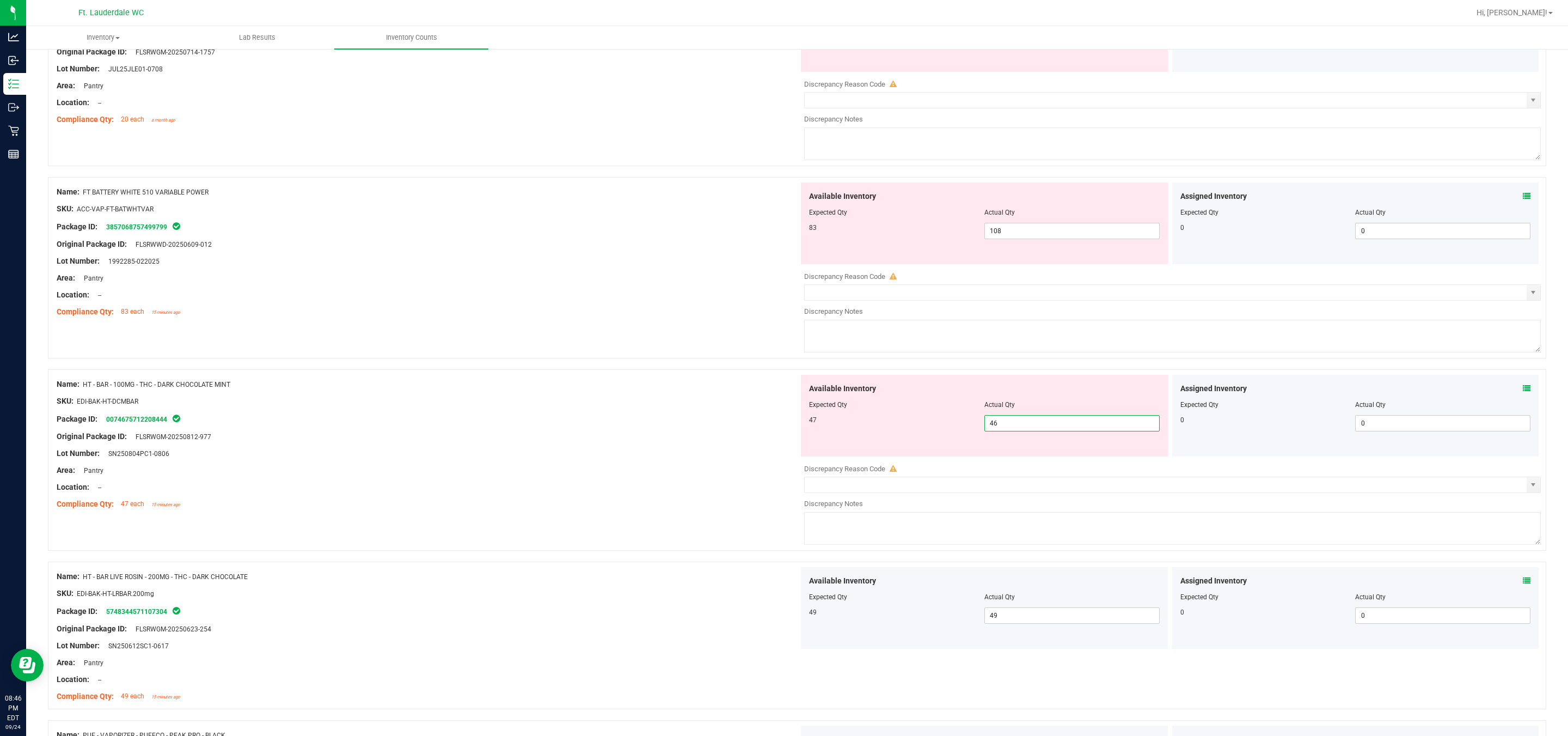
click at [774, 432] on span "46 46" at bounding box center [1072, 423] width 175 height 16
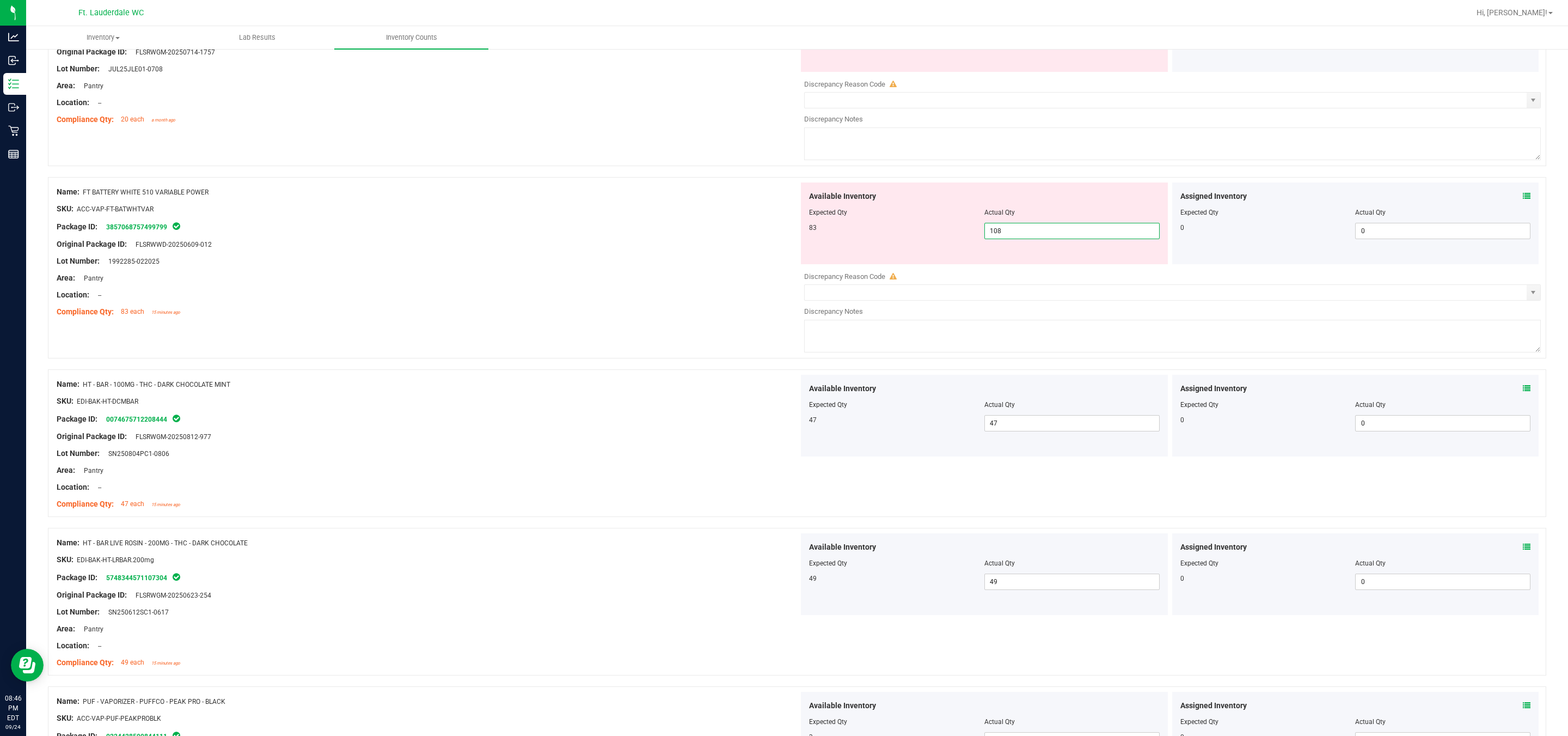
click at [774, 235] on span "108 108" at bounding box center [1072, 231] width 175 height 16
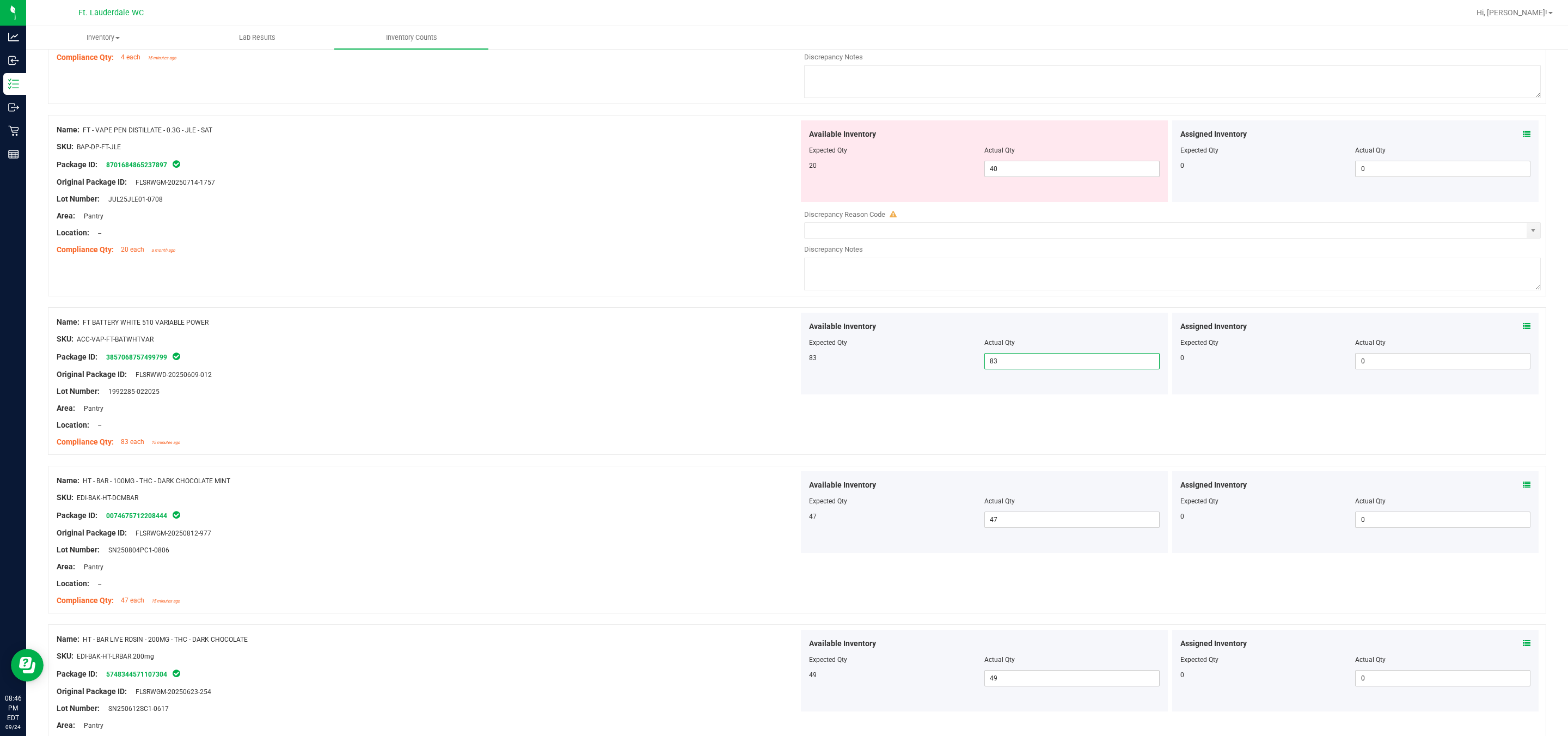
scroll to position [2201, 0]
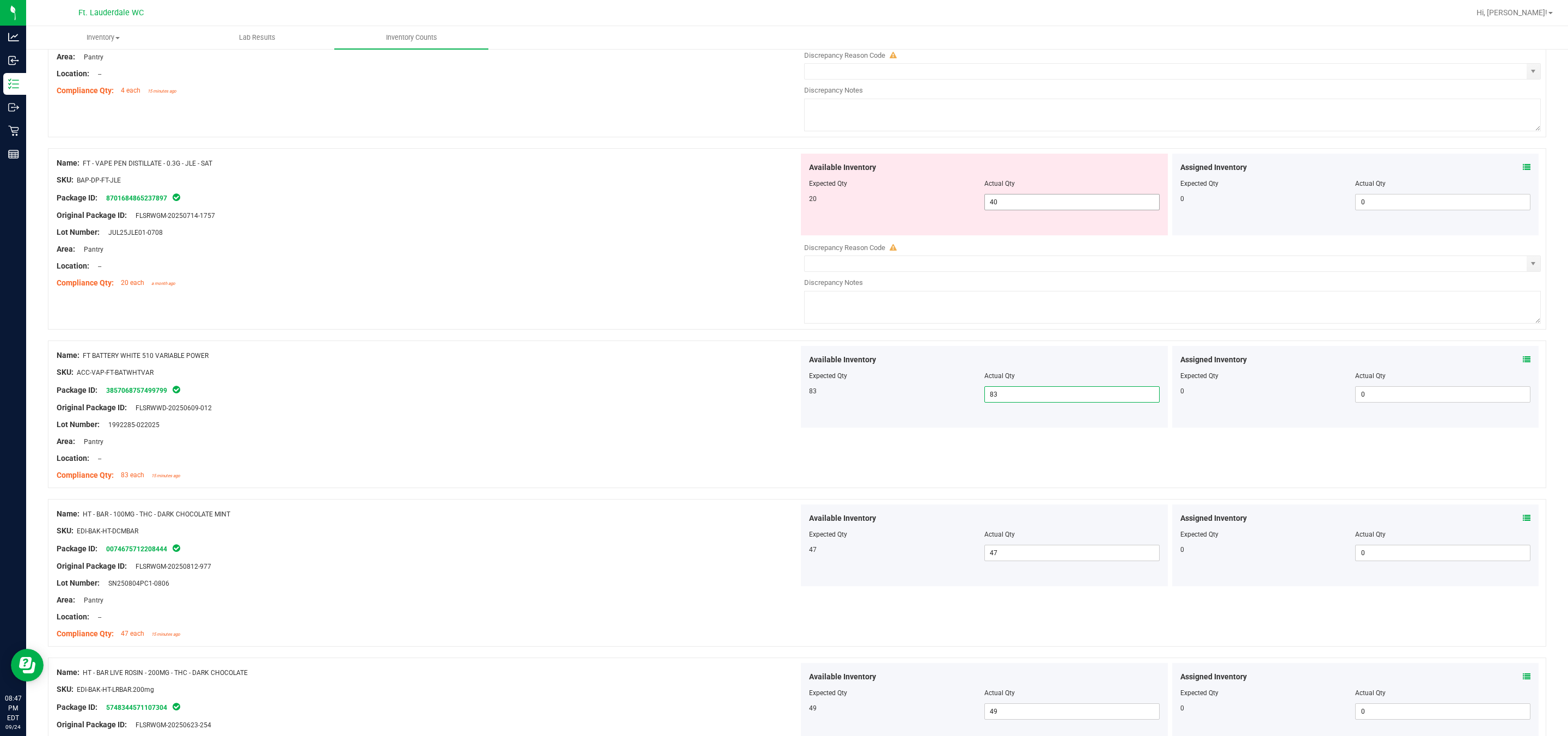
click at [774, 210] on span "40 40" at bounding box center [1072, 202] width 175 height 16
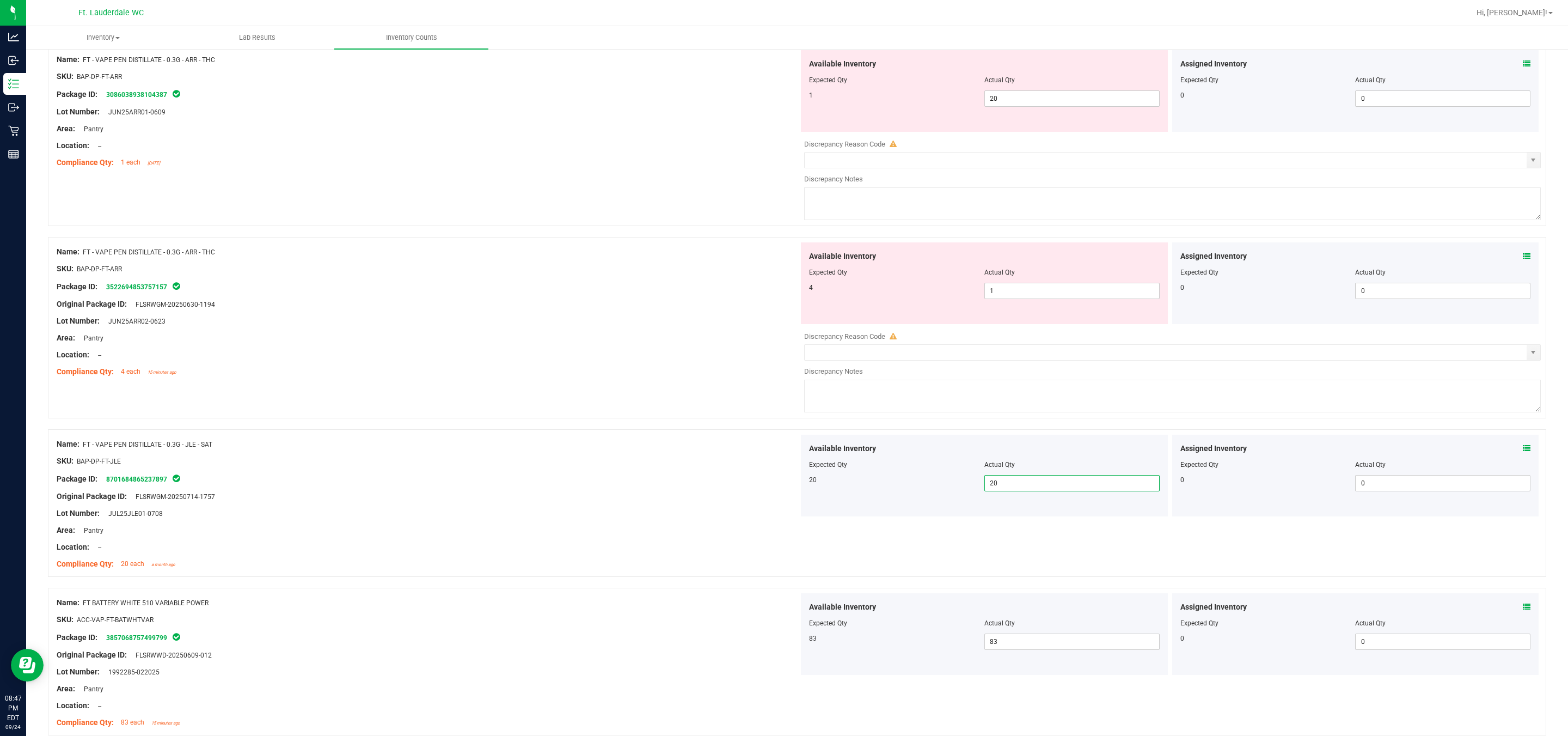
scroll to position [1874, 0]
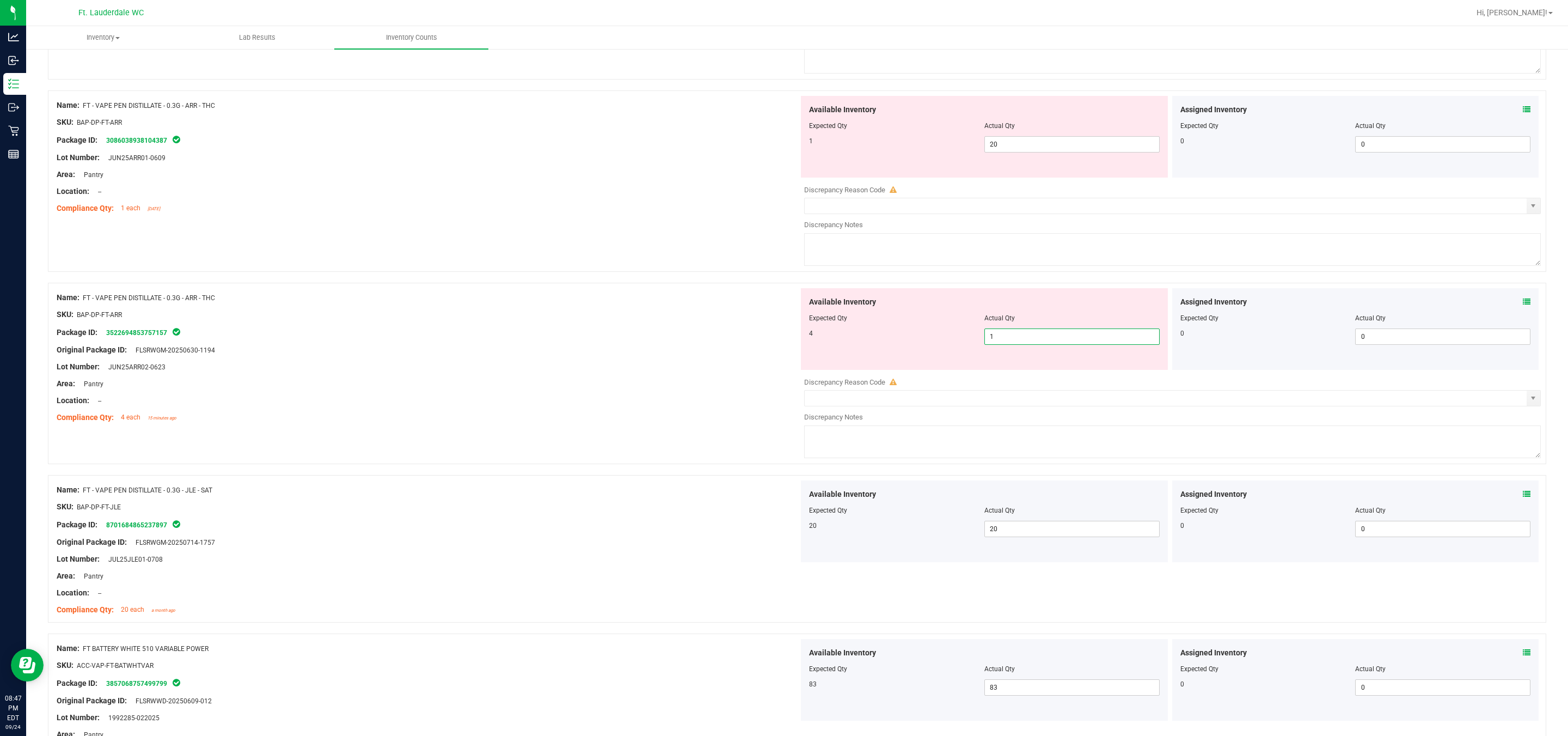
click at [774, 345] on span "1 1" at bounding box center [1072, 337] width 175 height 16
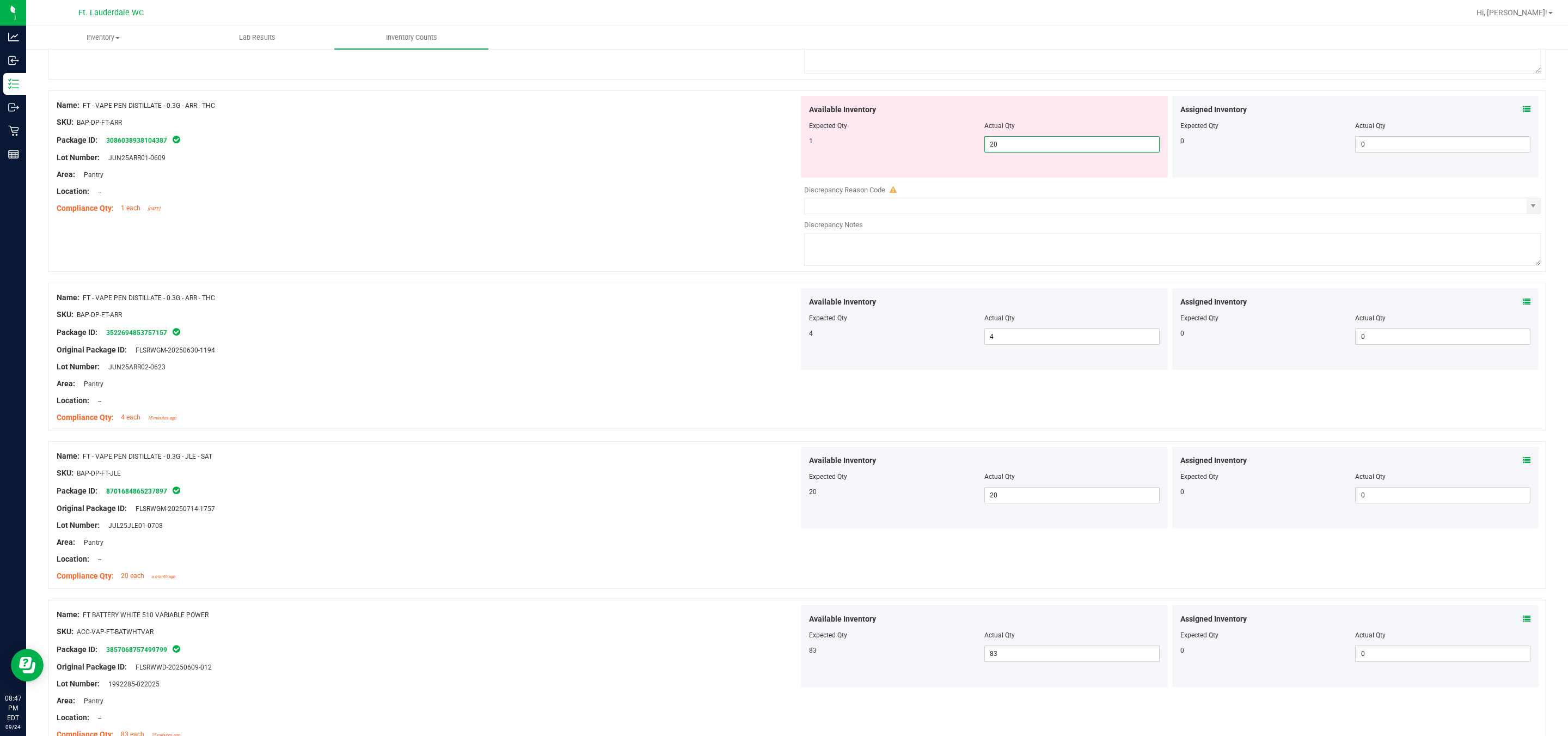
click at [774, 144] on span "20 20" at bounding box center [1072, 144] width 175 height 16
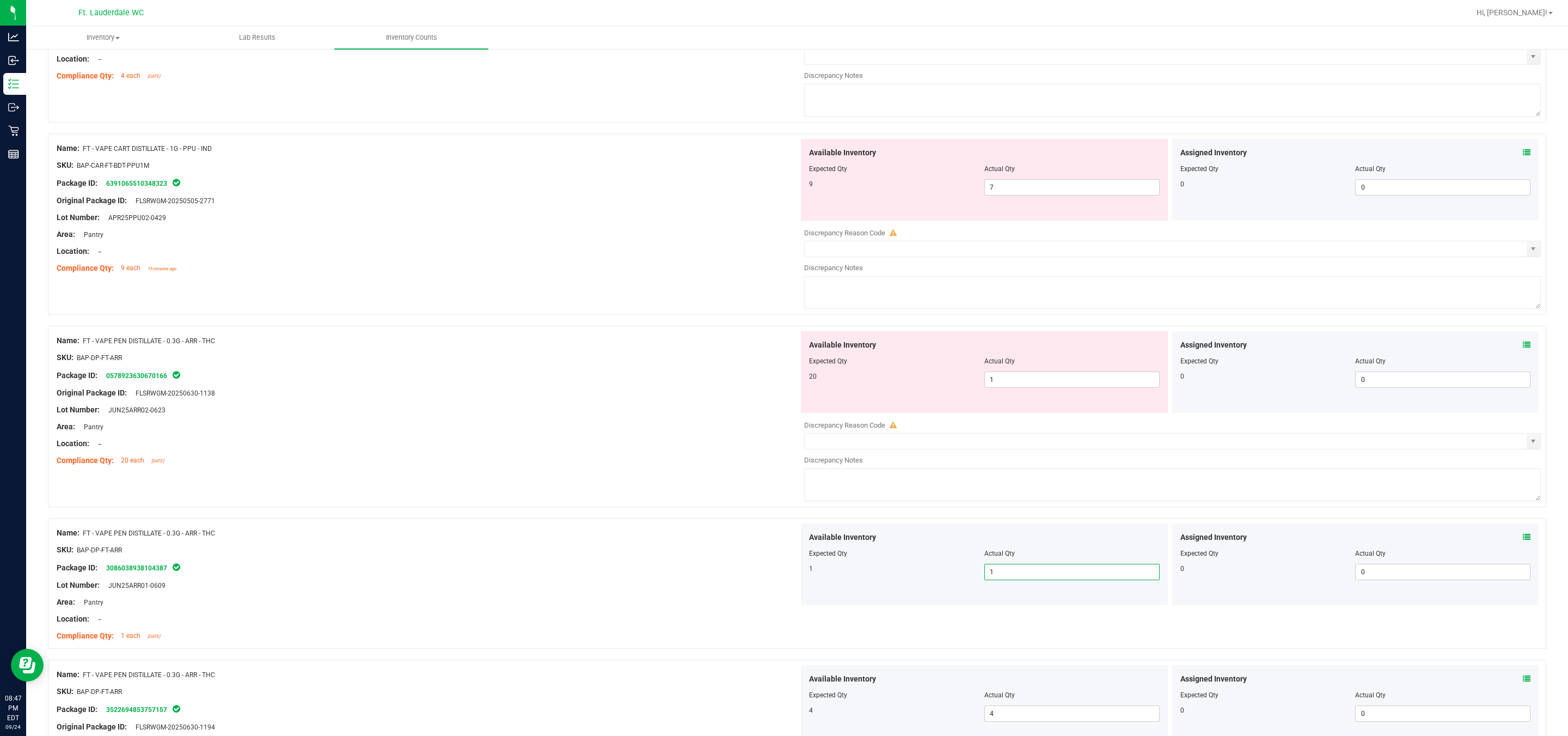
scroll to position [1384, 0]
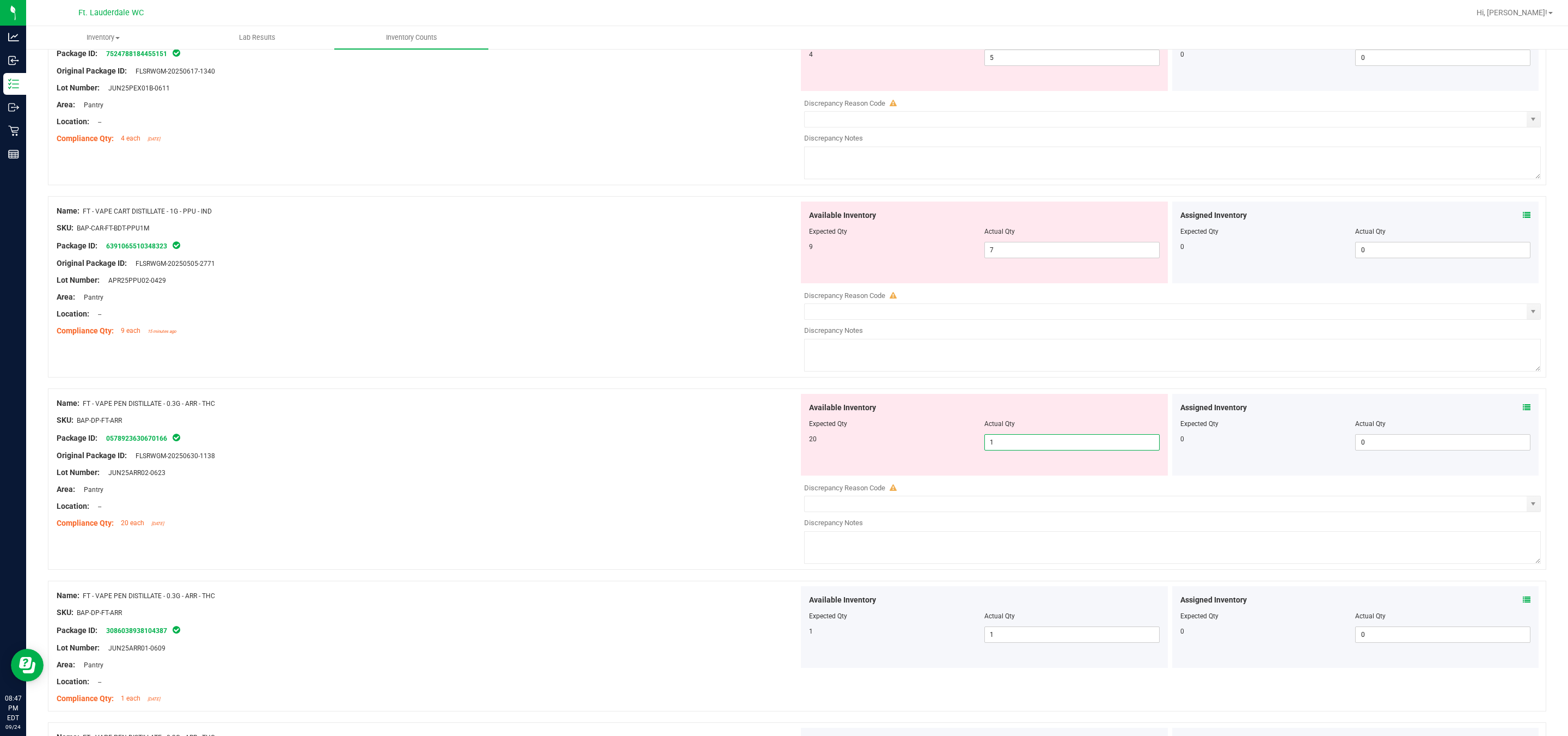
click at [774, 445] on span "1 1" at bounding box center [1072, 442] width 175 height 16
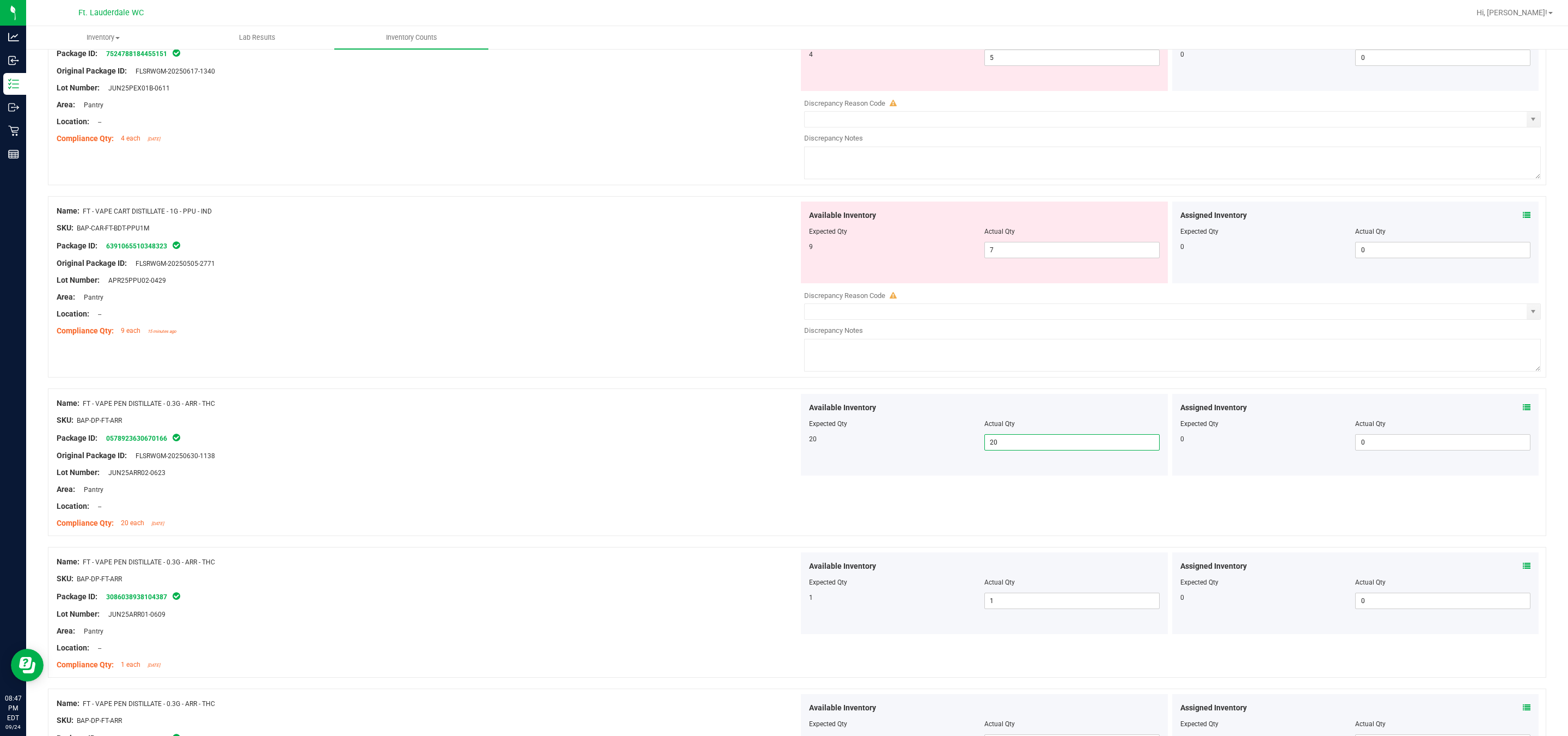
click at [774, 432] on div "Available Inventory Expected Qty Actual Qty 20 20 20" at bounding box center [984, 434] width 367 height 82
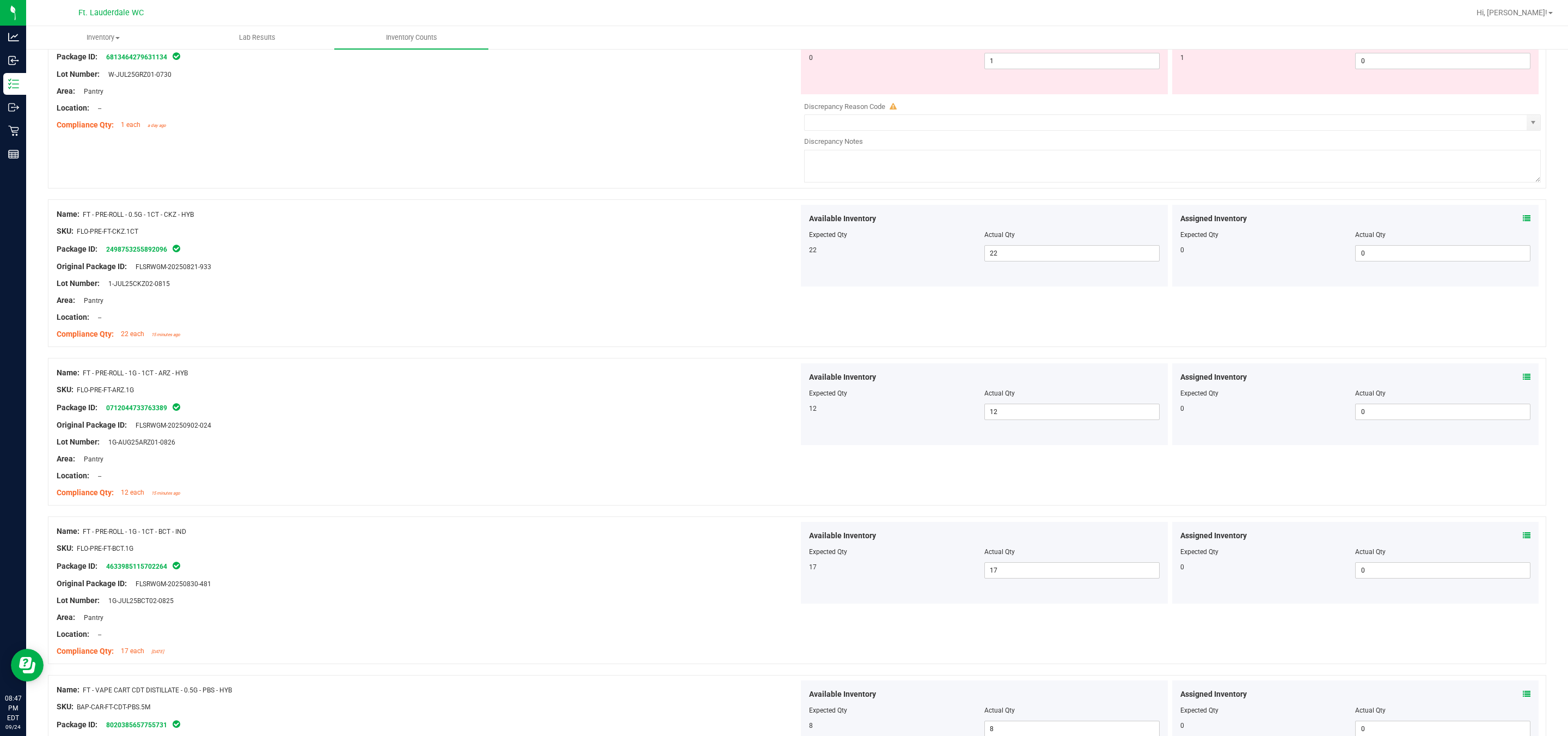
scroll to position [0, 0]
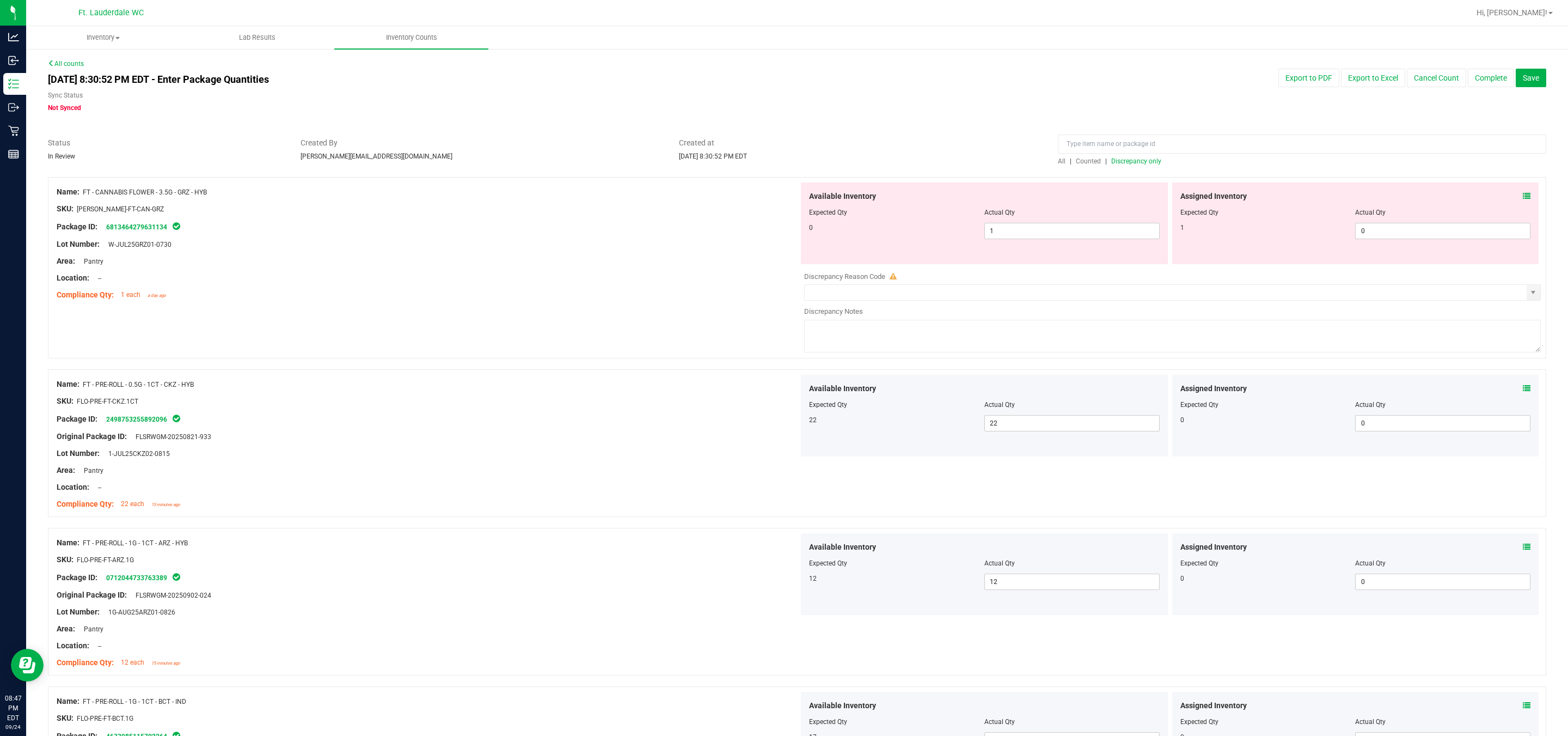
click at [774, 159] on span "Discrepancy only" at bounding box center [1137, 161] width 50 height 7
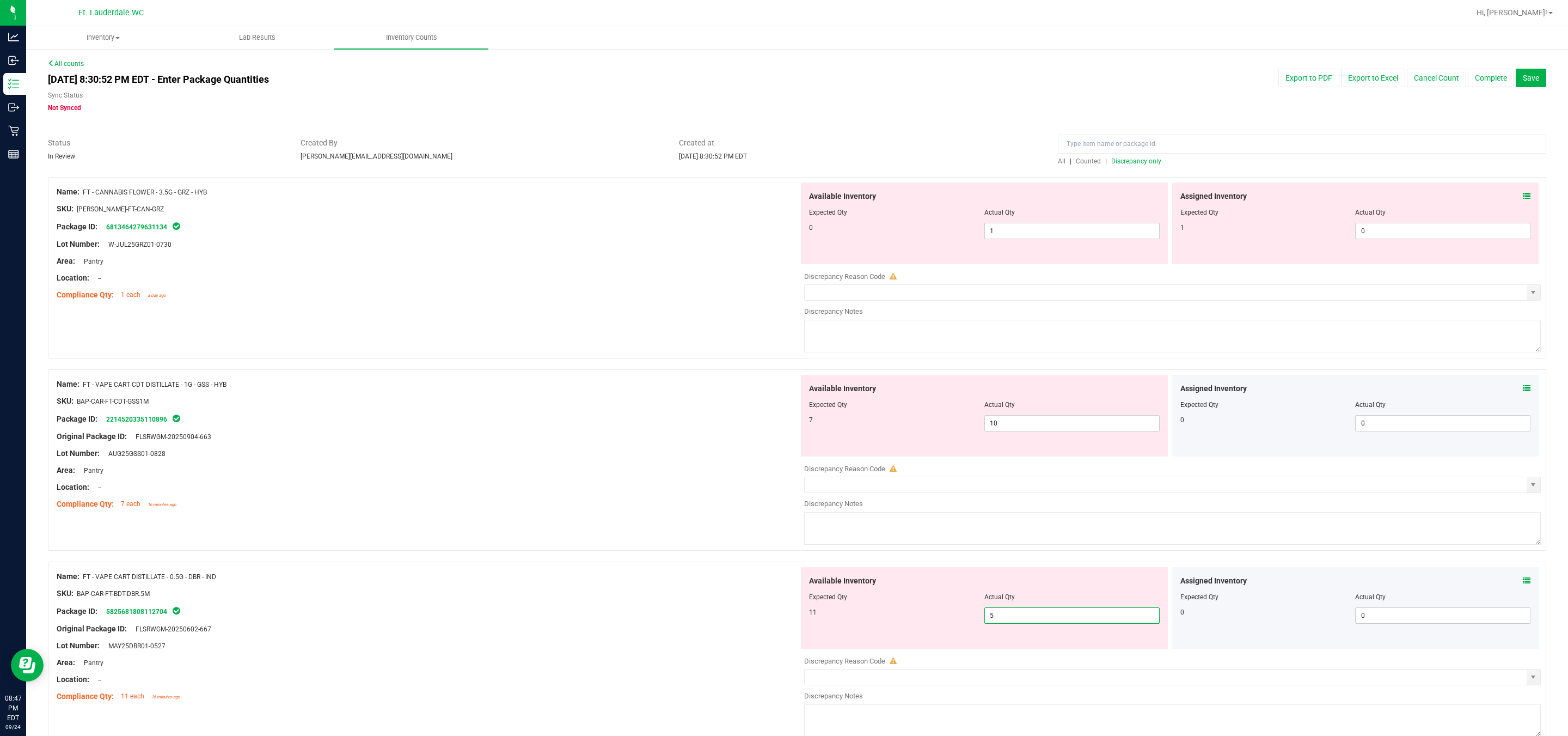
click at [774, 614] on span "5 5" at bounding box center [1072, 616] width 175 height 16
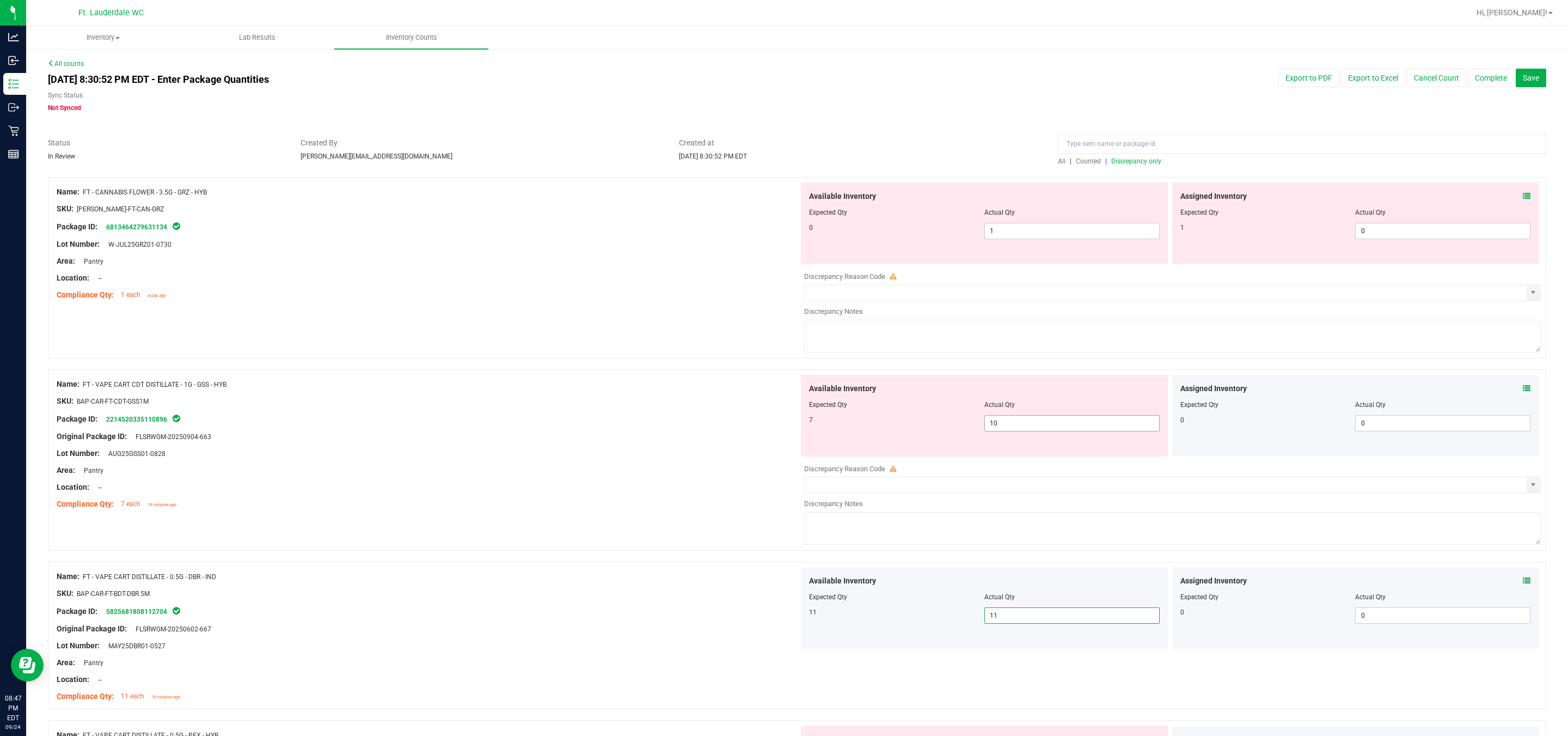
click at [774, 420] on span "10 10" at bounding box center [1072, 423] width 175 height 16
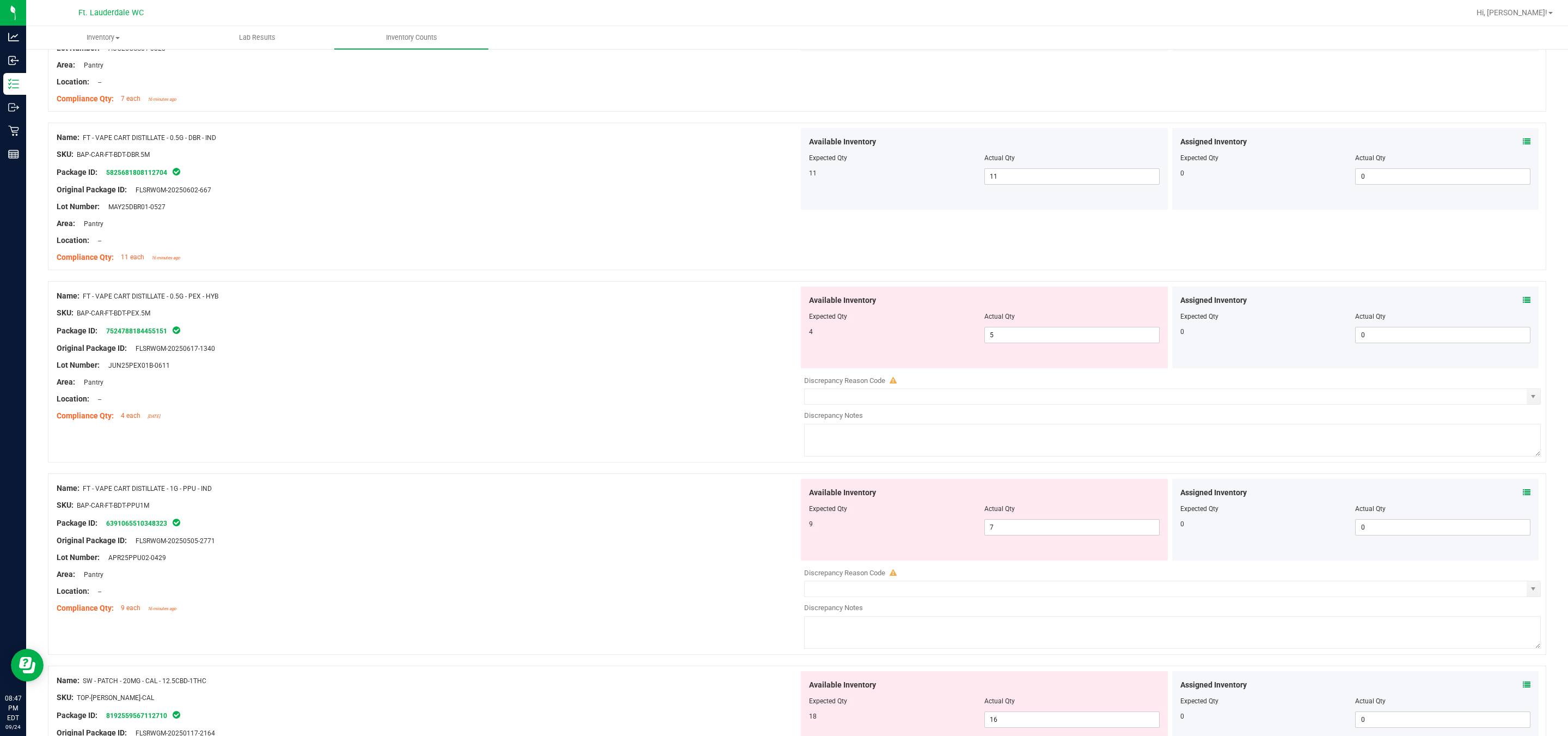
scroll to position [490, 0]
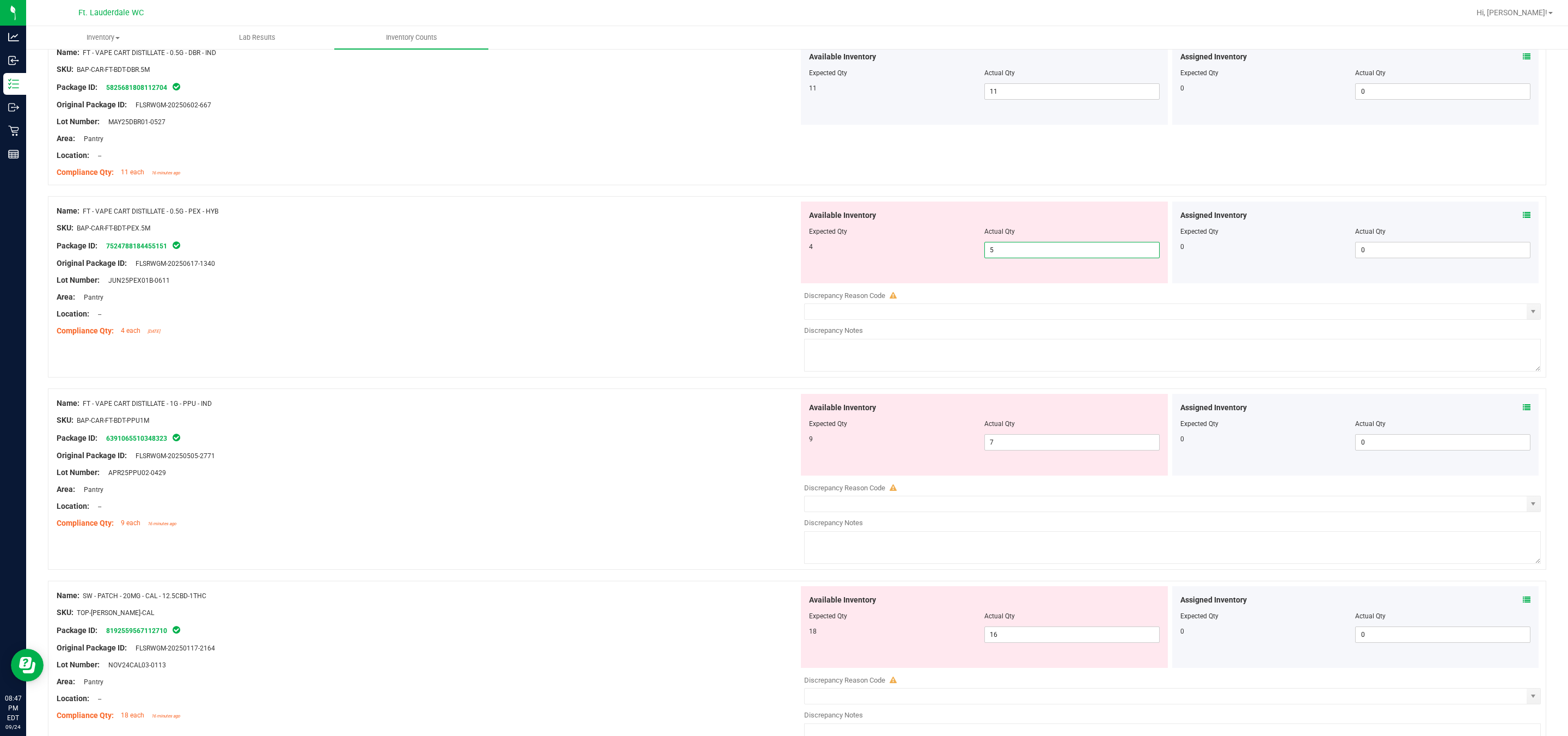
click at [774, 252] on span "5 5" at bounding box center [1072, 250] width 175 height 16
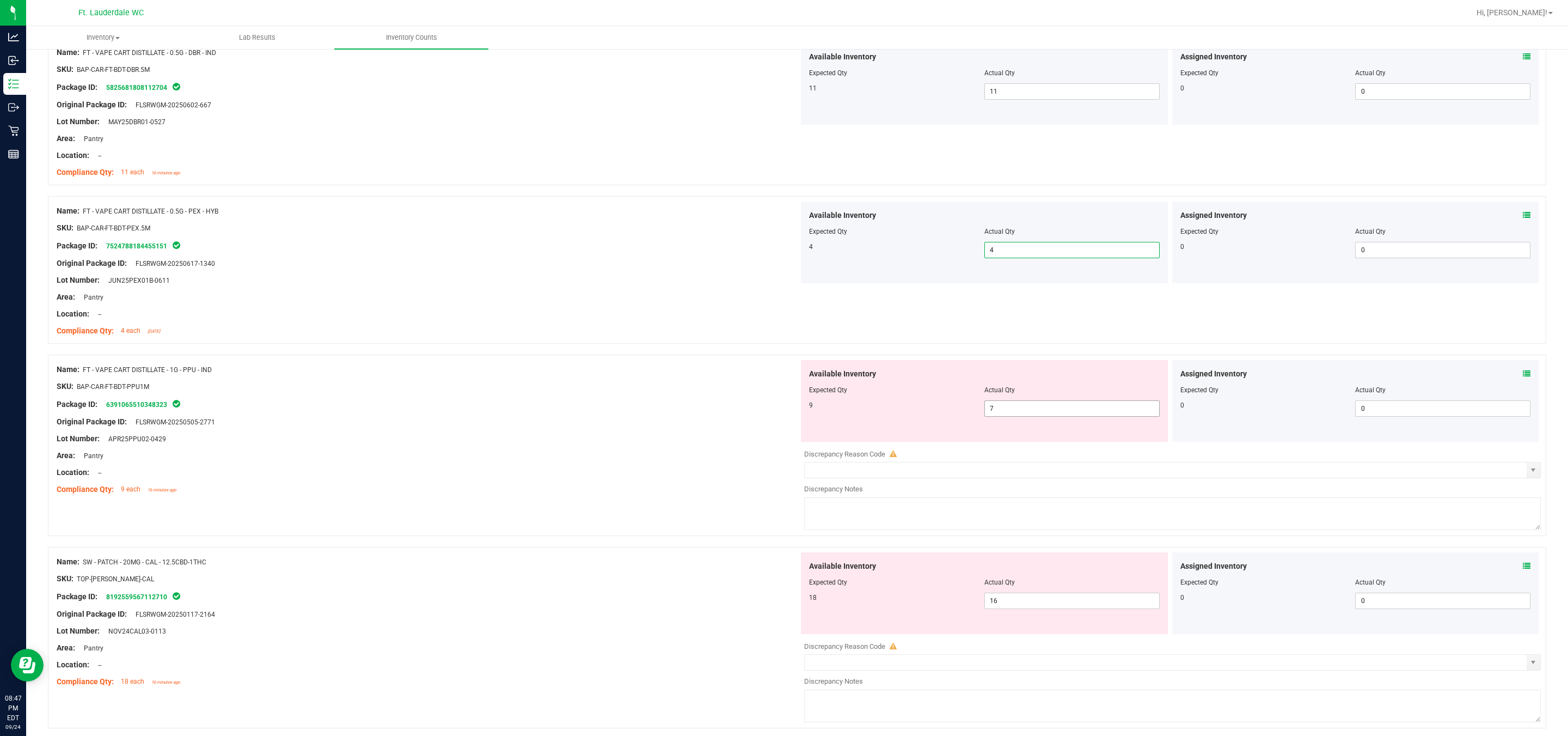
click at [774, 406] on span "7 7" at bounding box center [1072, 409] width 175 height 16
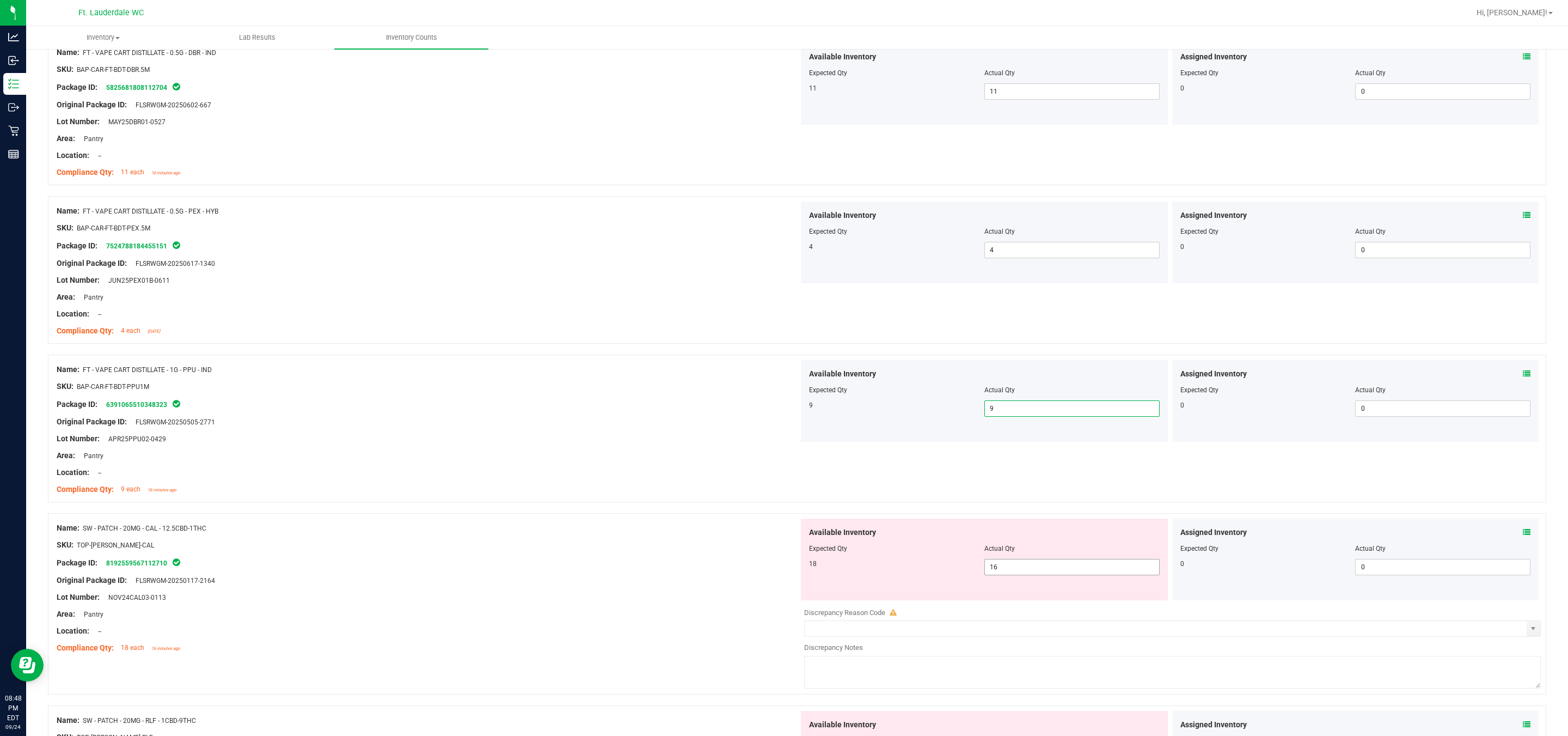
click at [774, 572] on span "16 16" at bounding box center [1072, 567] width 175 height 16
click at [774, 563] on input "16" at bounding box center [1072, 567] width 174 height 16
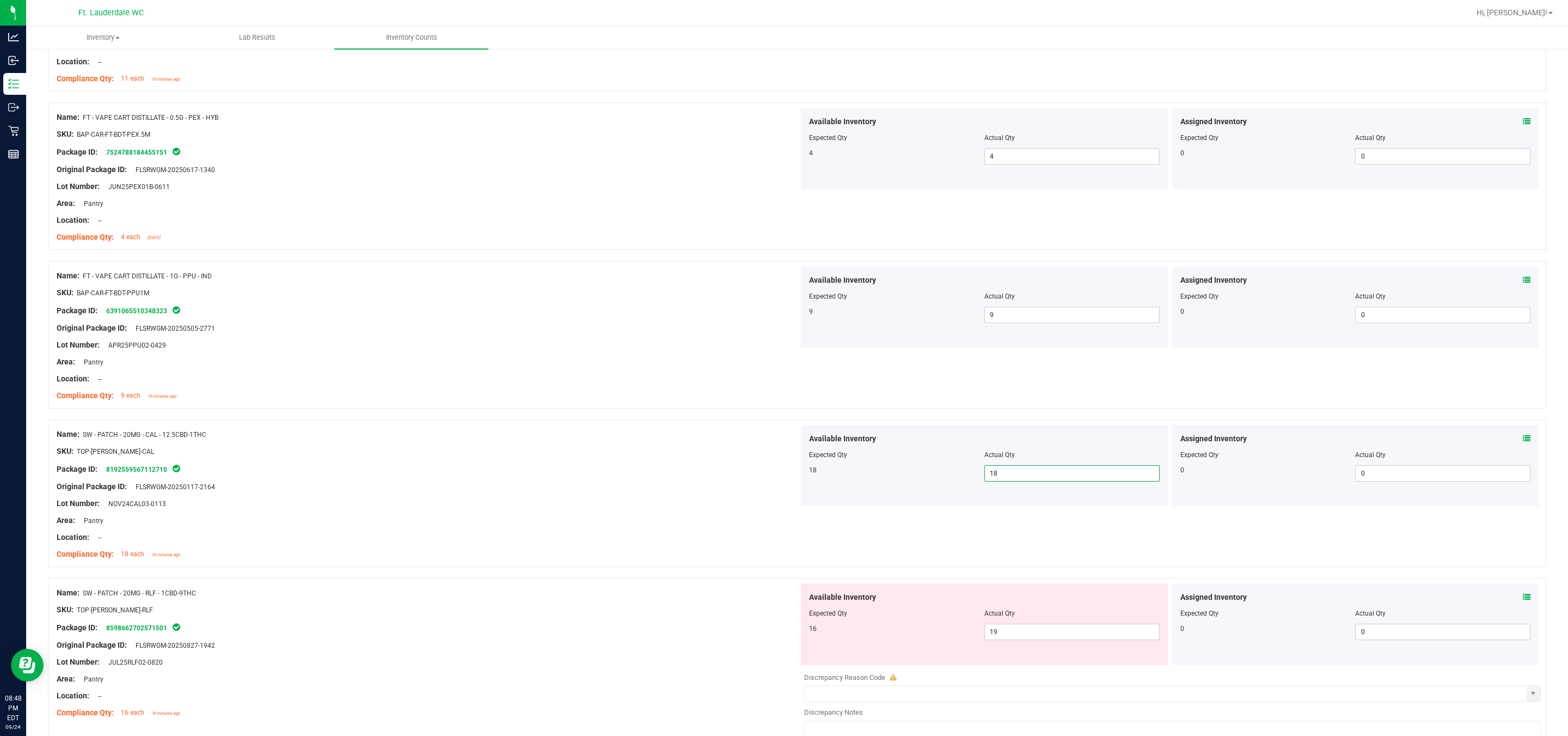
scroll to position [817, 0]
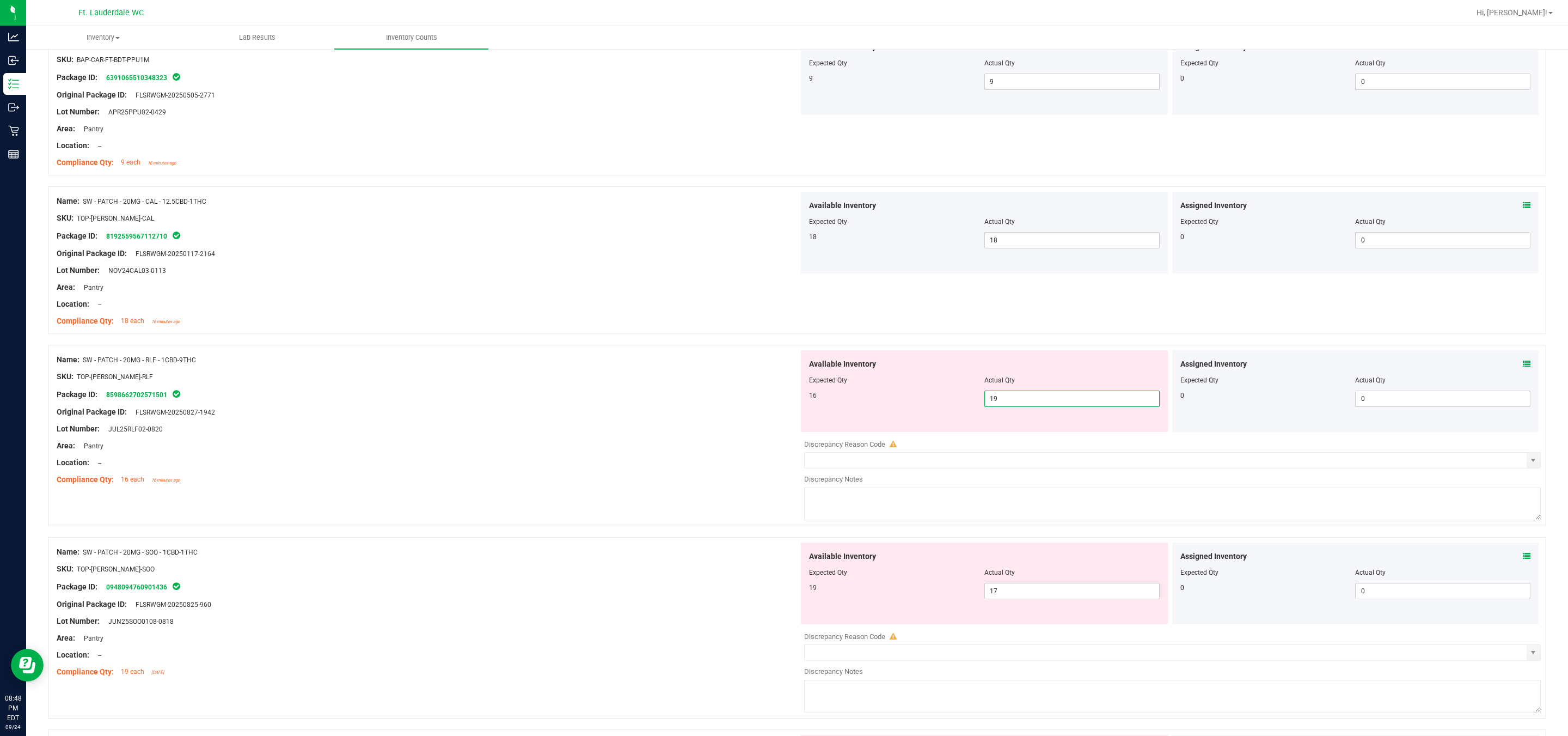
click at [774, 404] on span "19 19" at bounding box center [1072, 398] width 175 height 16
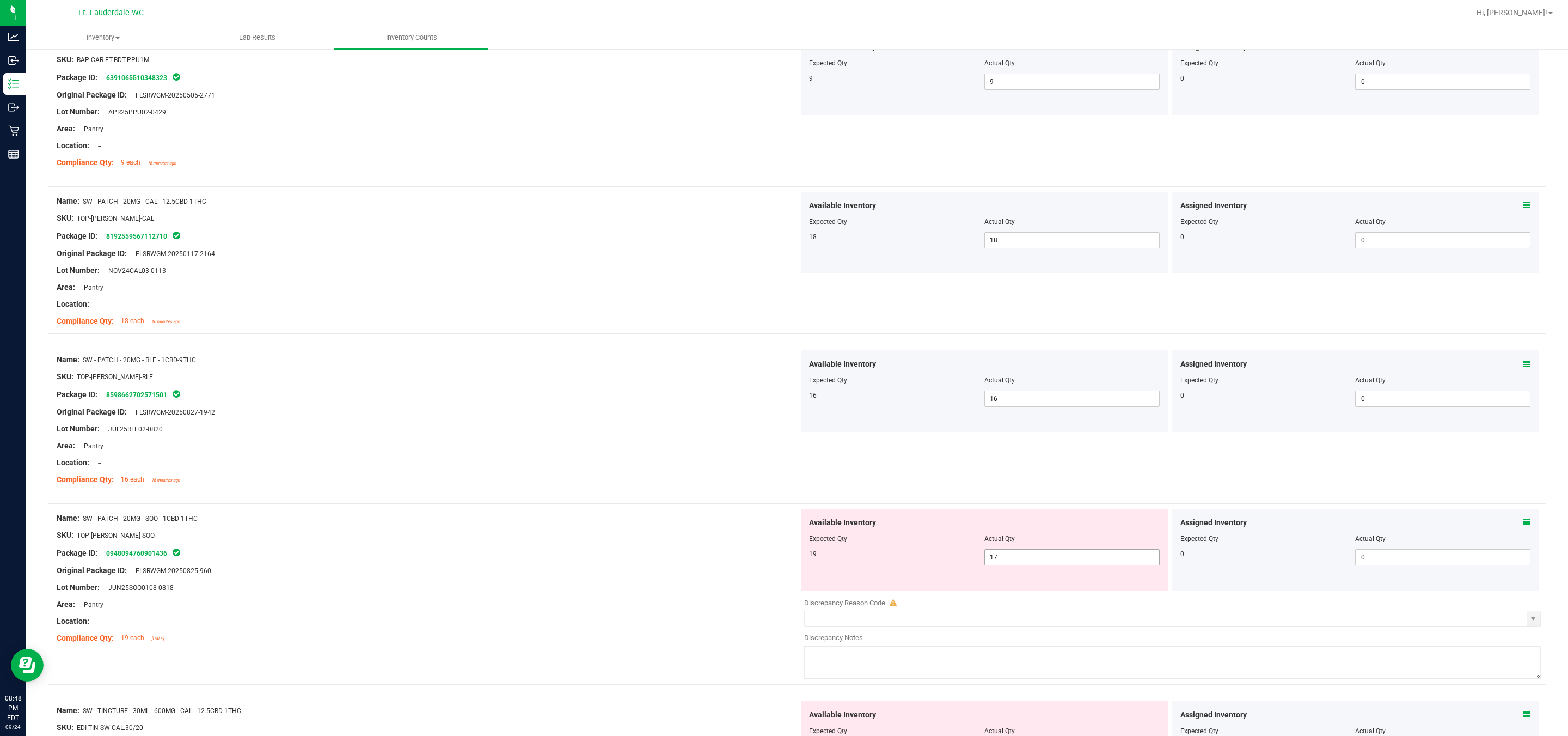
click at [774, 561] on span "17 17" at bounding box center [1072, 557] width 175 height 16
click at [774, 555] on span "6 6" at bounding box center [1072, 553] width 175 height 16
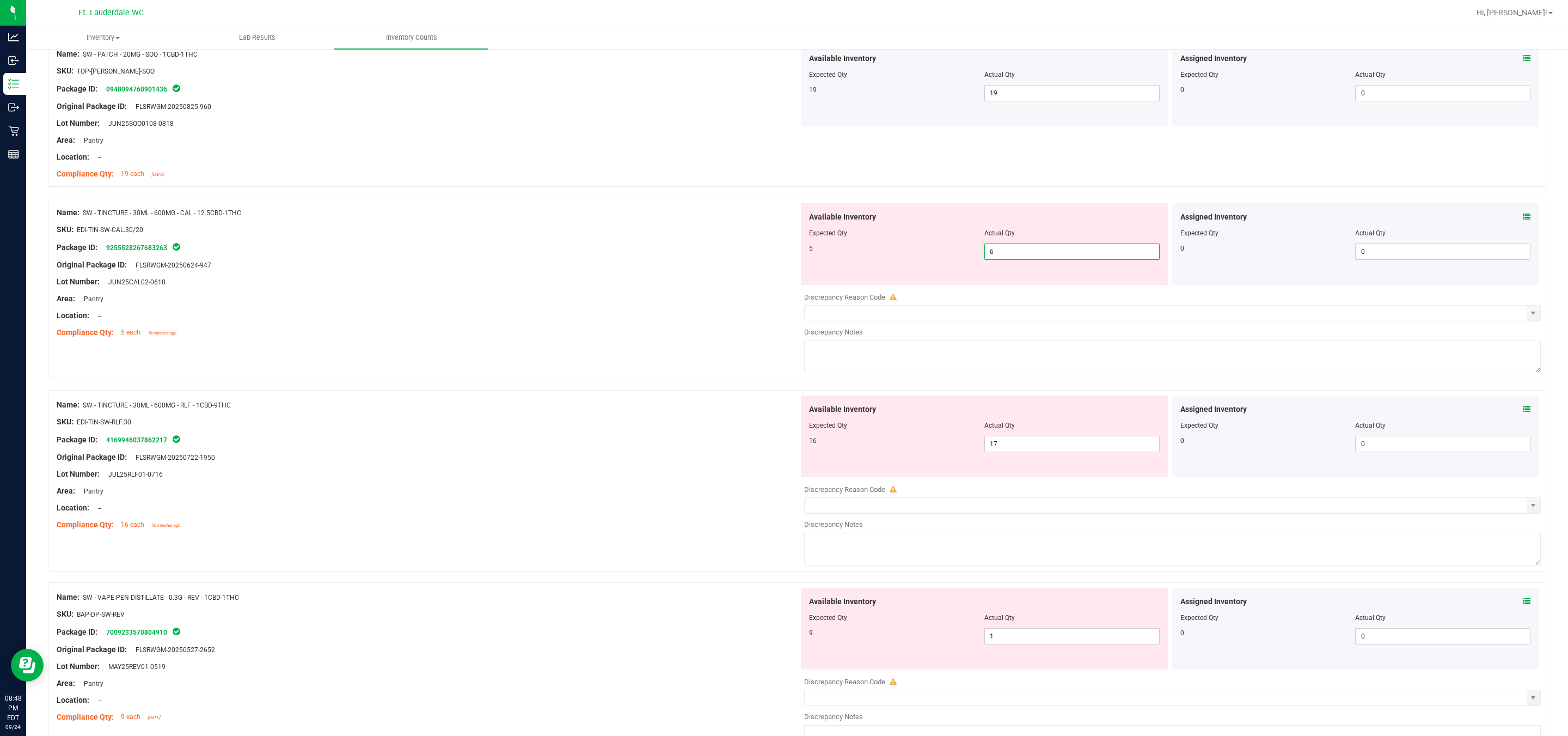
scroll to position [1308, 0]
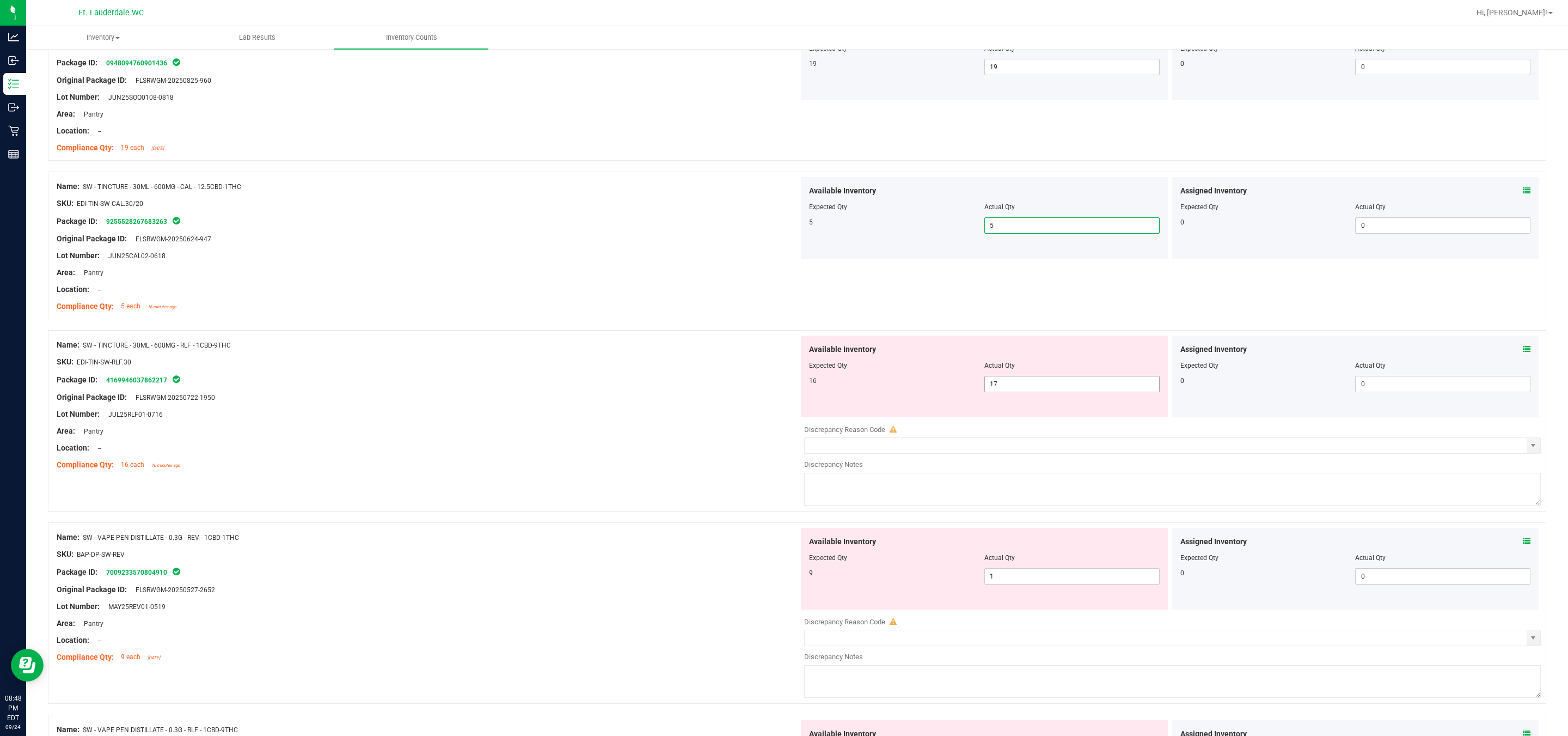
click at [774, 391] on span "17 17" at bounding box center [1072, 384] width 175 height 16
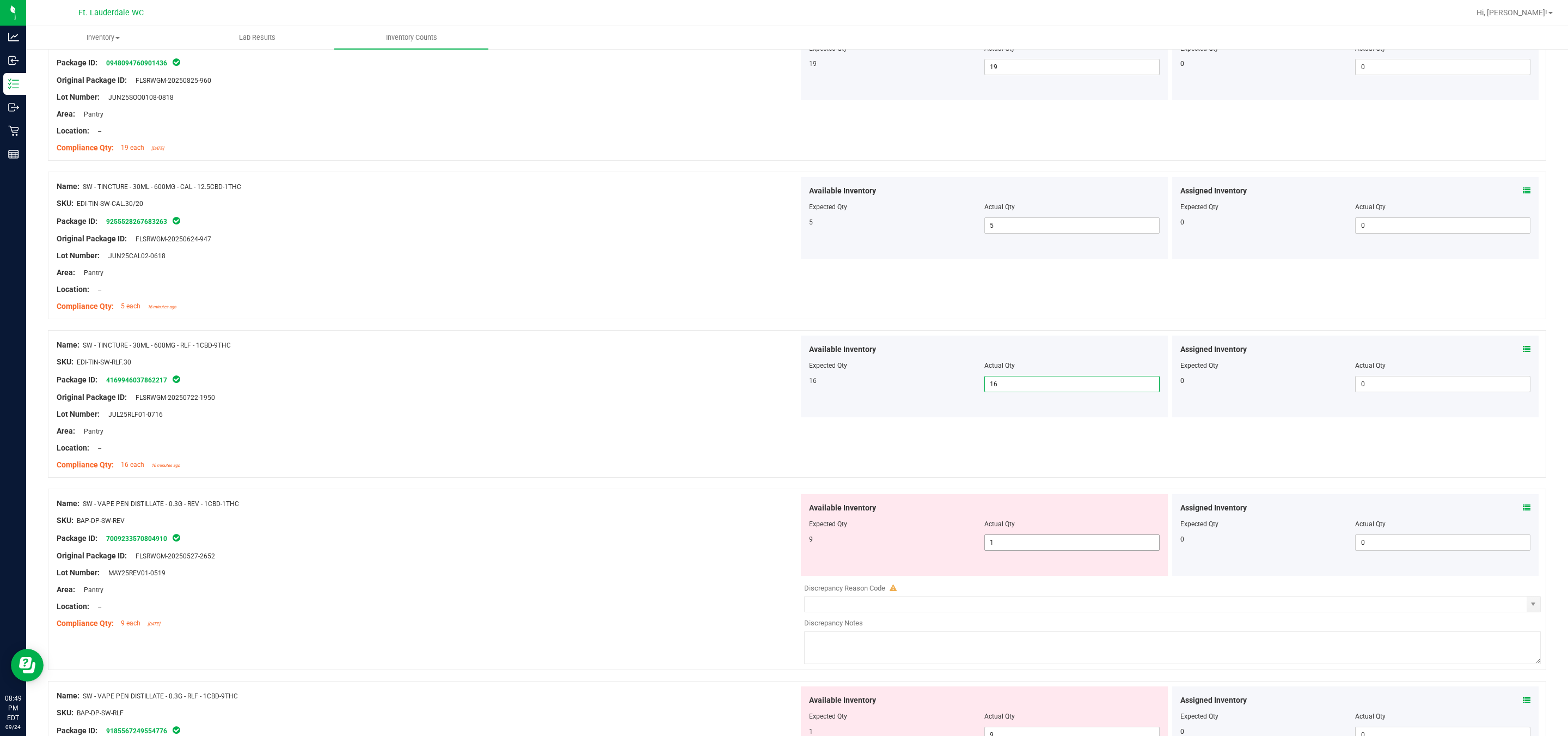
click at [774, 539] on span "1 1" at bounding box center [1072, 543] width 175 height 16
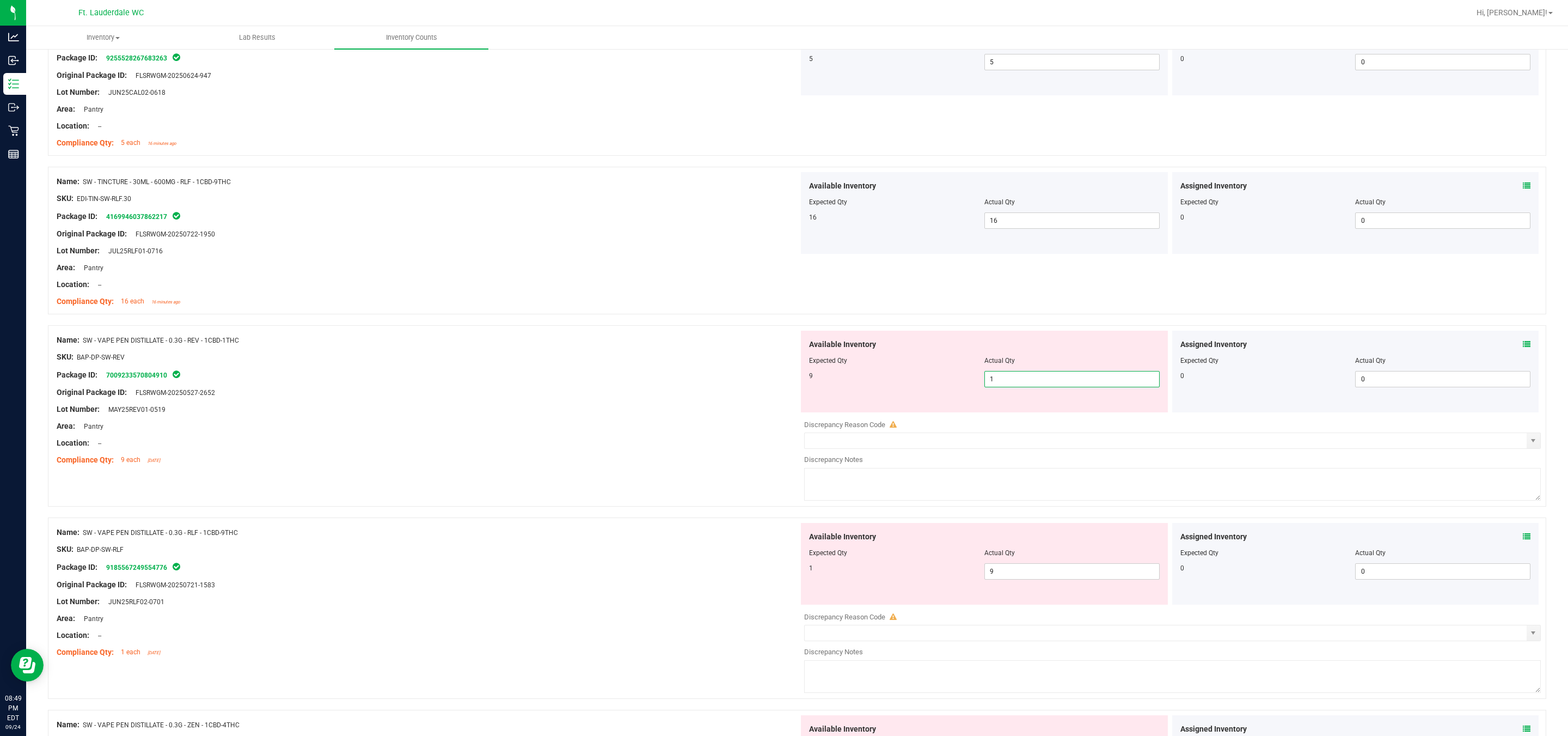
scroll to position [1552, 0]
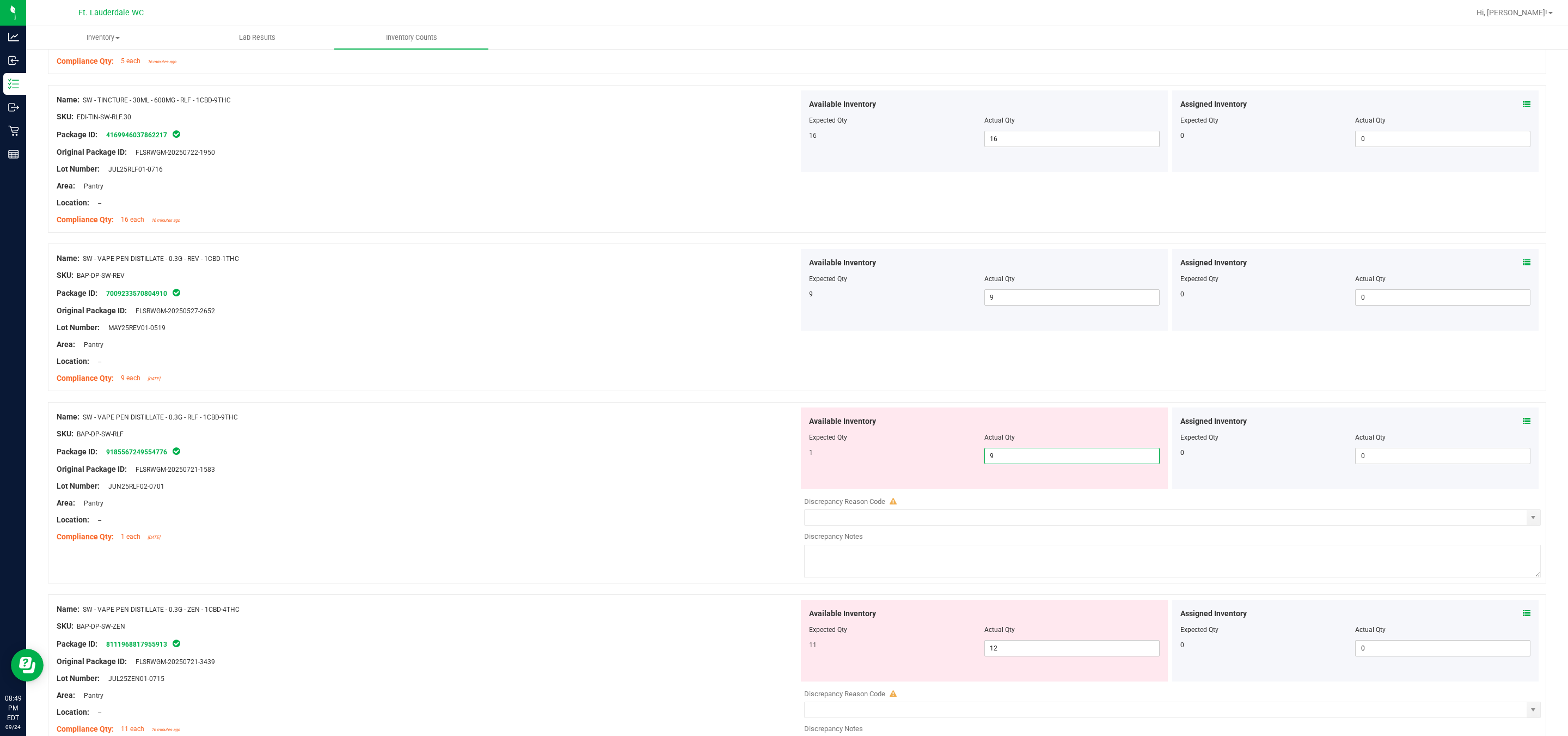
click at [774, 460] on span "9 9" at bounding box center [1072, 456] width 175 height 16
click at [774, 459] on span "12 12" at bounding box center [1072, 451] width 175 height 16
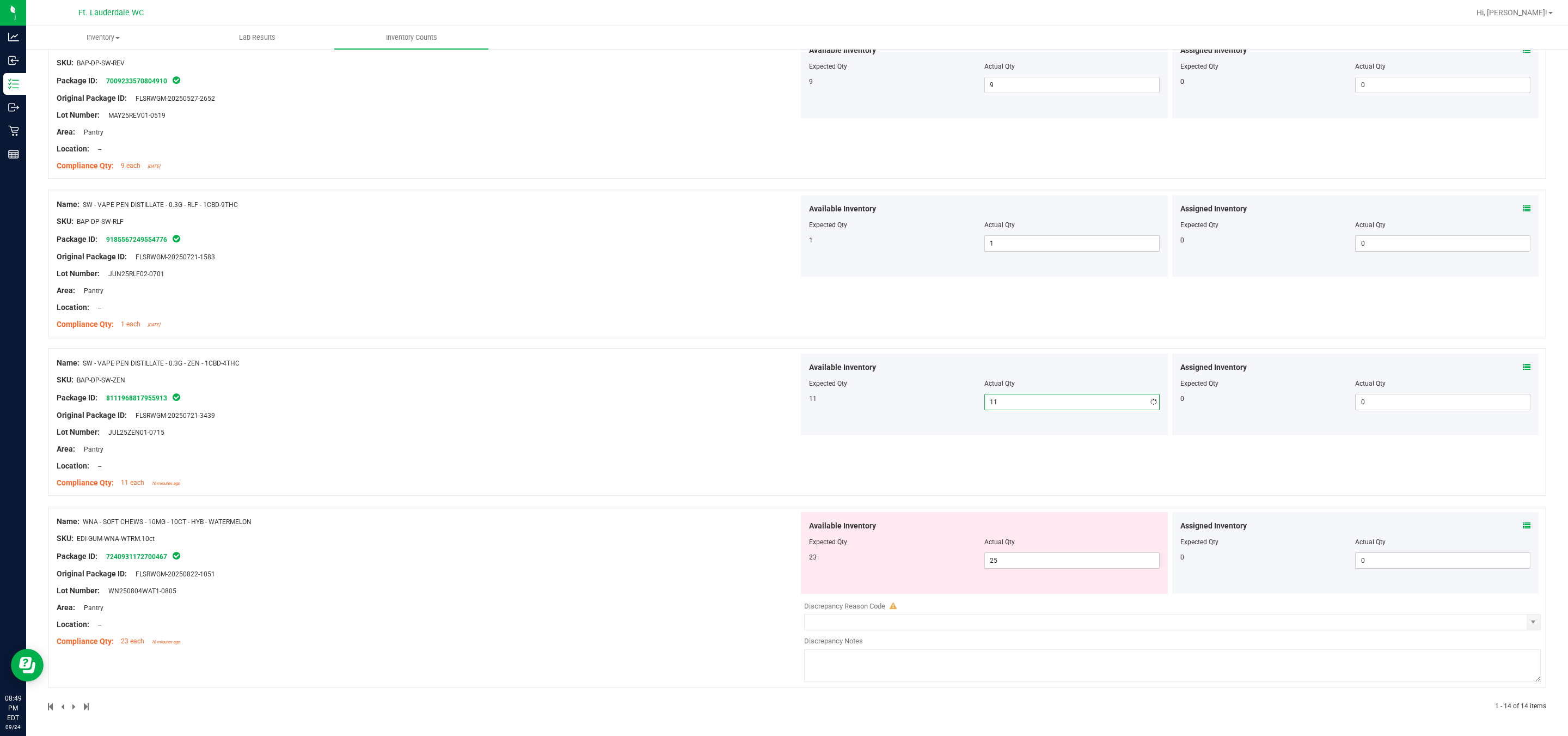
scroll to position [1770, 0]
click at [774, 564] on span "25 25" at bounding box center [1072, 561] width 175 height 16
click at [774, 566] on input "25" at bounding box center [1072, 560] width 174 height 16
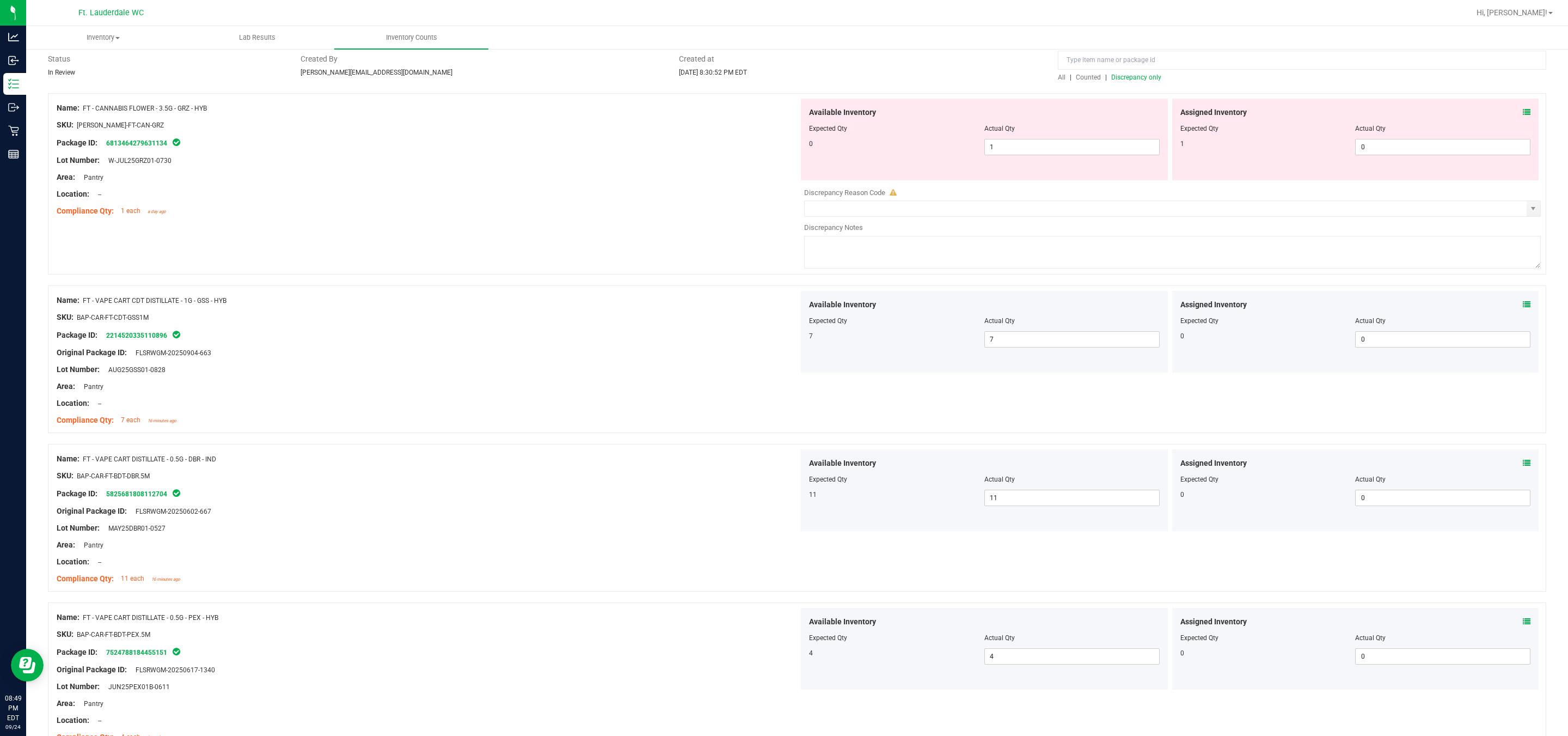
scroll to position [0, 0]
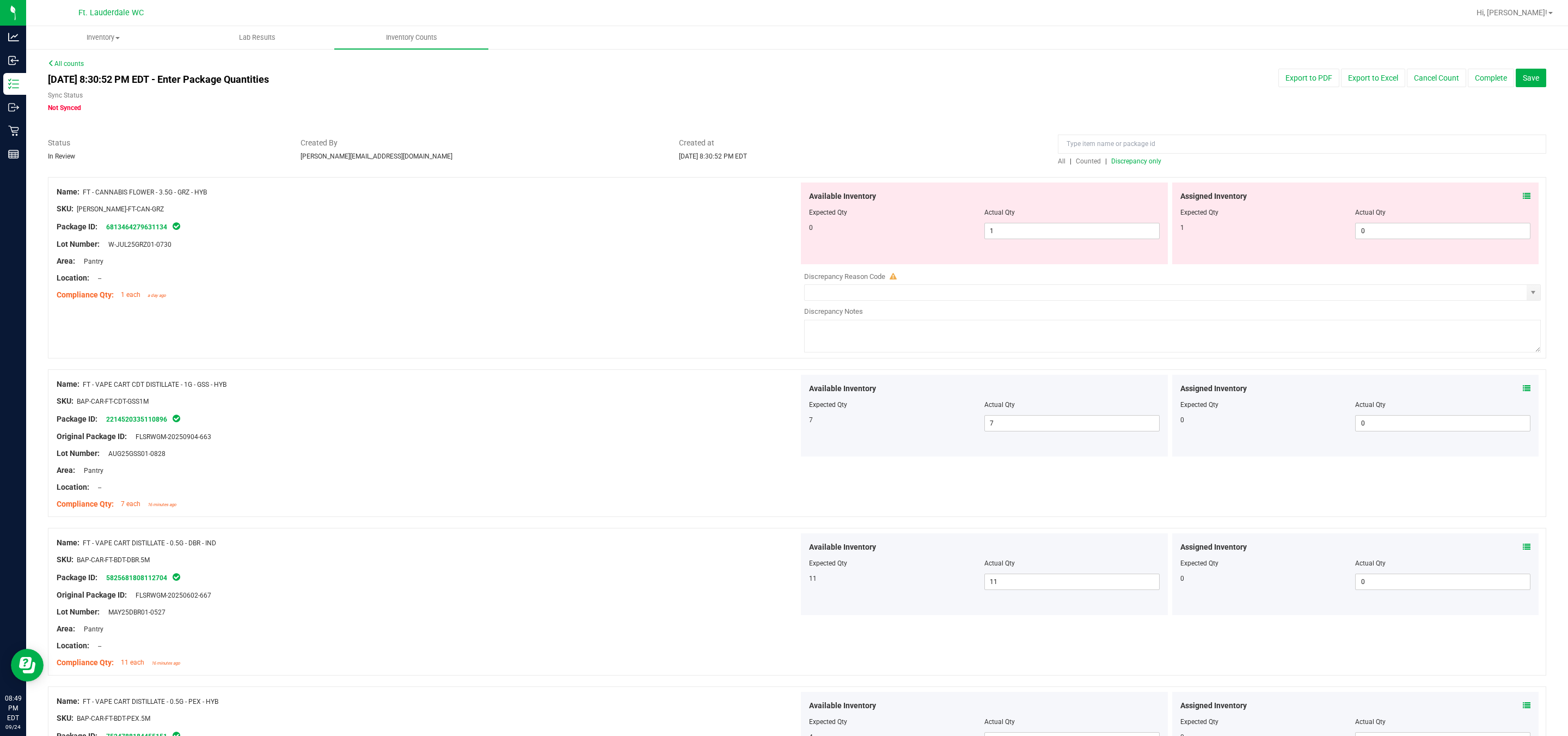
click at [774, 165] on span "Discrepancy only" at bounding box center [1137, 161] width 50 height 7
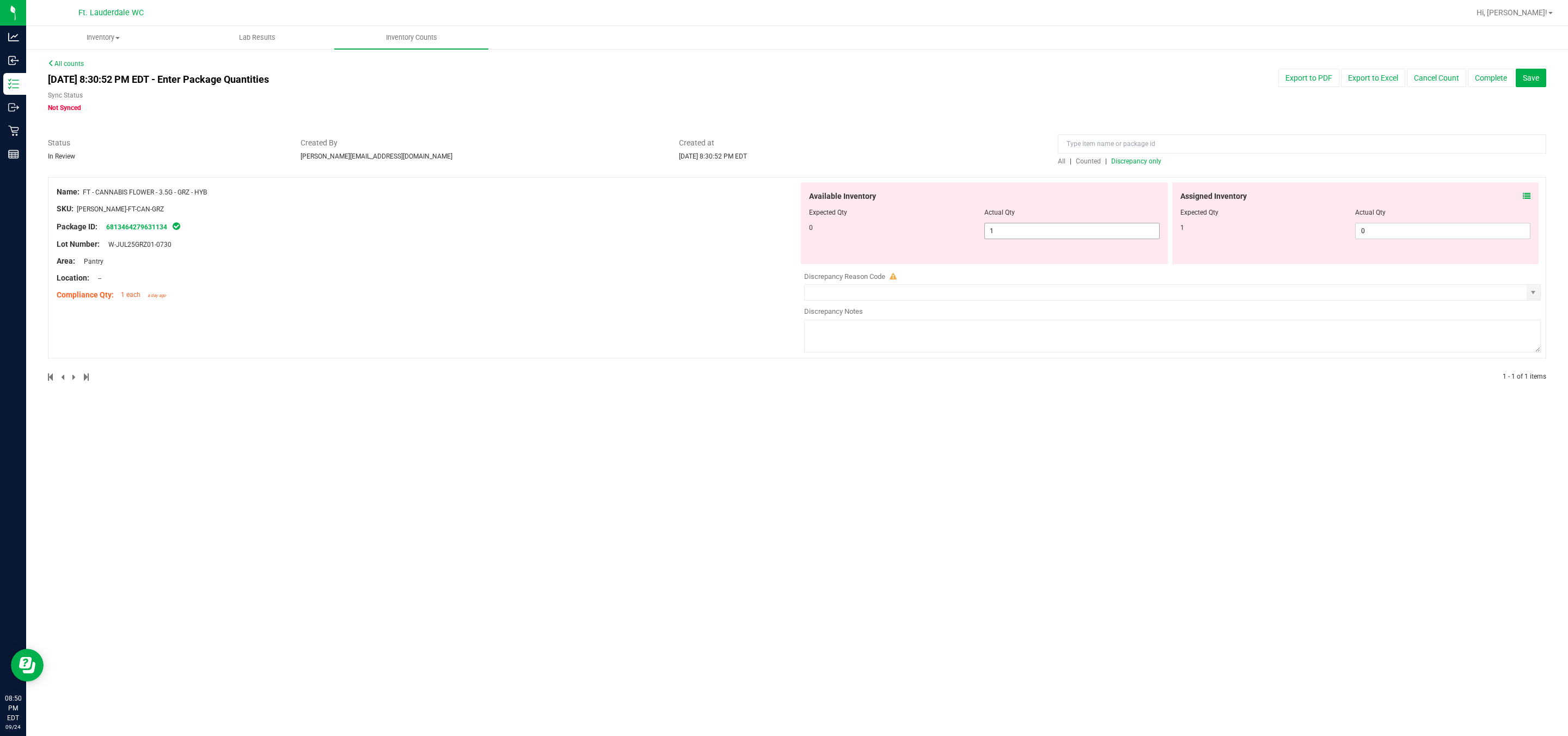
click at [774, 231] on span "1 1" at bounding box center [1072, 231] width 175 height 16
click at [774, 231] on input "1" at bounding box center [1072, 231] width 174 height 16
click at [774, 241] on div "Assigned Inventory Expected Qty Actual Qty 1 0 0" at bounding box center [1356, 223] width 367 height 82
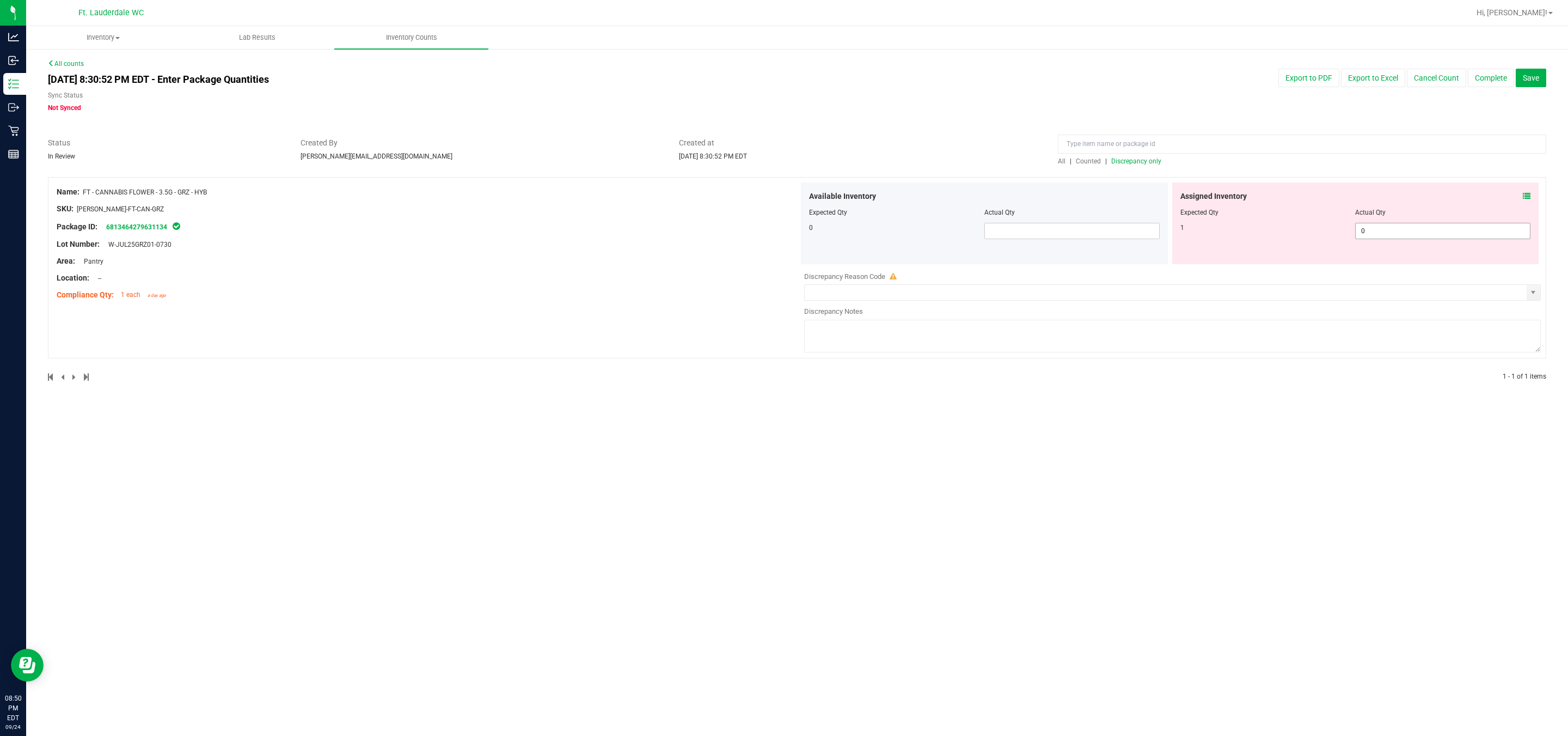
click at [774, 228] on span "0 0" at bounding box center [1442, 231] width 175 height 16
click at [774, 228] on input "0" at bounding box center [1443, 231] width 174 height 16
click at [774, 446] on div "Inventory All packages All inventory Waste log Create inventory Lab Results Inv…" at bounding box center [797, 381] width 1542 height 710
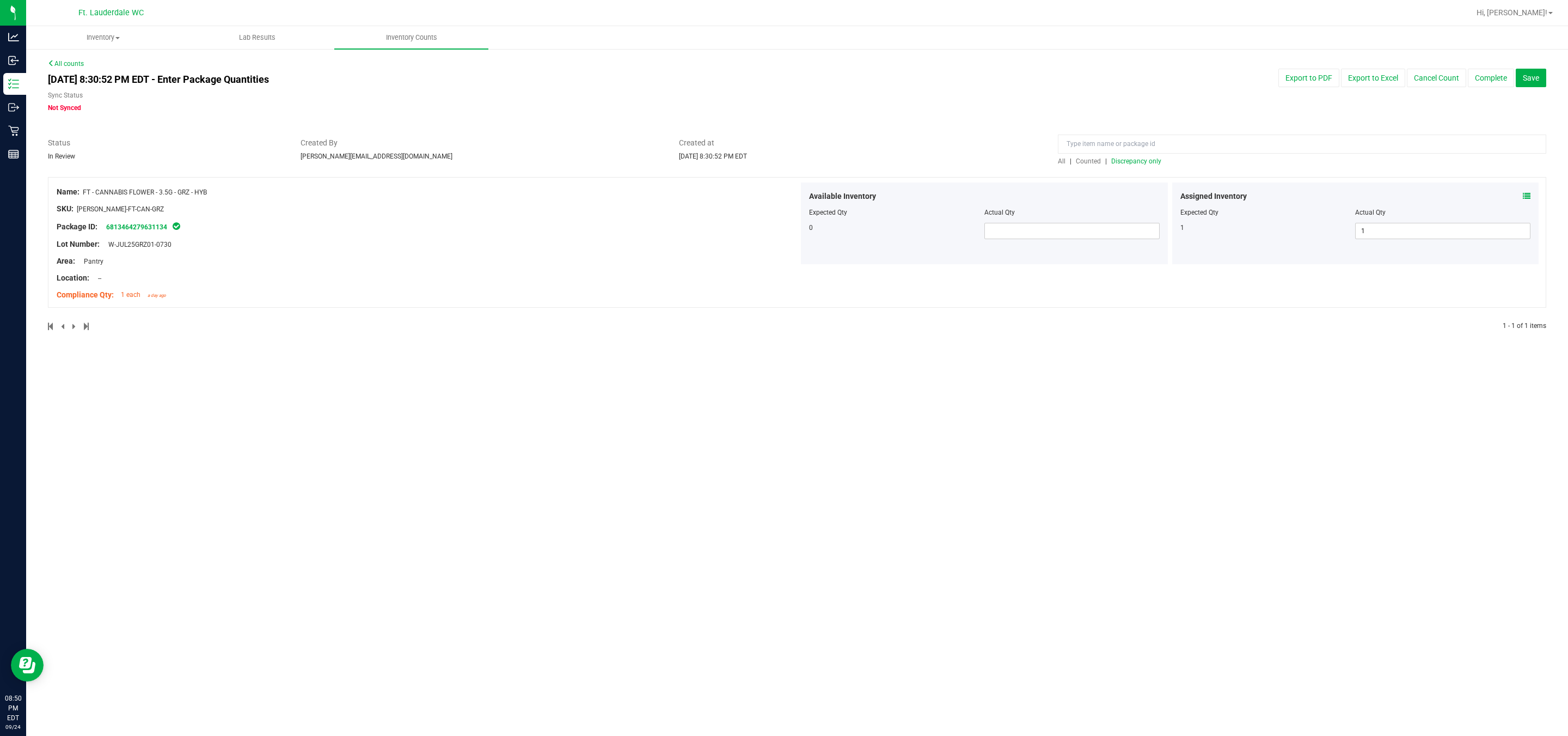
click at [774, 162] on span "Discrepancy only" at bounding box center [1137, 161] width 50 height 7
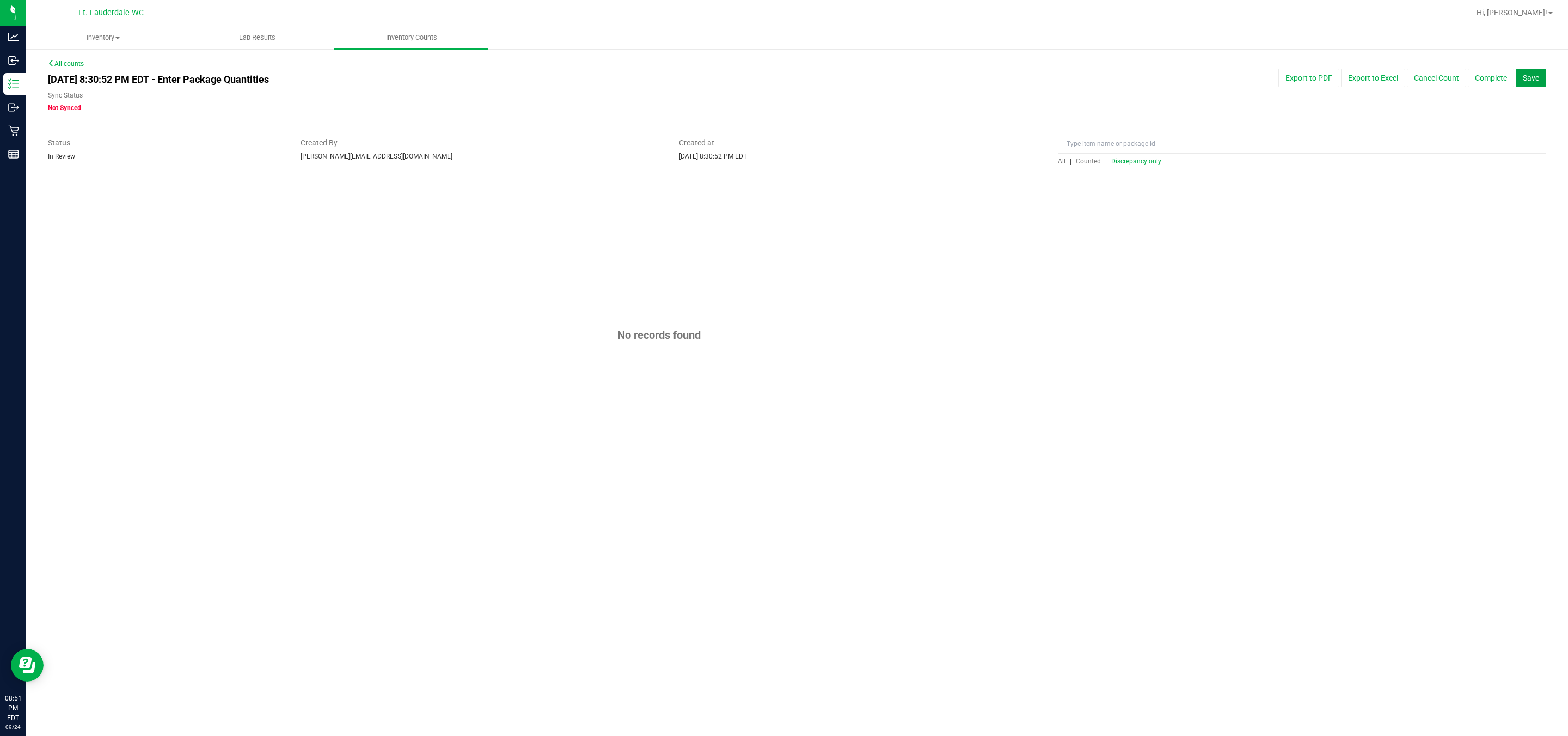
click at [774, 85] on button "Save" at bounding box center [1531, 77] width 30 height 18
